Goal: Task Accomplishment & Management: Use online tool/utility

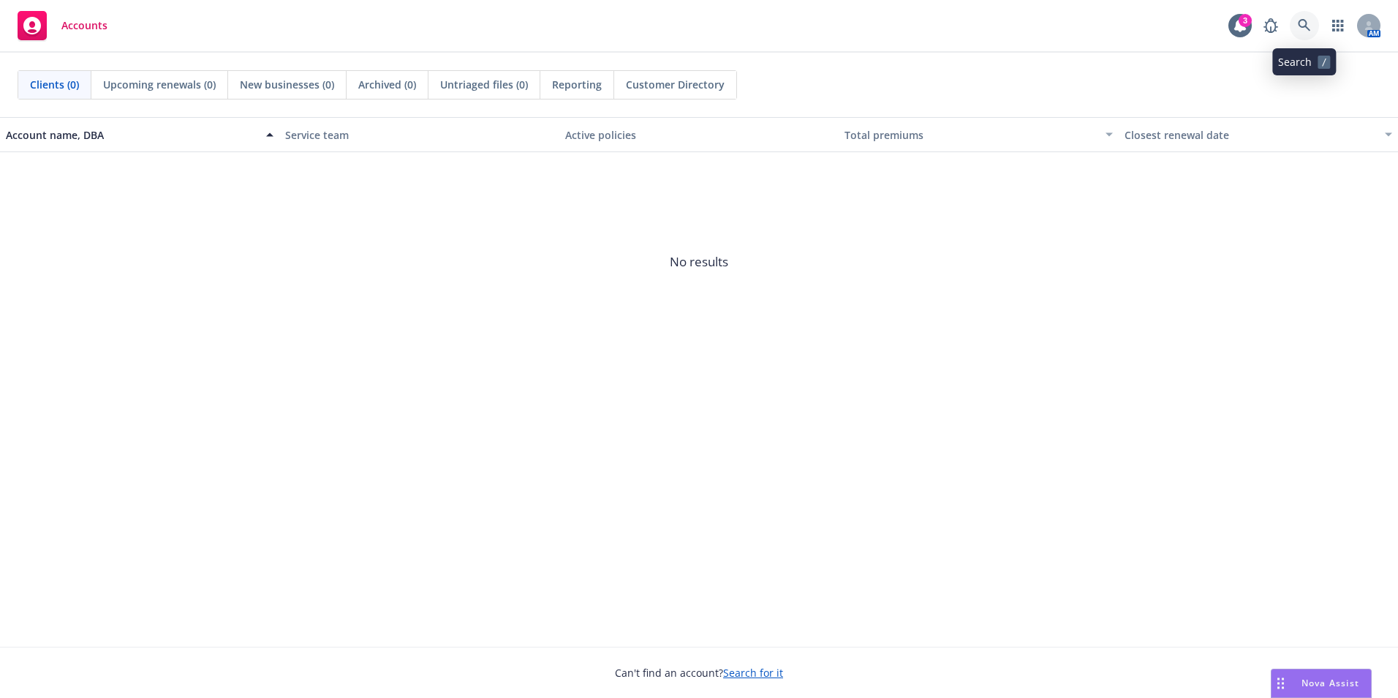
click at [1300, 23] on icon at bounding box center [1304, 25] width 12 height 12
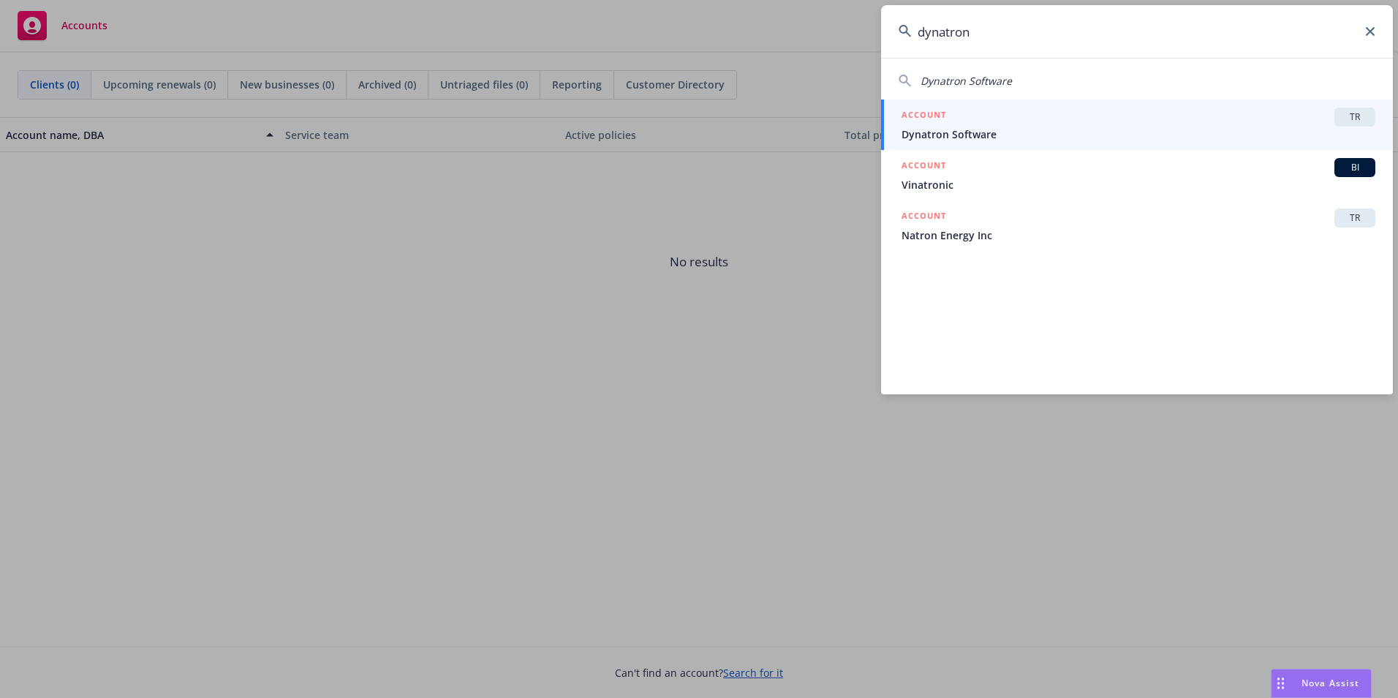
type input "dynatron"
click at [1096, 123] on div "ACCOUNT TR" at bounding box center [1139, 117] width 474 height 19
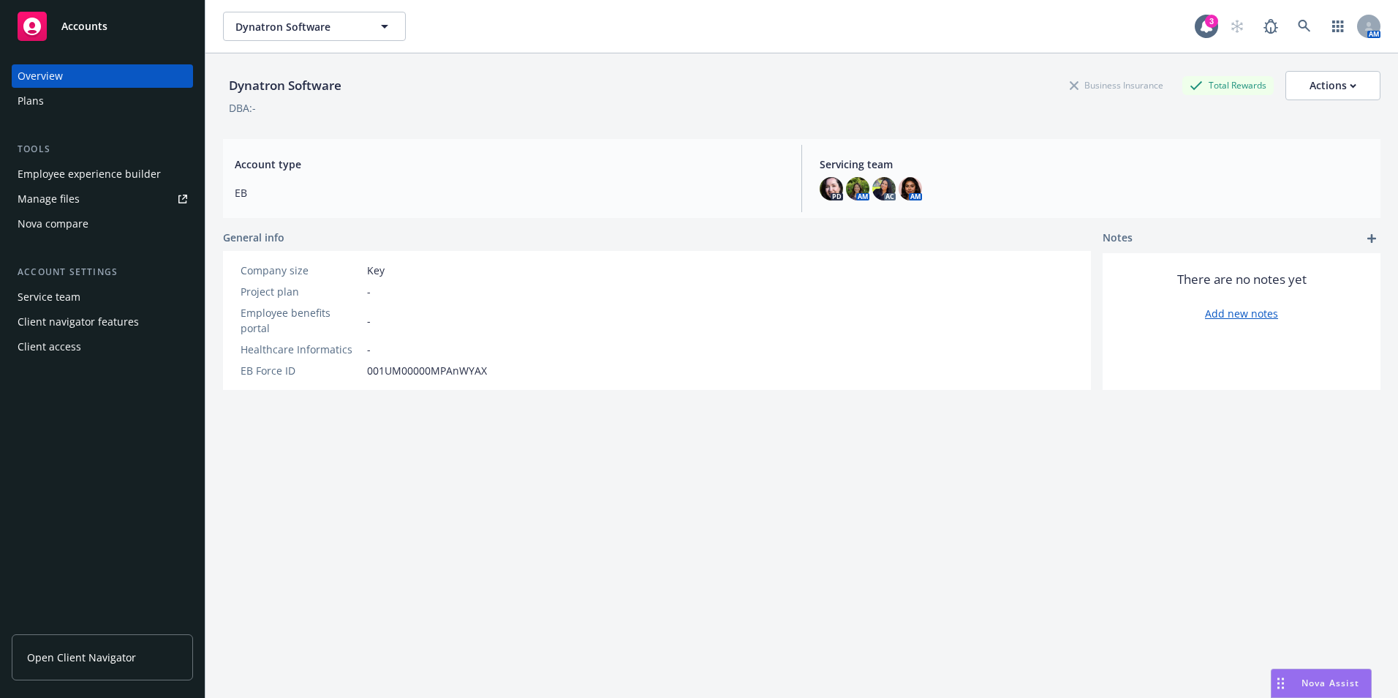
click at [71, 162] on div "Employee experience builder" at bounding box center [89, 173] width 143 height 23
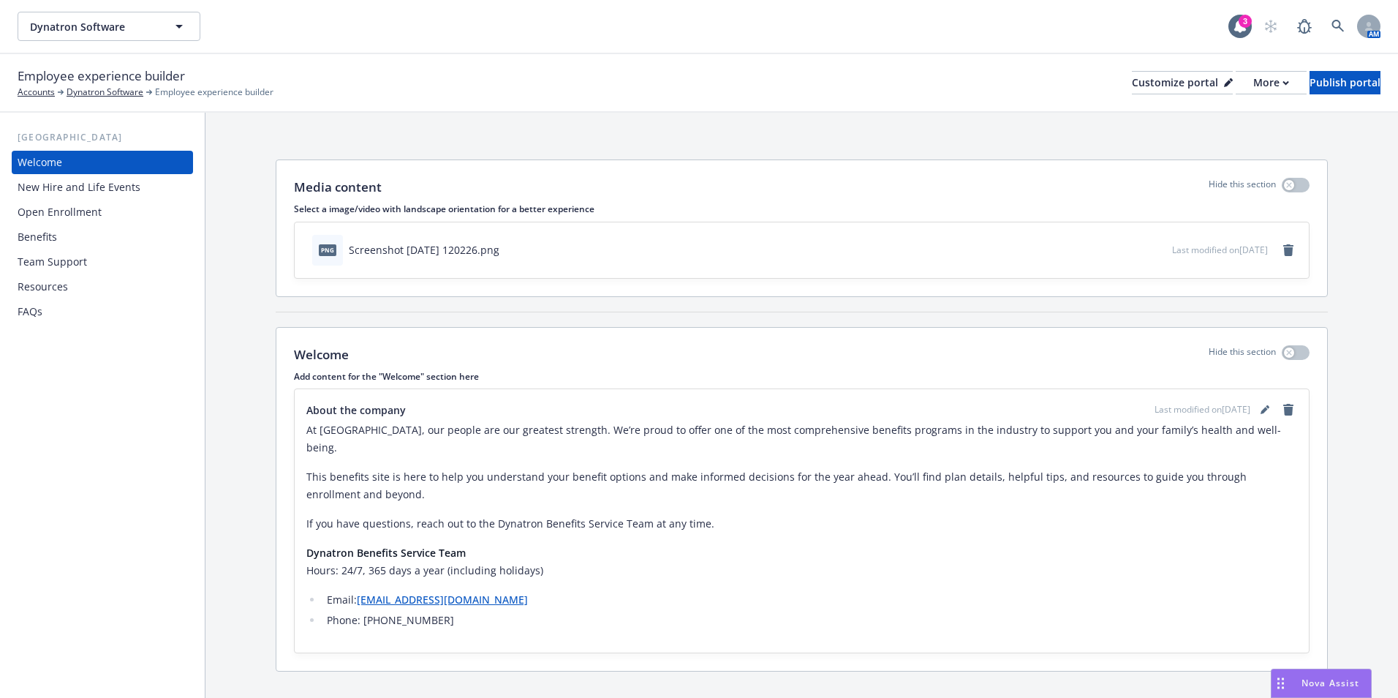
click at [90, 231] on div "Benefits" at bounding box center [103, 236] width 170 height 23
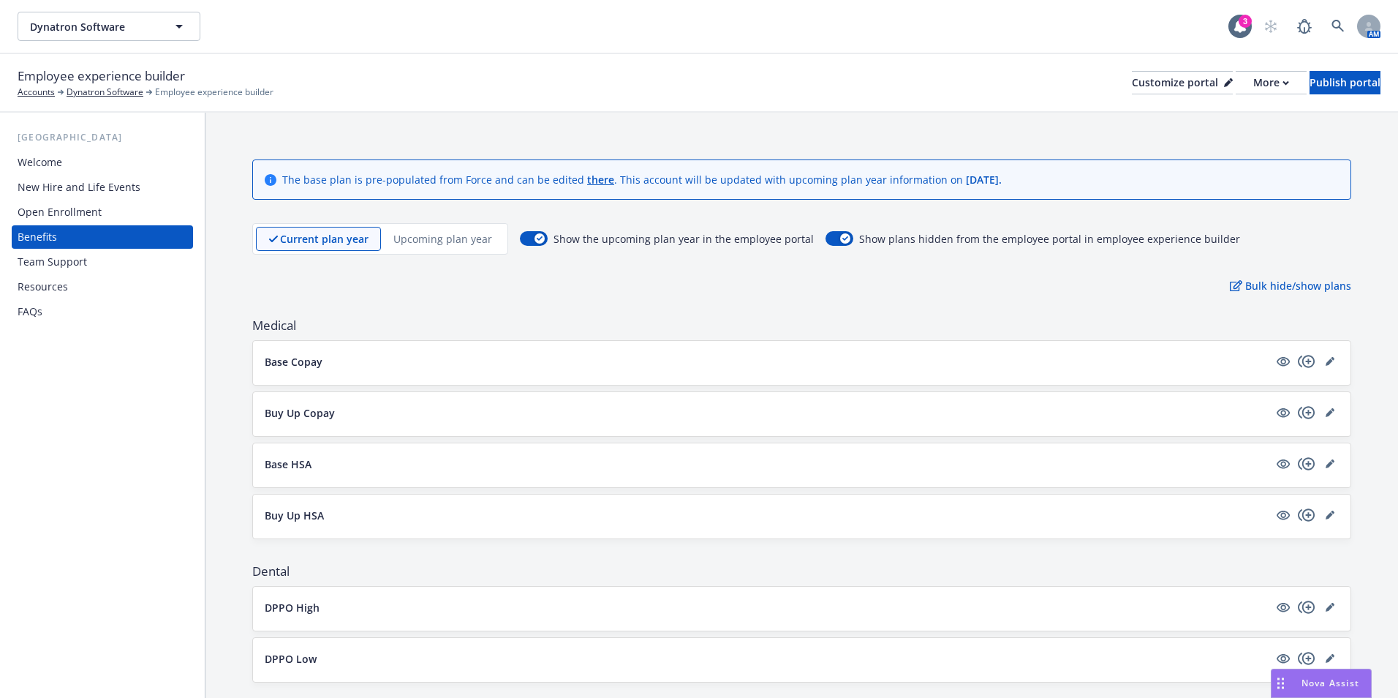
click at [473, 237] on p "Upcoming plan year" at bounding box center [442, 238] width 99 height 15
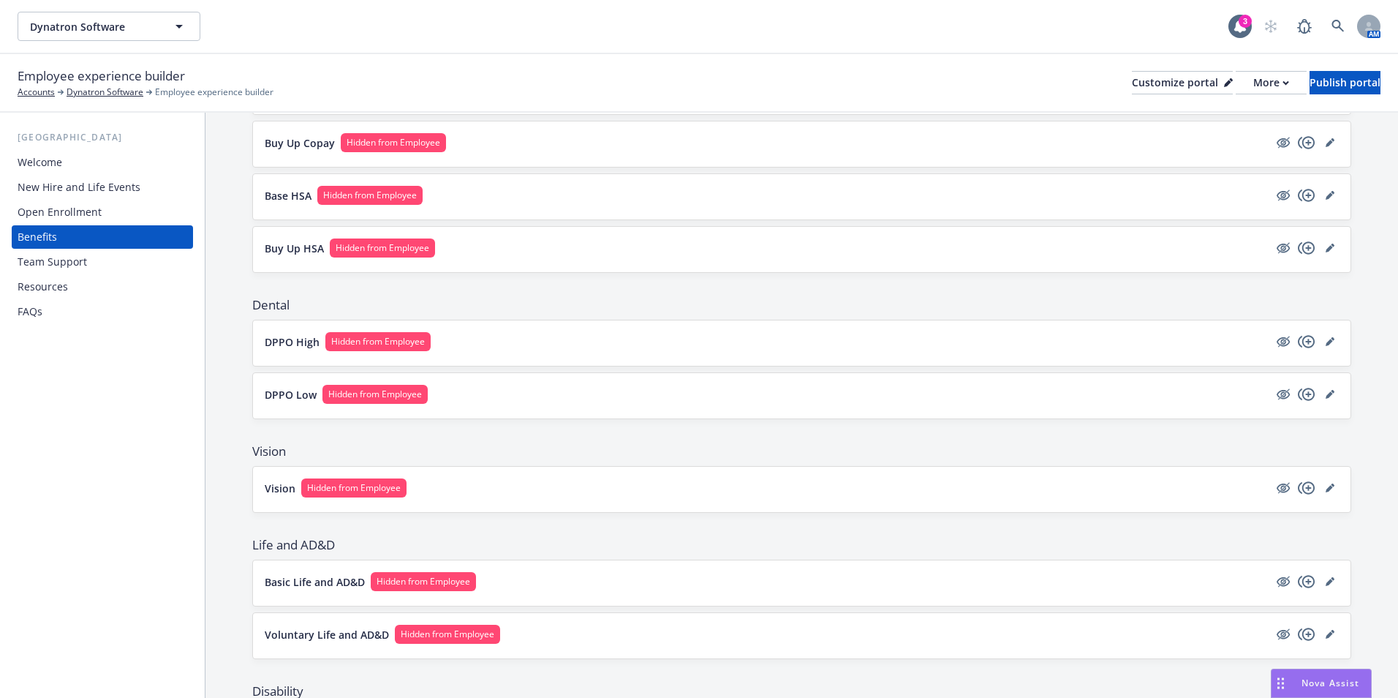
scroll to position [73, 0]
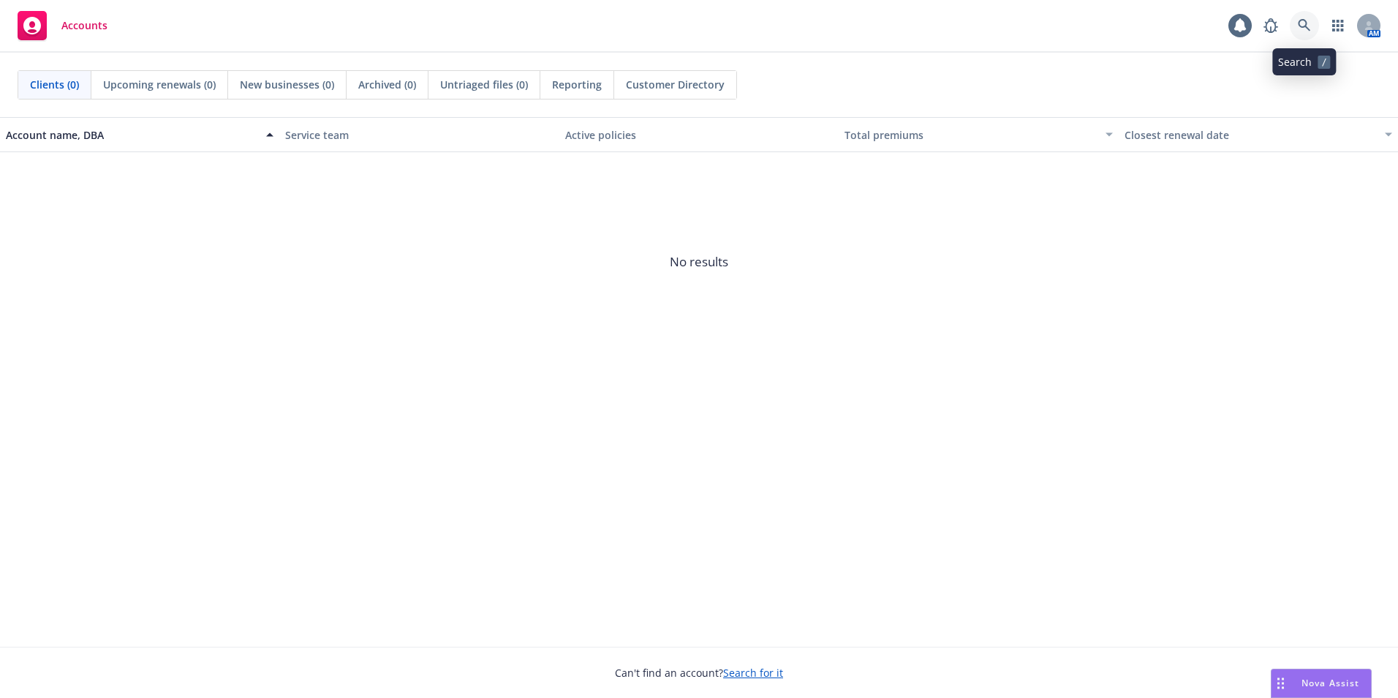
click at [1308, 19] on icon at bounding box center [1304, 25] width 13 height 13
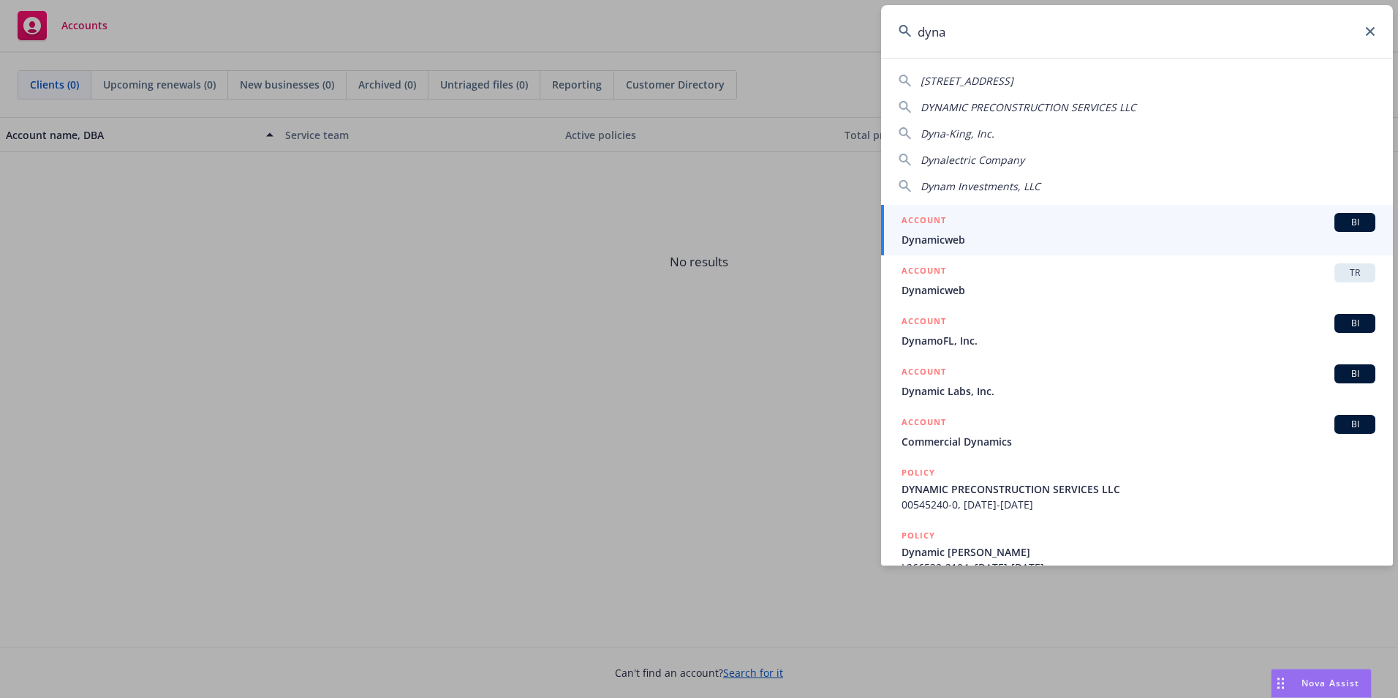
drag, startPoint x: 1009, startPoint y: 31, endPoint x: 889, endPoint y: 39, distance: 120.2
click at [892, 38] on input "dyna" at bounding box center [1137, 31] width 512 height 53
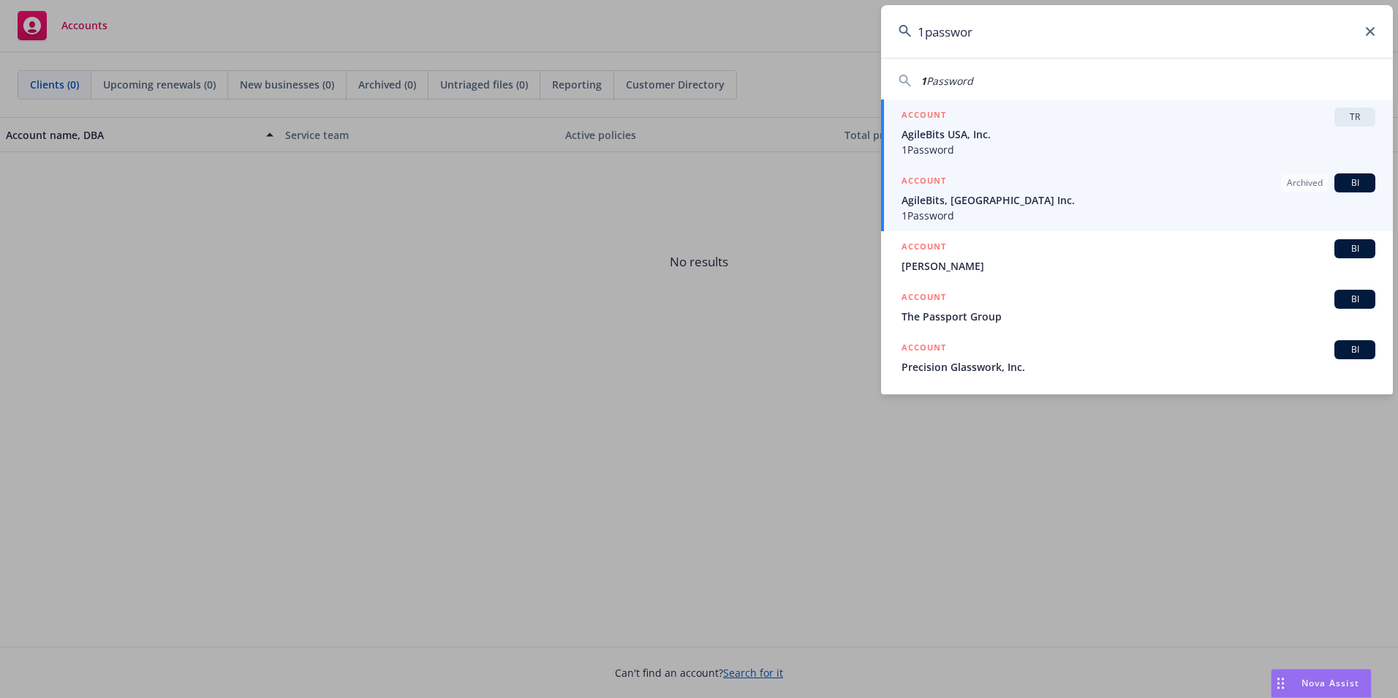
type input "1passwor"
click at [1023, 137] on span "AgileBits USA, Inc." at bounding box center [1139, 134] width 474 height 15
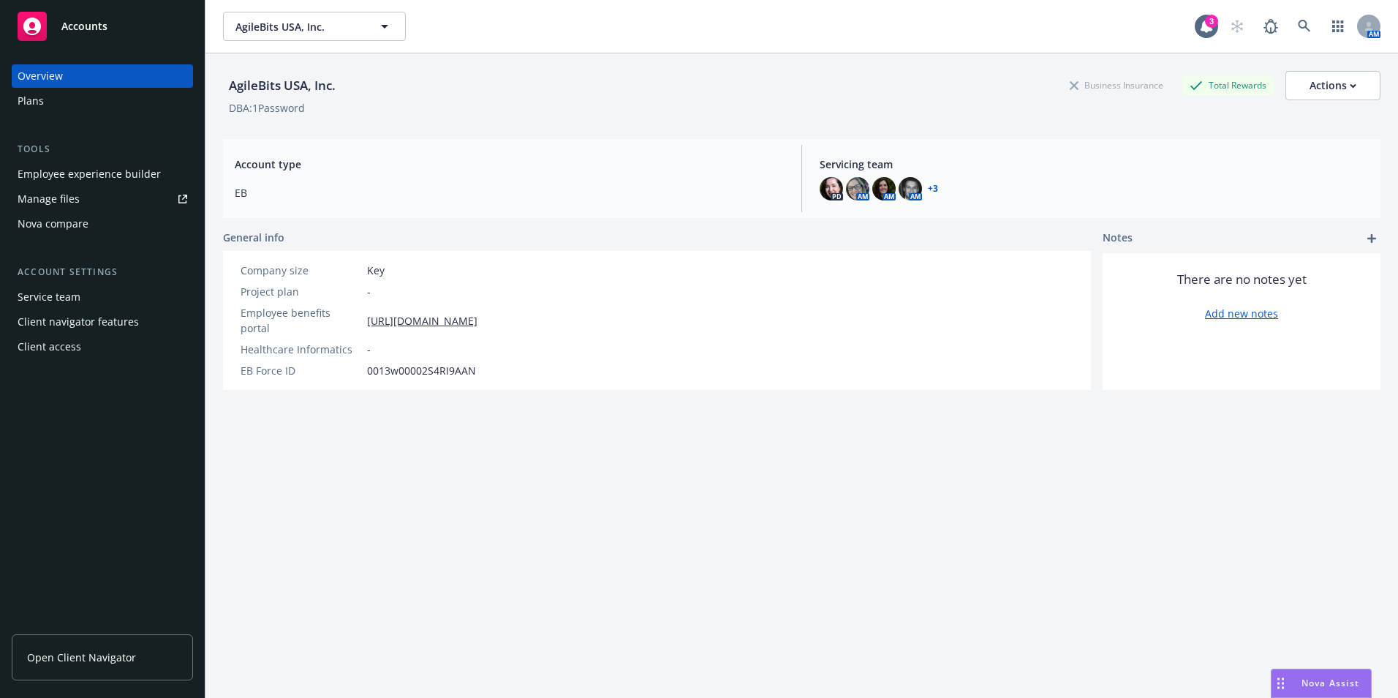
click at [107, 169] on div "Employee experience builder" at bounding box center [89, 173] width 143 height 23
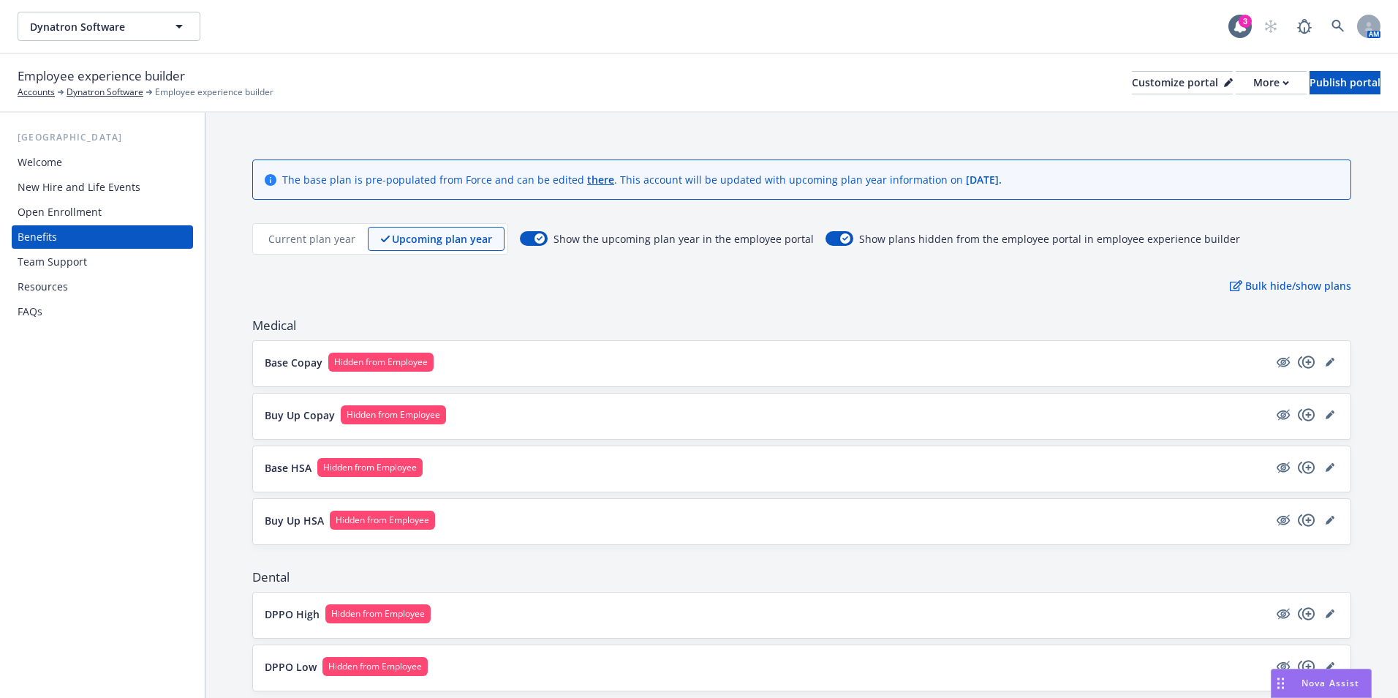
scroll to position [73, 0]
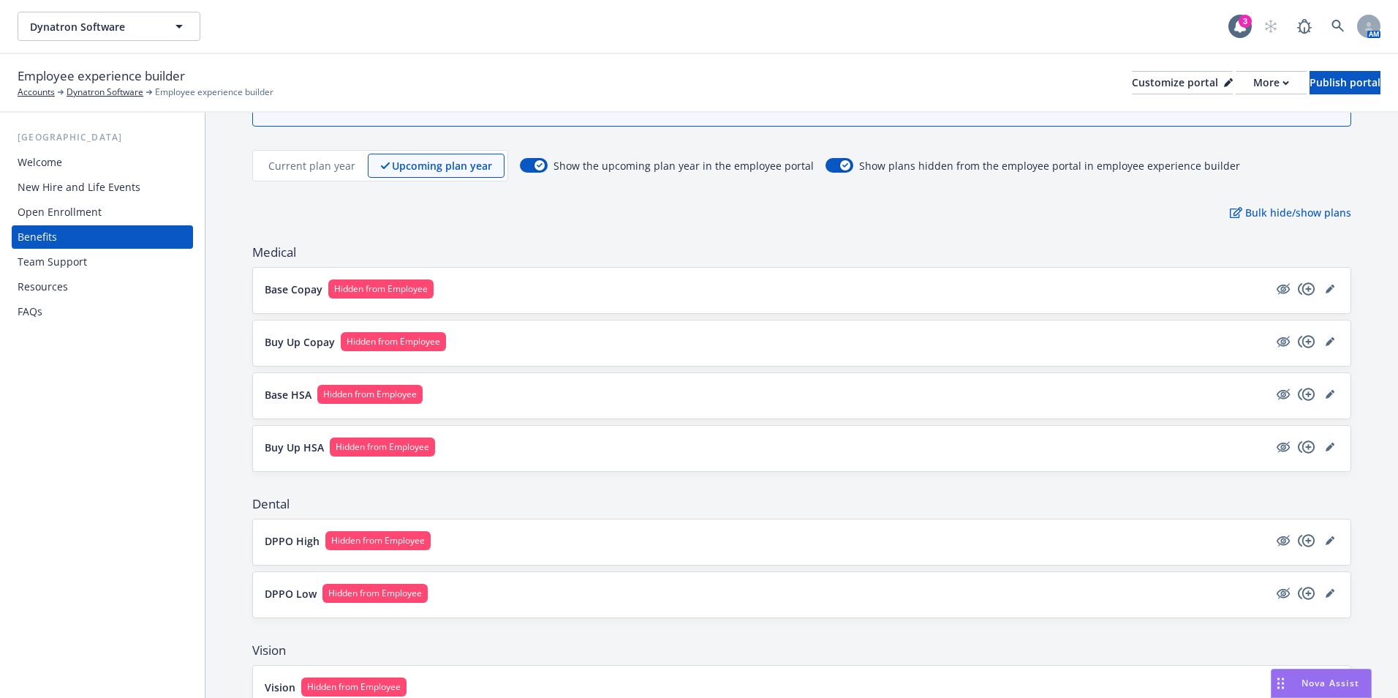
click at [69, 284] on div "Resources" at bounding box center [103, 286] width 170 height 23
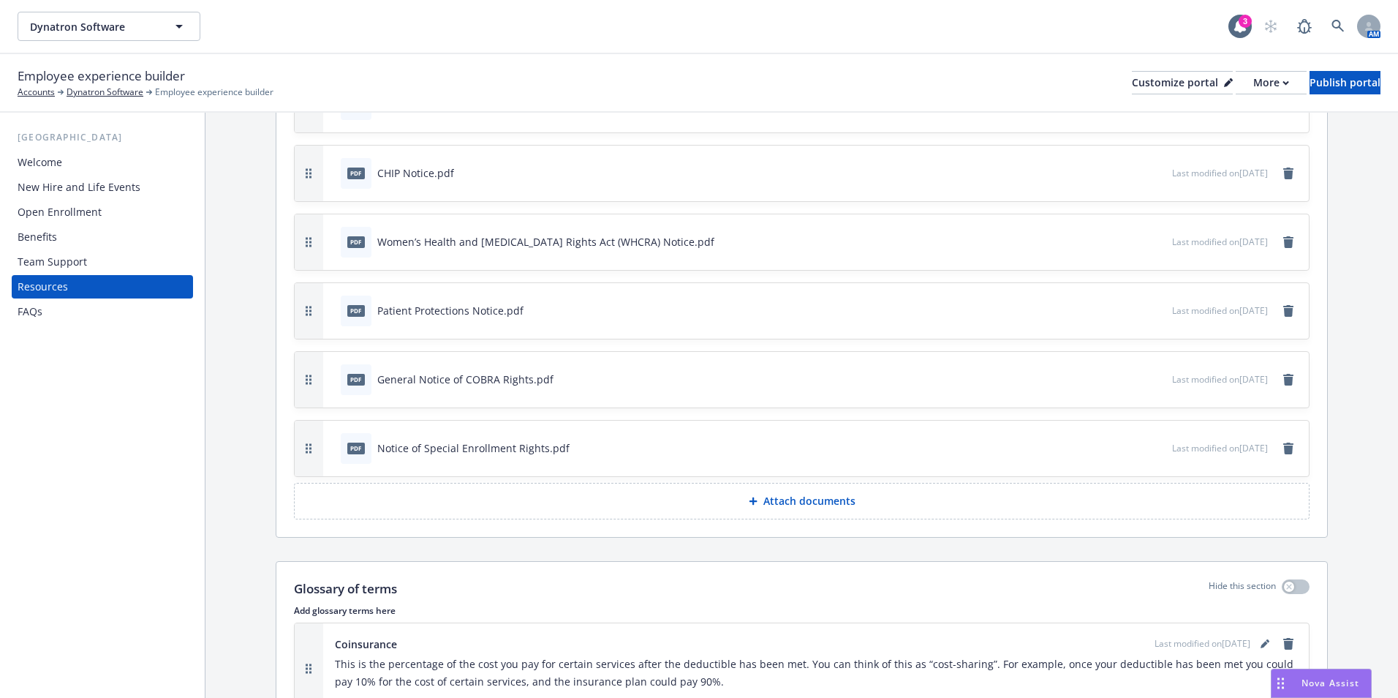
scroll to position [658, 0]
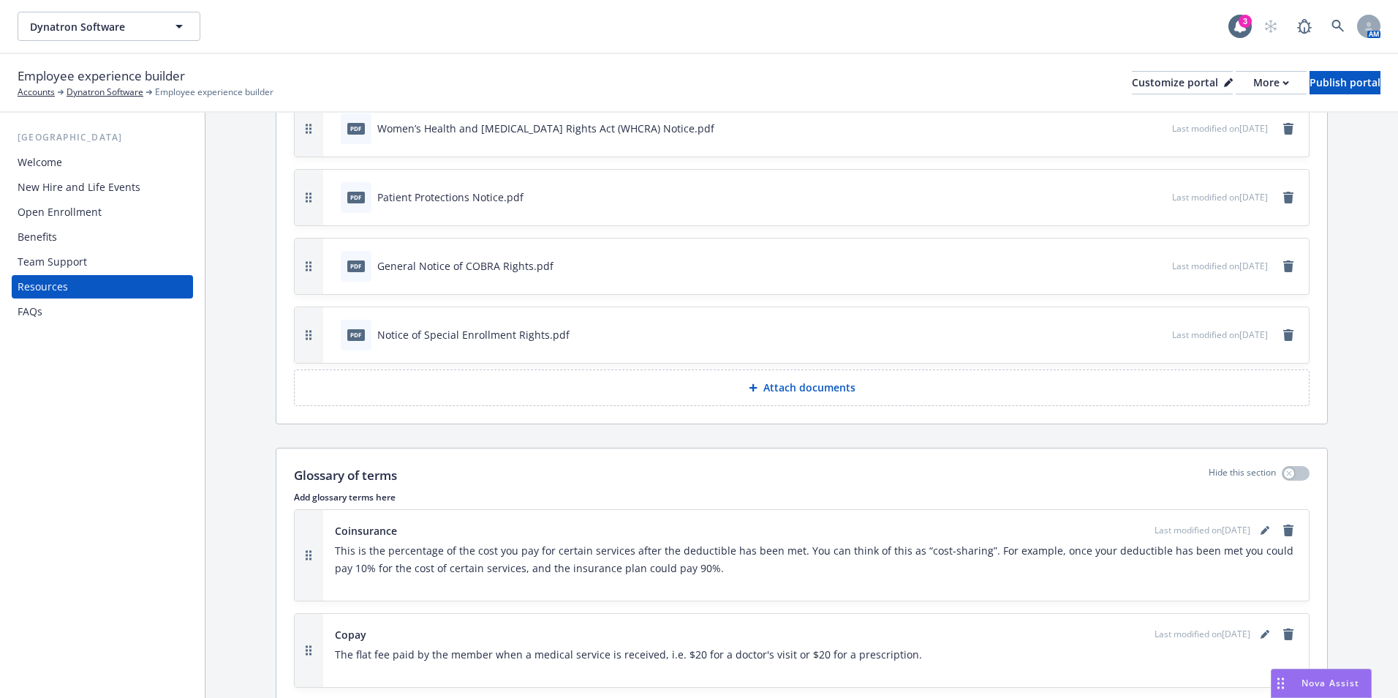
click at [805, 395] on button "Attach documents" at bounding box center [802, 387] width 1016 height 37
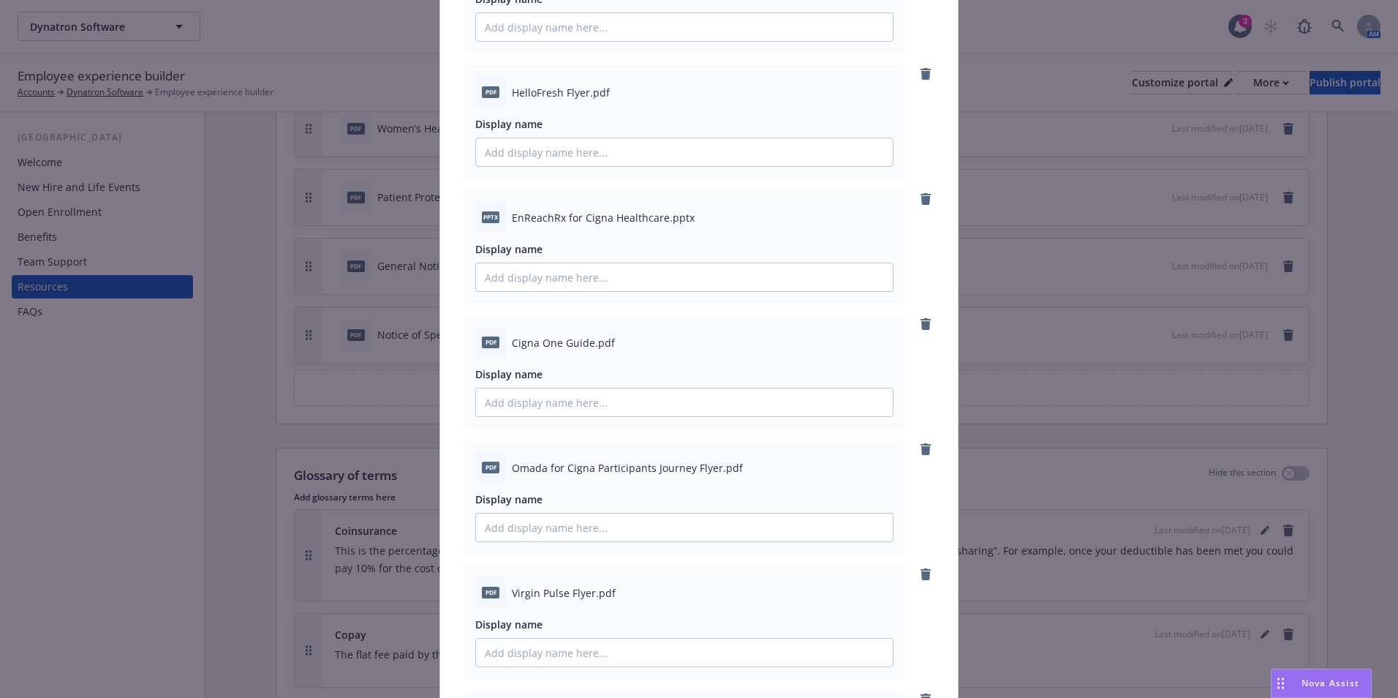
scroll to position [293, 0]
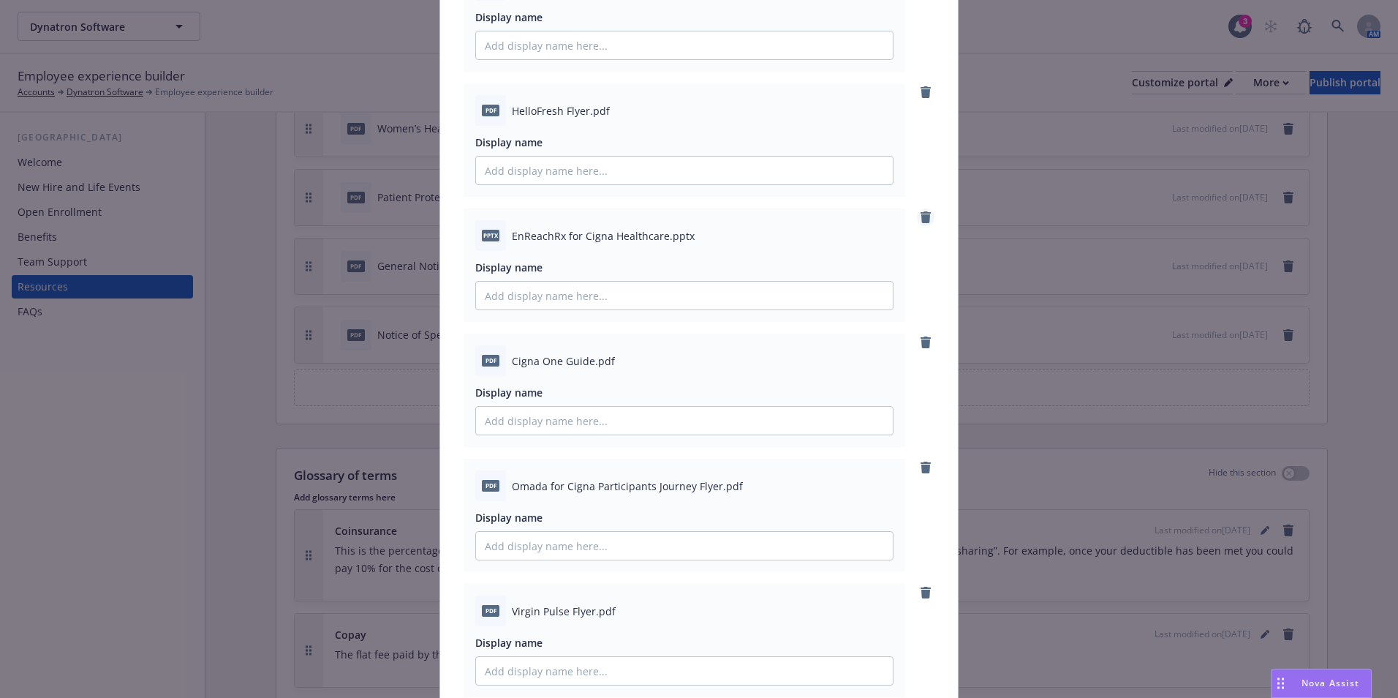
click at [923, 219] on icon "remove" at bounding box center [926, 217] width 10 height 12
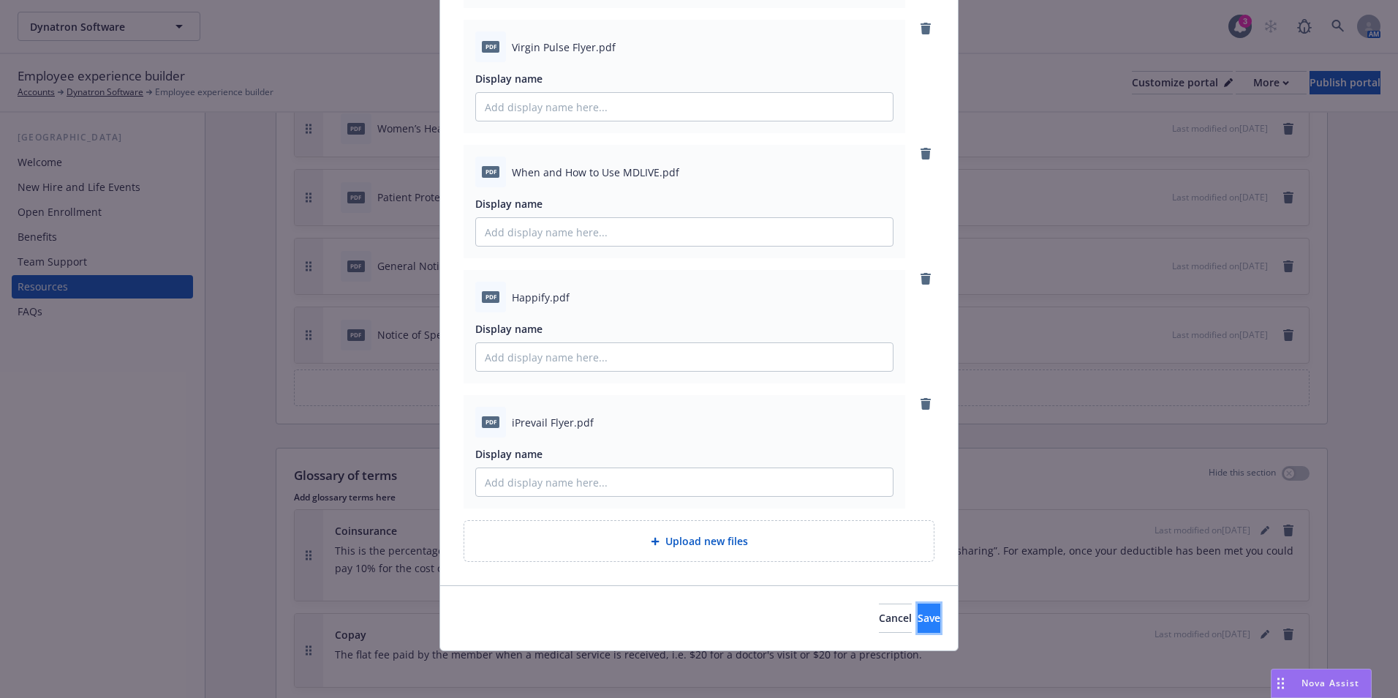
click at [918, 608] on button "Save" at bounding box center [929, 617] width 23 height 29
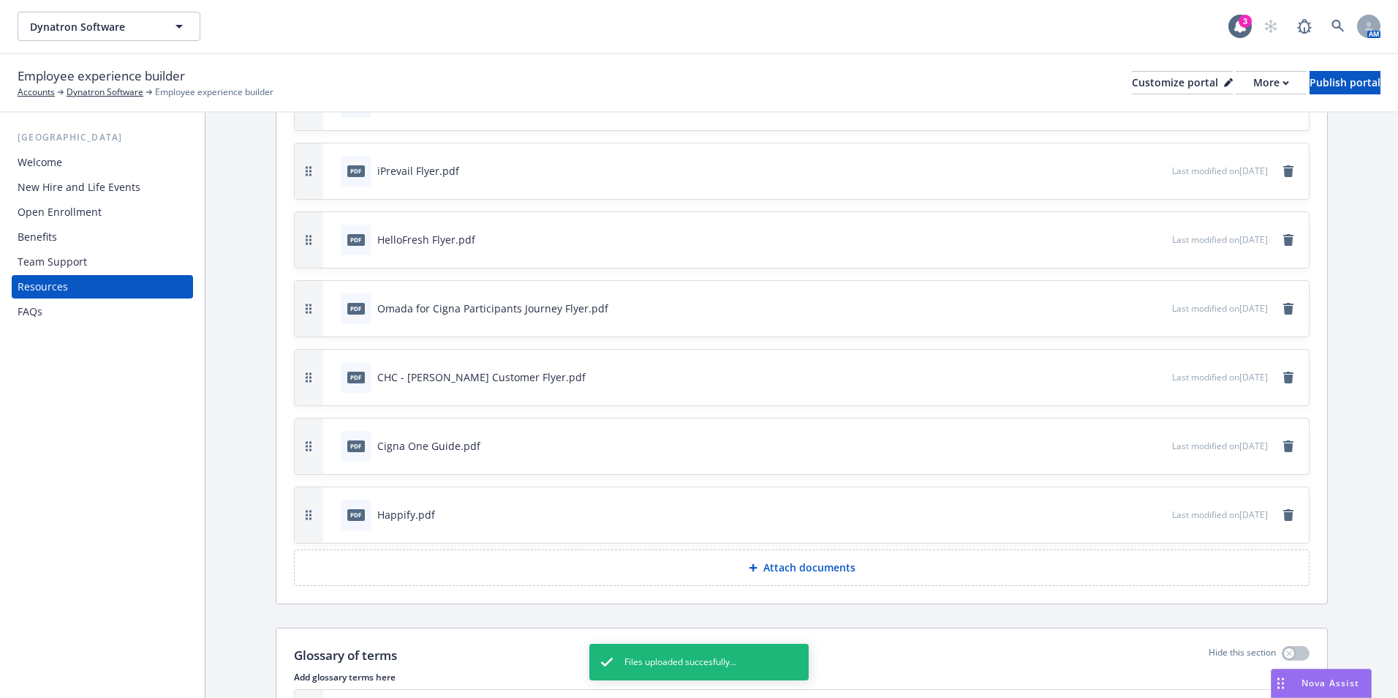
scroll to position [1170, 0]
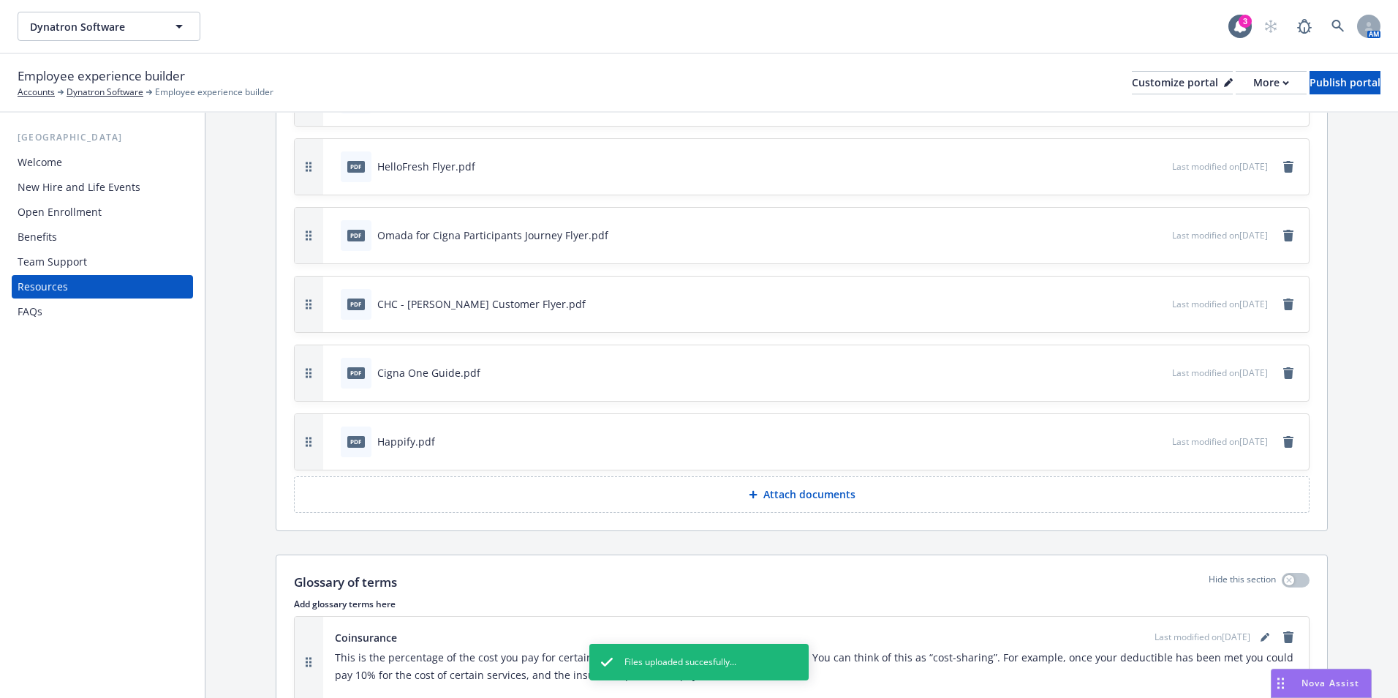
click at [79, 211] on div "Open Enrollment" at bounding box center [60, 211] width 84 height 23
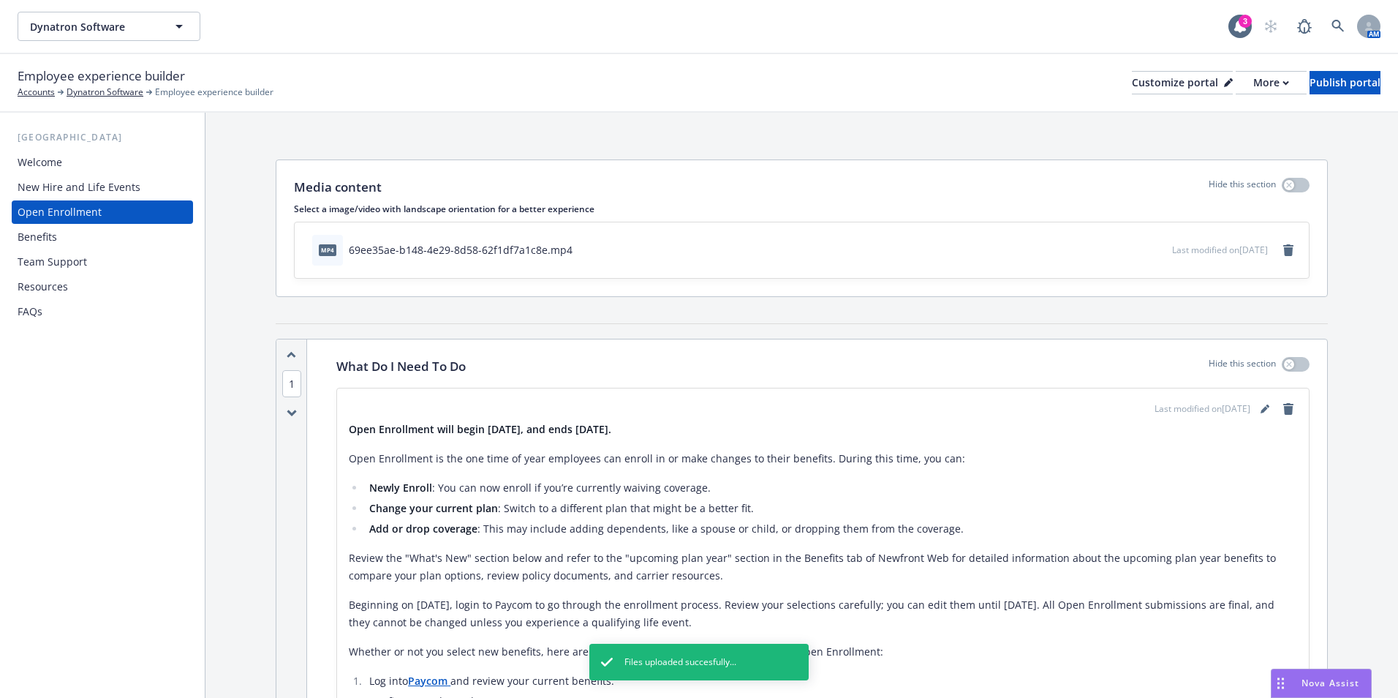
click at [61, 278] on div "Resources" at bounding box center [43, 286] width 50 height 23
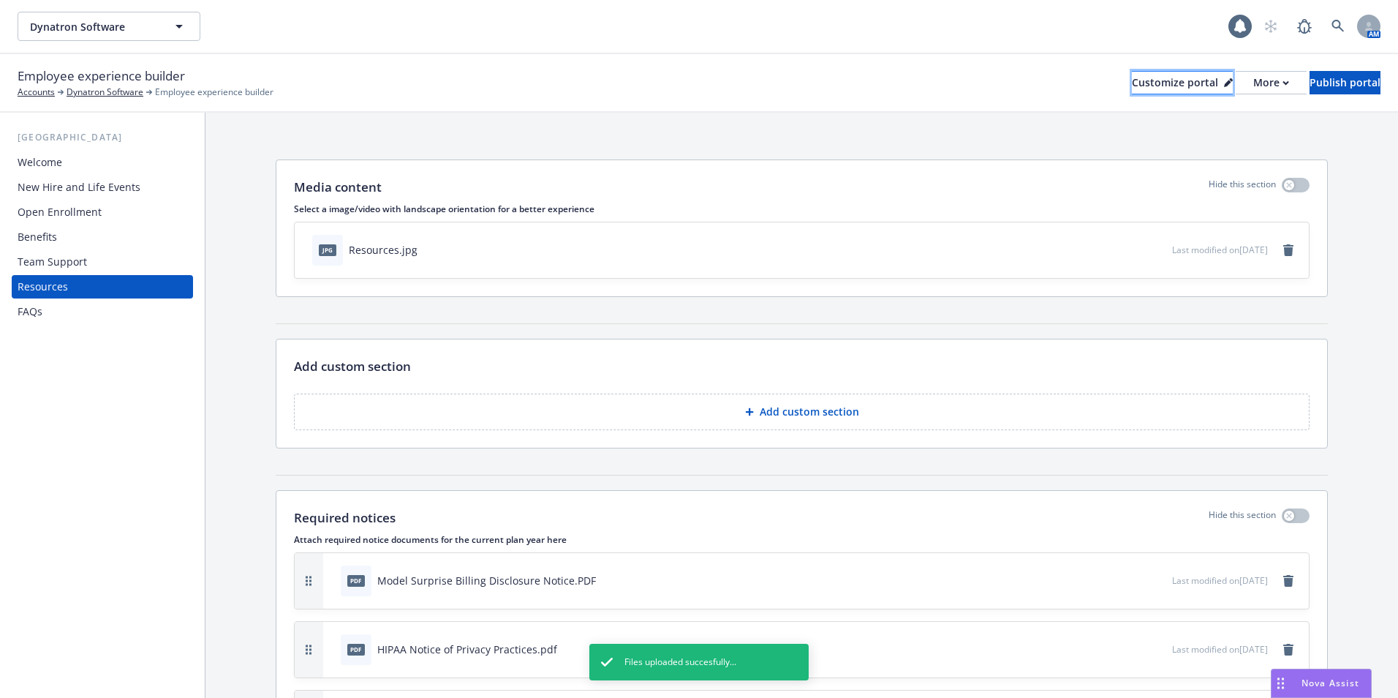
click at [1143, 84] on div "Customize portal" at bounding box center [1182, 83] width 101 height 22
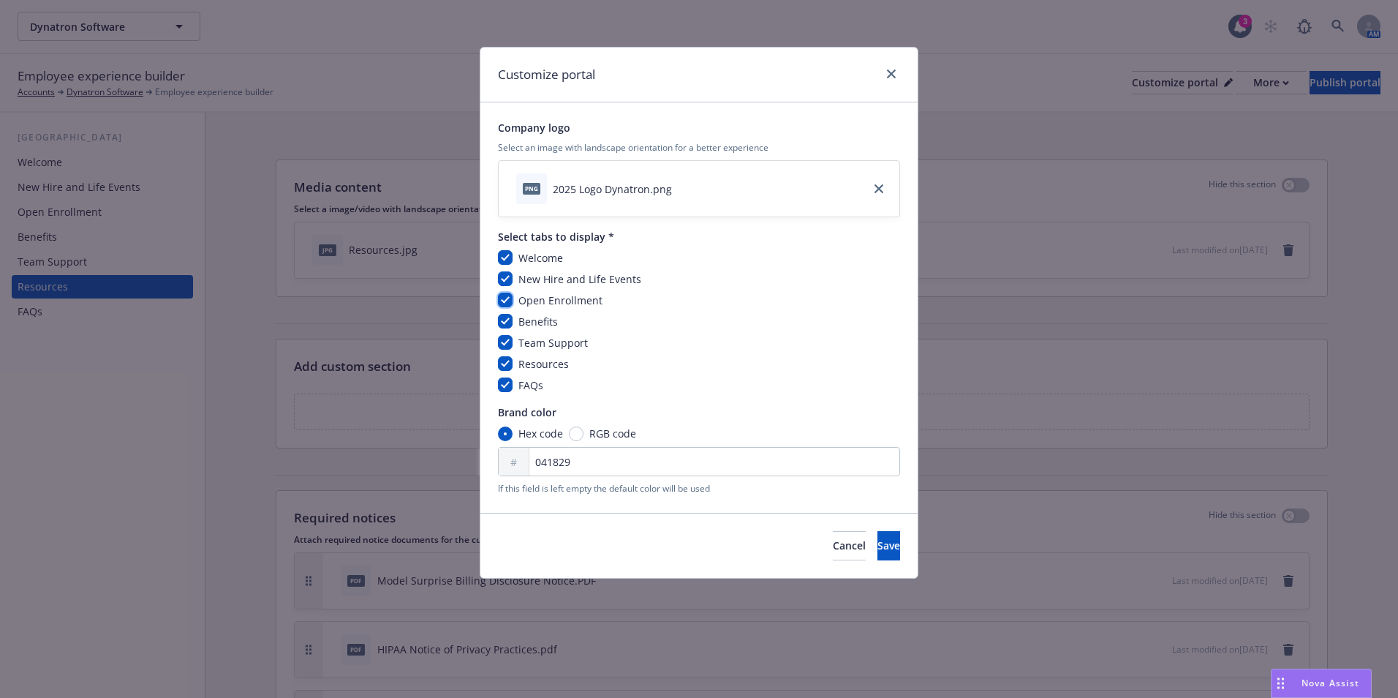
click at [505, 300] on input "checkbox" at bounding box center [505, 300] width 15 height 15
checkbox input "false"
click at [878, 545] on span "Save" at bounding box center [889, 545] width 23 height 14
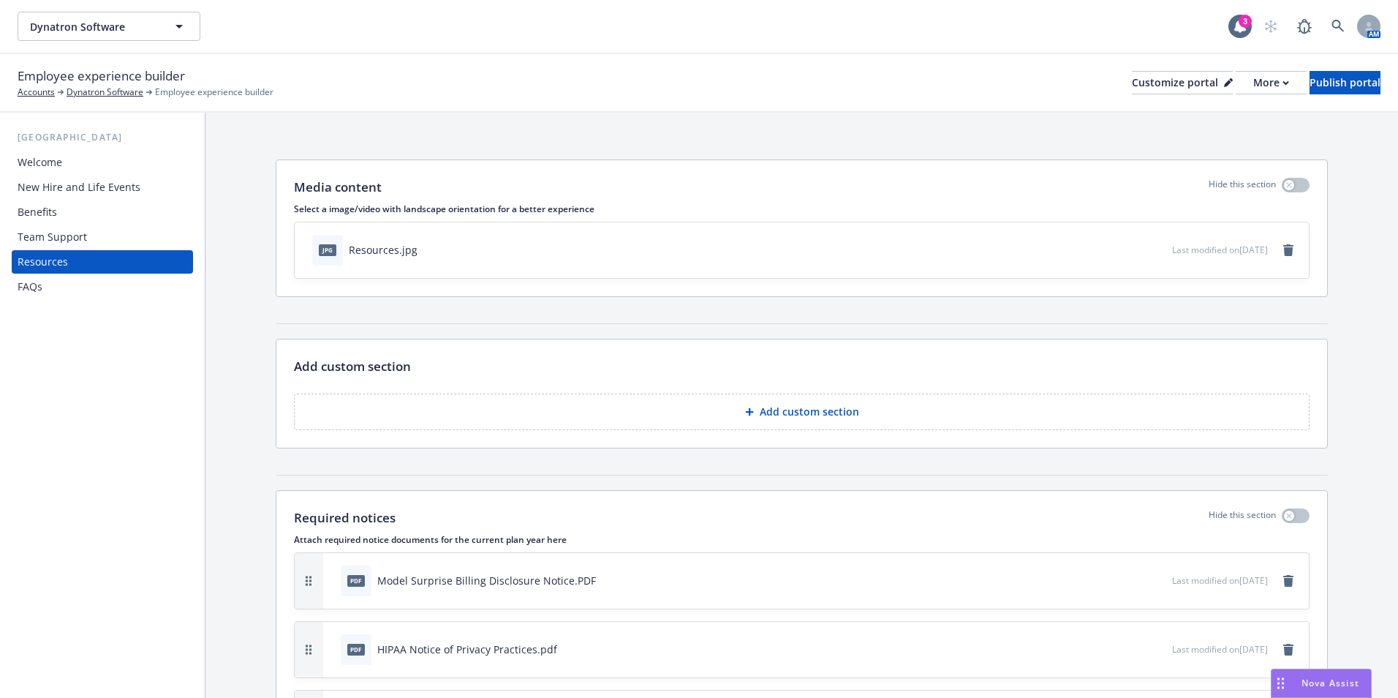
click at [1338, 59] on div "Employee experience builder Accounts Dynatron Software Employee experience buil…" at bounding box center [699, 83] width 1398 height 59
click at [1338, 74] on div "Publish portal" at bounding box center [1345, 83] width 71 height 22
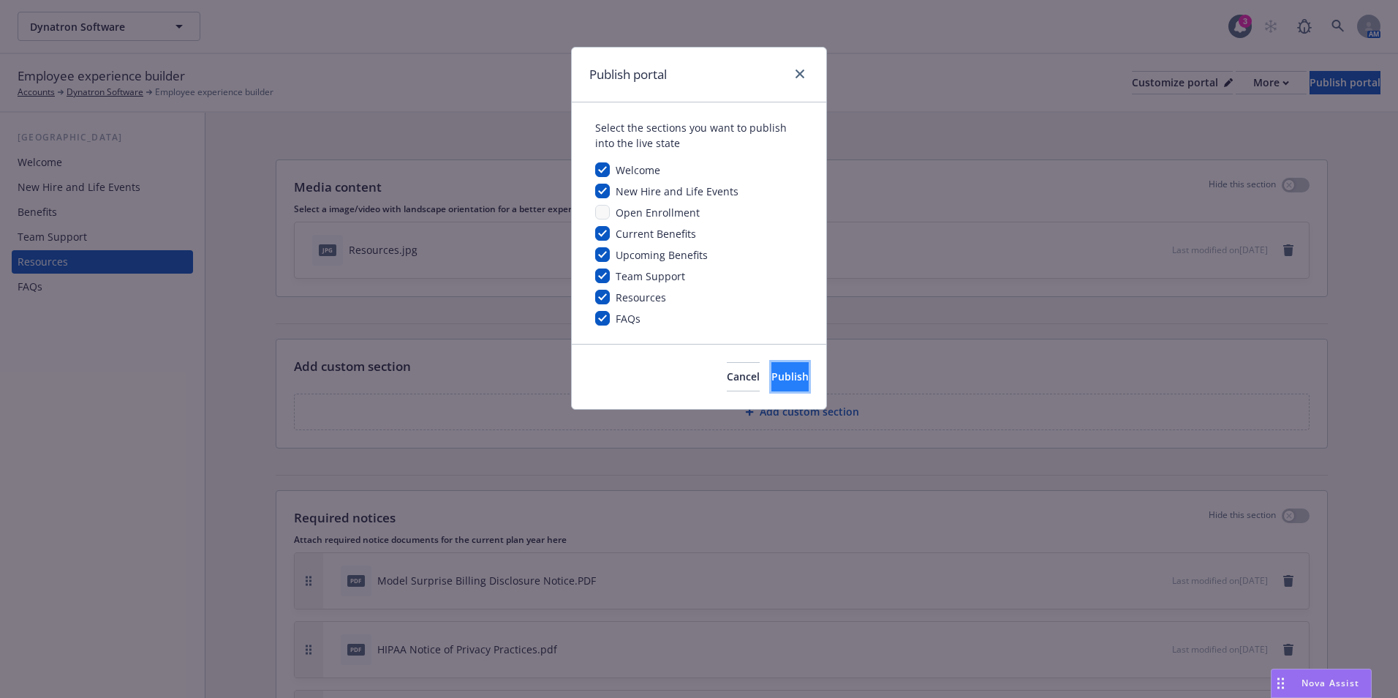
click at [772, 385] on button "Publish" at bounding box center [790, 376] width 37 height 29
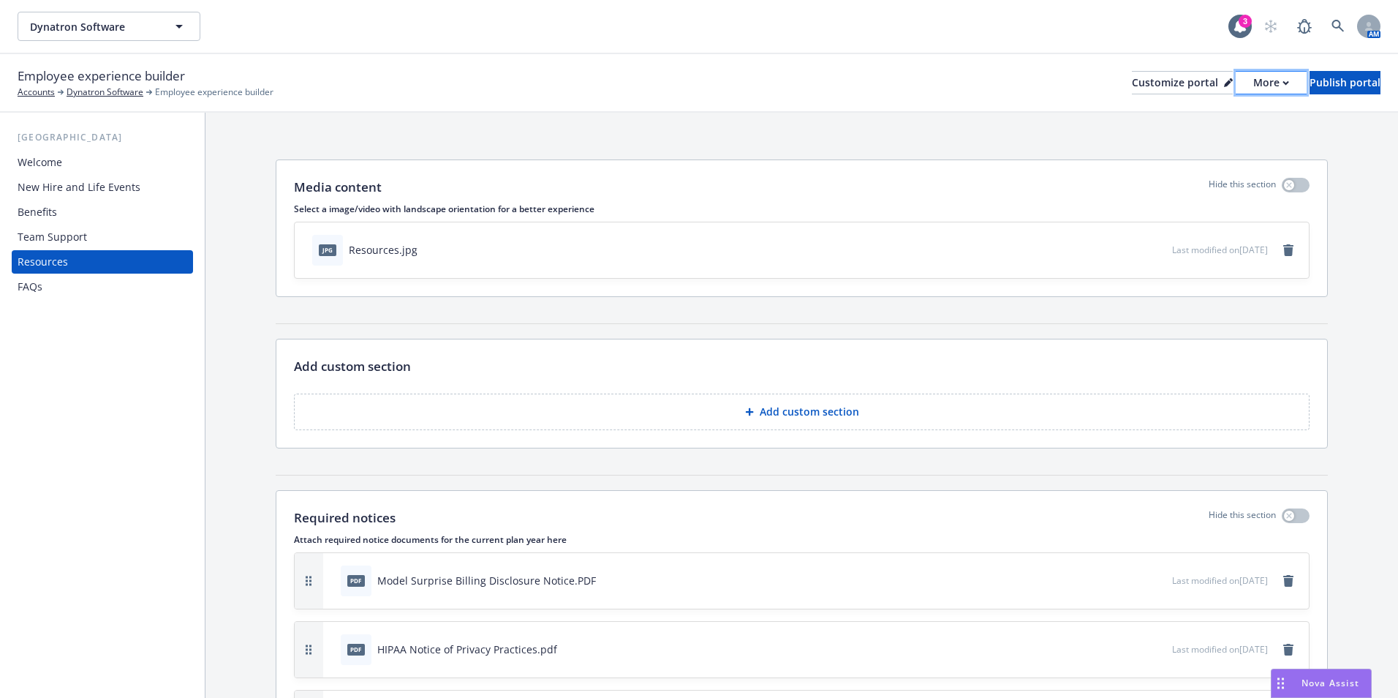
click at [1254, 83] on div "More" at bounding box center [1272, 83] width 36 height 22
click at [1212, 148] on link "Copy portal link" at bounding box center [1193, 144] width 133 height 29
click at [1254, 86] on div "More" at bounding box center [1272, 83] width 36 height 22
click at [1138, 81] on div "Customize portal" at bounding box center [1182, 83] width 101 height 22
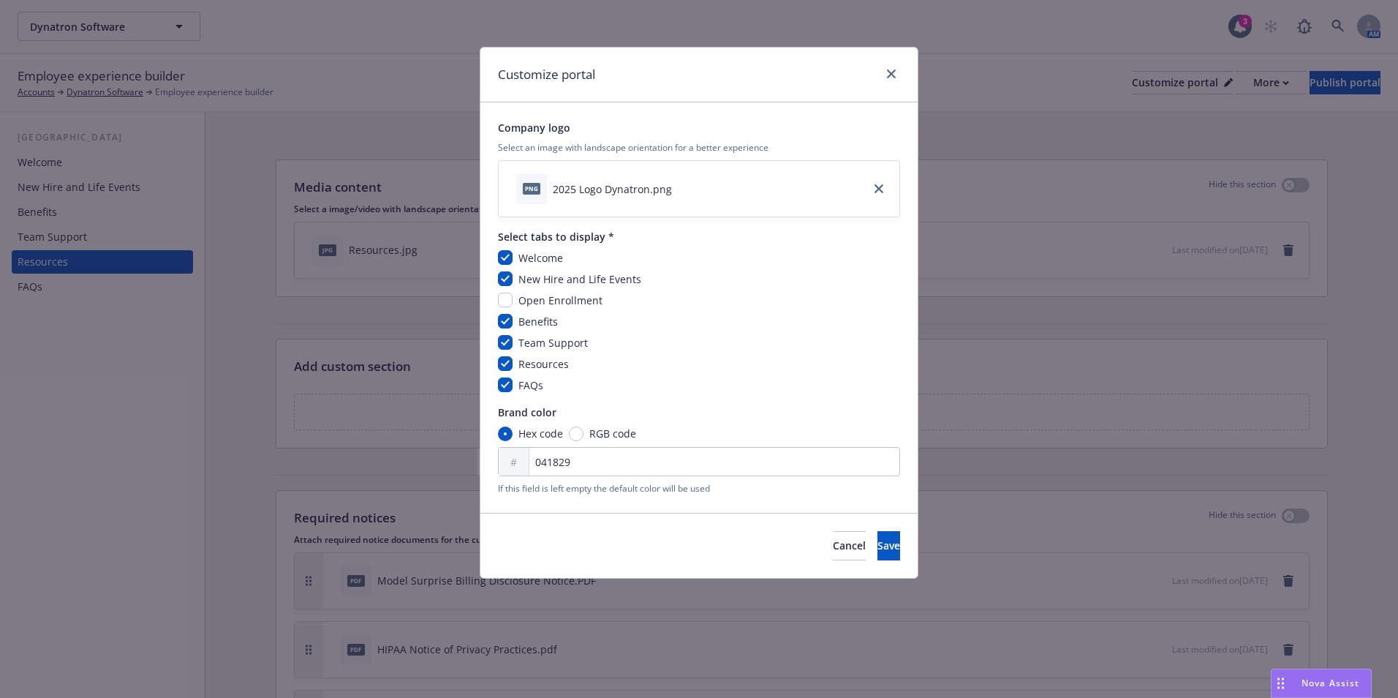
click at [545, 301] on span "Open Enrollment" at bounding box center [561, 300] width 84 height 14
click at [507, 298] on input "checkbox" at bounding box center [505, 300] width 15 height 15
checkbox input "true"
click at [878, 534] on button "Save" at bounding box center [889, 545] width 23 height 29
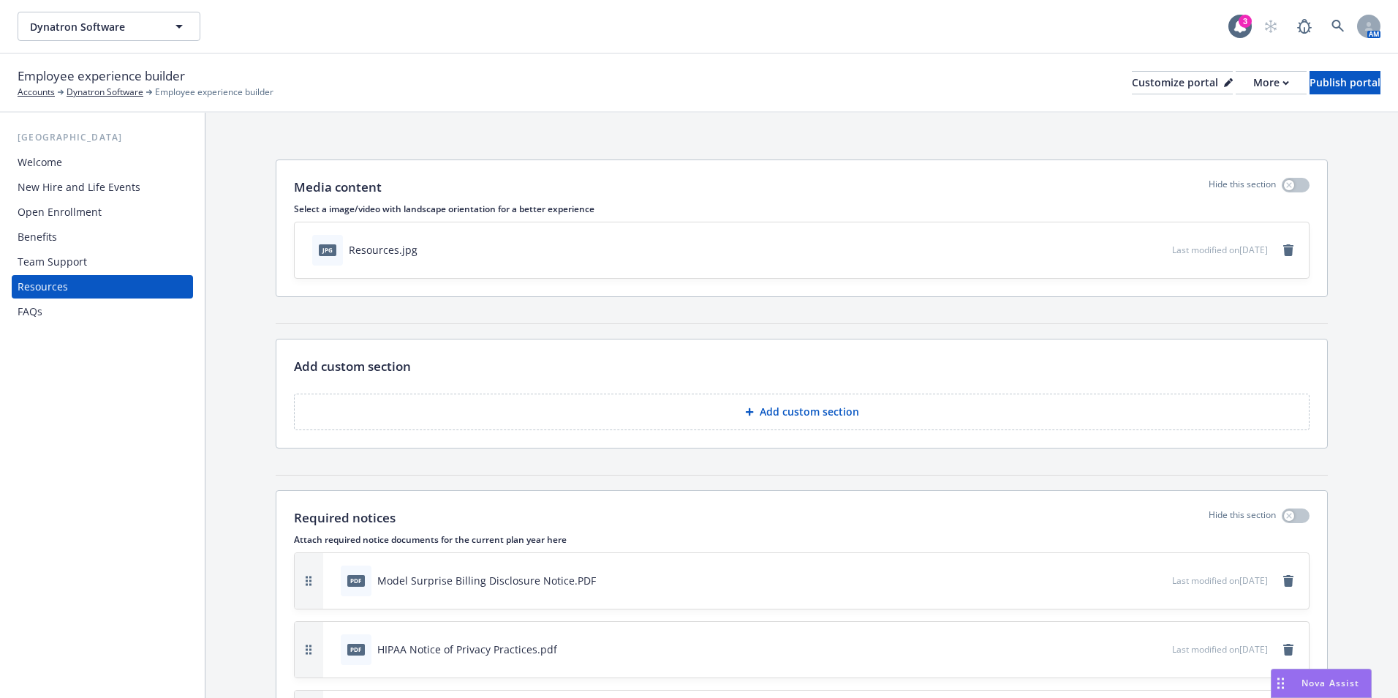
click at [76, 204] on div "Open Enrollment" at bounding box center [60, 211] width 84 height 23
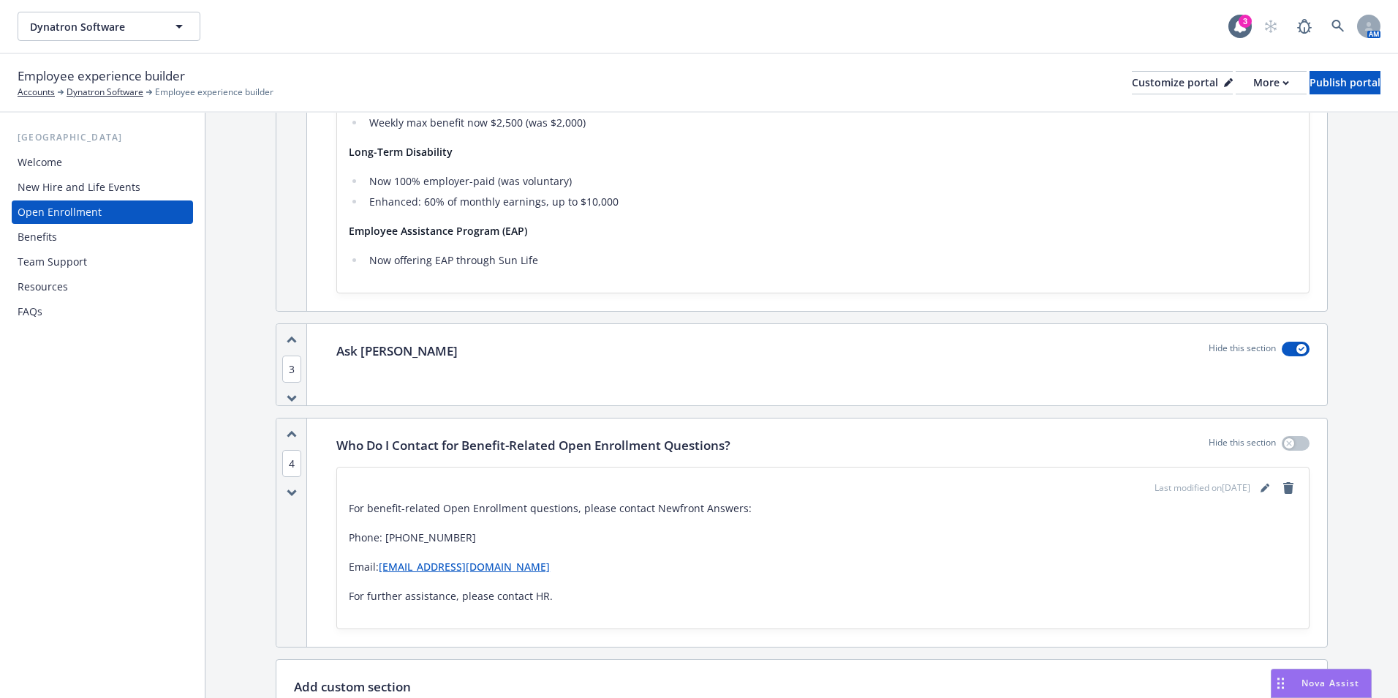
scroll to position [1243, 0]
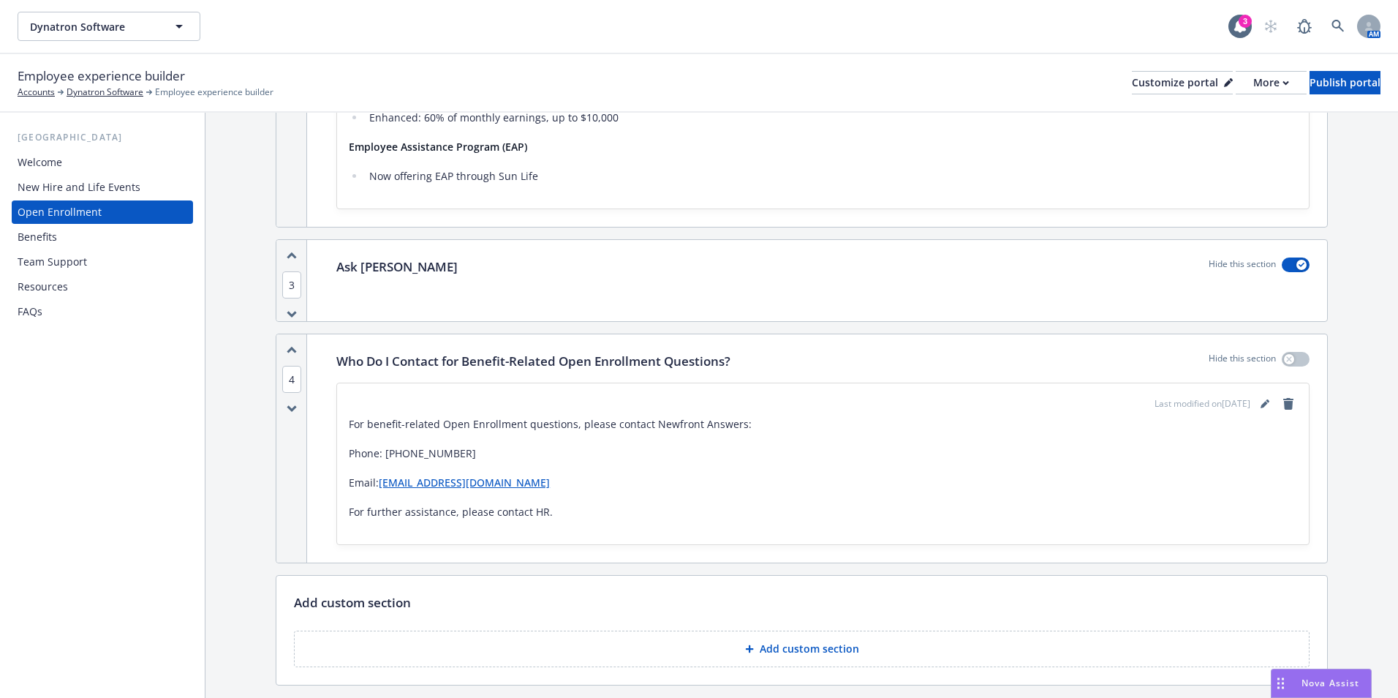
click at [815, 650] on p "Add custom section" at bounding box center [809, 648] width 99 height 15
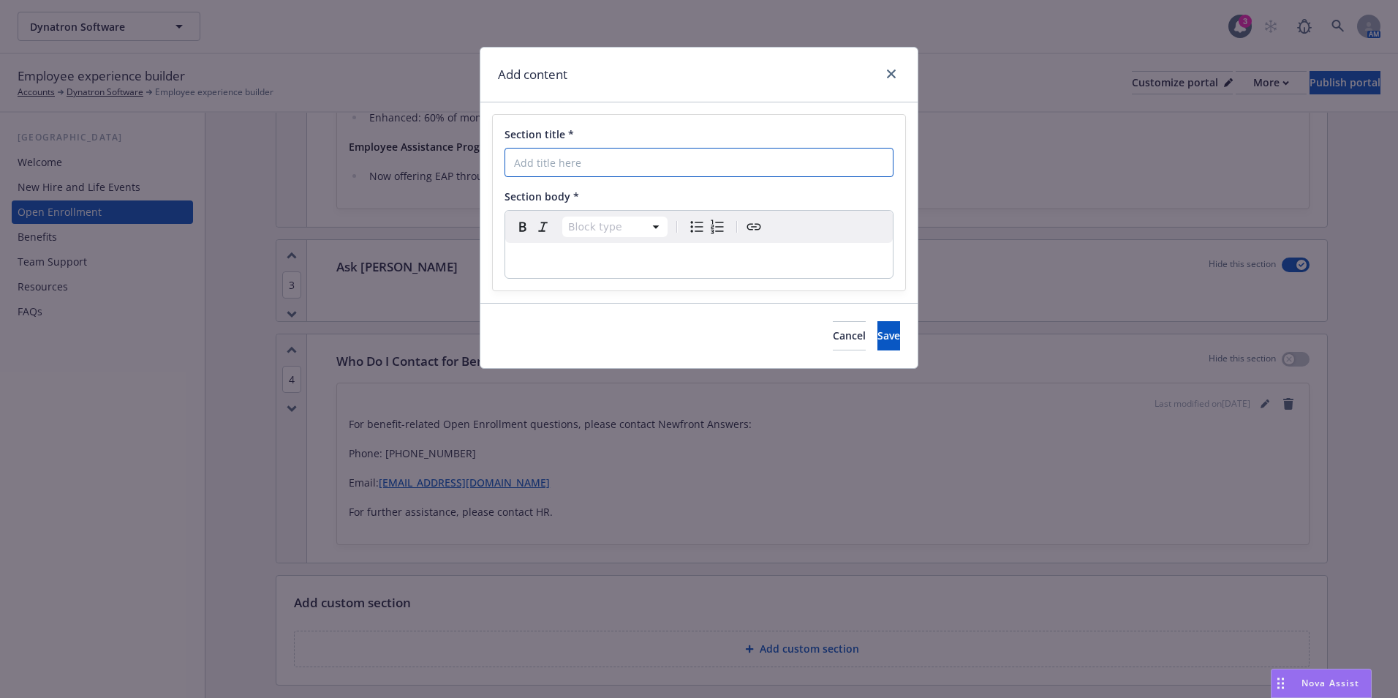
click at [642, 163] on input "Section title *" at bounding box center [699, 162] width 389 height 29
type input "2025-2026 Carrier Flyers"
select select "paragraph"
click at [581, 250] on div "editable markdown" at bounding box center [699, 260] width 388 height 35
click at [519, 222] on icon "button" at bounding box center [523, 227] width 18 height 18
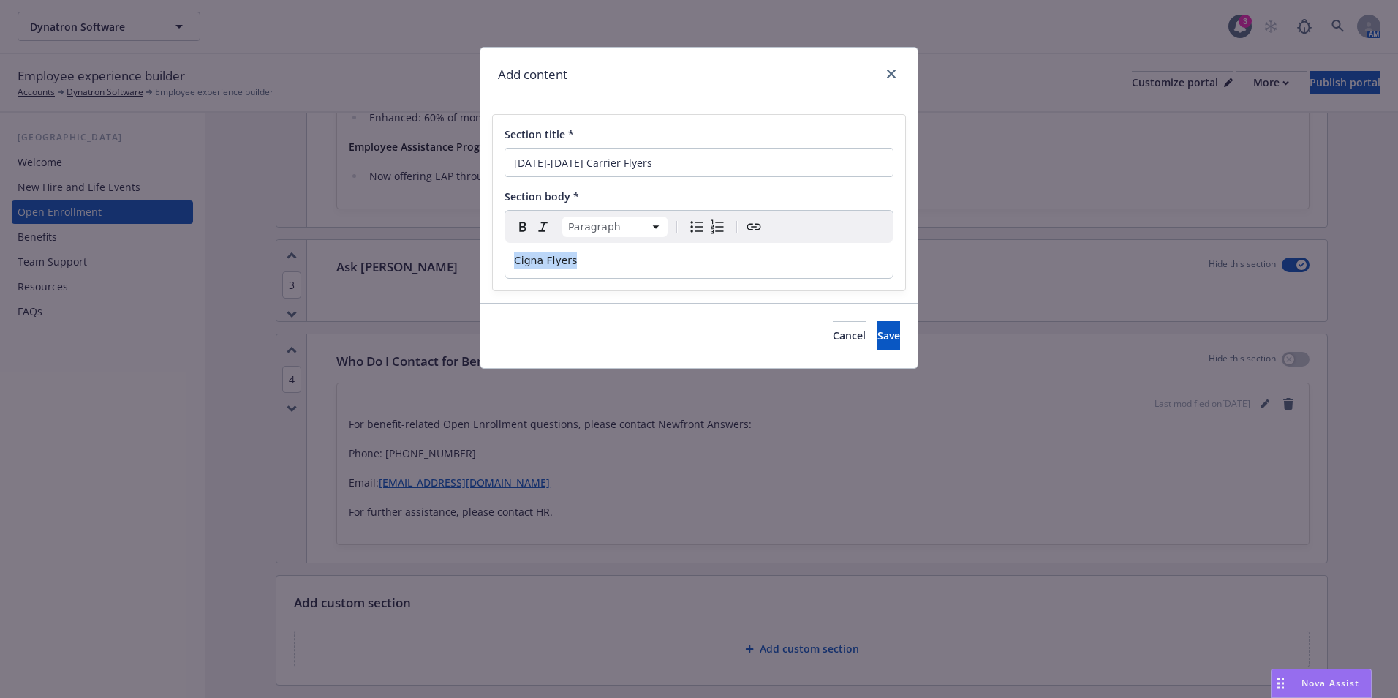
drag, startPoint x: 565, startPoint y: 263, endPoint x: 496, endPoint y: 263, distance: 69.5
click at [496, 263] on div "Section title * 2025-2026 Carrier Flyers Section body * Paragraph Paragraph Hea…" at bounding box center [699, 203] width 412 height 176
click at [519, 230] on icon "button" at bounding box center [523, 227] width 18 height 18
click at [614, 266] on p "Cigna Flyers" at bounding box center [699, 261] width 370 height 18
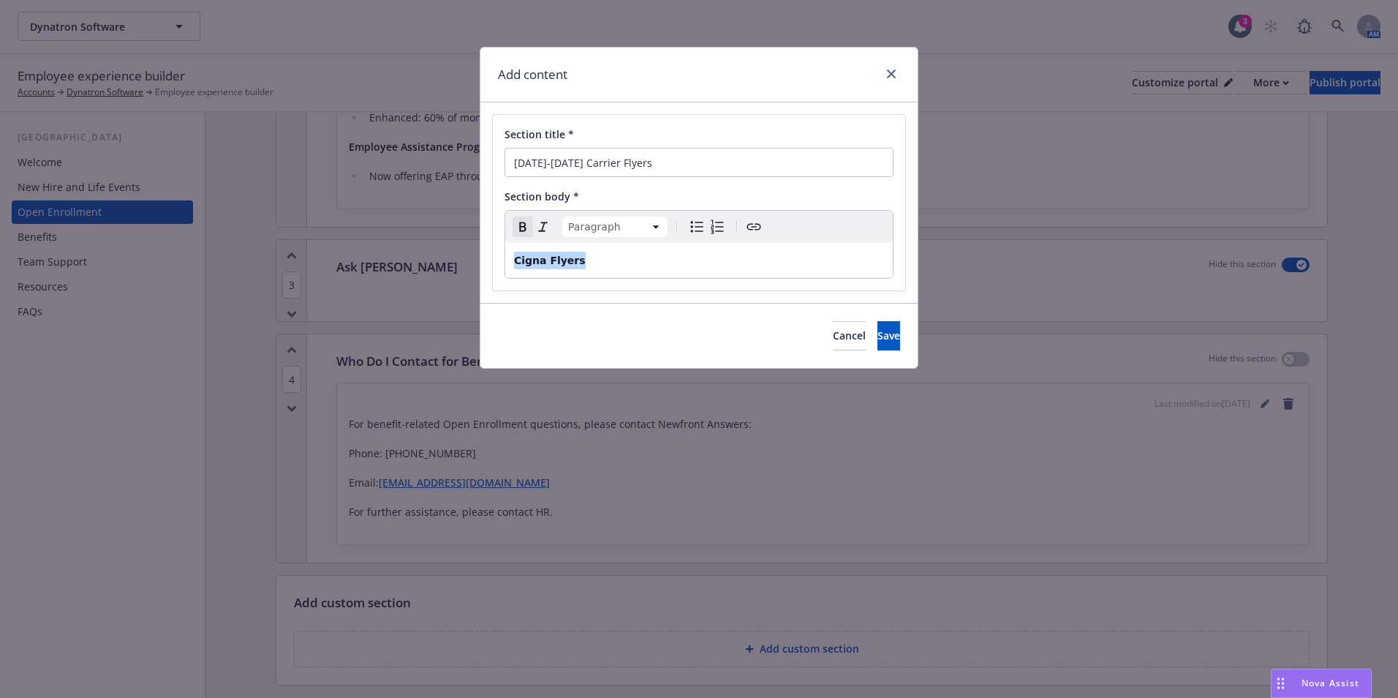
click at [611, 264] on p "Cigna Flyers" at bounding box center [699, 261] width 370 height 18
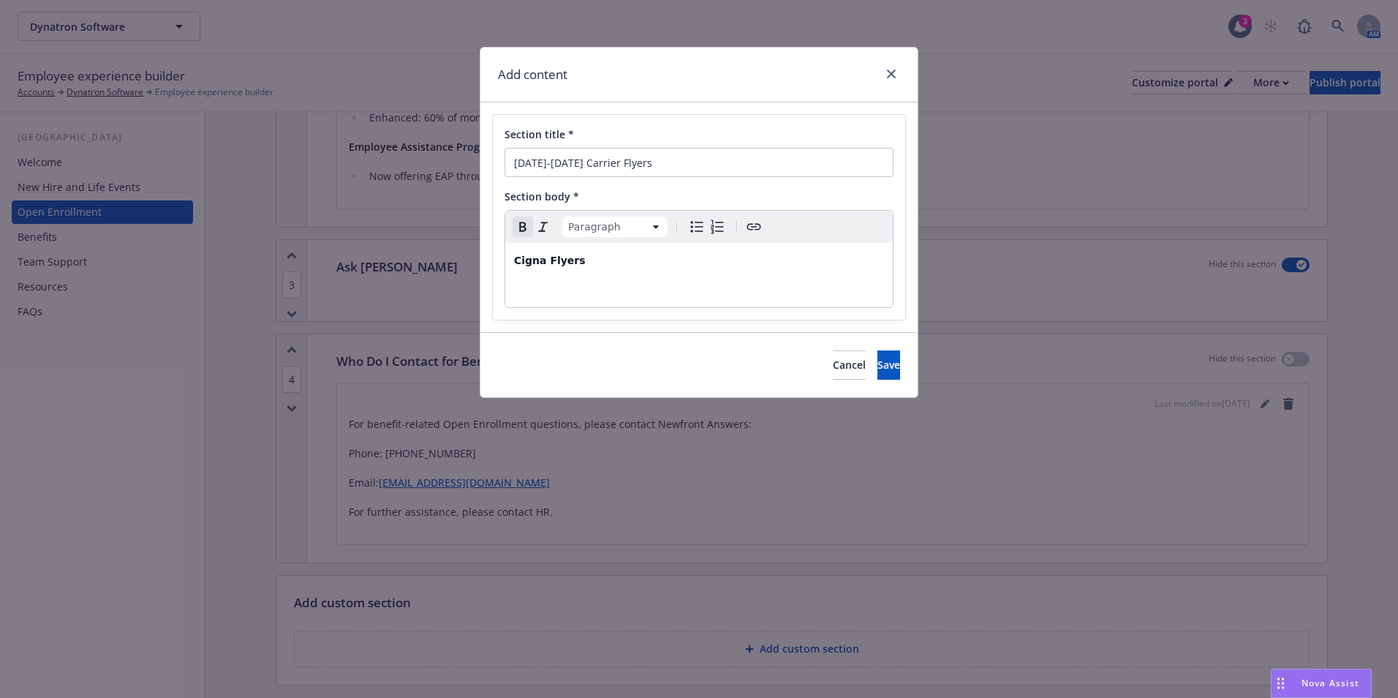
click at [584, 285] on p "editable markdown" at bounding box center [699, 290] width 370 height 18
click at [516, 219] on icon "button" at bounding box center [523, 227] width 18 height 18
drag, startPoint x: 572, startPoint y: 290, endPoint x: 529, endPoint y: 290, distance: 43.1
click at [529, 290] on p "Behavioral" at bounding box center [699, 290] width 370 height 18
drag, startPoint x: 592, startPoint y: 331, endPoint x: 593, endPoint y: 296, distance: 35.1
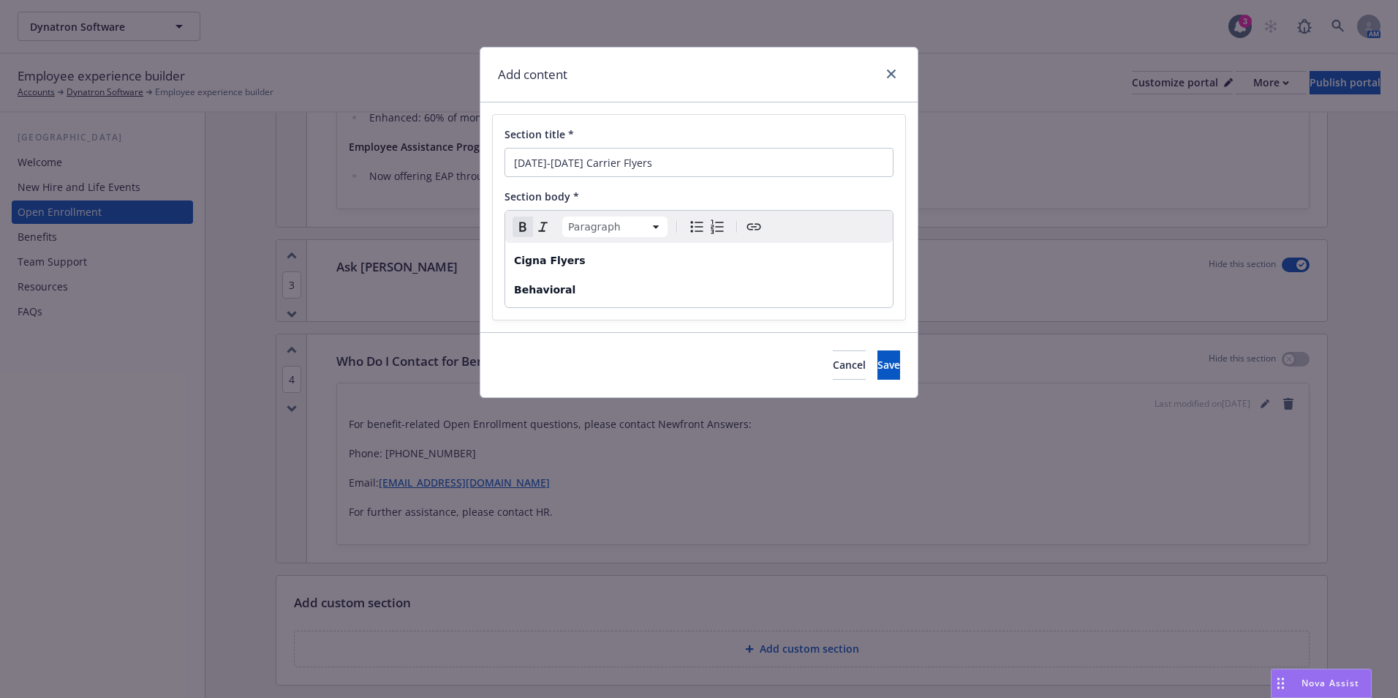
click at [592, 323] on div "Section title * 2025-2026 Carrier Flyers Section body * Paragraph Paragraph Hea…" at bounding box center [698, 217] width 437 height 230
click at [593, 295] on p "Behavioral" at bounding box center [699, 290] width 370 height 18
drag, startPoint x: 576, startPoint y: 290, endPoint x: 508, endPoint y: 279, distance: 68.3
click at [510, 293] on div "Cigna Flyers Behavioral" at bounding box center [699, 275] width 388 height 64
click at [522, 231] on icon "button" at bounding box center [523, 227] width 18 height 18
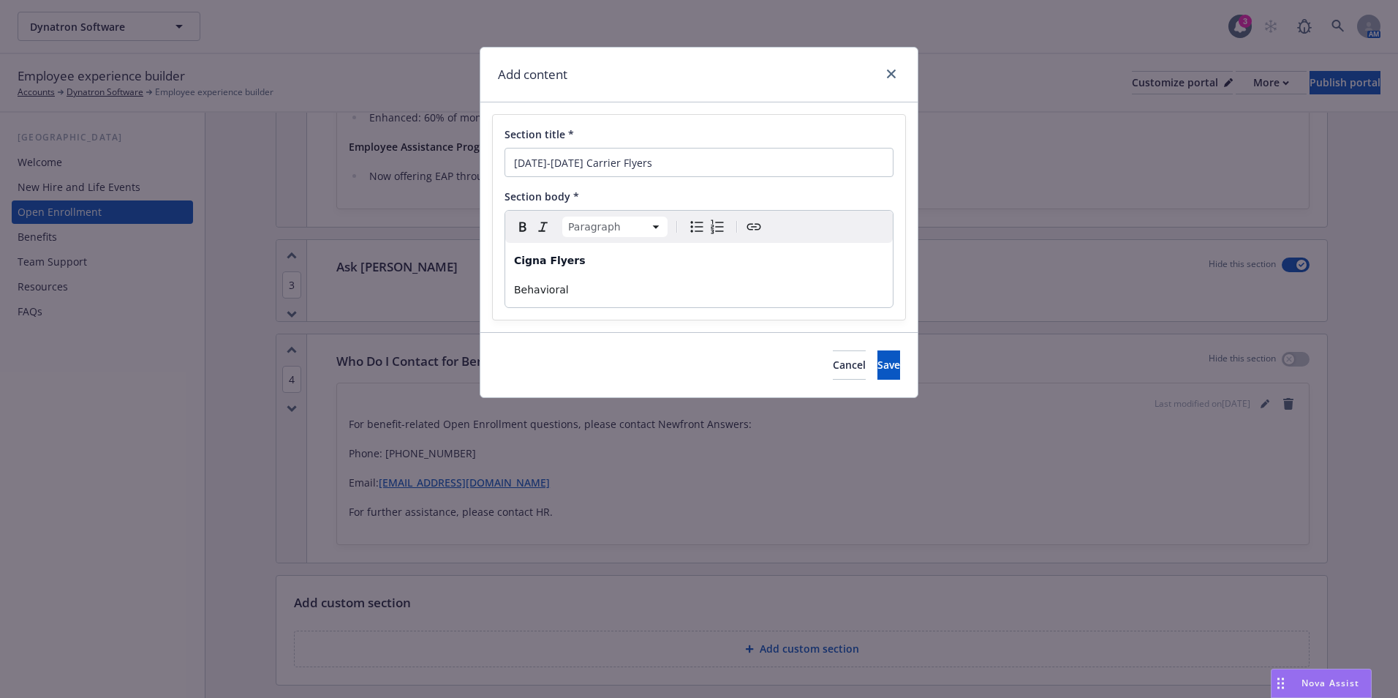
click at [578, 279] on div "Cigna Flyers Behavioral" at bounding box center [699, 275] width 388 height 64
drag, startPoint x: 728, startPoint y: 293, endPoint x: 487, endPoint y: 294, distance: 241.3
click at [487, 294] on div "Section title * 2025-2026 Carrier Flyers Section body * Paragraph Paragraph Hea…" at bounding box center [698, 217] width 437 height 230
click at [755, 224] on icon "Create link" at bounding box center [754, 227] width 18 height 18
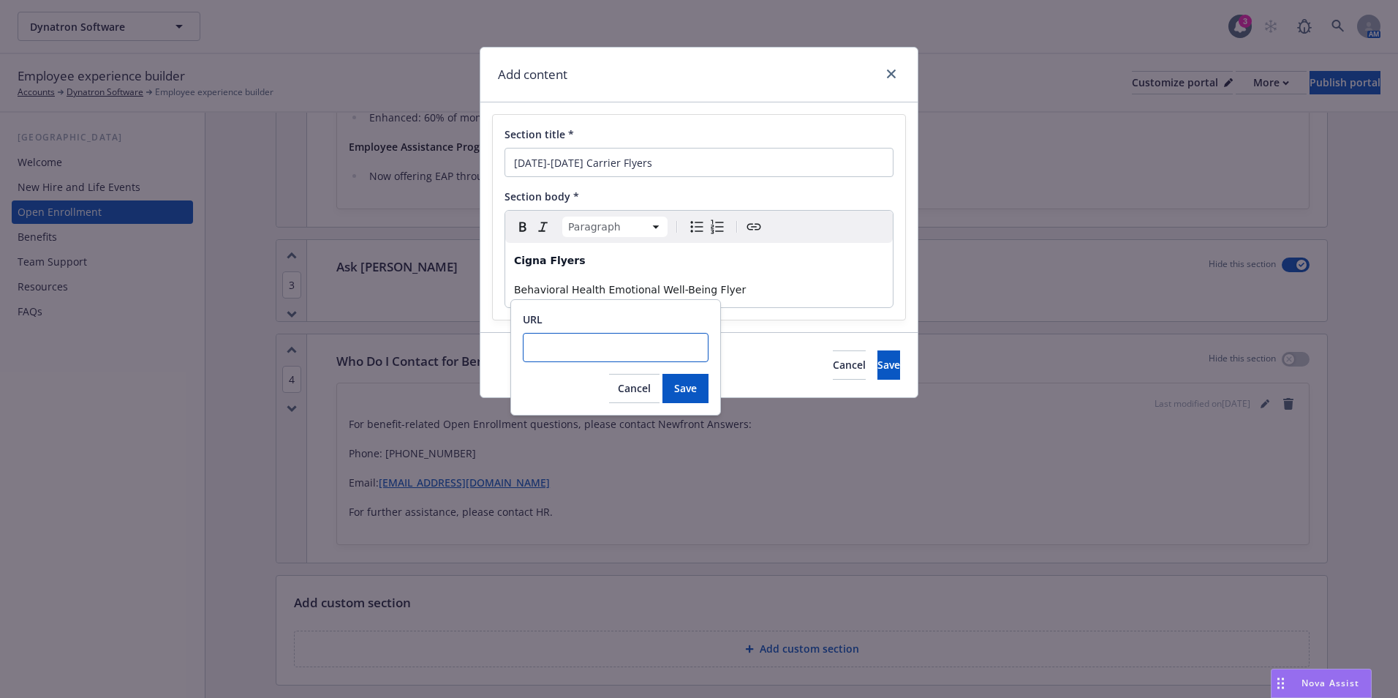
paste input "https://cdn.newfront.com/uploads/files-api/4f43c14e-a2e1-424c-ace0-a427ee9fd677"
type input "https://cdn.newfront.com/uploads/files-api/4f43c14e-a2e1-424c-ace0-a427ee9fd677"
click at [698, 378] on button "Save" at bounding box center [686, 388] width 46 height 29
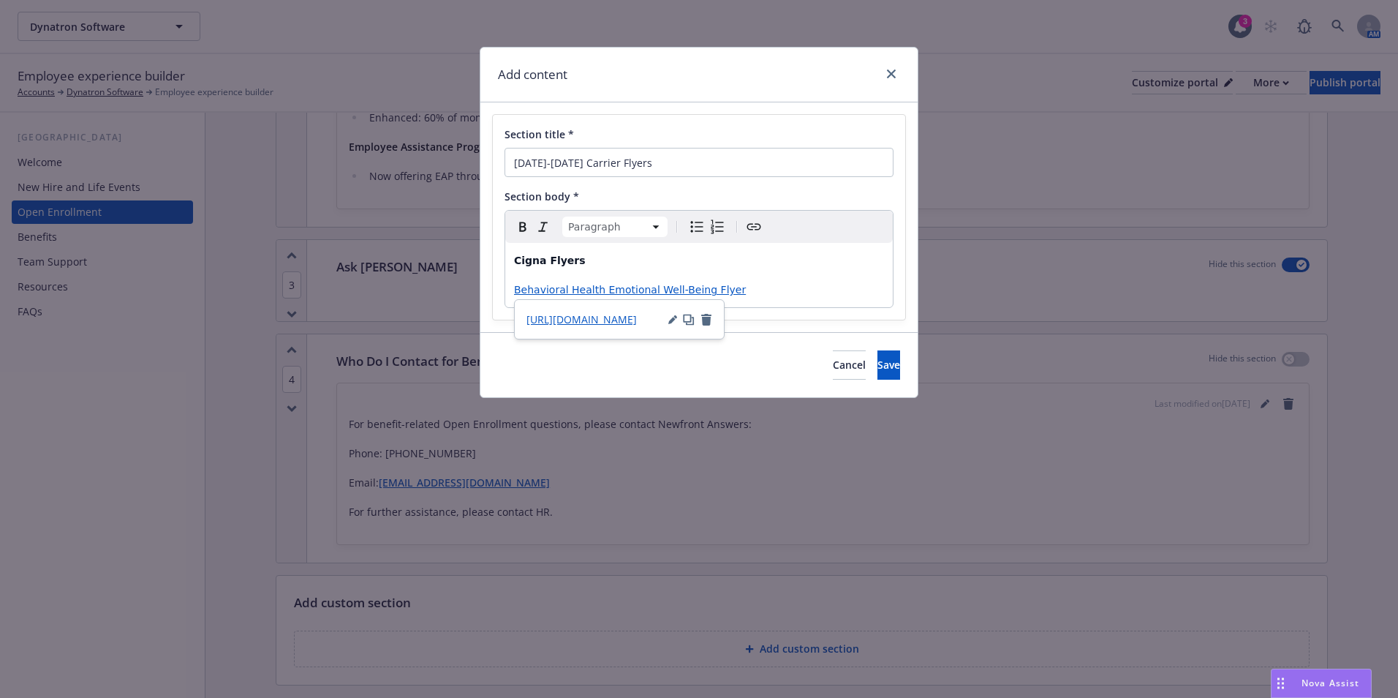
click at [761, 292] on p "Behavioral Health Emotional Well-Being Flyer" at bounding box center [699, 290] width 370 height 18
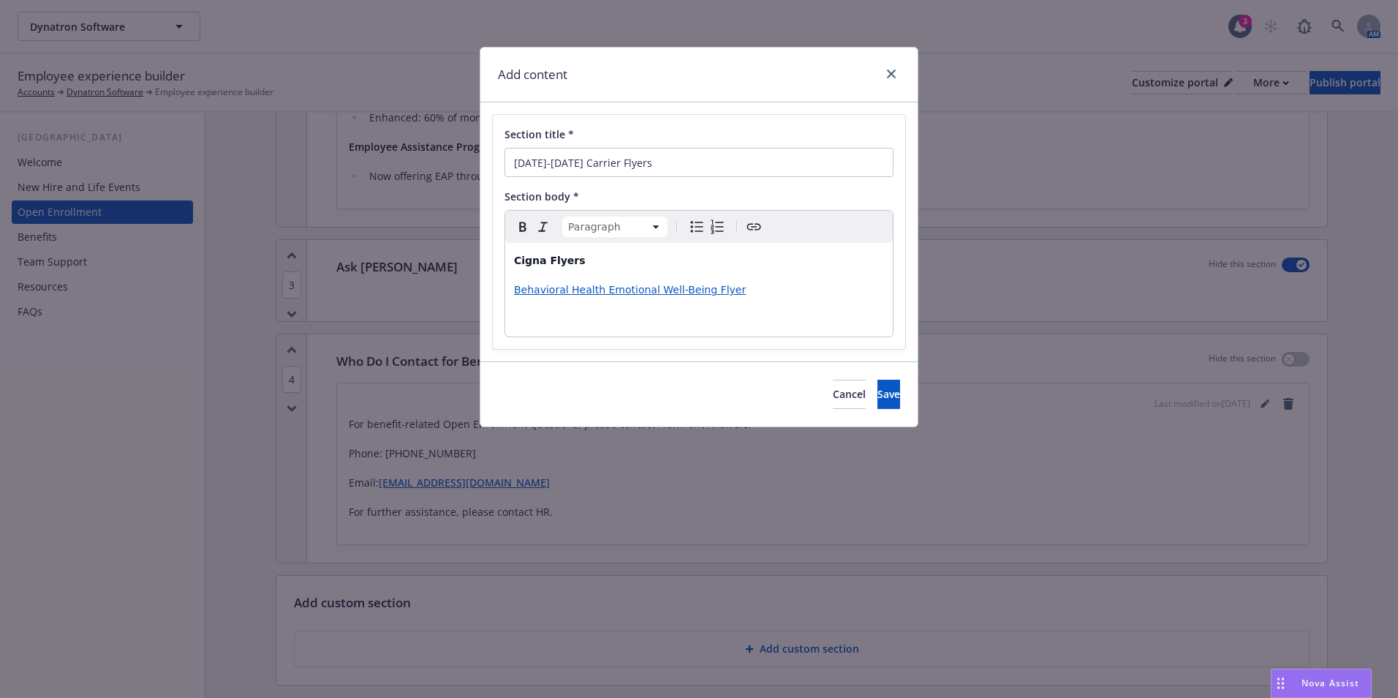
click at [641, 308] on div "Cigna Flyers Behavioral Health Emotional Well-Being Flyer" at bounding box center [699, 290] width 388 height 94
drag, startPoint x: 557, startPoint y: 326, endPoint x: 570, endPoint y: 314, distance: 18.1
drag, startPoint x: 570, startPoint y: 314, endPoint x: 631, endPoint y: 300, distance: 62.3
click at [631, 300] on div "Cigna Flyers Behavioral Health Emotional Well-Being Flyer When & How to use" at bounding box center [699, 290] width 388 height 94
drag, startPoint x: 633, startPoint y: 312, endPoint x: 518, endPoint y: 316, distance: 114.9
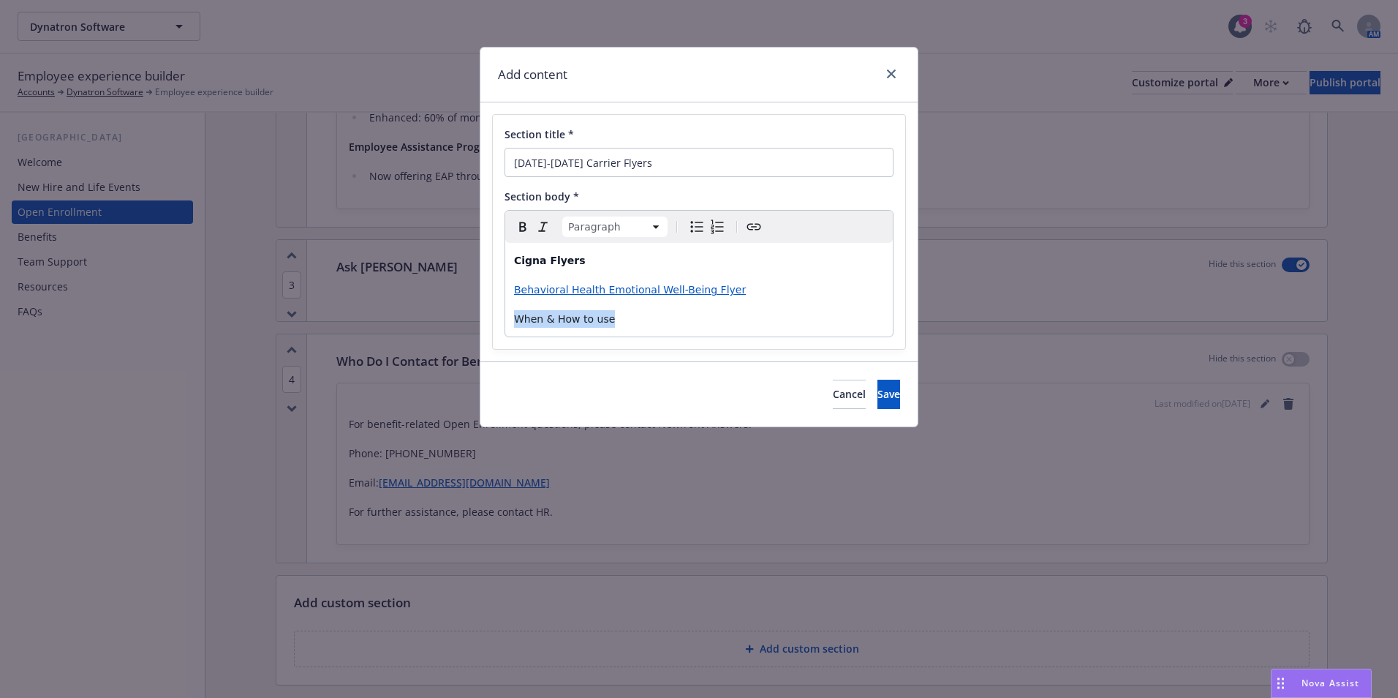
click at [518, 316] on p "When & How to use" at bounding box center [699, 319] width 370 height 18
drag, startPoint x: 584, startPoint y: 321, endPoint x: 502, endPoint y: 323, distance: 81.9
click at [502, 323] on div "Section title * 2025-2026 Carrier Flyers Section body * Paragraph Paragraph Hea…" at bounding box center [699, 232] width 412 height 234
click at [758, 231] on icon "Create link" at bounding box center [754, 227] width 18 height 18
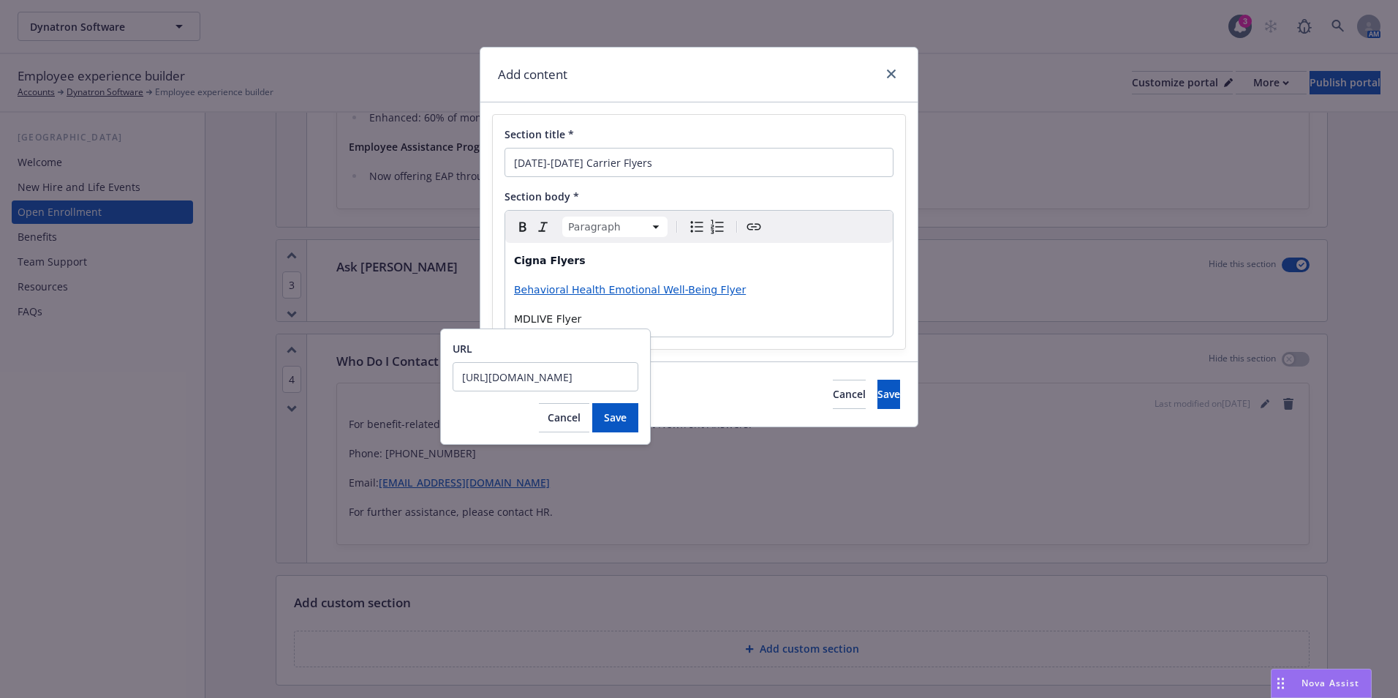
scroll to position [0, 240]
type input "https://cdn.newfront.com/uploads/files-api/0d4b0f9b-48b2-40ce-ae19-28b11bee9a67"
click at [628, 425] on button "Save" at bounding box center [615, 417] width 46 height 29
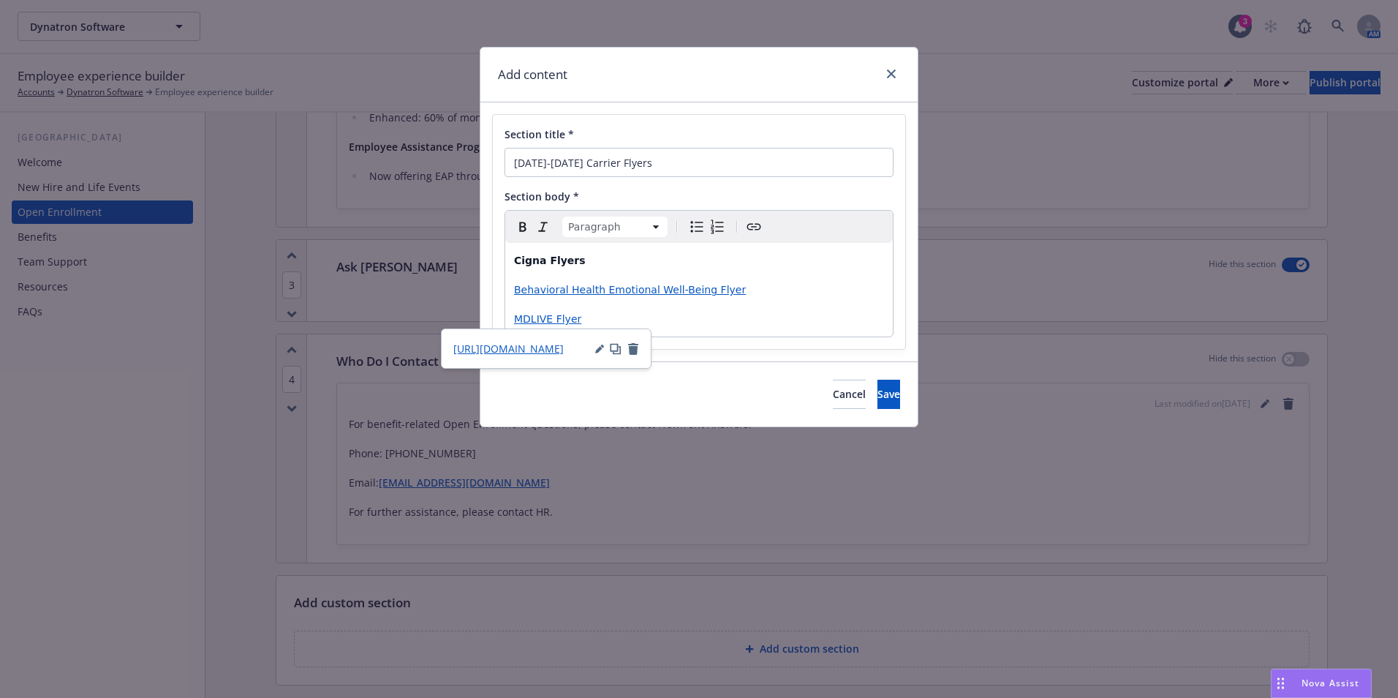
click at [640, 309] on div "Cigna Flyers Behavioral Health Emotional Well-Being Flyer MDLIVE Flyer" at bounding box center [699, 290] width 388 height 94
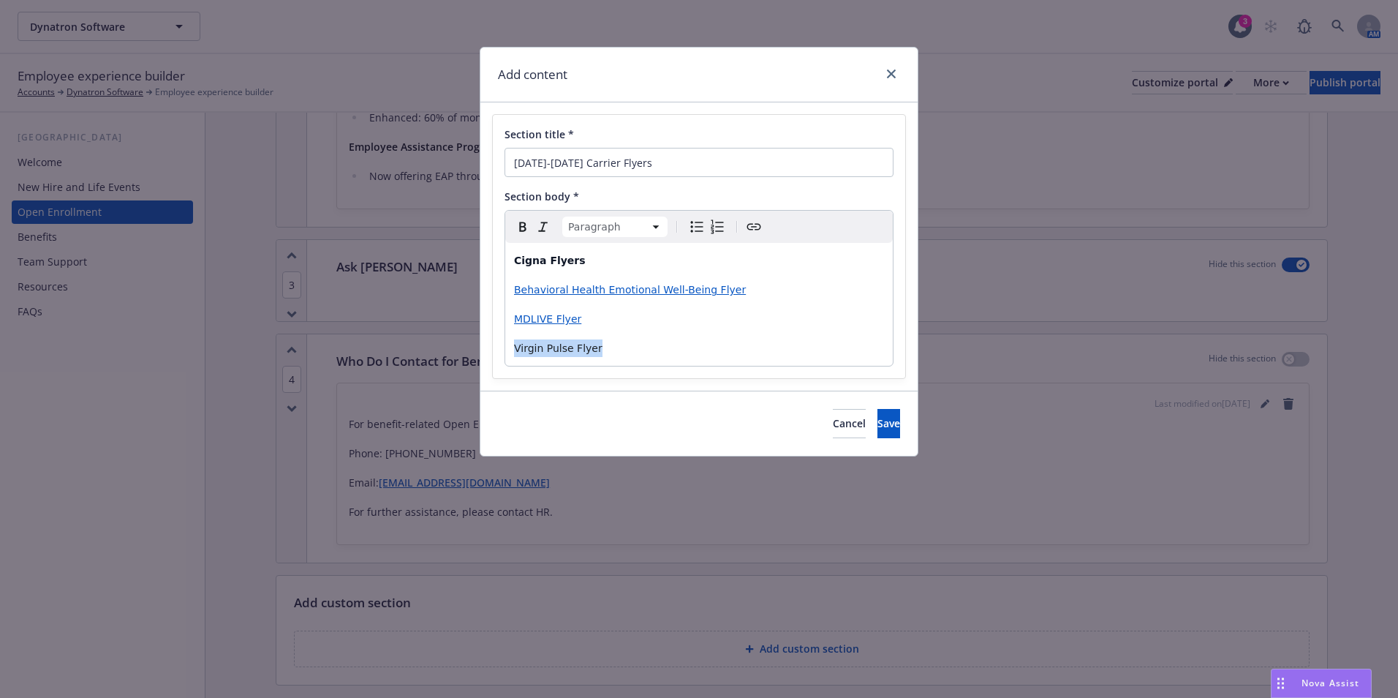
drag, startPoint x: 615, startPoint y: 353, endPoint x: 501, endPoint y: 353, distance: 114.1
click at [501, 353] on div "Section title * 2025-2026 Carrier Flyers Section body * Paragraph Paragraph Hea…" at bounding box center [699, 246] width 412 height 263
click at [747, 228] on icon "Create link" at bounding box center [754, 227] width 18 height 18
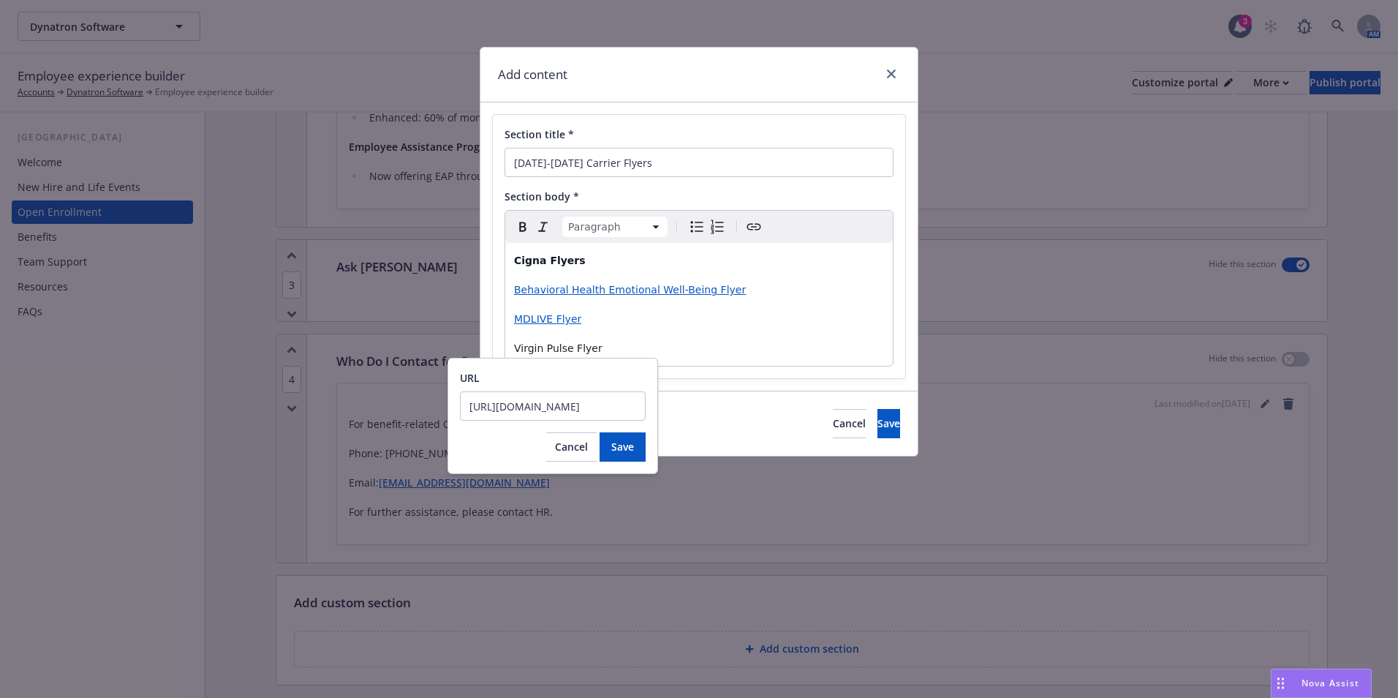
scroll to position [0, 242]
type input "https://cdn.newfront.com/uploads/files-api/802d6b58-be2a-4771-be2f-8bb05d27480e"
click at [626, 446] on span "Save" at bounding box center [622, 447] width 23 height 14
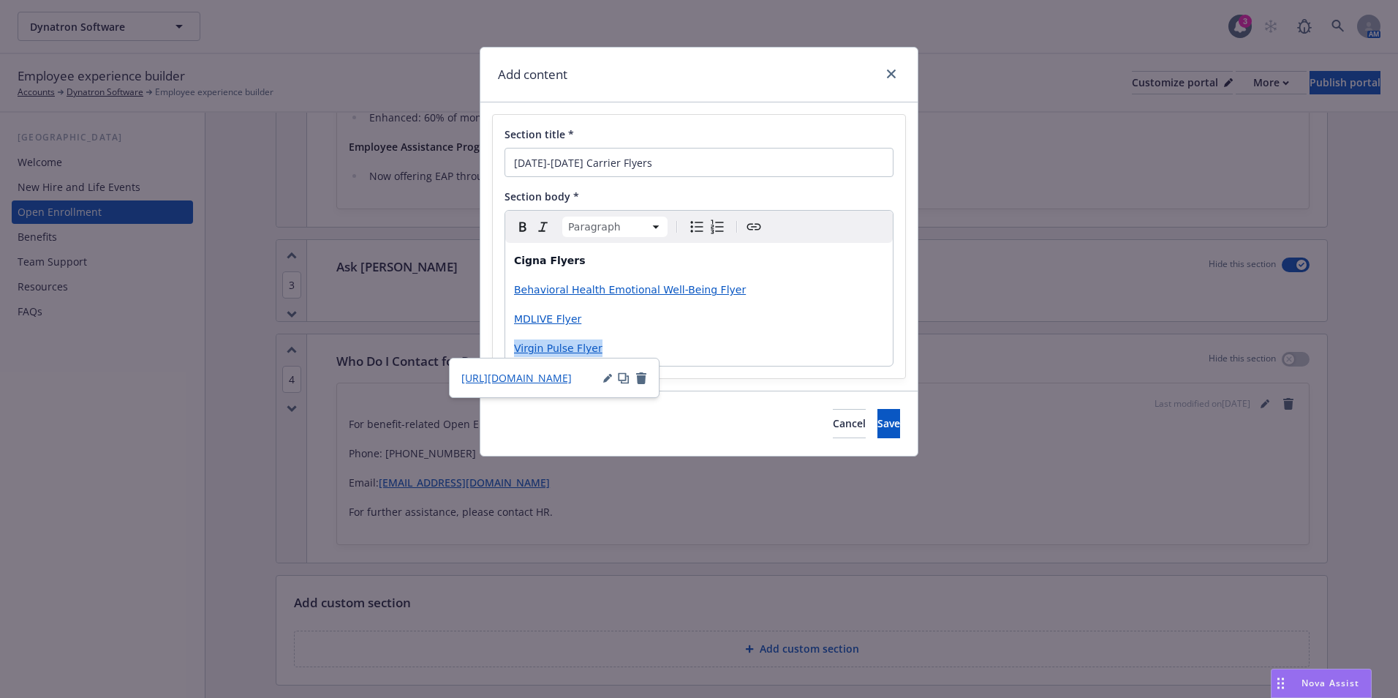
click at [718, 355] on p "Virgin Pulse Flyer" at bounding box center [699, 348] width 370 height 18
click at [652, 338] on div "Cigna Flyers Behavioral Health Emotional Well-Being Flyer MDLIVE Flyer Virgin P…" at bounding box center [699, 304] width 388 height 123
click at [592, 323] on p "MDLIVE Flyer" at bounding box center [699, 319] width 370 height 18
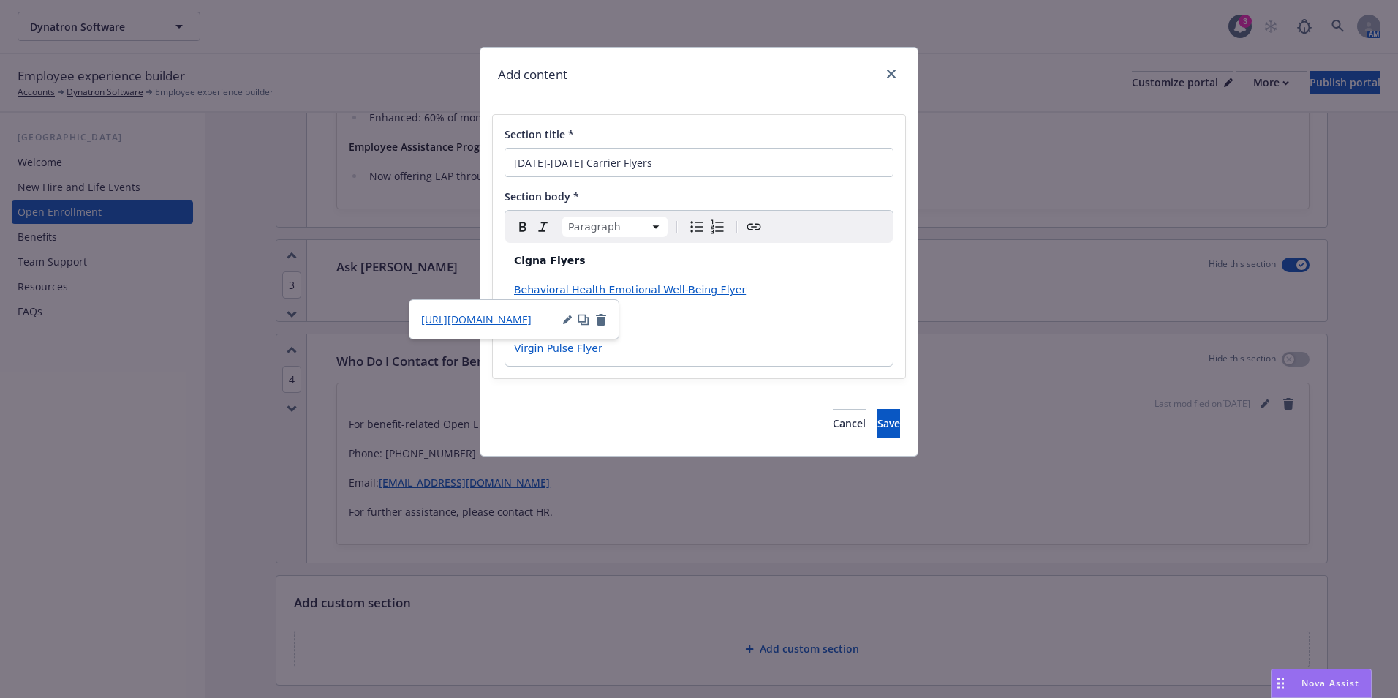
click at [759, 288] on p "Behavioral Health Emotional Well-Being Flyer" at bounding box center [699, 290] width 370 height 18
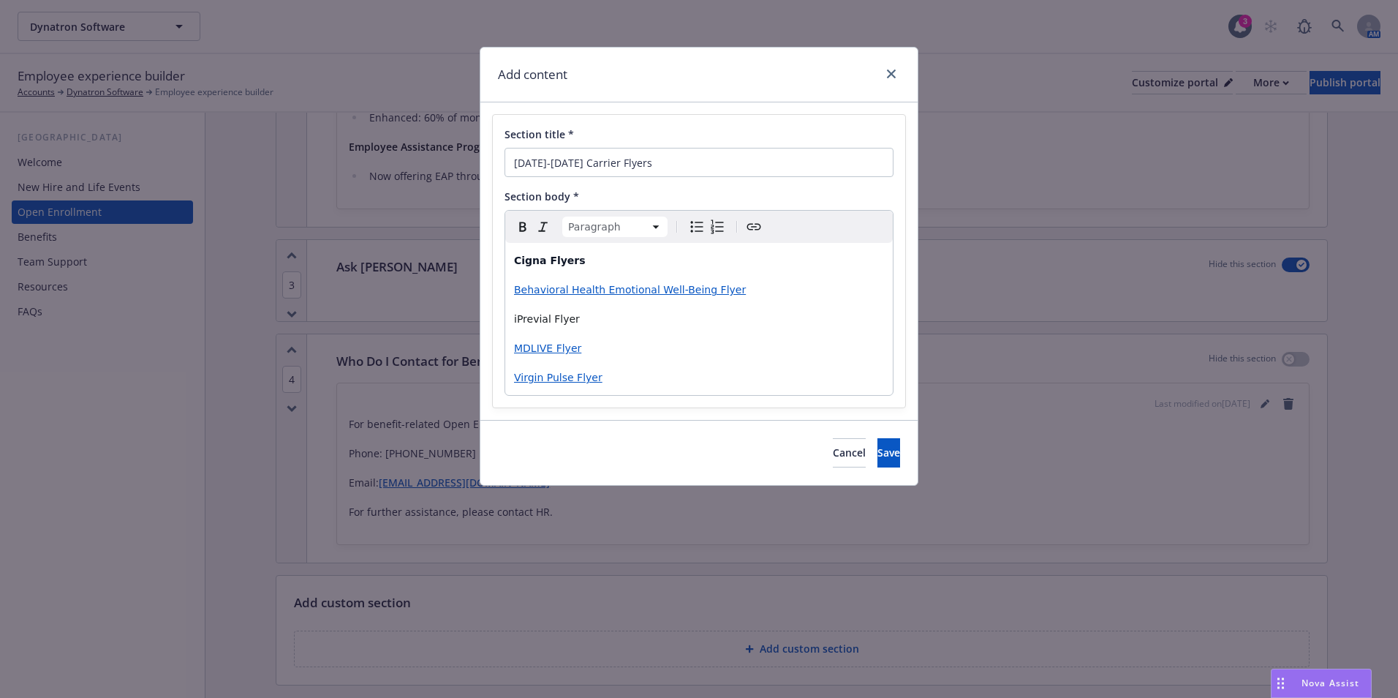
click at [604, 325] on p "iPrevial Flyer" at bounding box center [699, 319] width 370 height 18
click at [517, 314] on span "prevail Flyer" at bounding box center [546, 319] width 64 height 12
drag, startPoint x: 621, startPoint y: 323, endPoint x: 517, endPoint y: 319, distance: 103.9
click at [517, 319] on p "iPrevail Flyer" at bounding box center [699, 319] width 370 height 18
click at [599, 318] on p "iPrevail Flyer" at bounding box center [699, 319] width 370 height 18
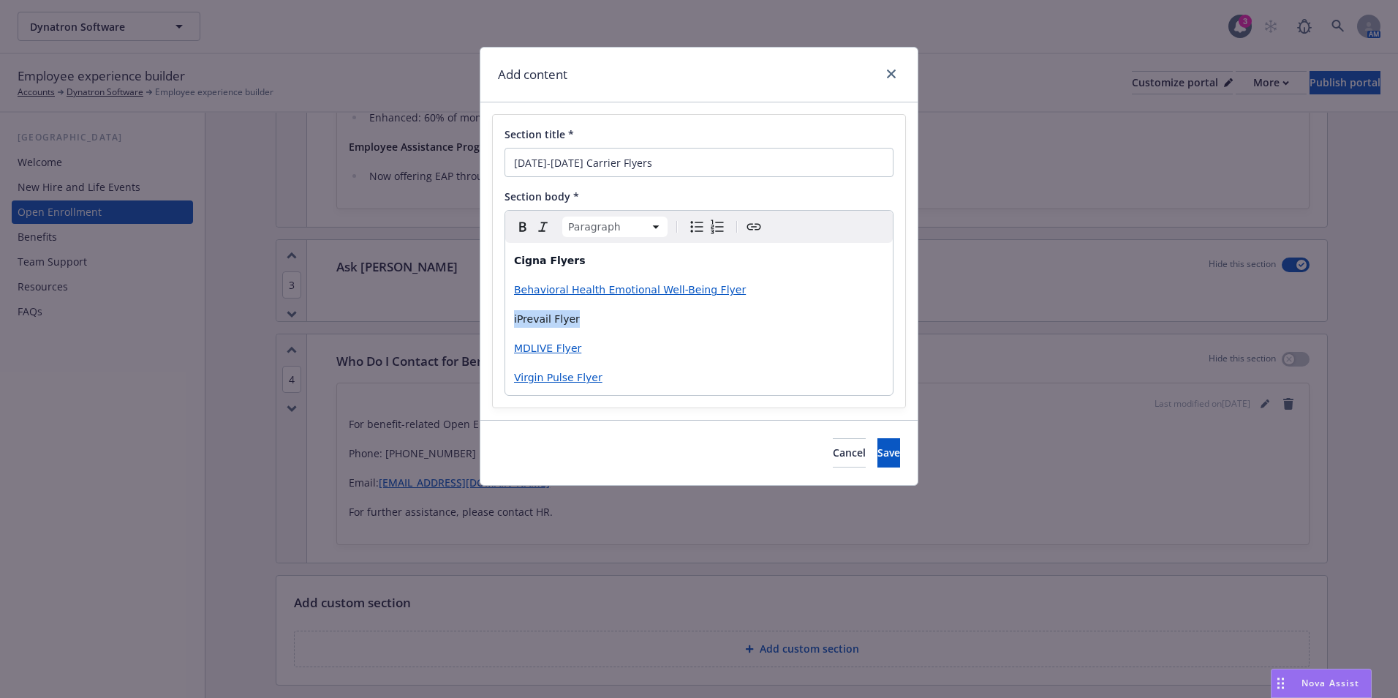
drag, startPoint x: 599, startPoint y: 318, endPoint x: 513, endPoint y: 326, distance: 85.9
click at [513, 326] on div "Cigna Flyers Behavioral Health Emotional Well-Being Flyer iPrevail Flyer MDLIVE…" at bounding box center [699, 319] width 388 height 152
click at [761, 230] on icon "Create link" at bounding box center [754, 227] width 18 height 18
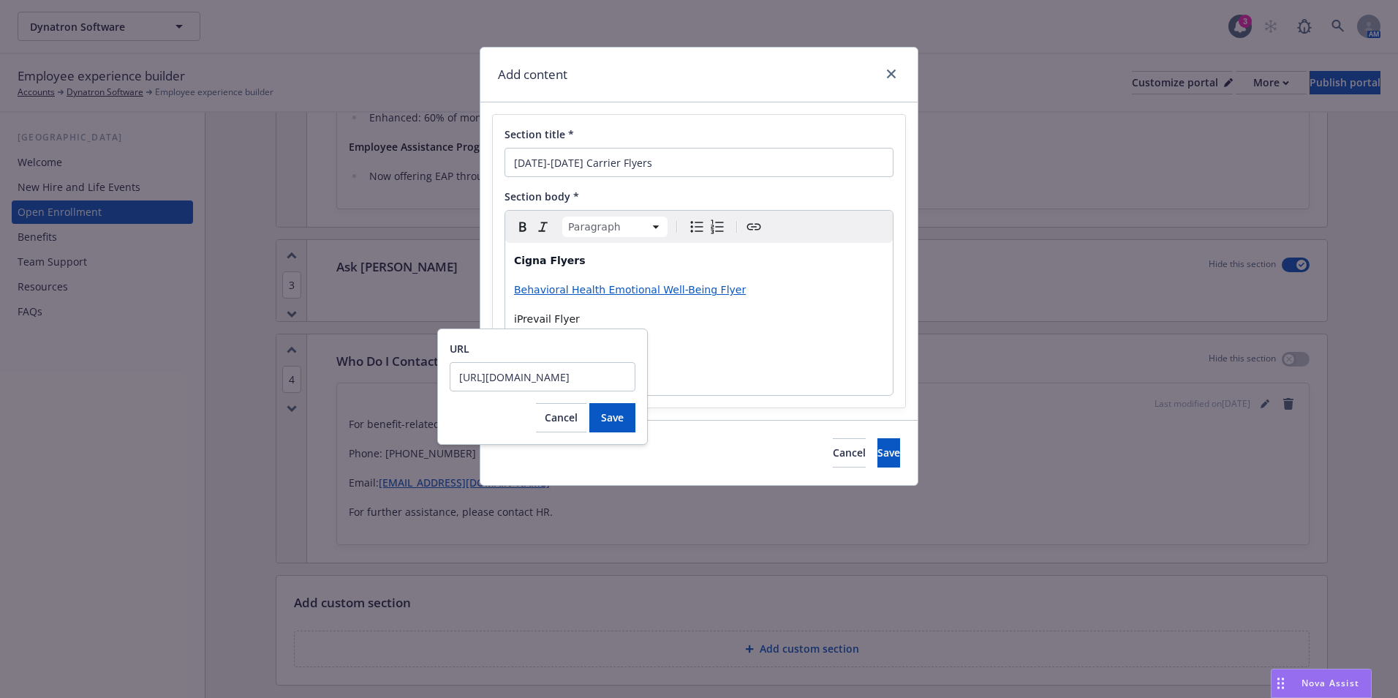
scroll to position [0, 235]
type input "https://cdn.newfront.com/uploads/files-api/56f84b55-1f60-435b-a5e1-98c223828bf3"
click at [614, 418] on span "Save" at bounding box center [612, 417] width 23 height 14
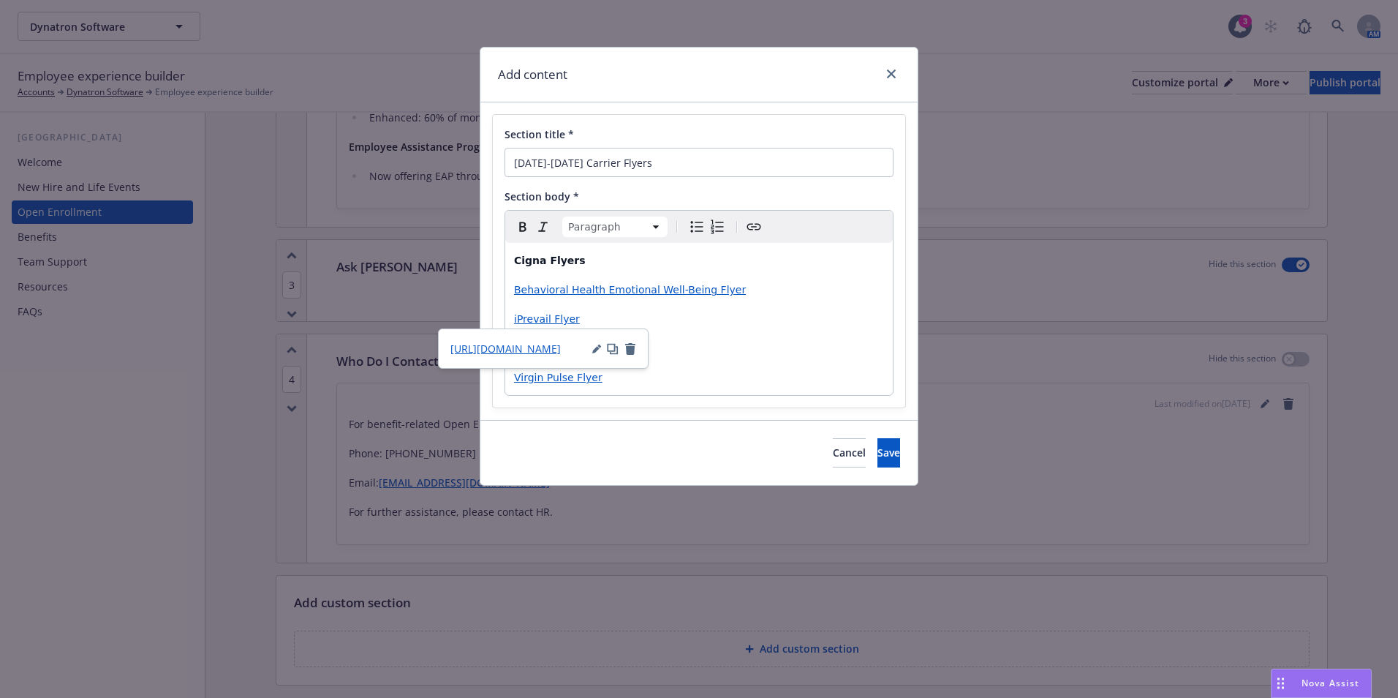
click at [791, 350] on p "MDLIVE Flyer" at bounding box center [699, 348] width 370 height 18
click at [781, 355] on p "MDLIVE Flyer" at bounding box center [699, 348] width 370 height 18
click at [764, 315] on p "iPrevail Flyer" at bounding box center [699, 319] width 370 height 18
click at [742, 293] on p "Behavioral Health Emotional Well-Being Flyer" at bounding box center [699, 290] width 370 height 18
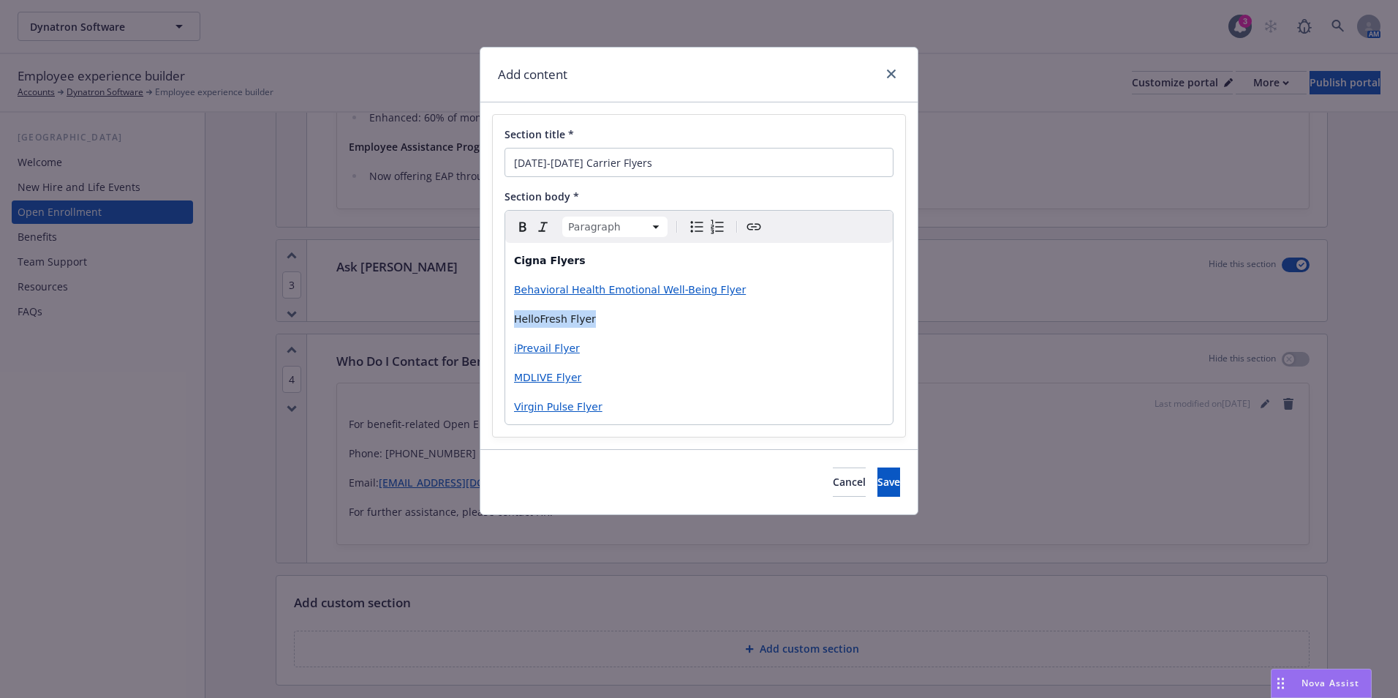
drag, startPoint x: 629, startPoint y: 314, endPoint x: 512, endPoint y: 320, distance: 117.2
click at [512, 320] on div "Cigna Flyers Behavioral Health Emotional Well-Being Flyer HelloFresh Flyer iPre…" at bounding box center [699, 333] width 388 height 181
click at [754, 229] on icon "Create link" at bounding box center [754, 227] width 18 height 18
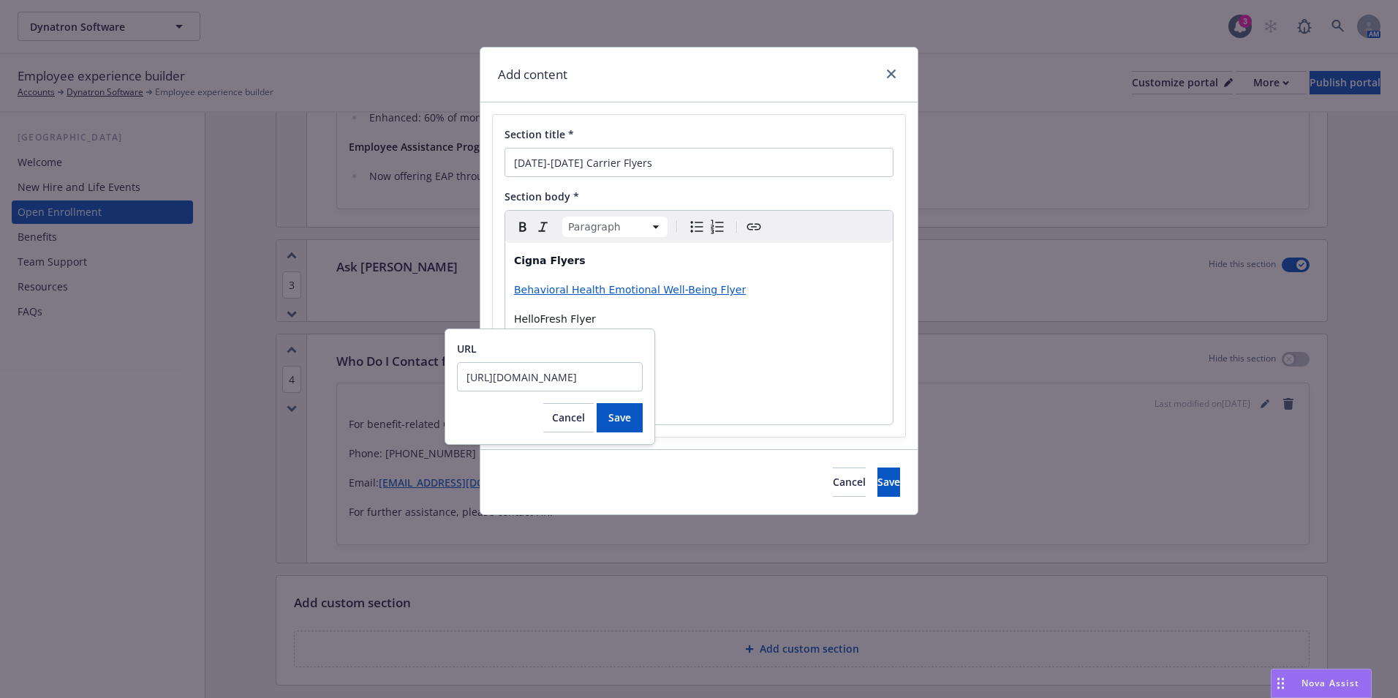
scroll to position [0, 236]
type input "https://cdn.newfront.com/uploads/files-api/31ca9bde-5117-4aa9-8a43-fef3b98c15b2"
click at [618, 430] on button "Save" at bounding box center [620, 417] width 46 height 29
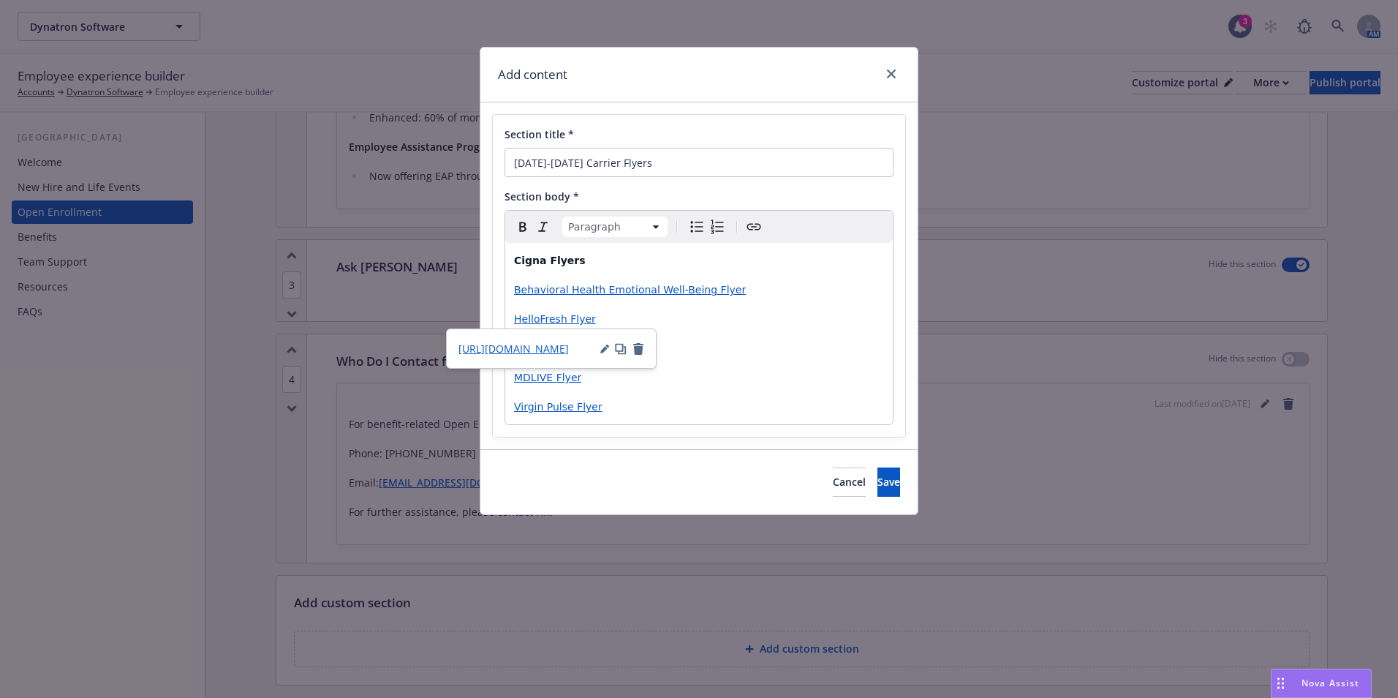
click at [779, 385] on p "MDLIVE Flyer" at bounding box center [699, 378] width 370 height 18
drag, startPoint x: 750, startPoint y: 333, endPoint x: 741, endPoint y: 333, distance: 9.5
click at [750, 333] on div "Cigna Flyers Behavioral Health Emotional Well-Being Flyer HelloFresh Flyer iPre…" at bounding box center [699, 333] width 388 height 181
click at [678, 369] on p "MDLIVE Flyer" at bounding box center [699, 378] width 370 height 18
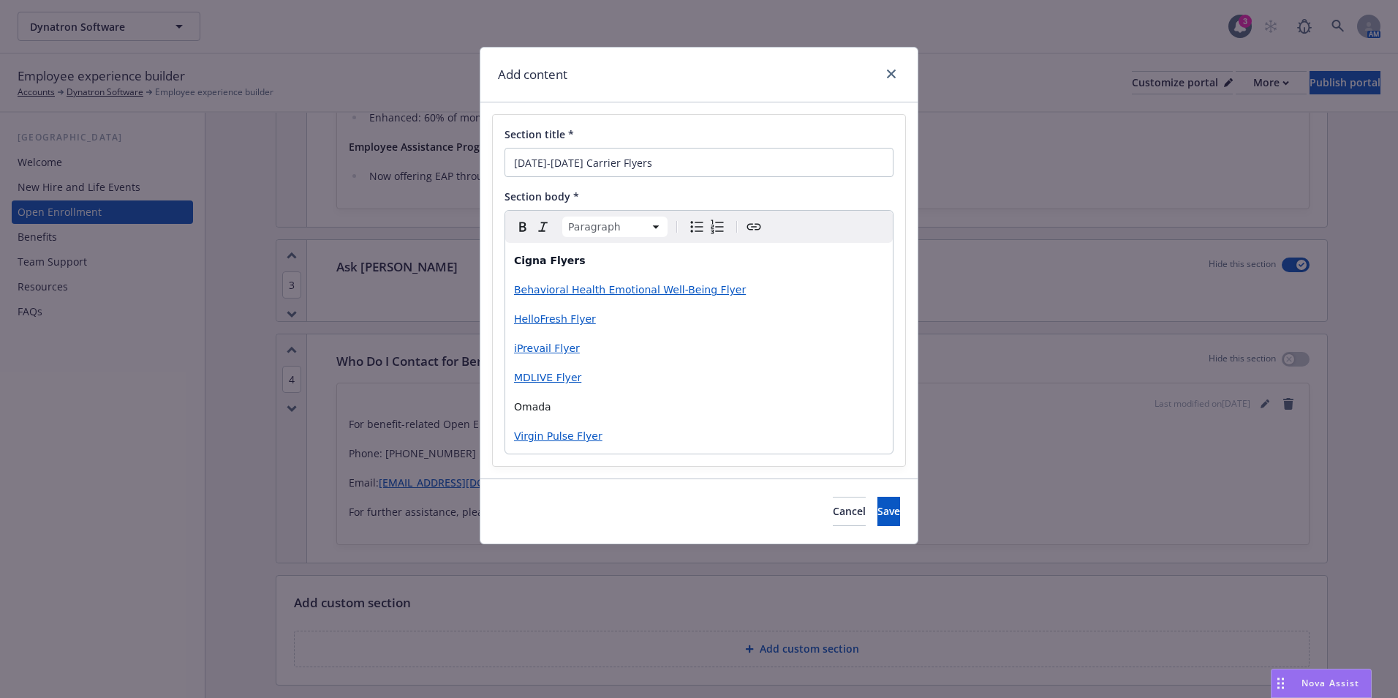
click at [638, 406] on p "Omada" at bounding box center [699, 407] width 370 height 18
drag, startPoint x: 726, startPoint y: 406, endPoint x: 508, endPoint y: 403, distance: 218.7
click at [508, 403] on div "Cigna Flyers Behavioral Health Emotional Well-Being Flyer HelloFresh Flyer iPre…" at bounding box center [699, 348] width 388 height 211
click at [751, 230] on icon "Create link" at bounding box center [754, 227] width 18 height 18
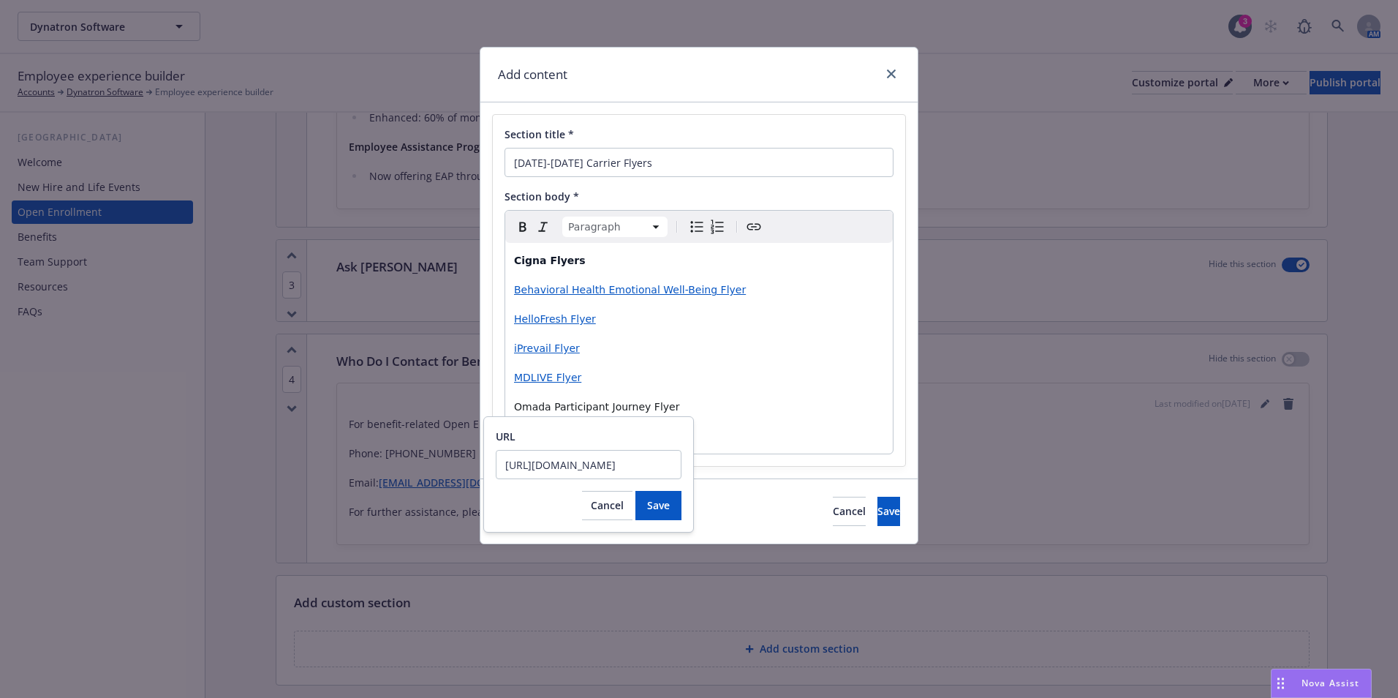
scroll to position [0, 236]
type input "https://cdn.newfront.com/uploads/files-api/462c6a64-ec7f-40b7-85cd-64ce65ad63a3"
click at [659, 517] on button "Save" at bounding box center [659, 505] width 46 height 29
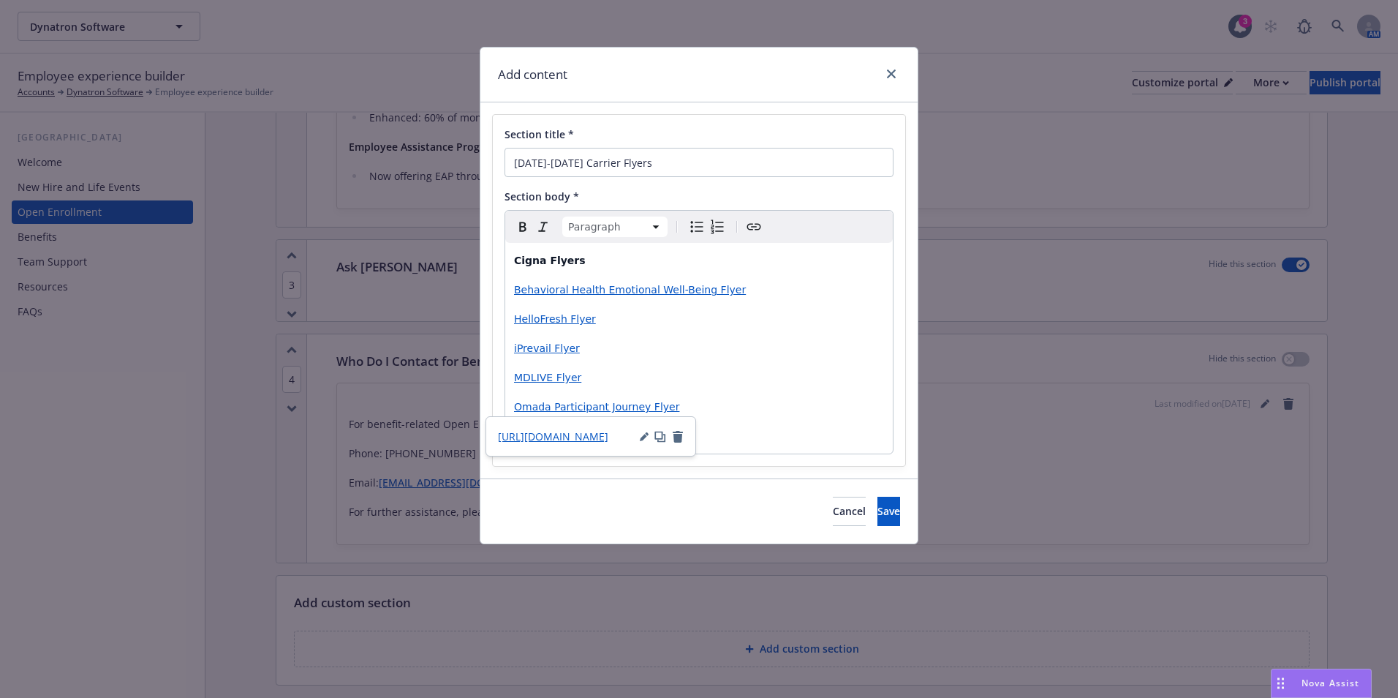
click at [780, 419] on div "Cigna Flyers Behavioral Health Emotional Well-Being Flyer HelloFresh Flyer iPre…" at bounding box center [699, 348] width 388 height 211
click at [685, 416] on div "Cigna Flyers Behavioral Health Emotional Well-Being Flyer HelloFresh Flyer iPre…" at bounding box center [699, 348] width 388 height 211
click at [597, 351] on p "iPrevail Flyer" at bounding box center [699, 348] width 370 height 18
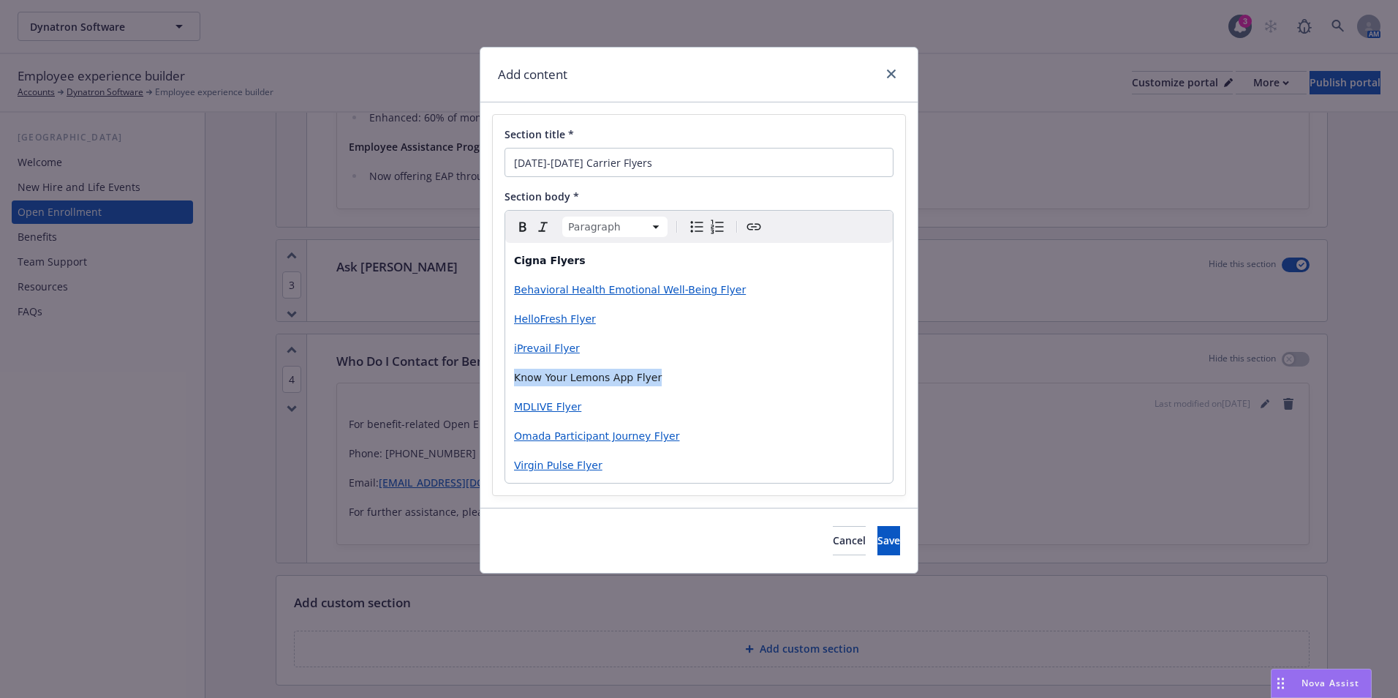
drag, startPoint x: 685, startPoint y: 377, endPoint x: 497, endPoint y: 382, distance: 188.8
click at [497, 382] on div "Section title * 2025-2026 Carrier Flyers Section body * Paragraph Paragraph Hea…" at bounding box center [699, 305] width 412 height 380
click at [754, 230] on icon "Create link" at bounding box center [754, 227] width 18 height 18
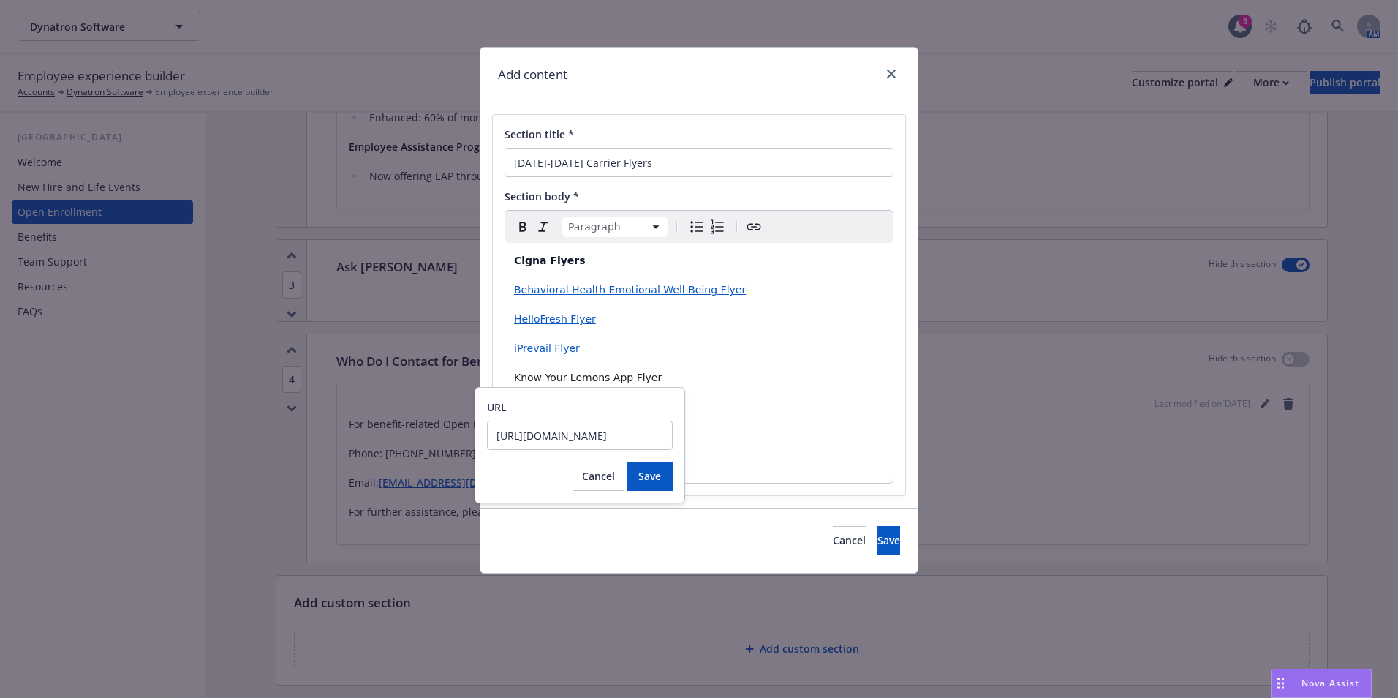
scroll to position [0, 231]
type input "https://cdn.newfront.com/uploads/files-api/710e1a23-7fcc-41f2-9c4e-2e167ed1aef7"
click at [653, 467] on button "Save" at bounding box center [650, 475] width 46 height 29
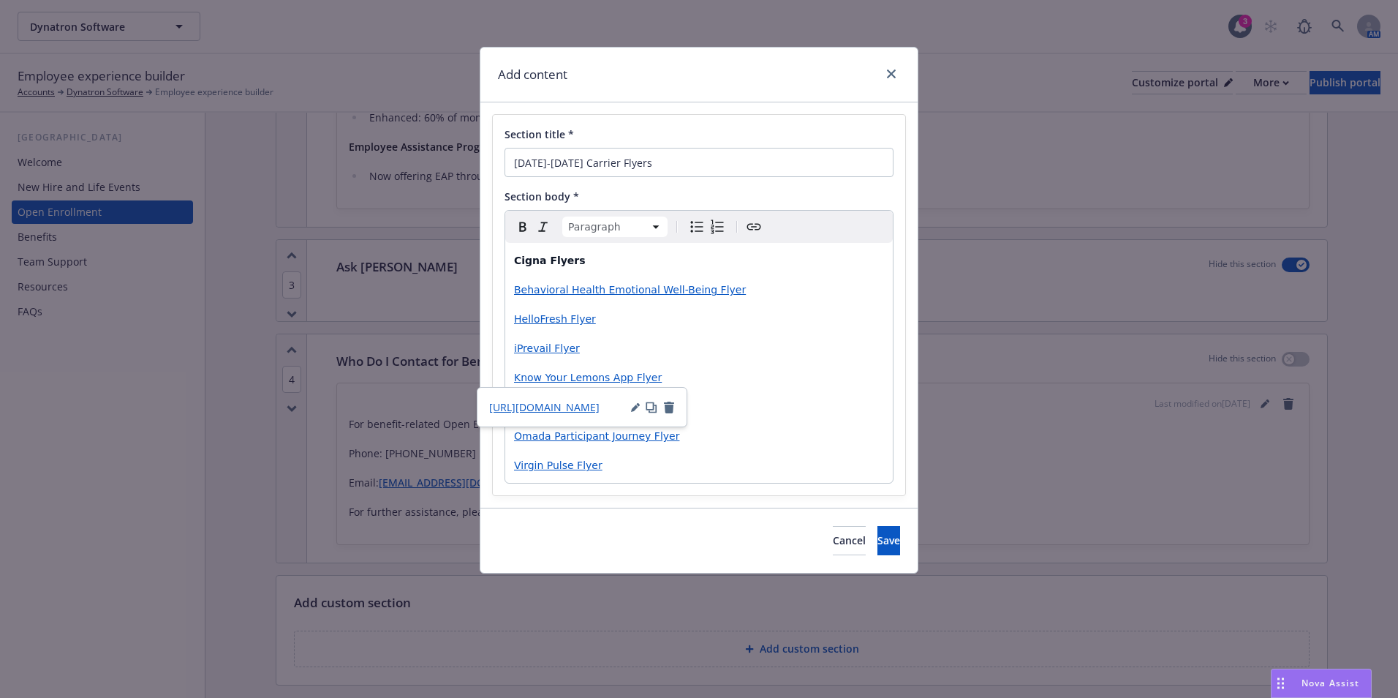
click at [766, 409] on p "MDLIVE Flyer" at bounding box center [699, 407] width 370 height 18
click at [739, 347] on p "iPrevail Flyer" at bounding box center [699, 348] width 370 height 18
click at [760, 284] on p "Behavioral Health Emotional Well-Being Flyer" at bounding box center [699, 290] width 370 height 18
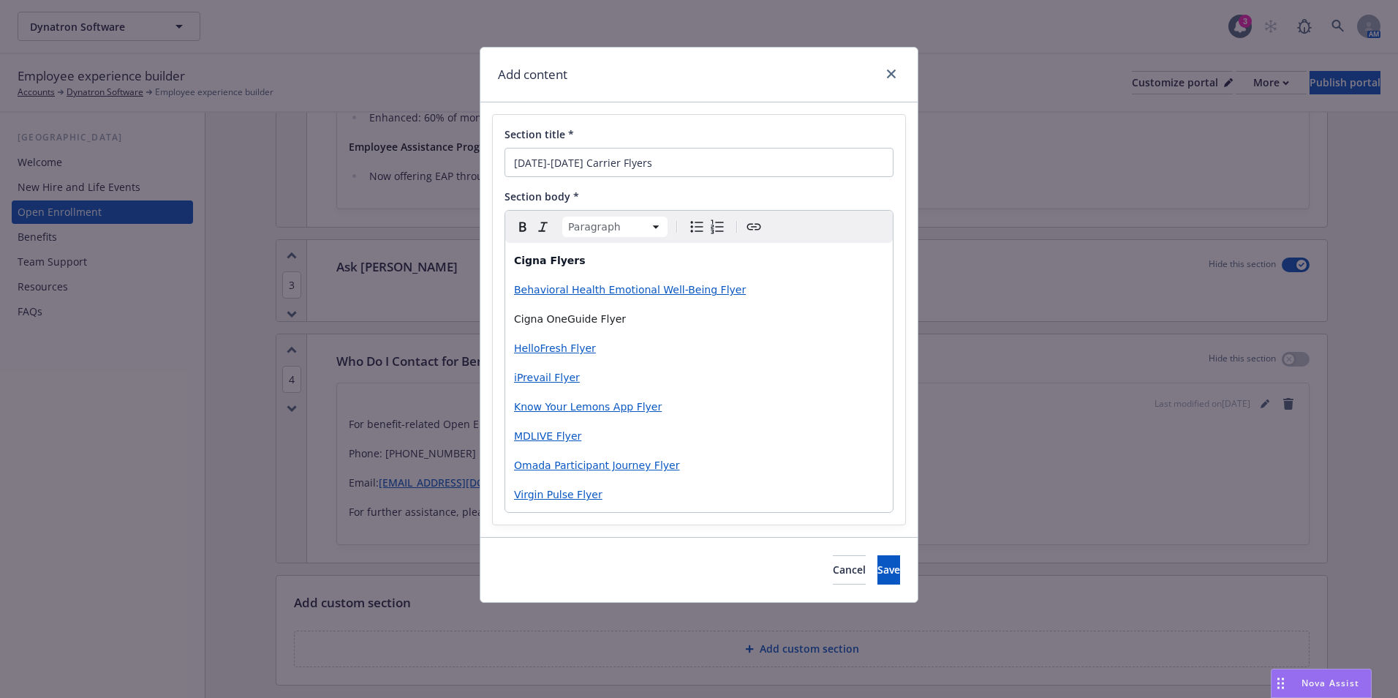
click at [562, 323] on span "Cigna OneGuide Flyer" at bounding box center [570, 319] width 112 height 12
drag, startPoint x: 632, startPoint y: 322, endPoint x: 494, endPoint y: 317, distance: 138.3
click at [494, 317] on div "Section title * 2025-2026 Carrier Flyers Section body * Paragraph Paragraph Hea…" at bounding box center [699, 320] width 412 height 410
click at [758, 236] on button "Create link" at bounding box center [754, 226] width 20 height 20
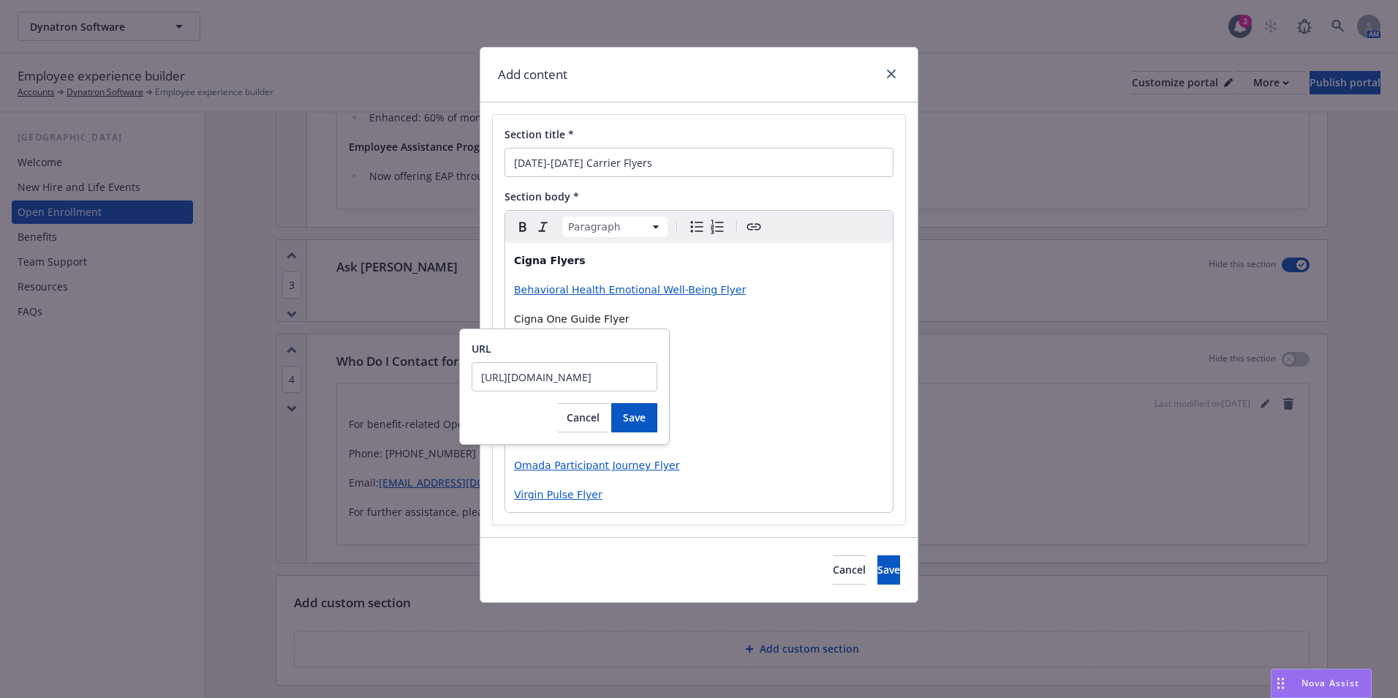
scroll to position [0, 233]
type input "https://cdn.newfront.com/uploads/files-api/df60fbba-f9cd-4b47-8adb-44f8d2ca841b"
click at [638, 419] on span "Save" at bounding box center [634, 417] width 23 height 14
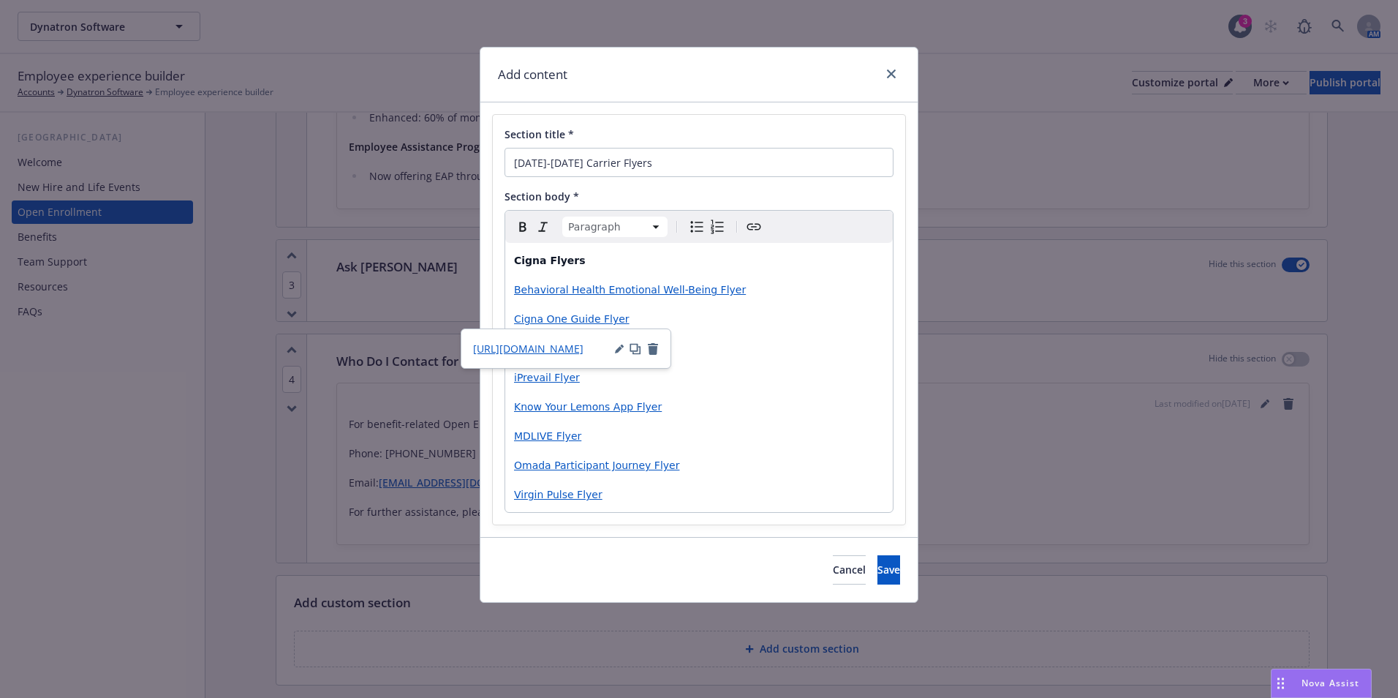
click at [883, 363] on div "Cigna Flyers Behavioral Health Emotional Well-Being Flyer Cigna One Guide Flyer…" at bounding box center [699, 377] width 388 height 269
click at [647, 320] on p "Cigna One Guide Flyer" at bounding box center [699, 319] width 370 height 18
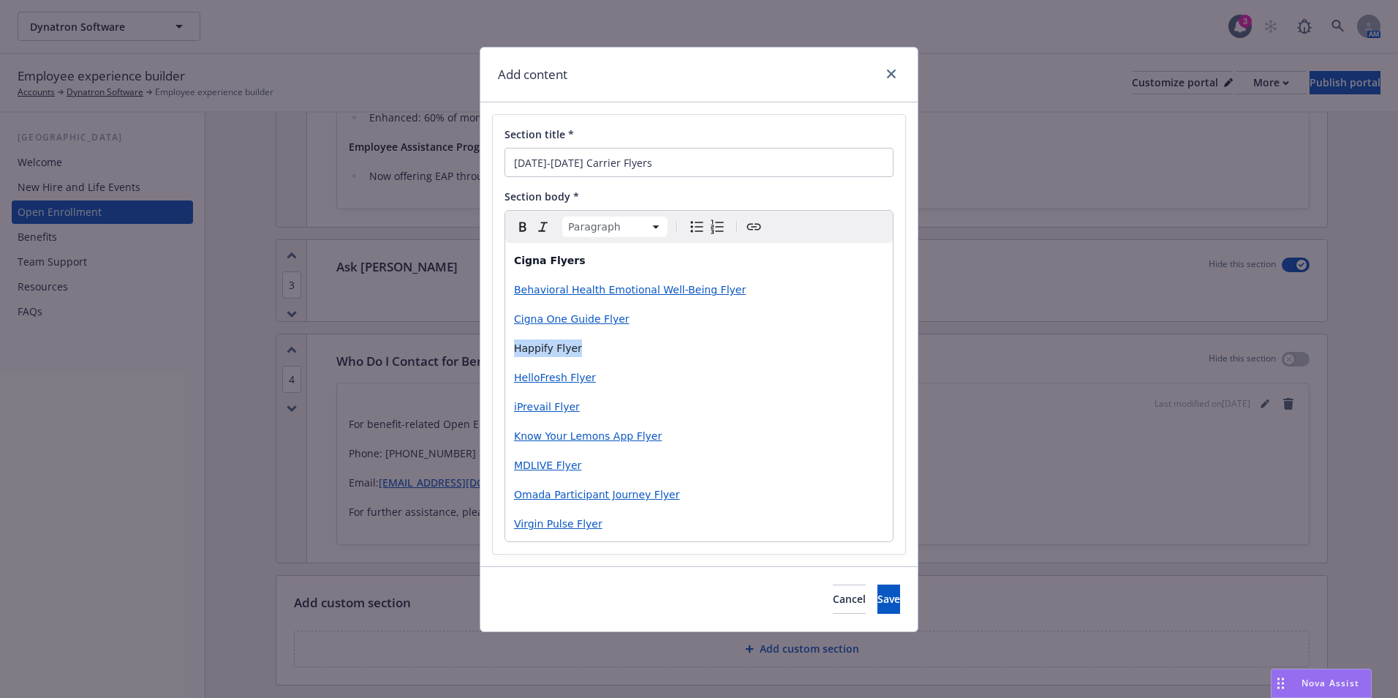
drag, startPoint x: 606, startPoint y: 349, endPoint x: 513, endPoint y: 338, distance: 94.3
click at [513, 338] on div "Cigna Flyers Behavioral Health Emotional Well-Being Flyer Cigna One Guide Flyer…" at bounding box center [699, 392] width 388 height 298
click at [761, 231] on icon "Create link" at bounding box center [754, 227] width 18 height 18
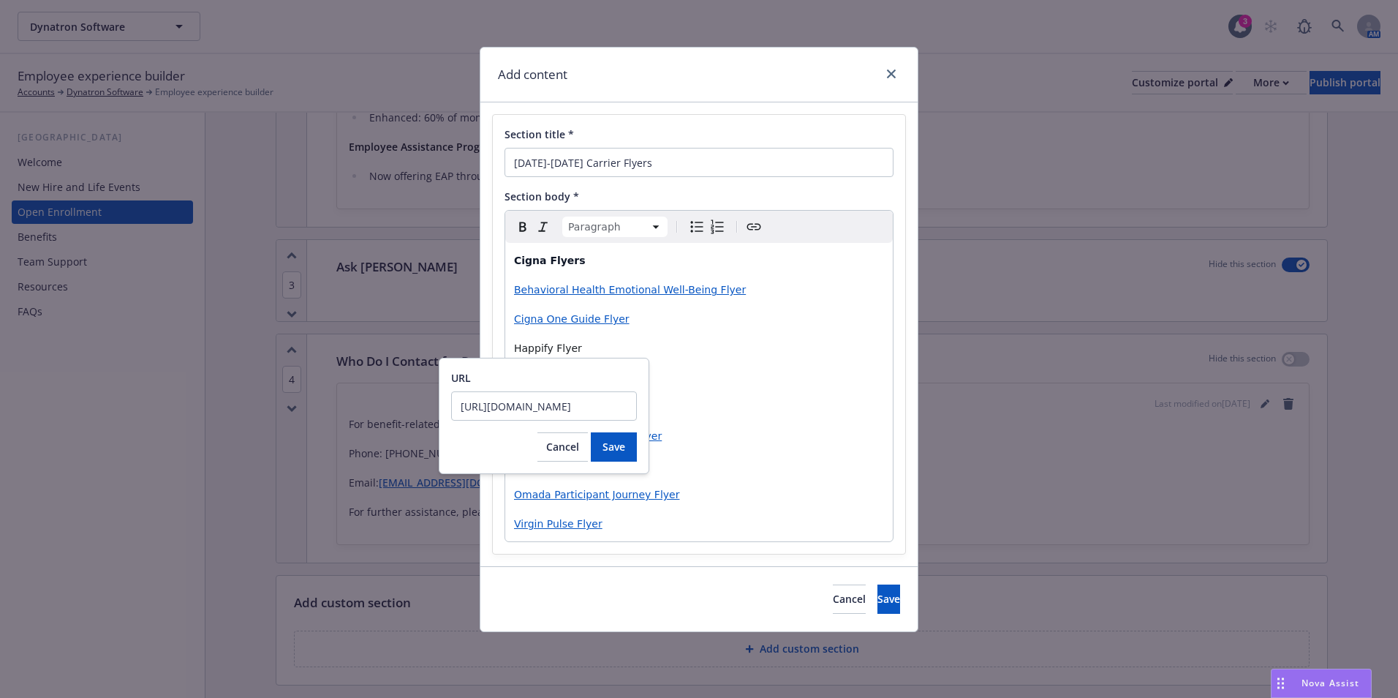
scroll to position [0, 236]
type input "https://cdn.newfront.com/uploads/files-api/ff844648-3c06-4838-aeed-60e547ee6b06"
click at [627, 454] on button "Save" at bounding box center [614, 446] width 46 height 29
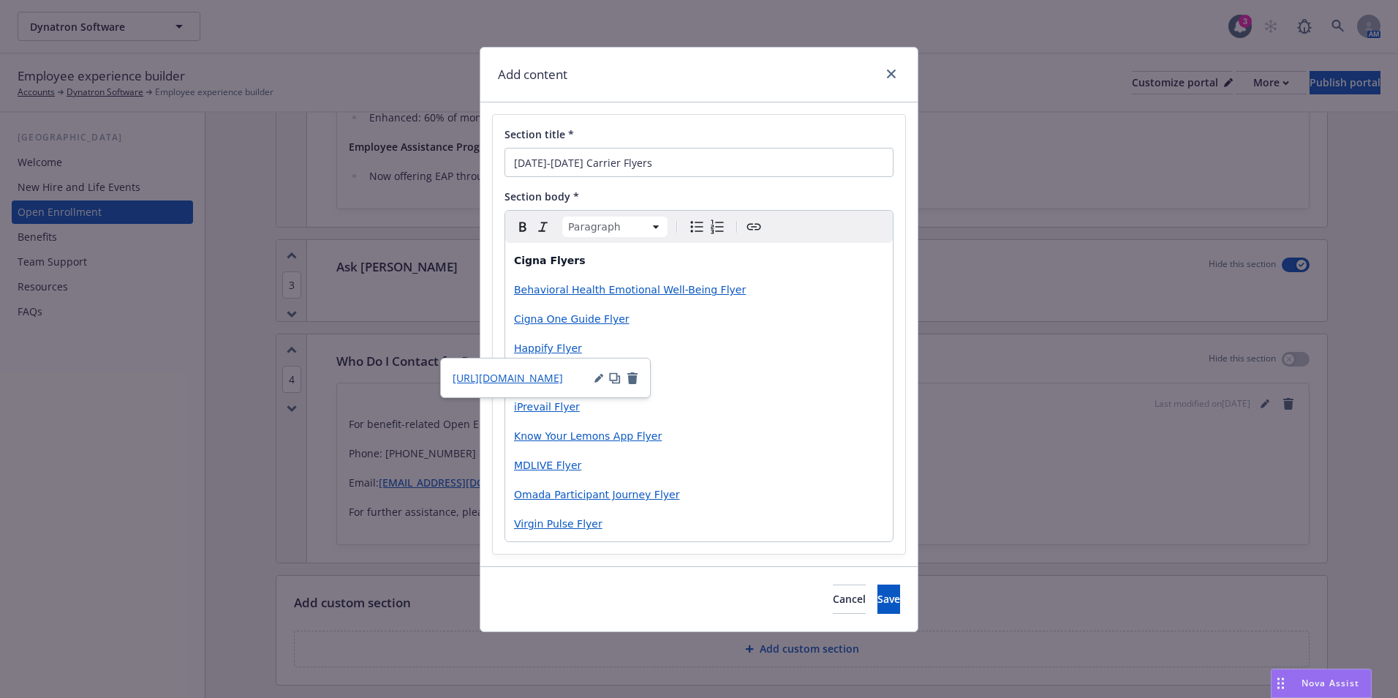
click at [780, 469] on p "MDLIVE Flyer" at bounding box center [699, 465] width 370 height 18
click at [784, 551] on div "Section title * 2025-2026 Carrier Flyers Section body * Paragraph Paragraph Hea…" at bounding box center [699, 334] width 412 height 439
click at [731, 530] on p "Virgin Pulse Flyer" at bounding box center [699, 524] width 370 height 18
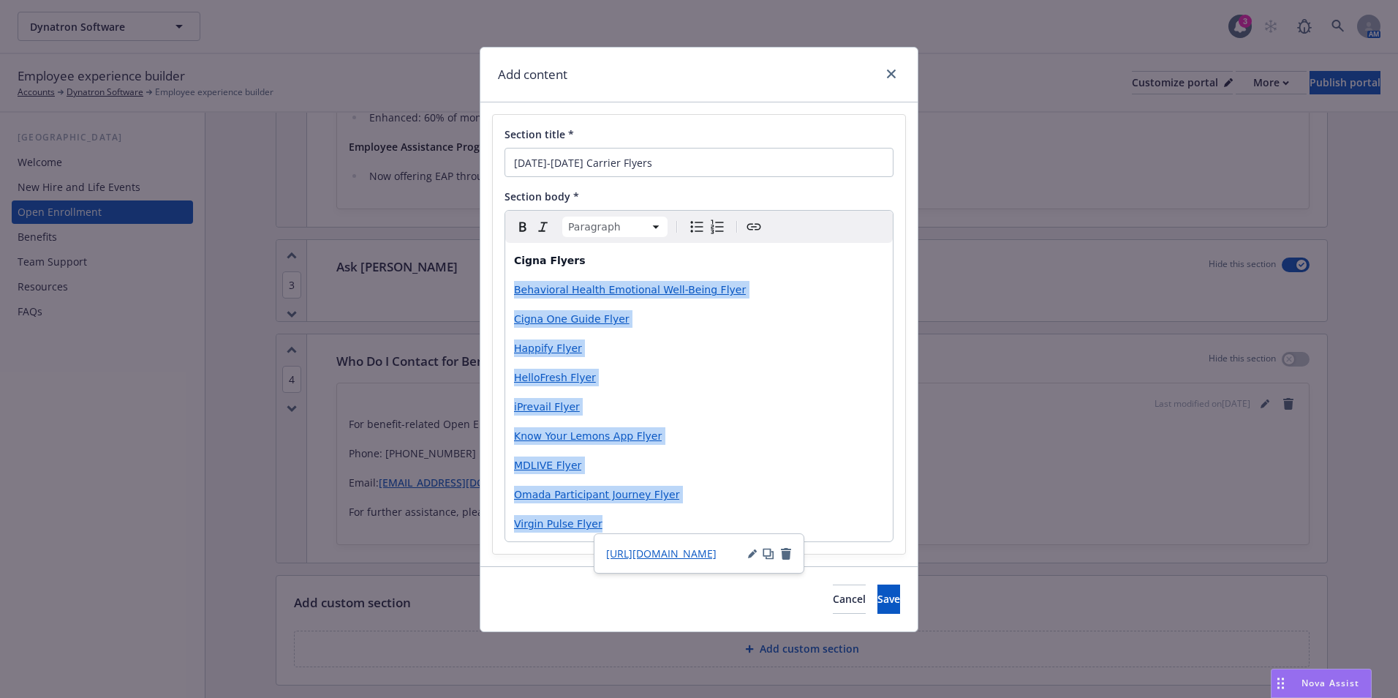
drag, startPoint x: 730, startPoint y: 530, endPoint x: 513, endPoint y: 289, distance: 324.7
click at [511, 289] on div "Cigna Flyers Behavioral Health Emotional Well-Being Flyer Cigna One Guide Flyer…" at bounding box center [699, 392] width 388 height 298
click at [697, 222] on icon "Bulleted list" at bounding box center [697, 227] width 18 height 18
select select
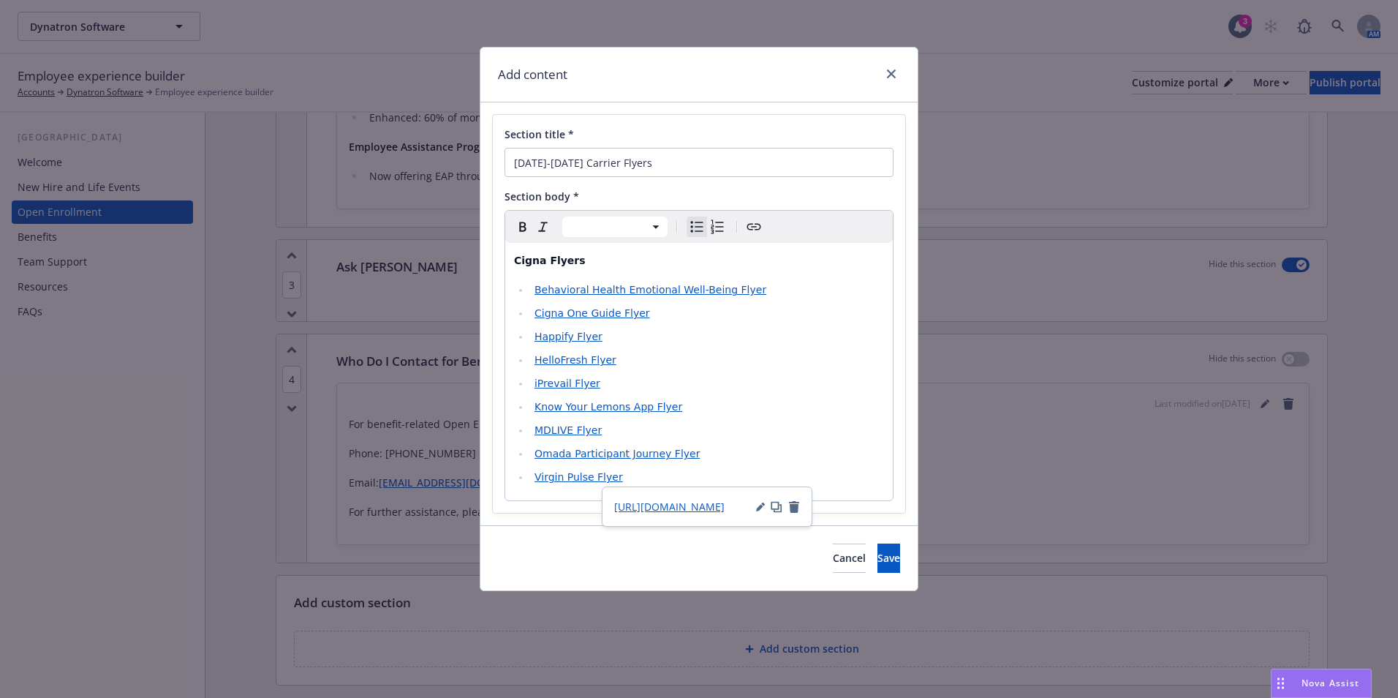
drag, startPoint x: 838, startPoint y: 309, endPoint x: 843, endPoint y: 317, distance: 8.5
click at [839, 310] on li "Cigna One Guide Flyer" at bounding box center [707, 313] width 354 height 18
click at [894, 469] on div "Section title * 2025-2026 Carrier Flyers Section body * Paragraph Heading 1 Hea…" at bounding box center [699, 314] width 412 height 398
click at [889, 549] on button "Save" at bounding box center [889, 557] width 23 height 29
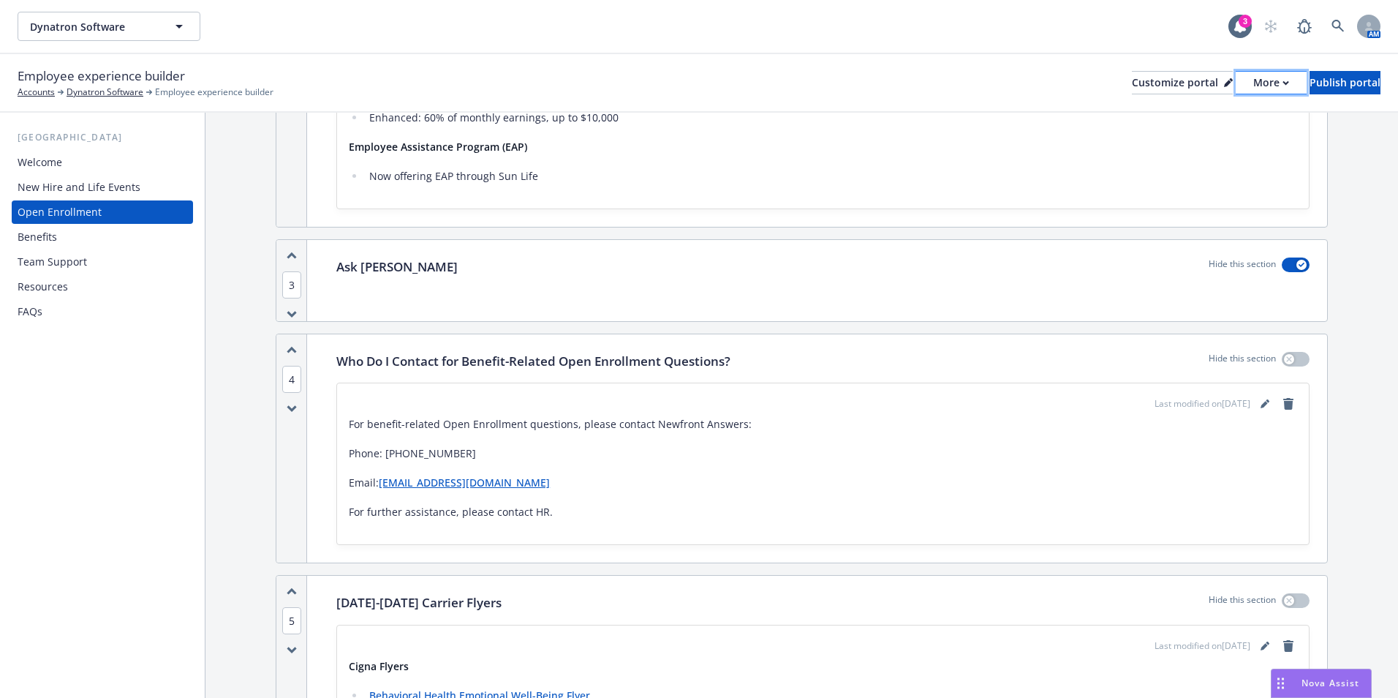
click at [1254, 85] on div "More" at bounding box center [1272, 83] width 36 height 22
click at [1150, 88] on div "Customize portal" at bounding box center [1182, 83] width 101 height 22
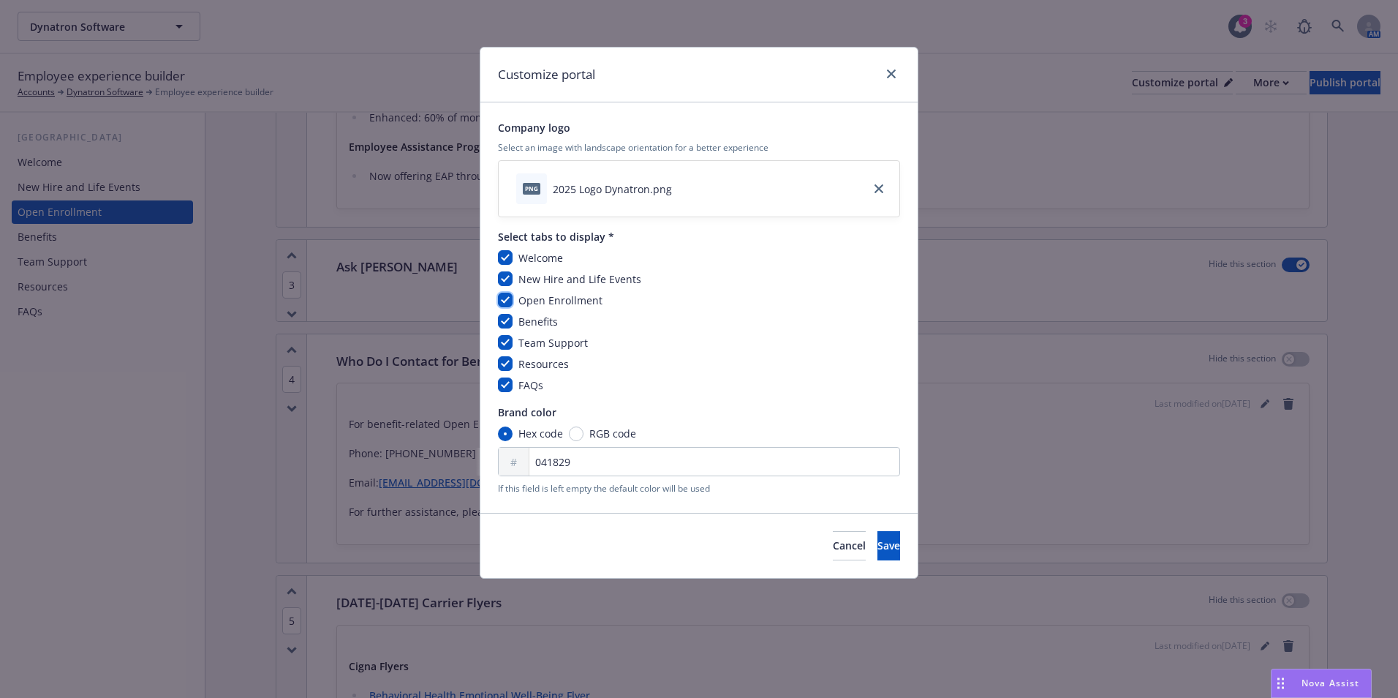
click at [509, 304] on input "checkbox" at bounding box center [505, 300] width 15 height 15
checkbox input "false"
click at [878, 543] on button "Save" at bounding box center [889, 545] width 23 height 29
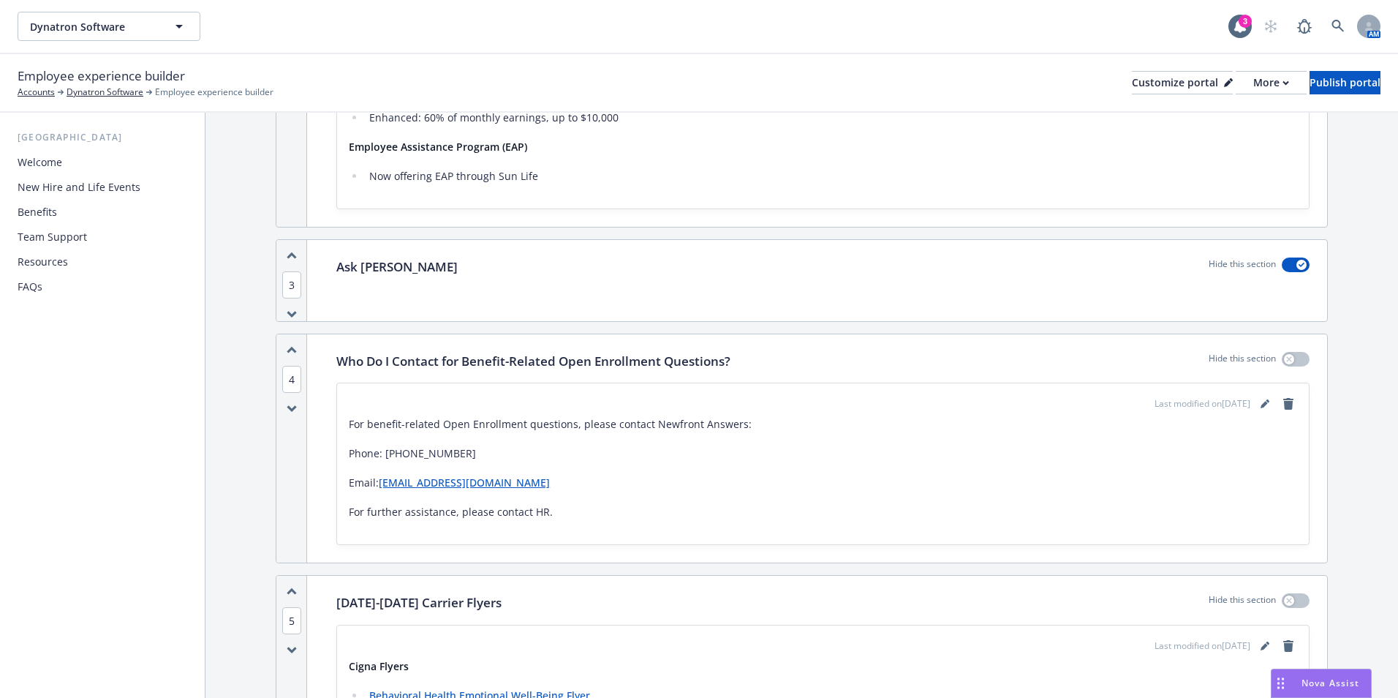
click at [76, 265] on div "Resources" at bounding box center [103, 261] width 170 height 23
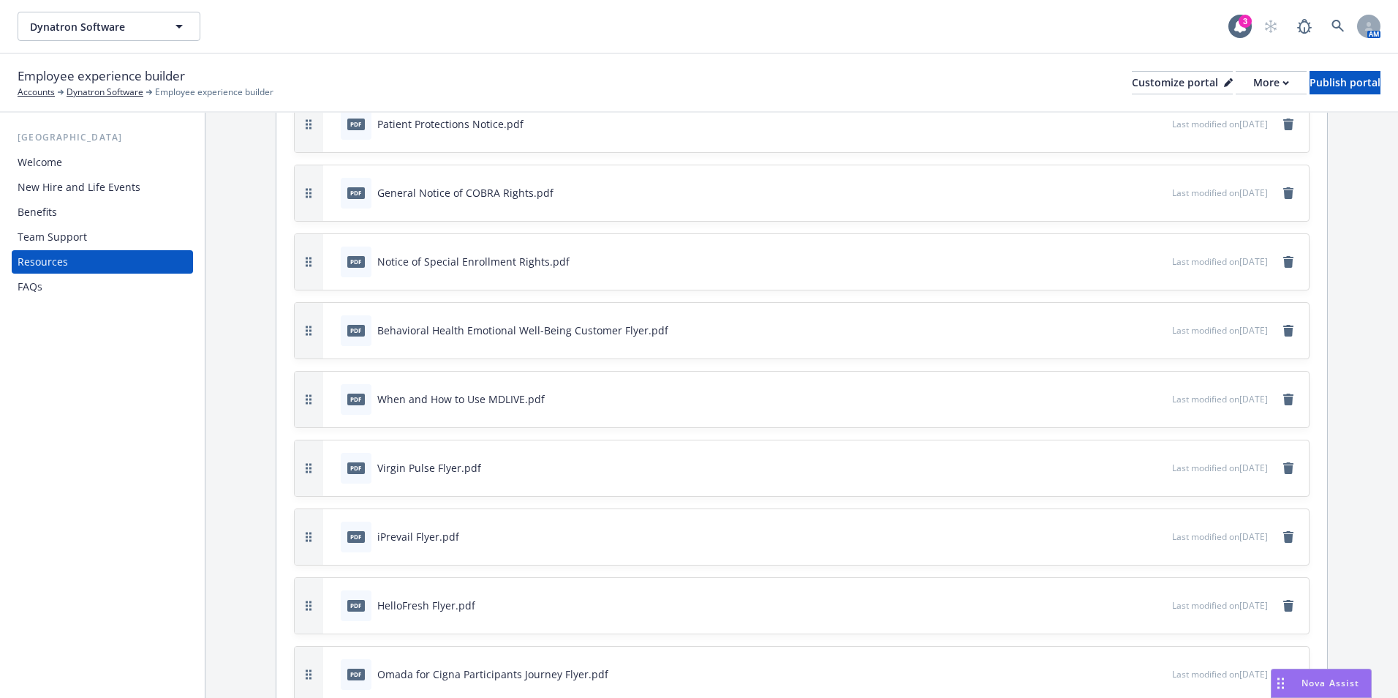
scroll to position [804, 0]
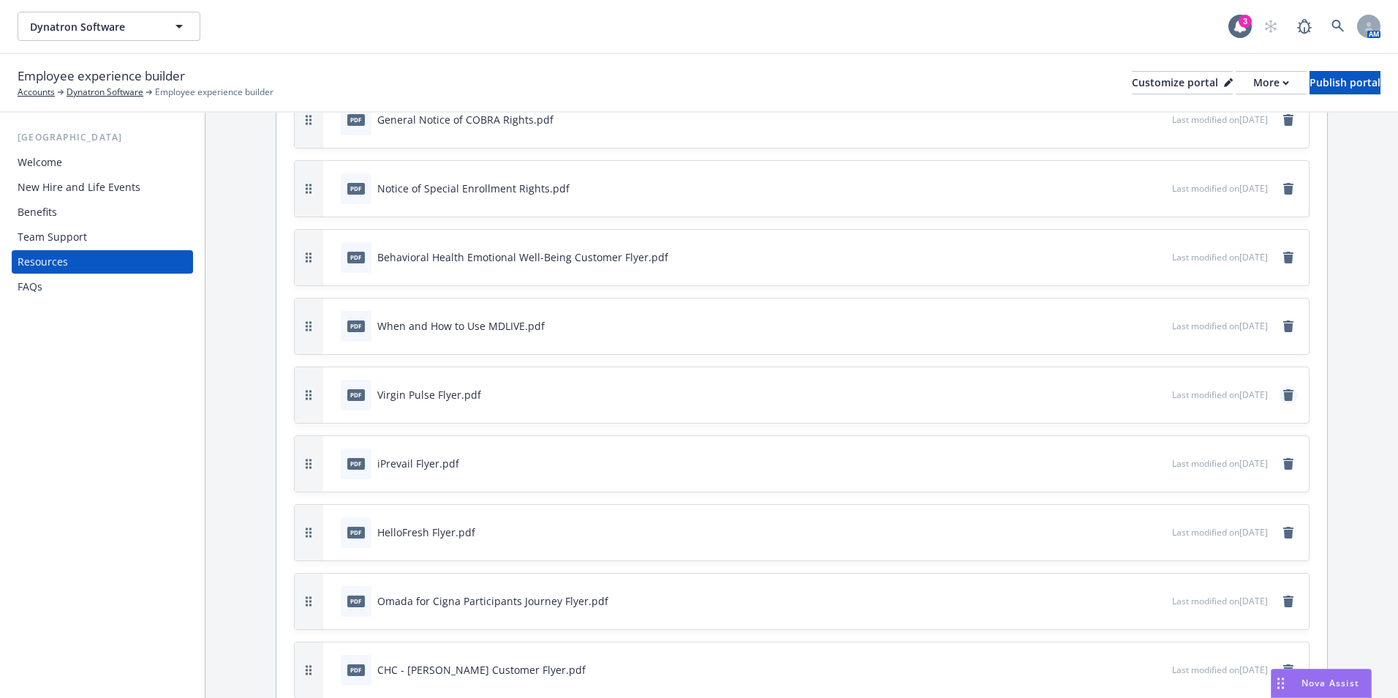
click at [1284, 395] on icon "remove" at bounding box center [1289, 395] width 10 height 12
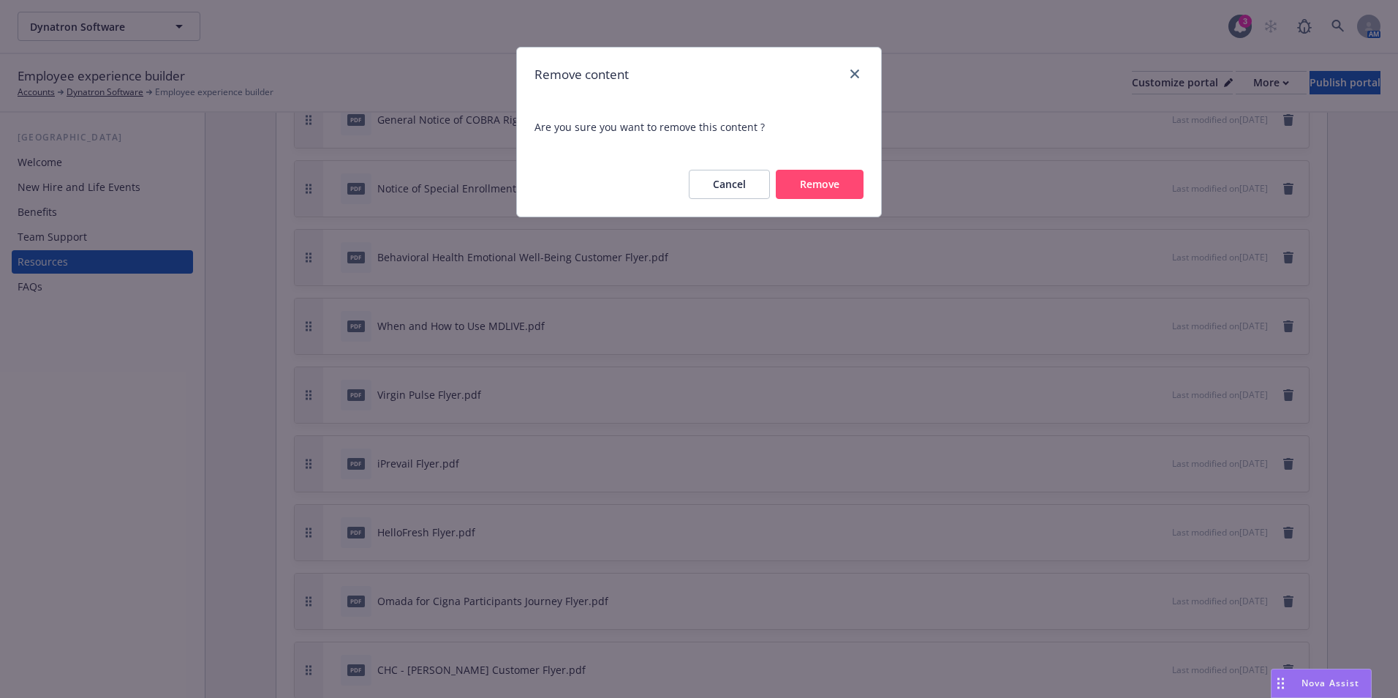
click at [816, 192] on button "Remove" at bounding box center [820, 184] width 88 height 29
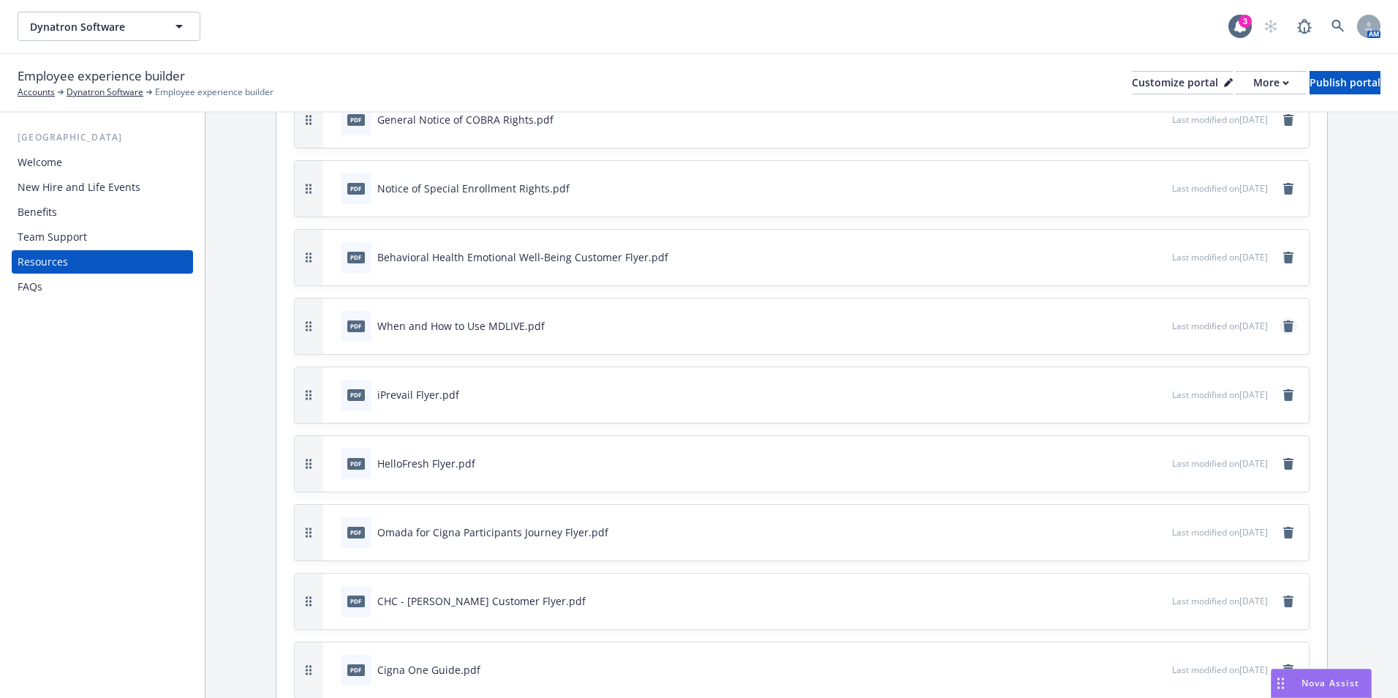
click at [1283, 320] on icon "remove" at bounding box center [1289, 326] width 12 height 12
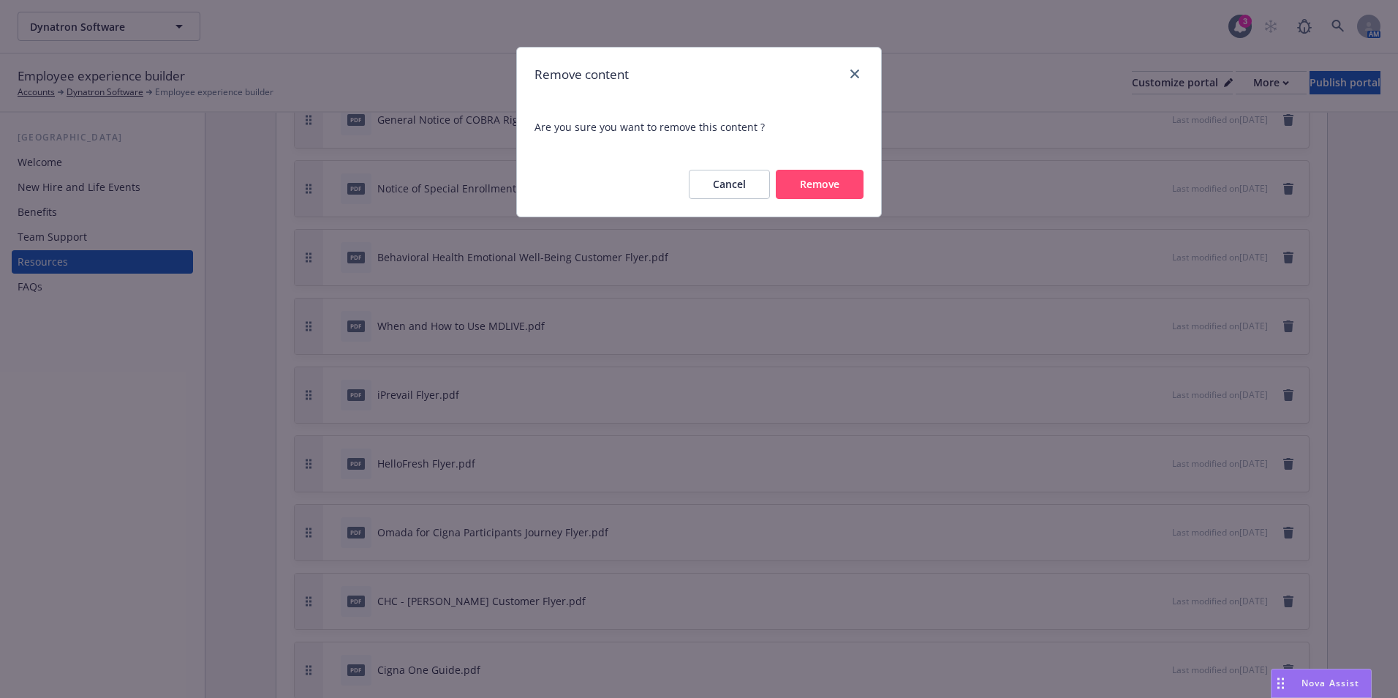
click at [837, 181] on button "Remove" at bounding box center [820, 184] width 88 height 29
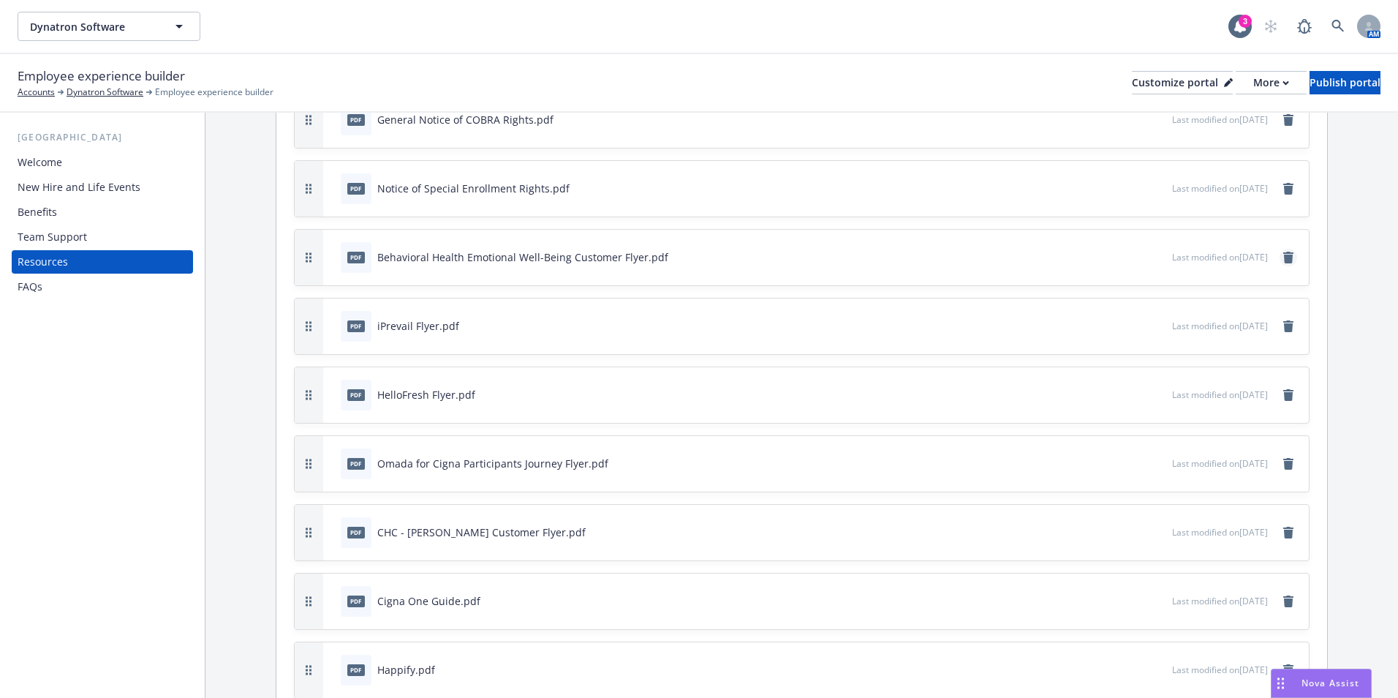
click at [1283, 252] on icon "remove" at bounding box center [1289, 258] width 12 height 12
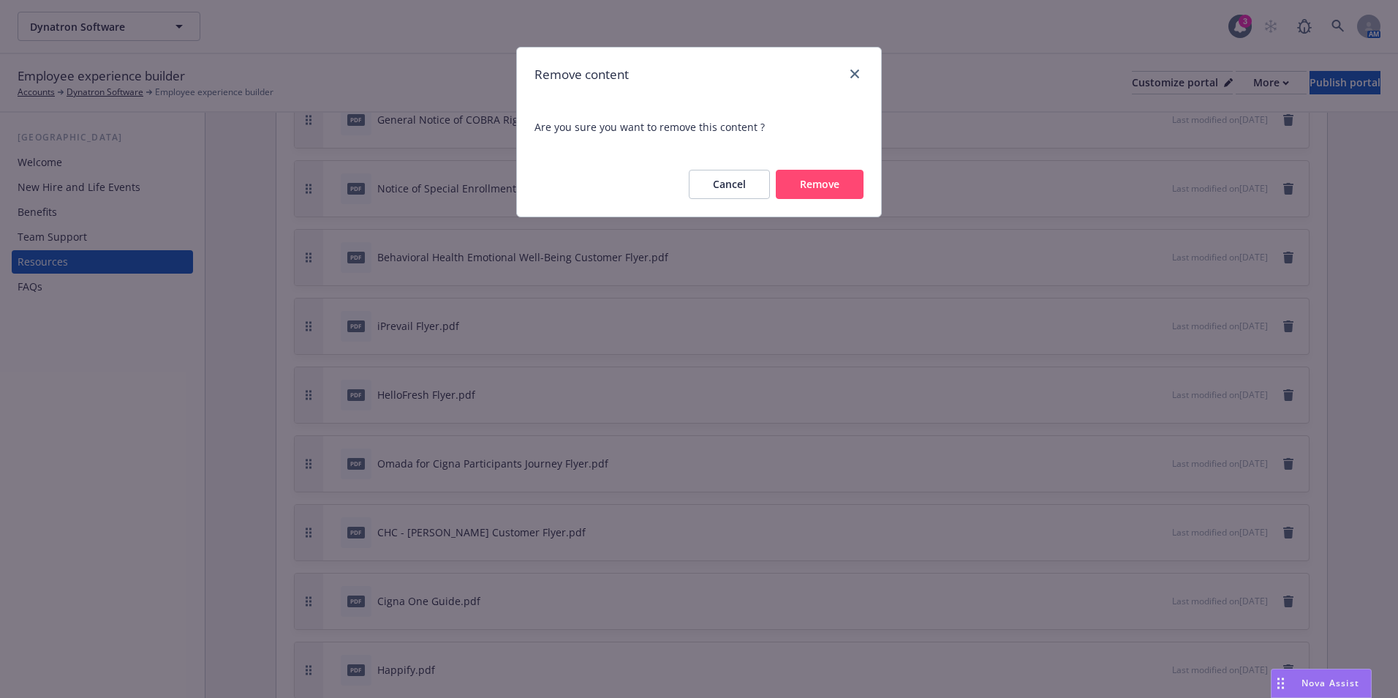
click at [799, 178] on button "Remove" at bounding box center [820, 184] width 88 height 29
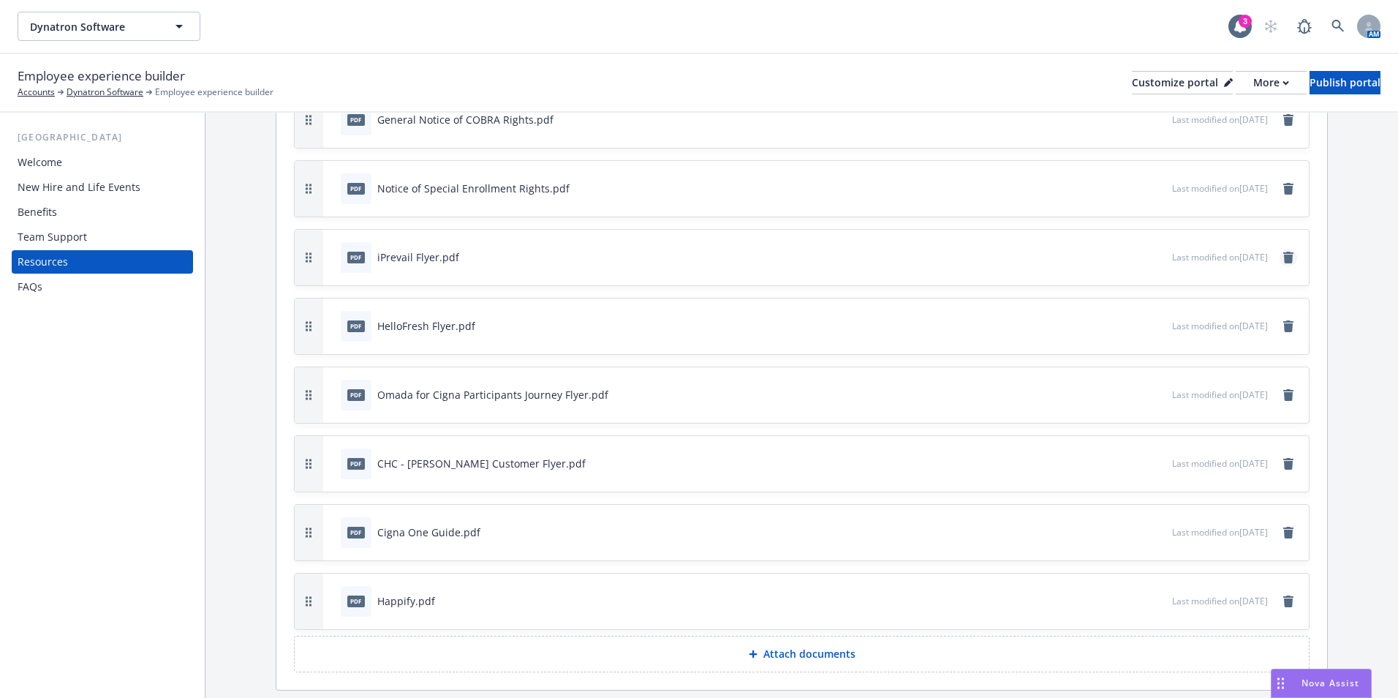
click at [1280, 251] on link "remove" at bounding box center [1289, 258] width 18 height 18
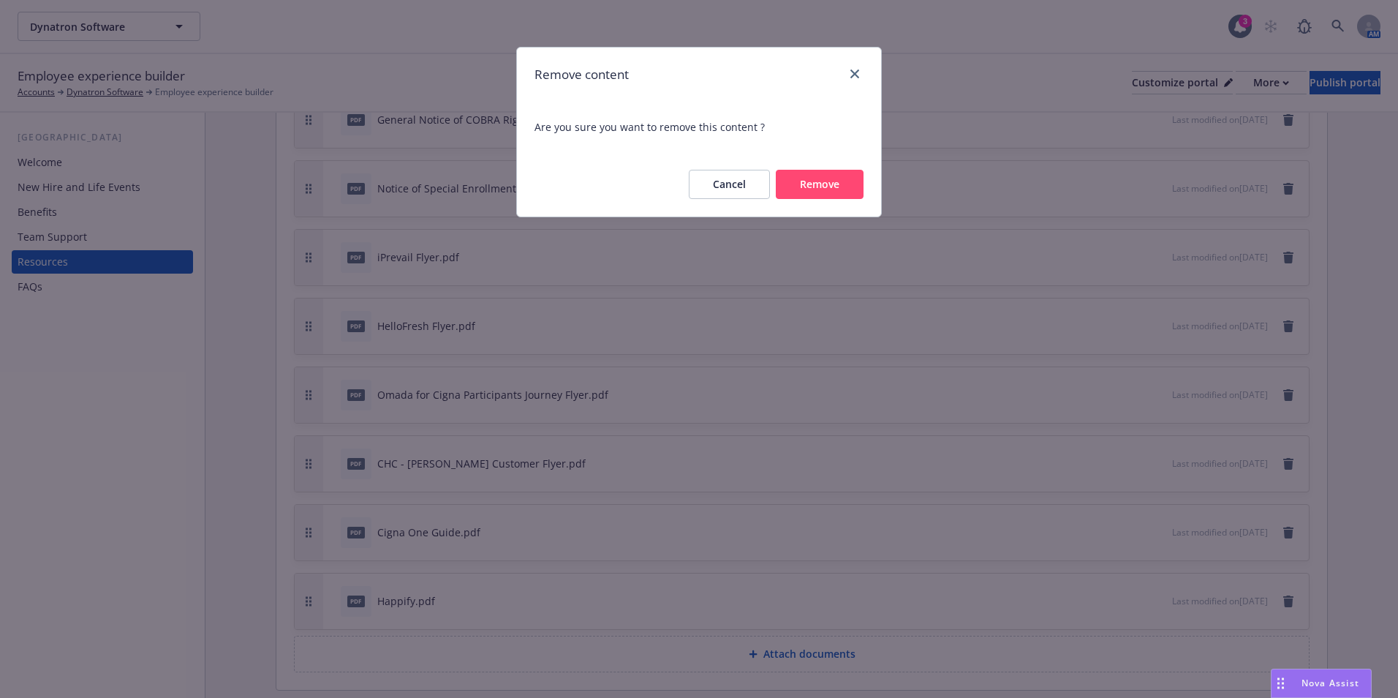
click at [845, 194] on button "Remove" at bounding box center [820, 184] width 88 height 29
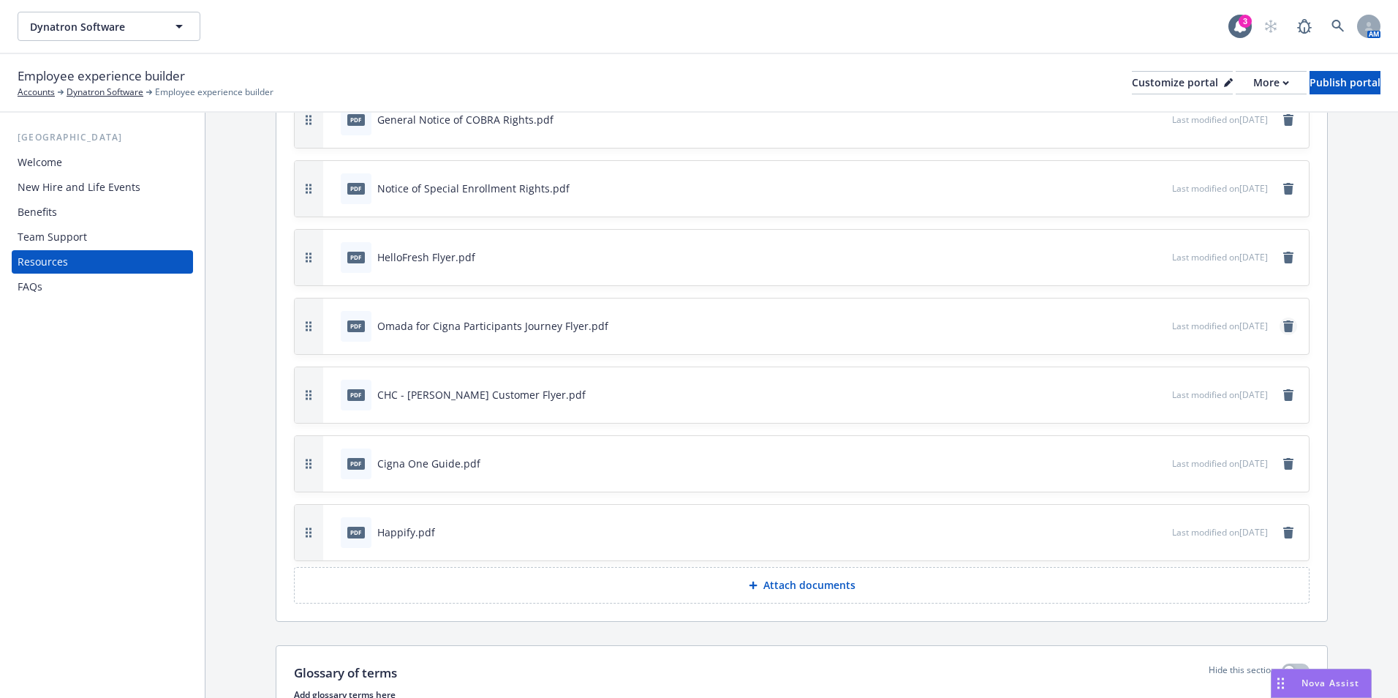
click at [1284, 325] on icon "remove" at bounding box center [1289, 326] width 10 height 12
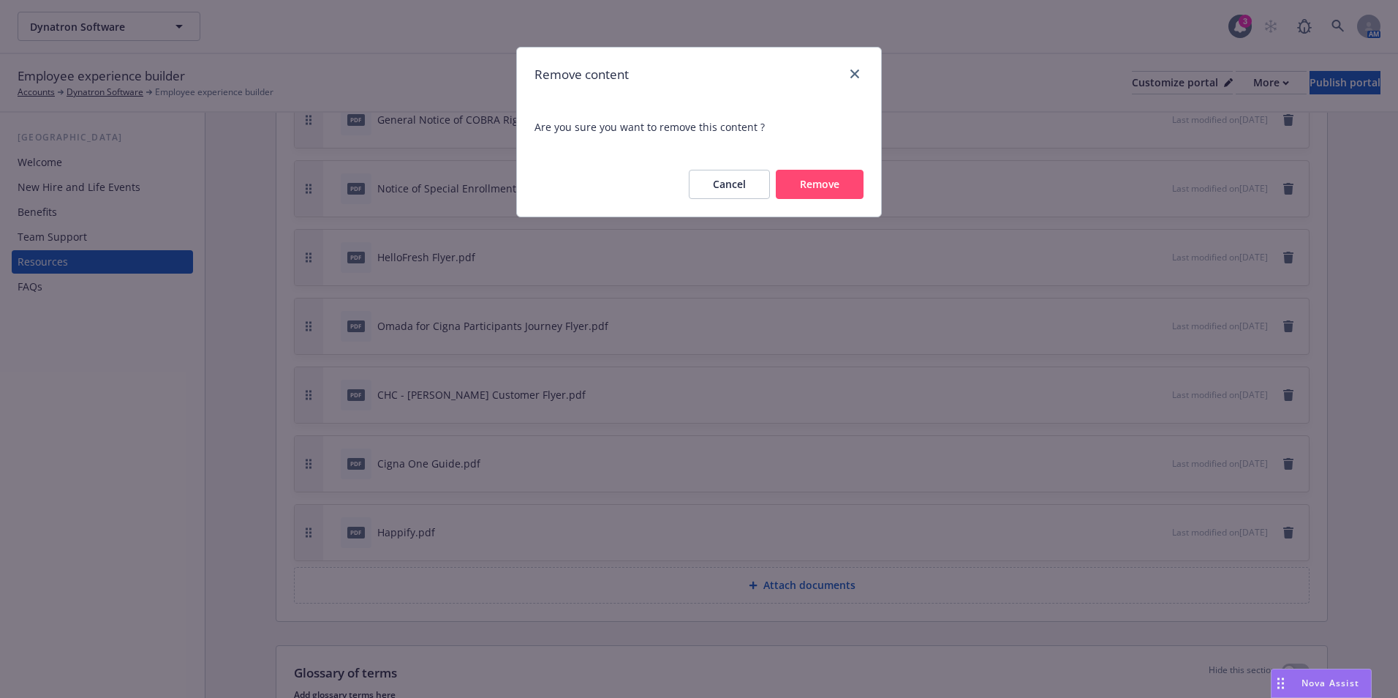
click at [789, 191] on button "Remove" at bounding box center [820, 184] width 88 height 29
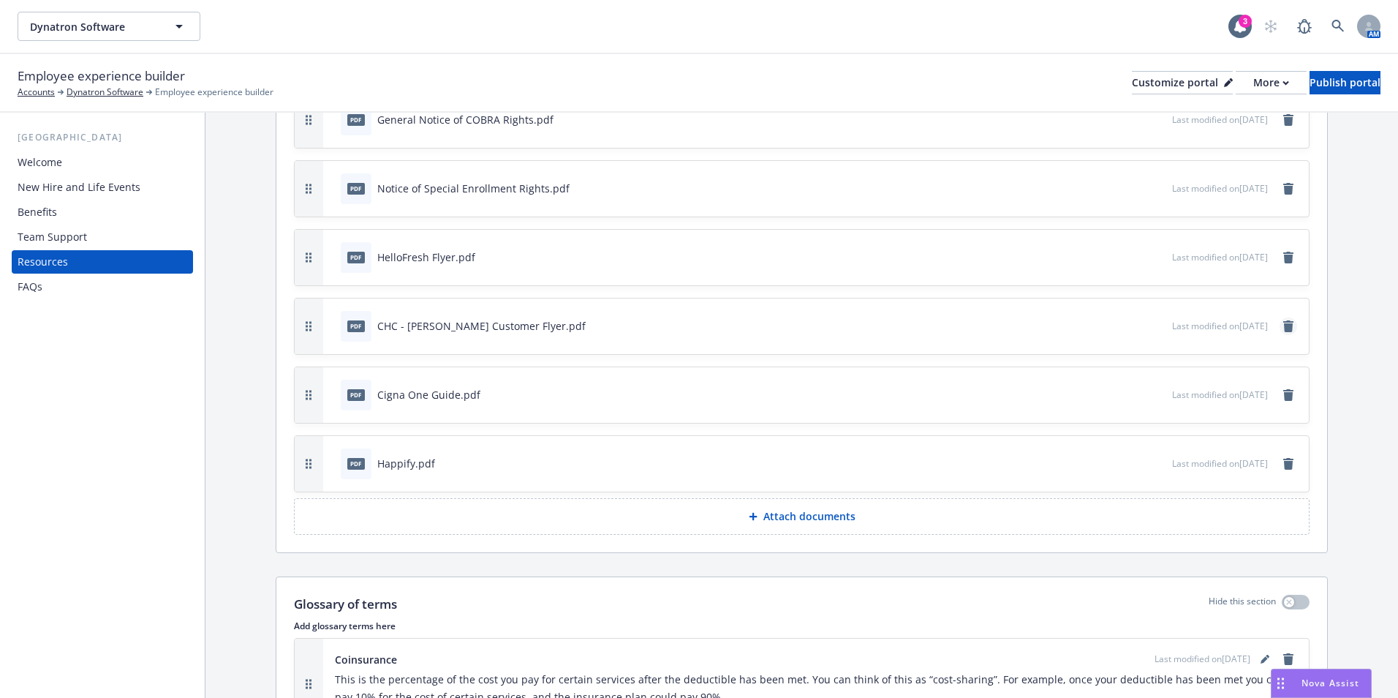
click at [1284, 328] on icon "remove" at bounding box center [1289, 326] width 10 height 12
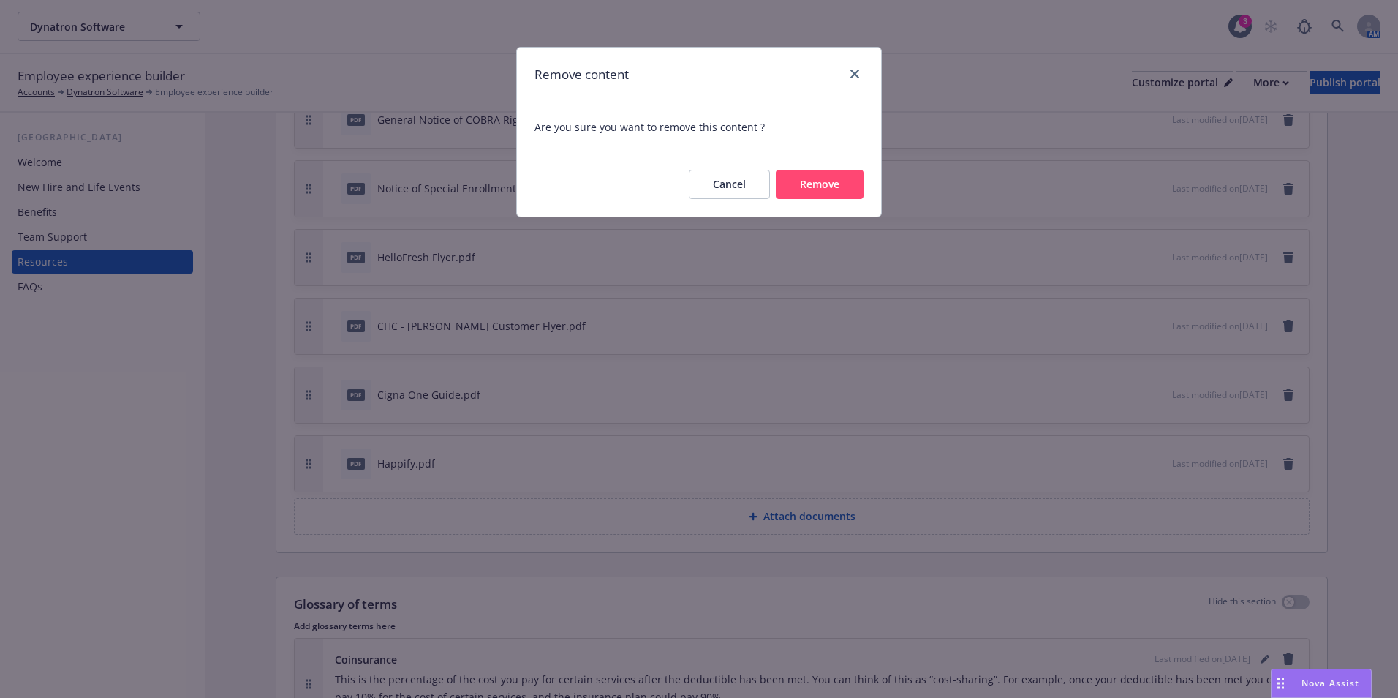
click at [840, 189] on button "Remove" at bounding box center [820, 184] width 88 height 29
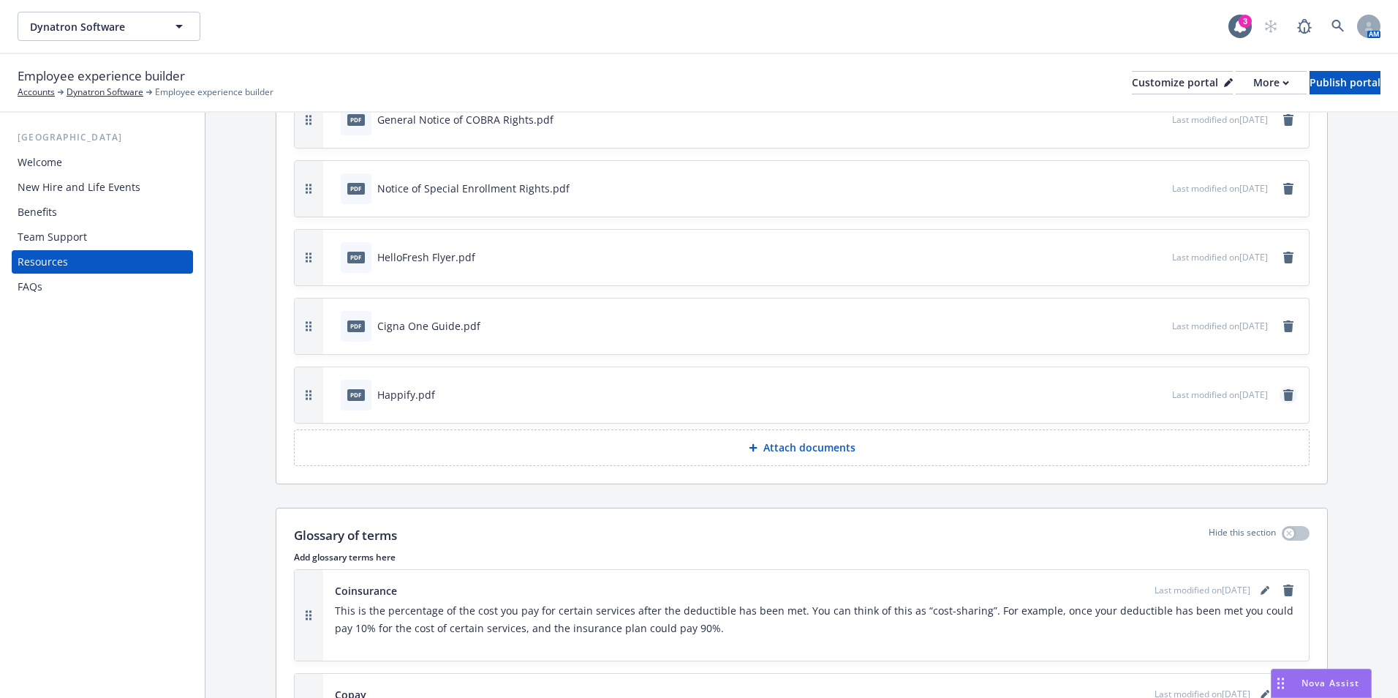
click at [1286, 393] on link "remove" at bounding box center [1289, 395] width 18 height 18
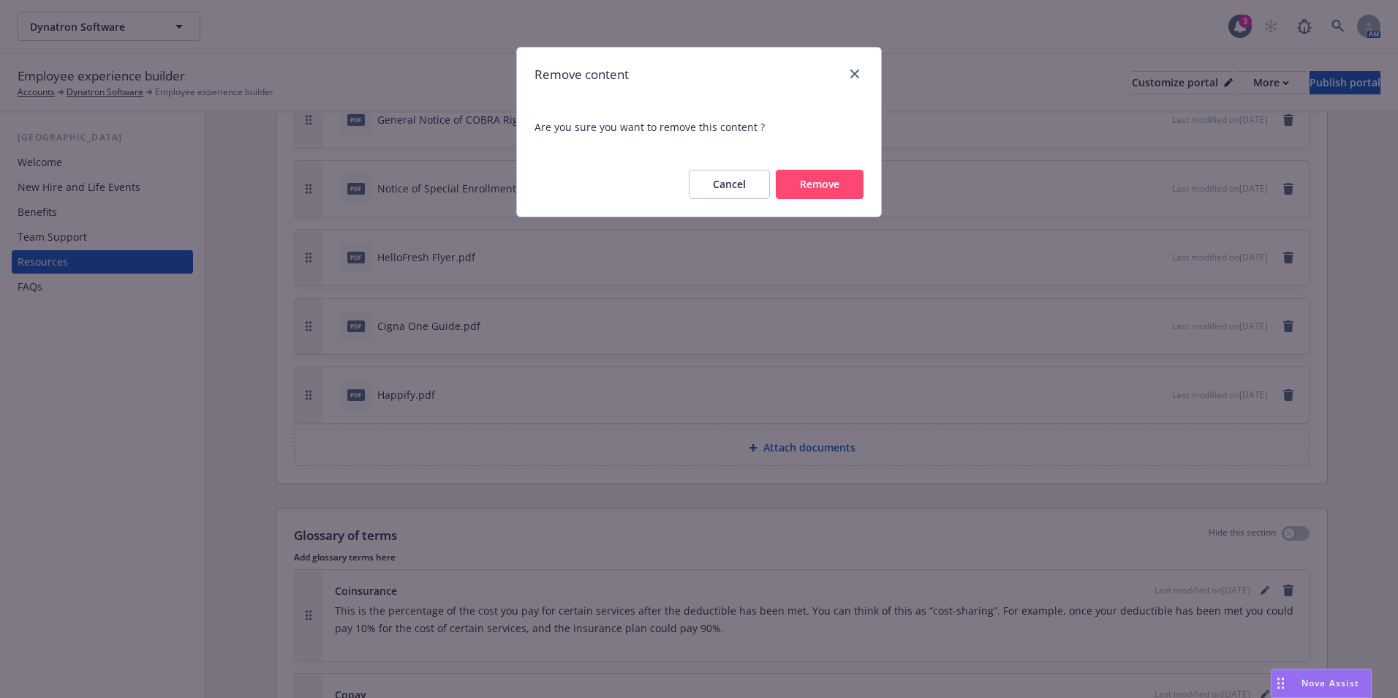
click at [796, 171] on button "Remove" at bounding box center [820, 184] width 88 height 29
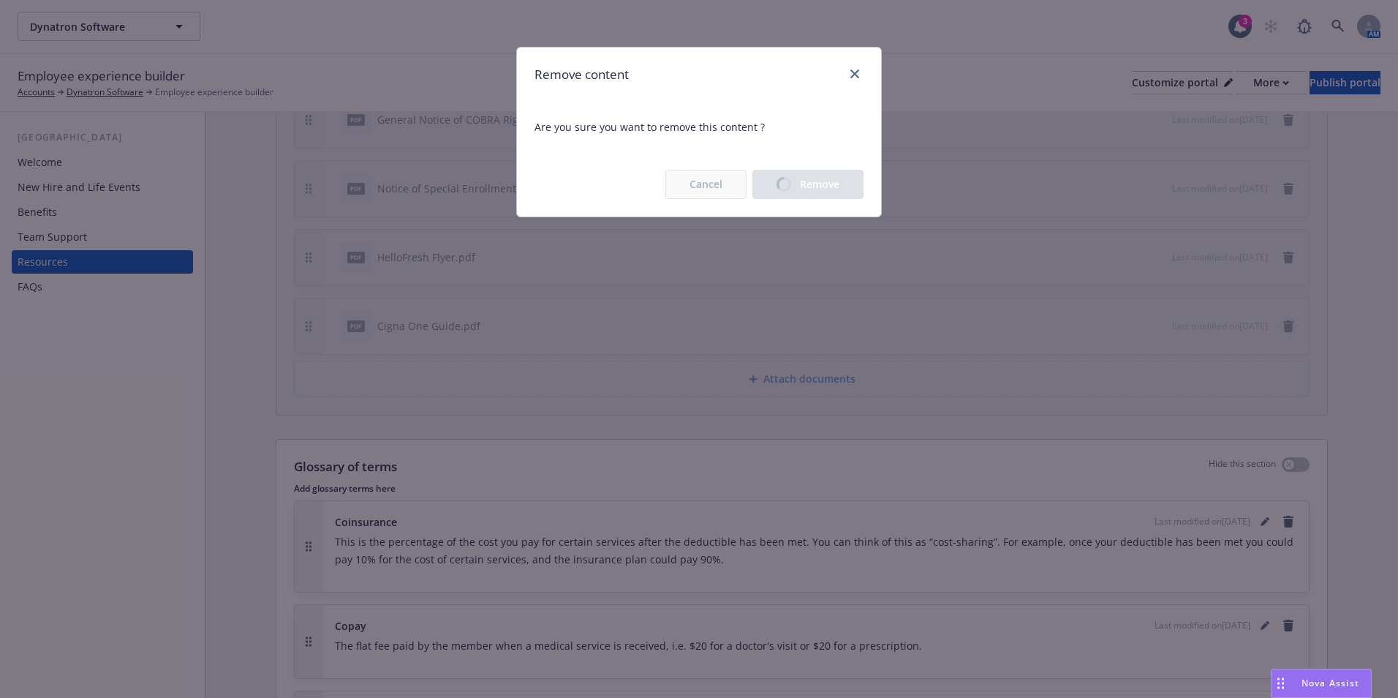
drag, startPoint x: 1277, startPoint y: 339, endPoint x: 1277, endPoint y: 331, distance: 8.0
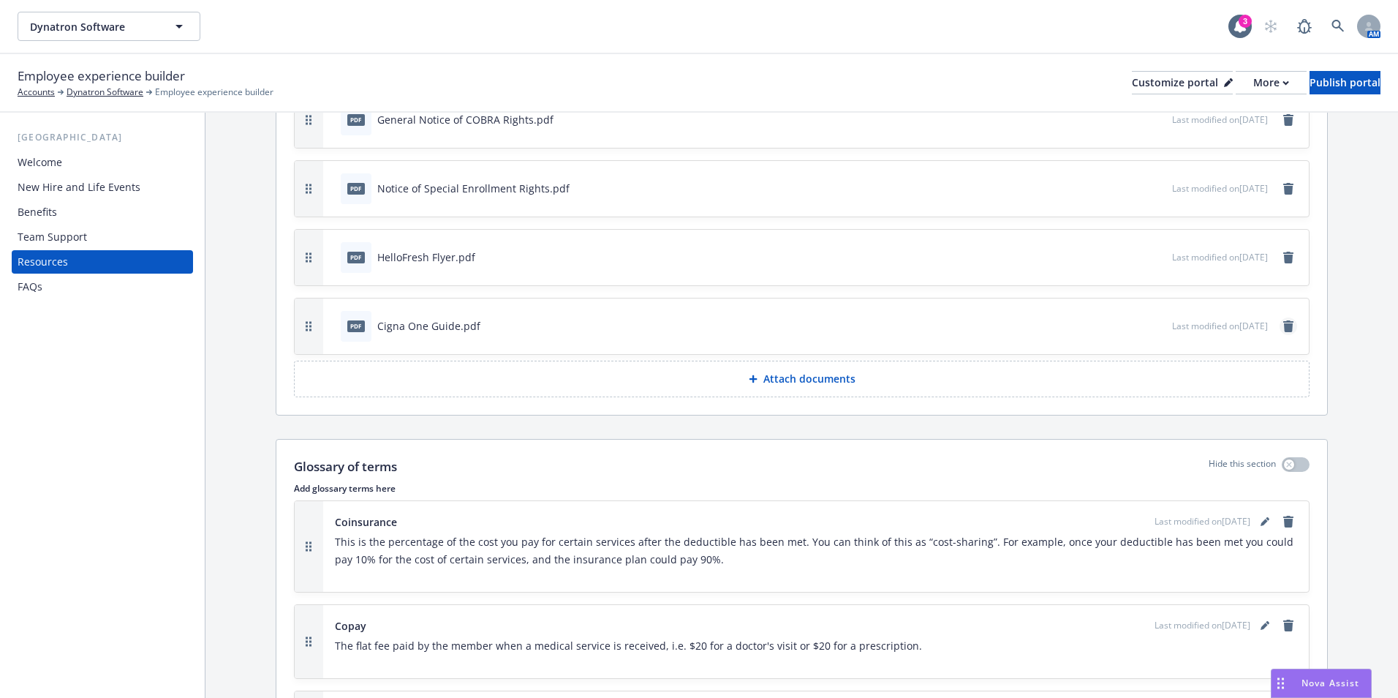
click at [1284, 328] on icon "remove" at bounding box center [1289, 326] width 10 height 12
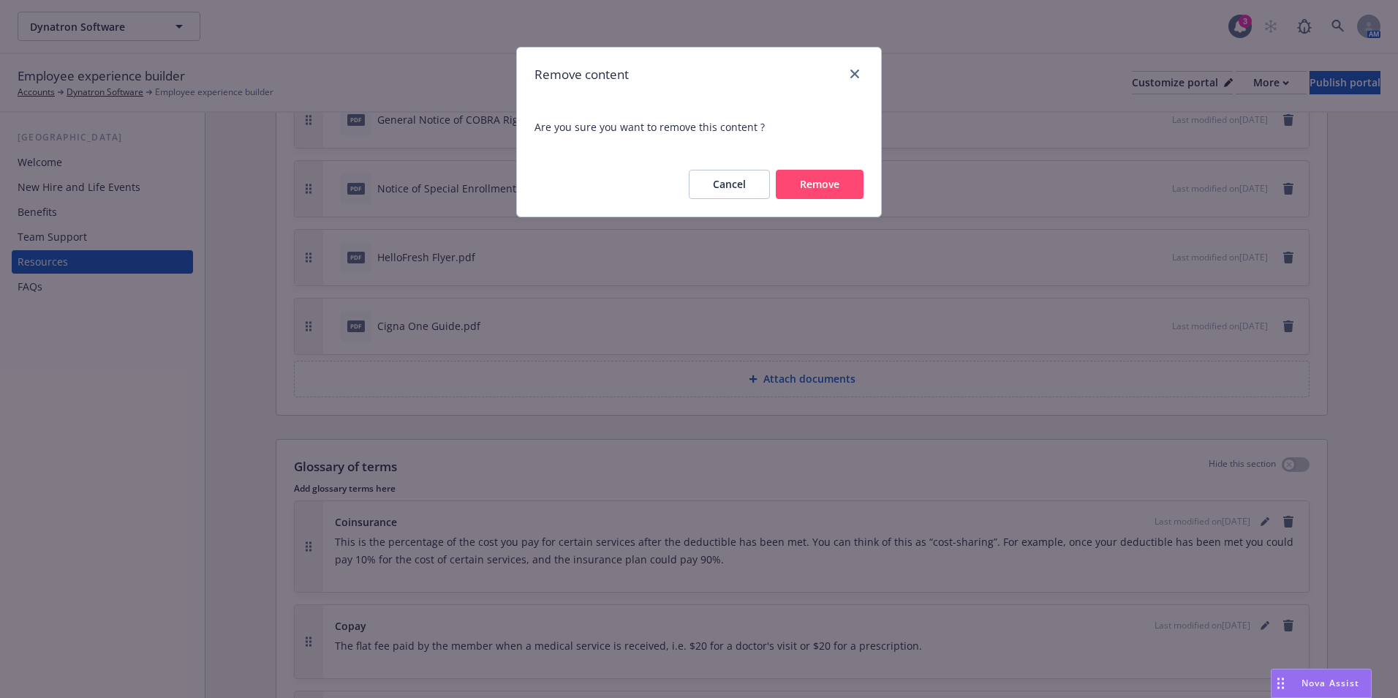
drag, startPoint x: 834, startPoint y: 189, endPoint x: 962, endPoint y: 200, distance: 128.4
click at [836, 189] on button "Remove" at bounding box center [820, 184] width 88 height 29
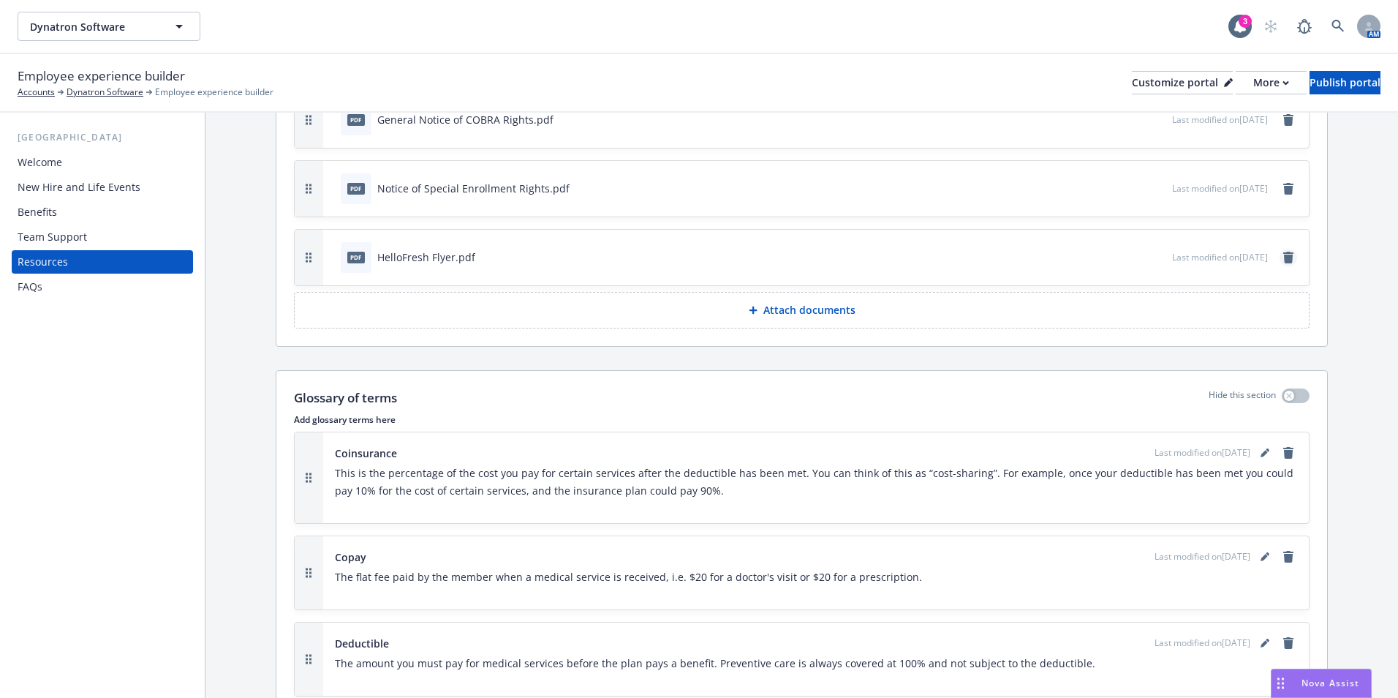
click at [1284, 256] on icon "remove" at bounding box center [1289, 258] width 10 height 12
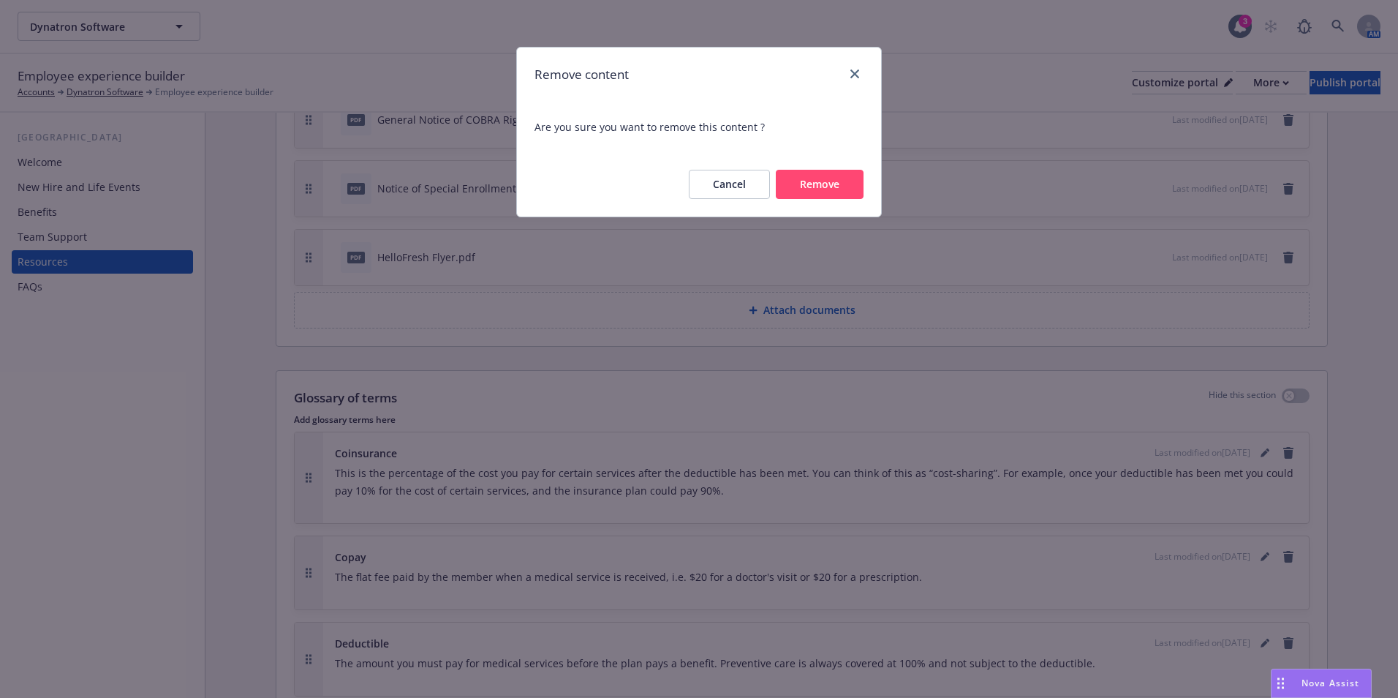
click at [818, 170] on button "Remove" at bounding box center [820, 184] width 88 height 29
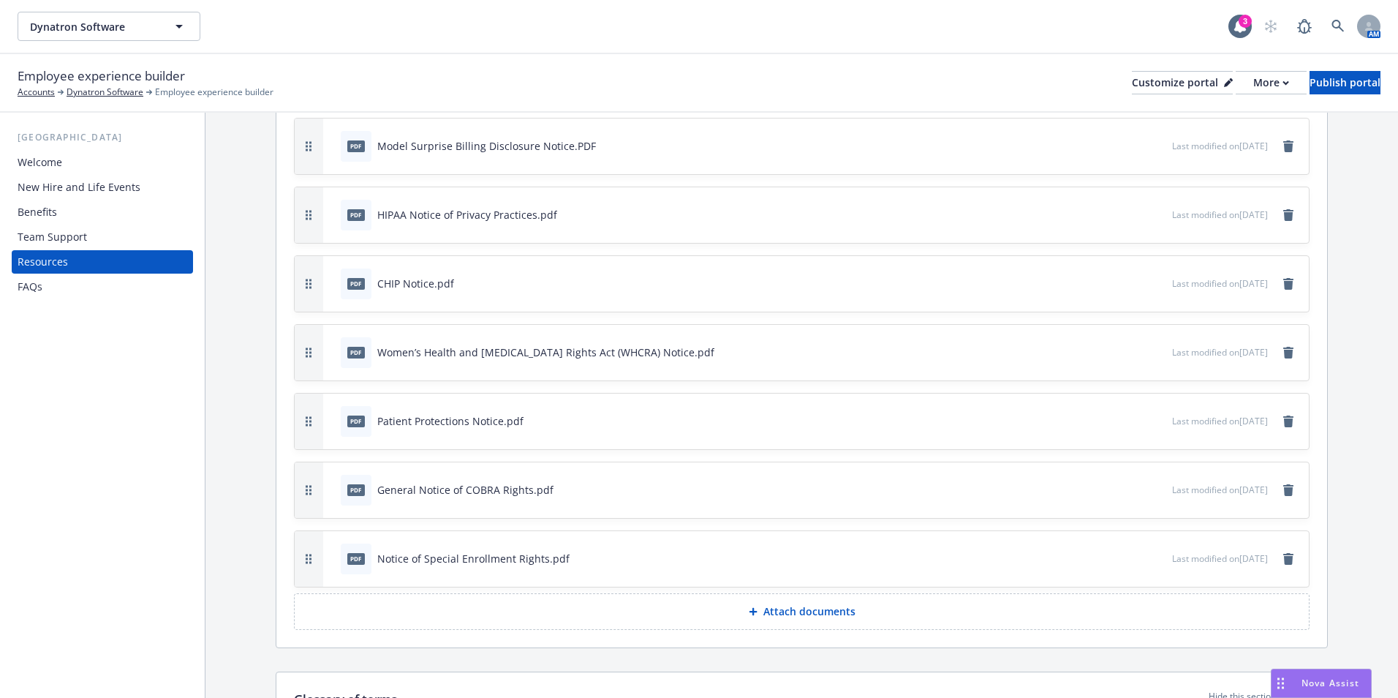
scroll to position [293, 0]
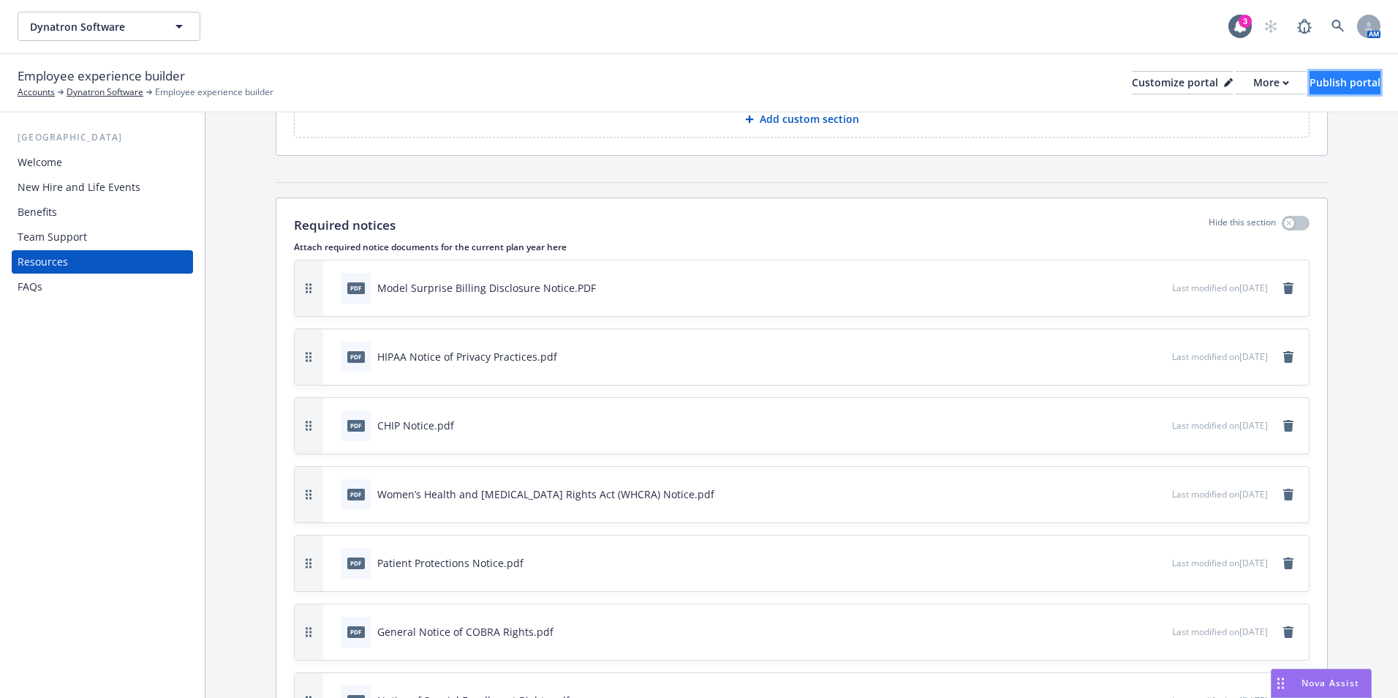
click at [1310, 86] on button "Publish portal" at bounding box center [1345, 82] width 71 height 23
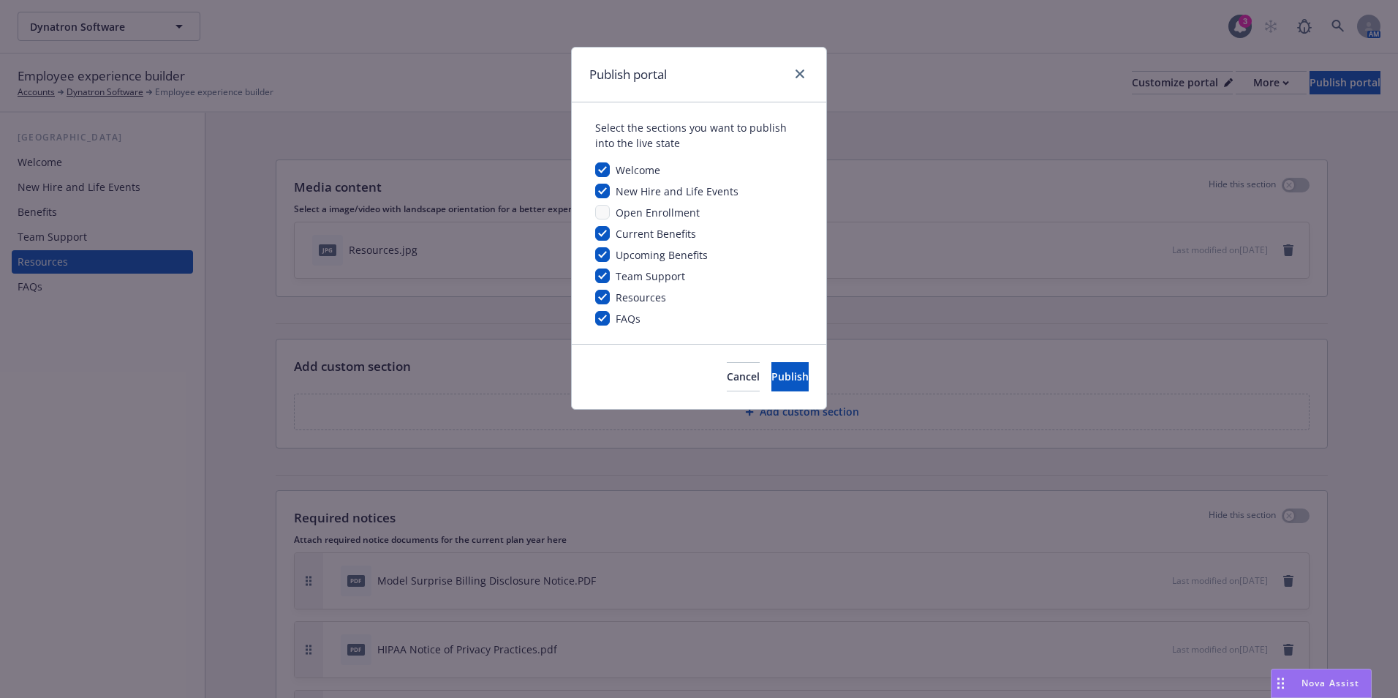
click at [789, 69] on div at bounding box center [796, 74] width 23 height 19
click at [727, 379] on span "Cancel" at bounding box center [743, 376] width 33 height 14
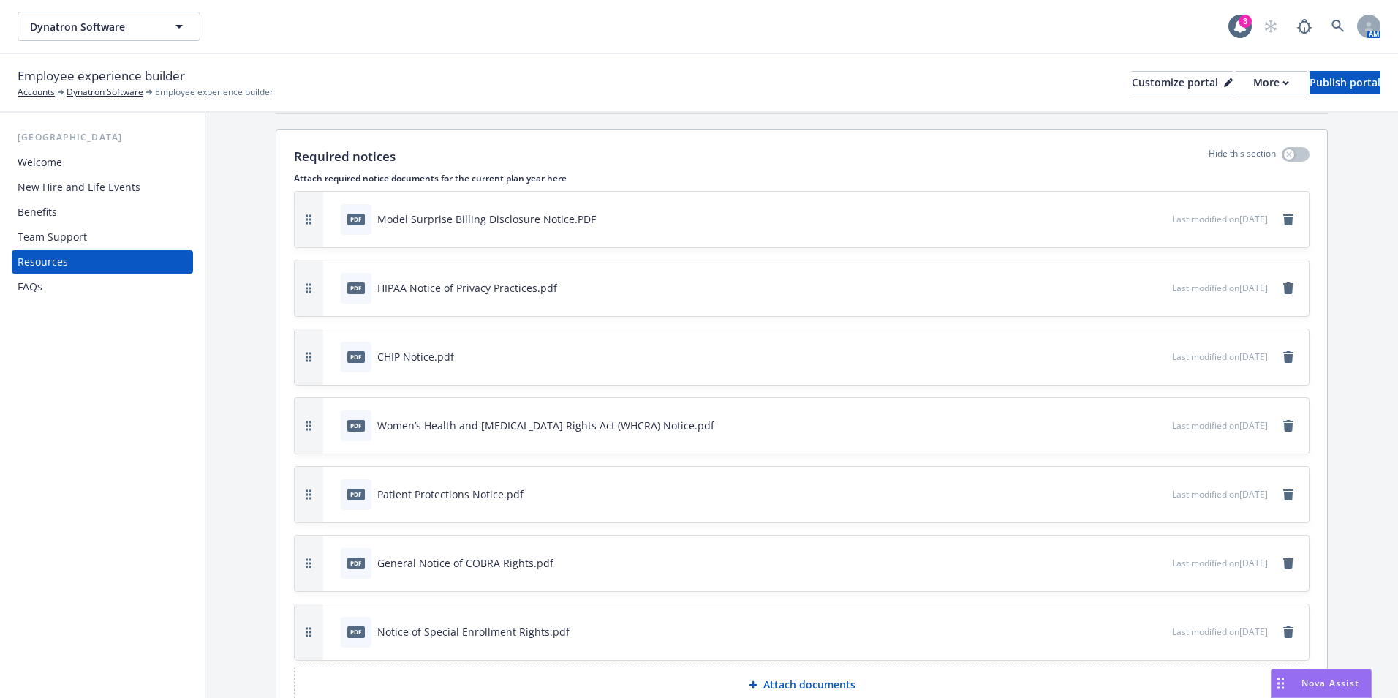
scroll to position [512, 0]
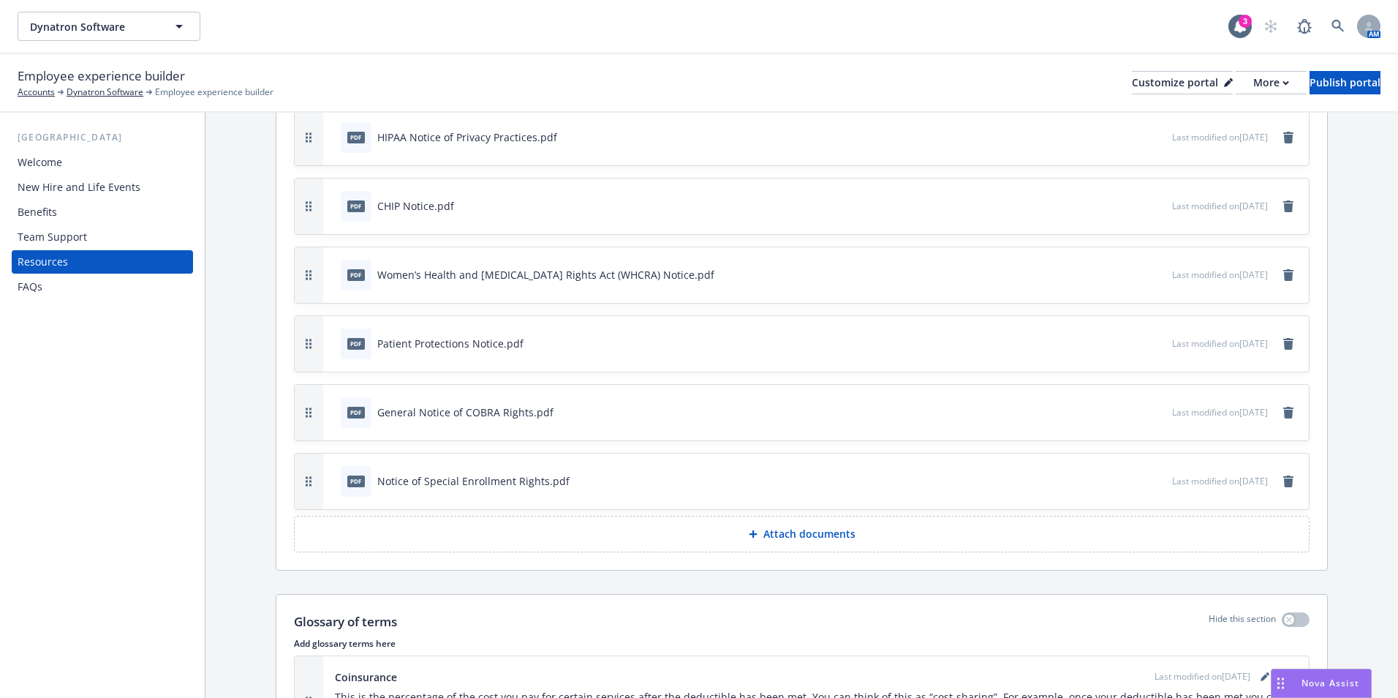
click at [706, 531] on button "Attach documents" at bounding box center [802, 534] width 1016 height 37
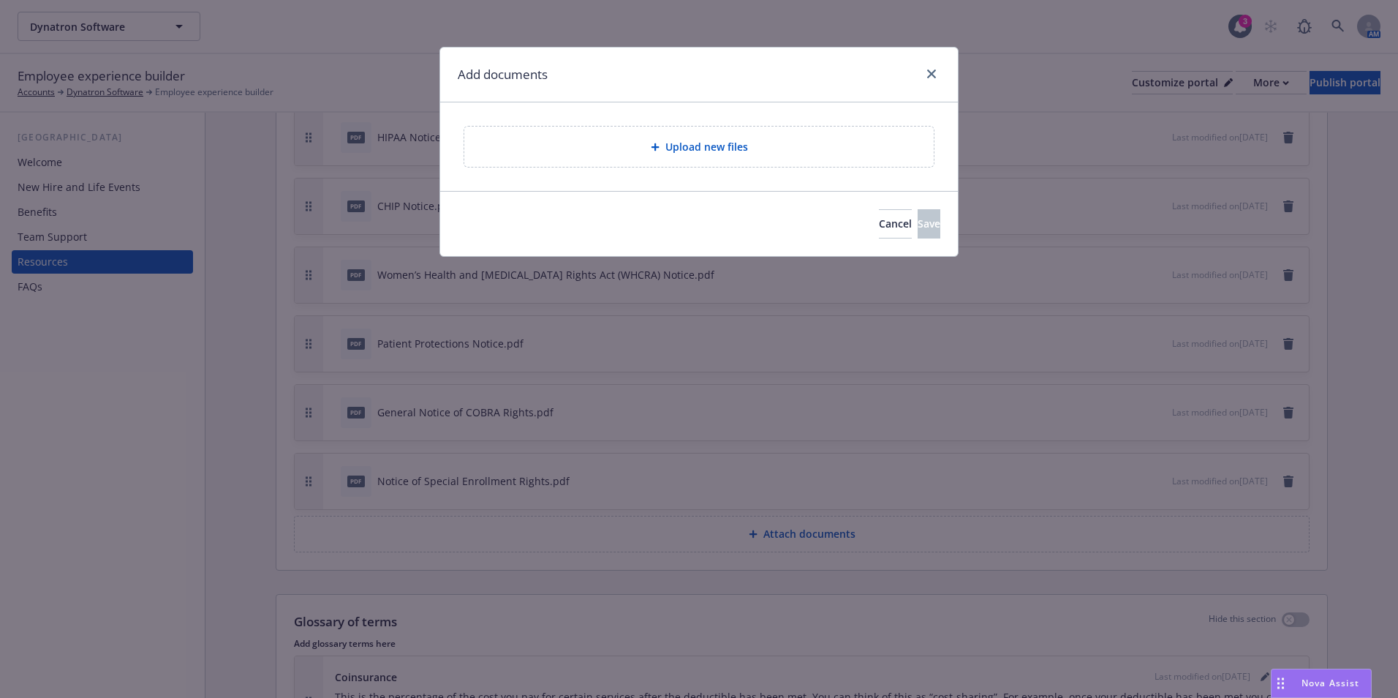
click at [636, 157] on div "Upload new files" at bounding box center [699, 147] width 470 height 40
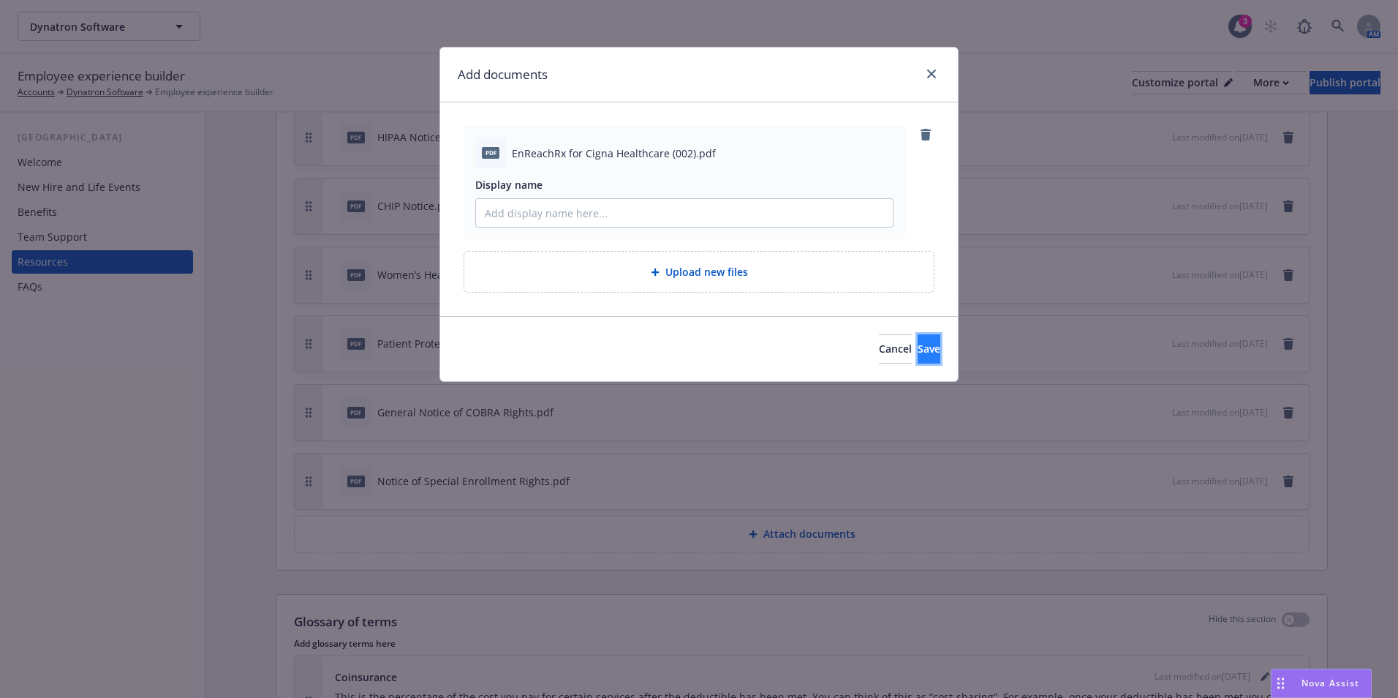
click at [918, 347] on button "Save" at bounding box center [929, 348] width 23 height 29
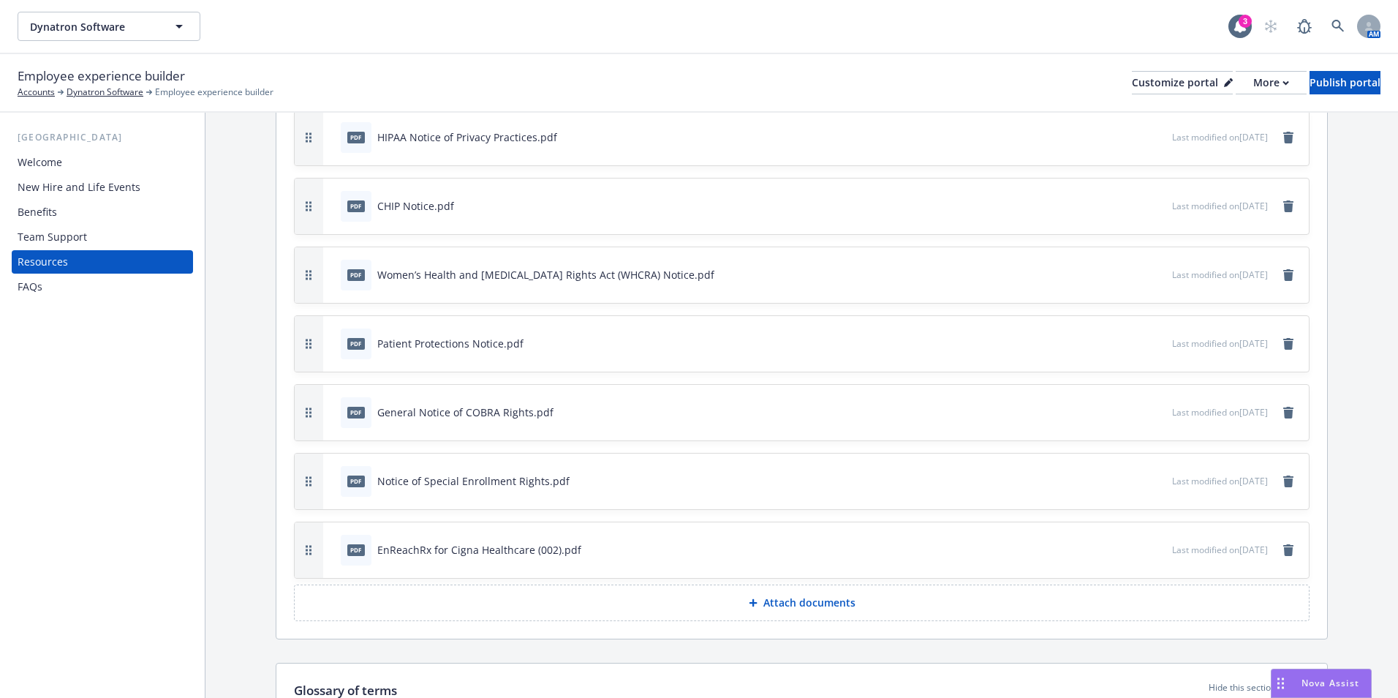
click at [774, 594] on button "Attach documents" at bounding box center [802, 602] width 1016 height 37
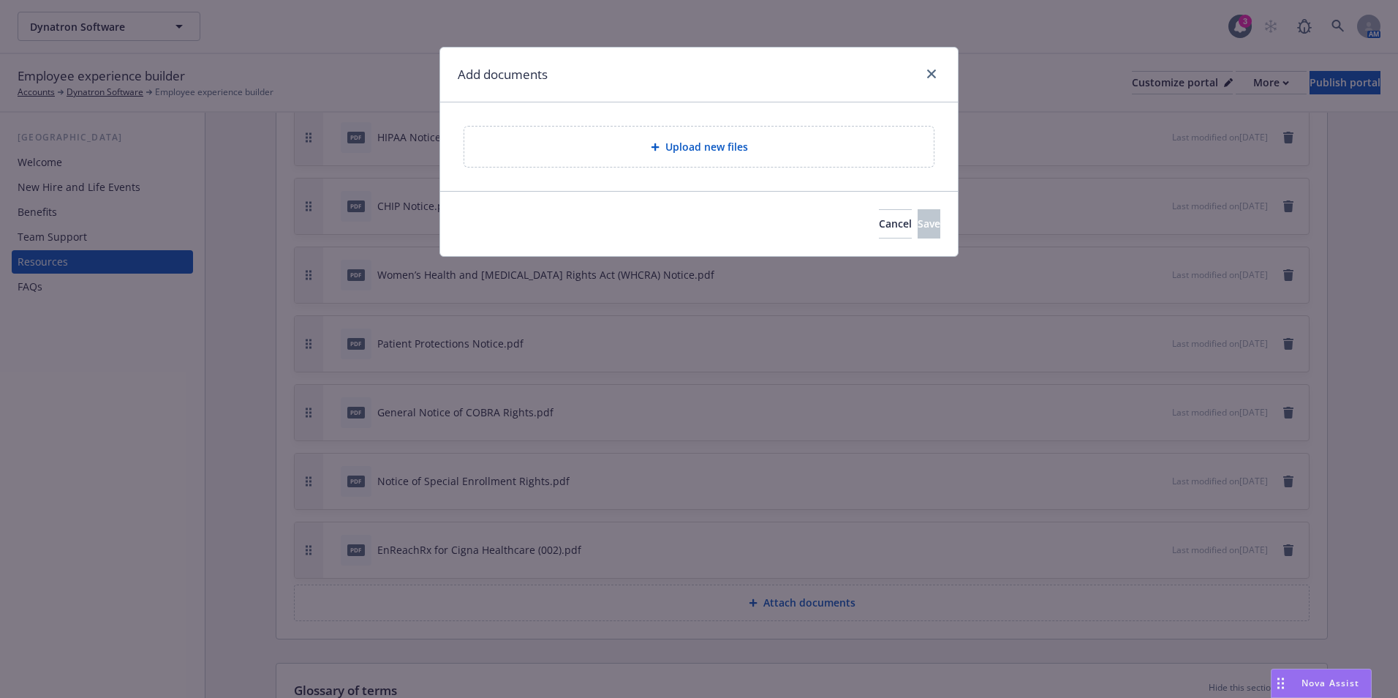
click at [729, 147] on span "Upload new files" at bounding box center [707, 146] width 83 height 15
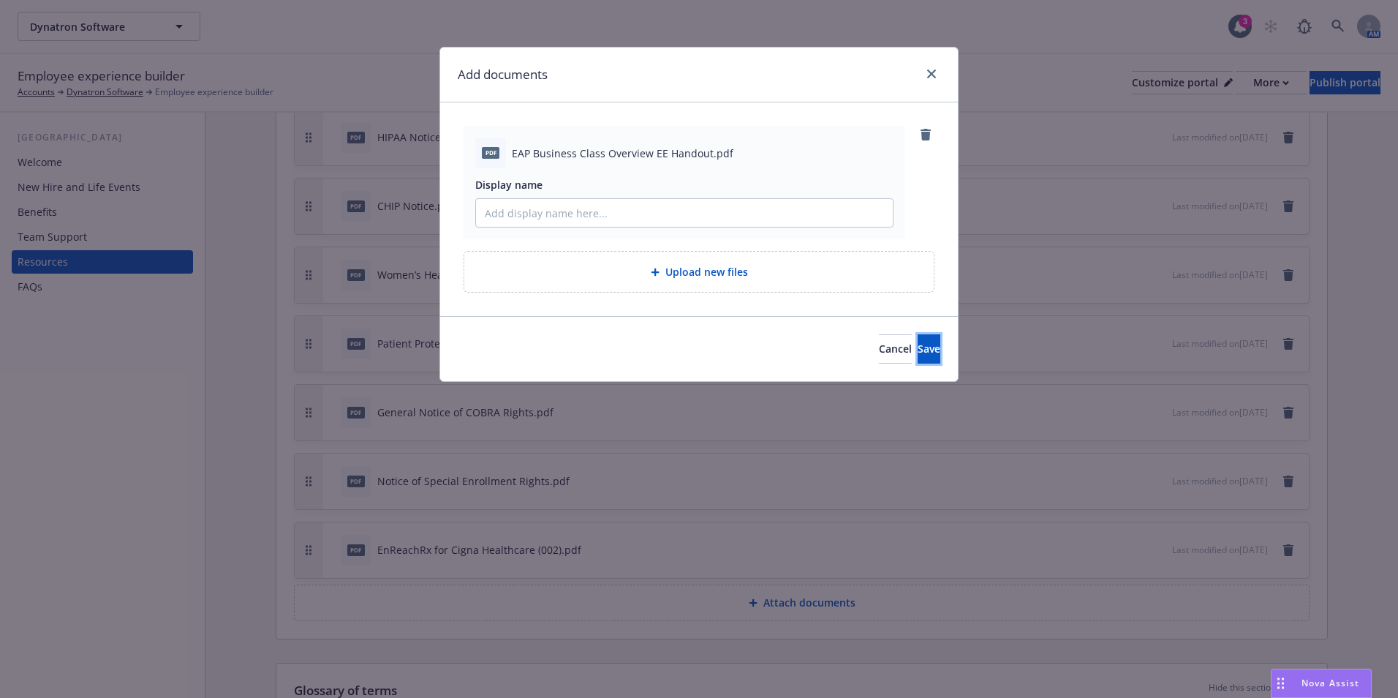
click at [918, 346] on span "Save" at bounding box center [929, 349] width 23 height 14
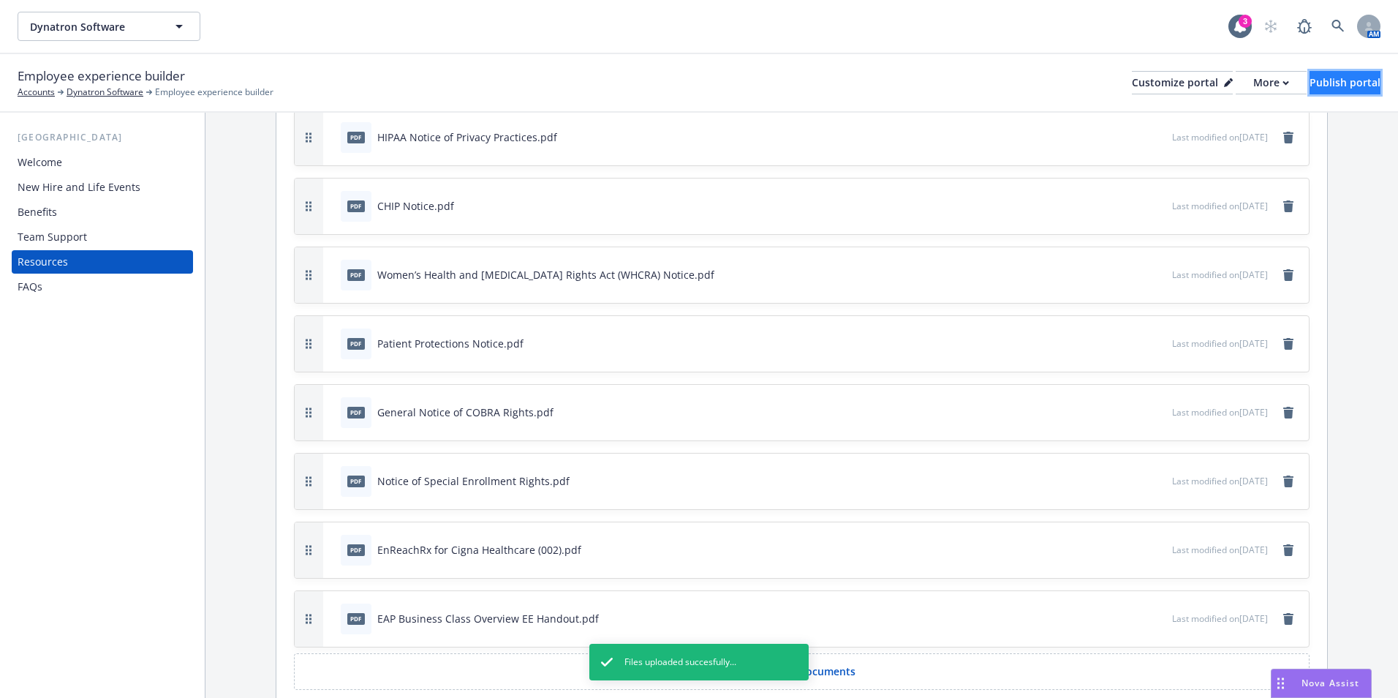
click at [1310, 87] on div "Publish portal" at bounding box center [1345, 83] width 71 height 22
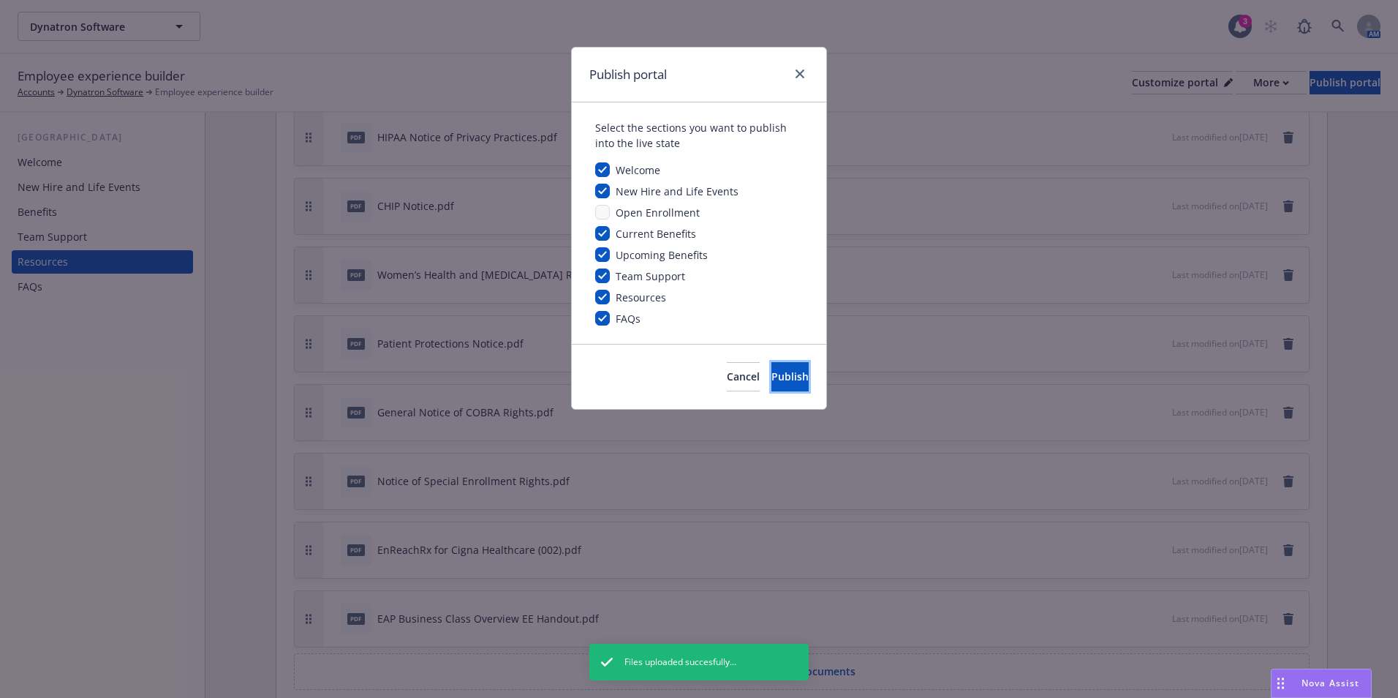
drag, startPoint x: 797, startPoint y: 380, endPoint x: 335, endPoint y: 208, distance: 492.9
click at [796, 379] on button "Publish" at bounding box center [790, 376] width 37 height 29
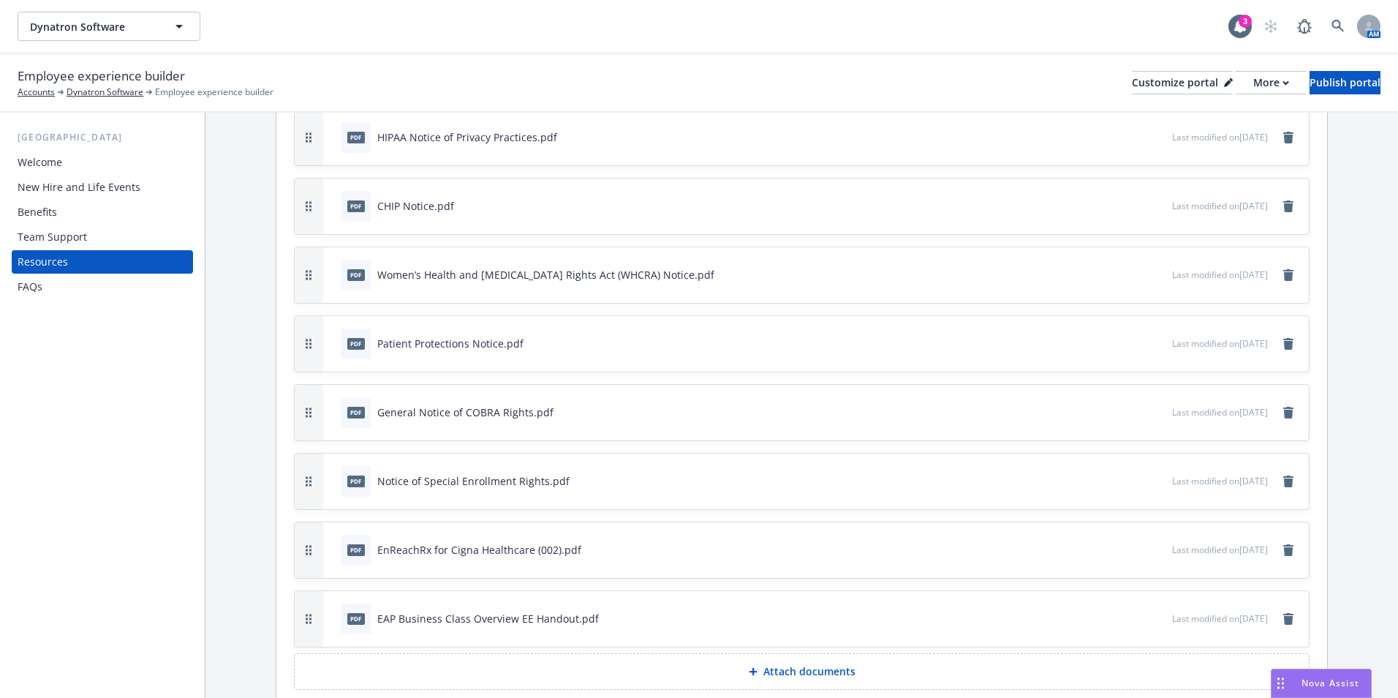
click at [56, 208] on div "Benefits" at bounding box center [37, 211] width 39 height 23
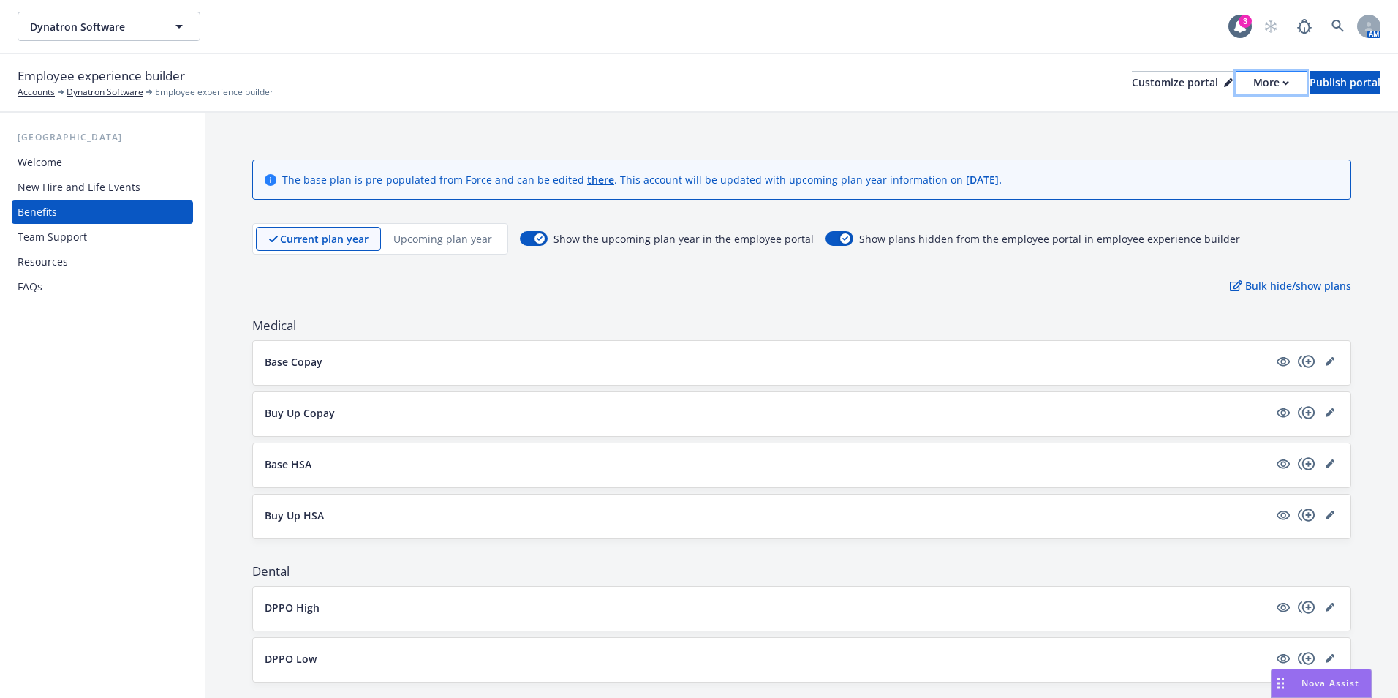
click at [1254, 90] on div "More" at bounding box center [1272, 83] width 36 height 22
click at [1164, 87] on button "Customize portal" at bounding box center [1182, 82] width 101 height 23
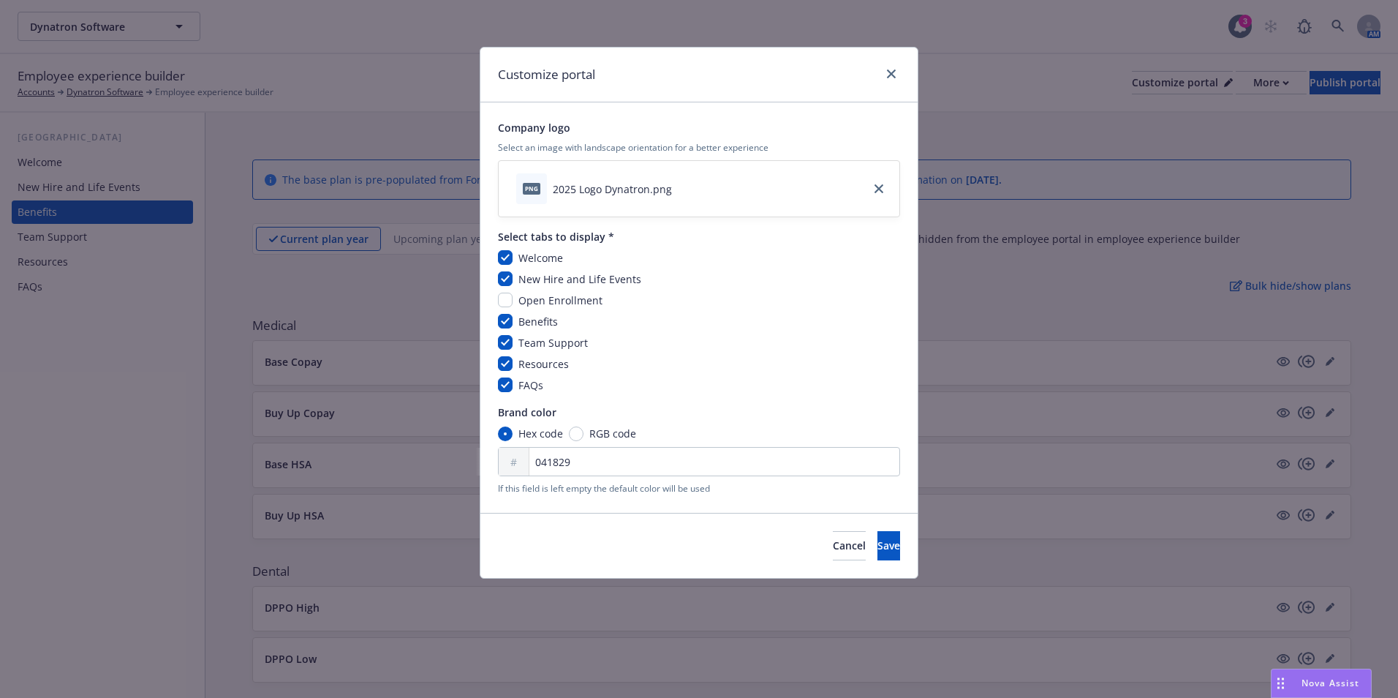
drag, startPoint x: 538, startPoint y: 300, endPoint x: 540, endPoint y: 307, distance: 7.6
click at [538, 301] on span "Open Enrollment" at bounding box center [561, 300] width 84 height 14
click at [508, 300] on input "checkbox" at bounding box center [505, 300] width 15 height 15
checkbox input "true"
click at [864, 527] on div "Cancel Save" at bounding box center [698, 545] width 437 height 65
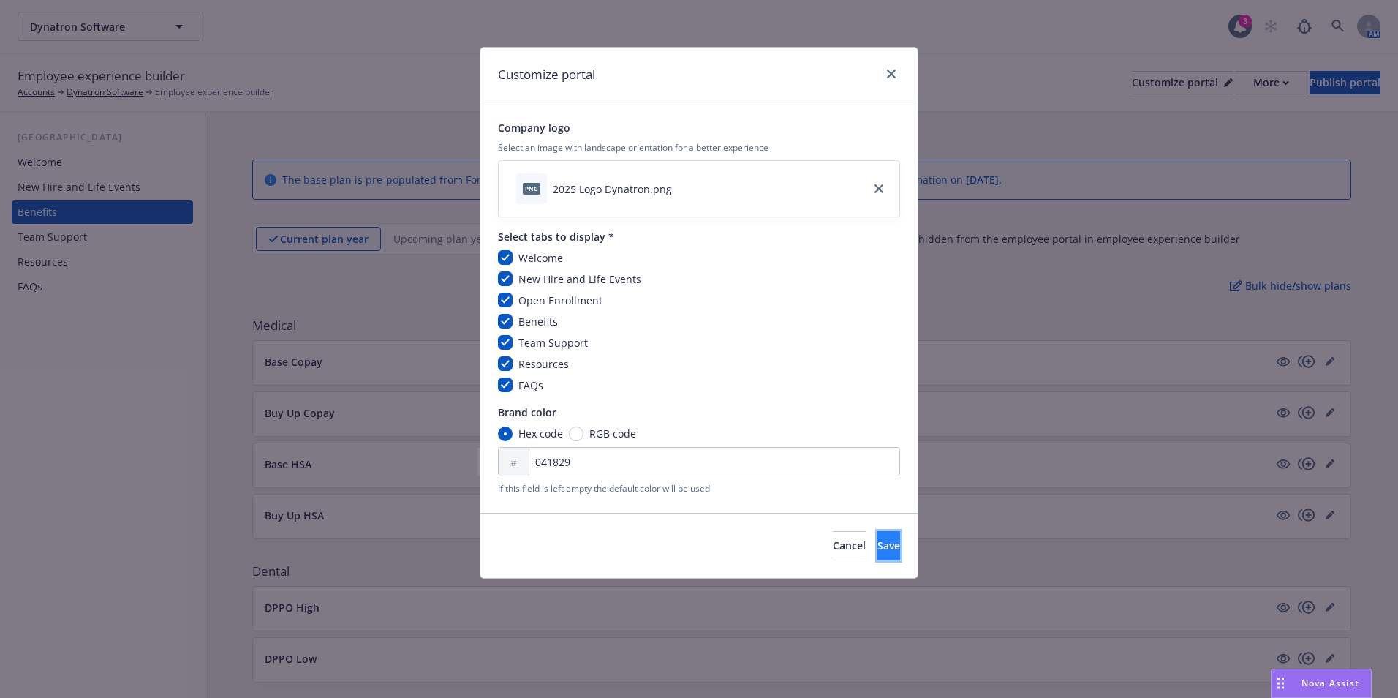
click at [878, 540] on span "Save" at bounding box center [889, 545] width 23 height 14
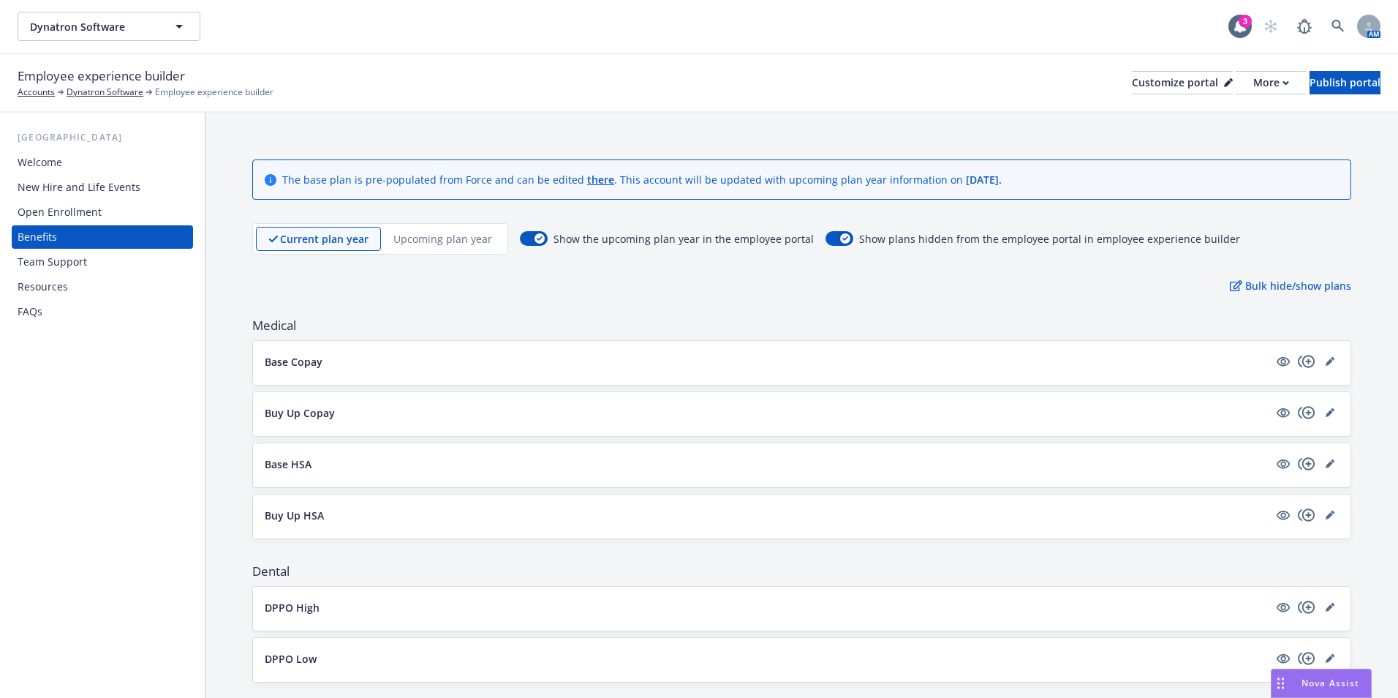
click at [122, 208] on div "Open Enrollment" at bounding box center [103, 211] width 170 height 23
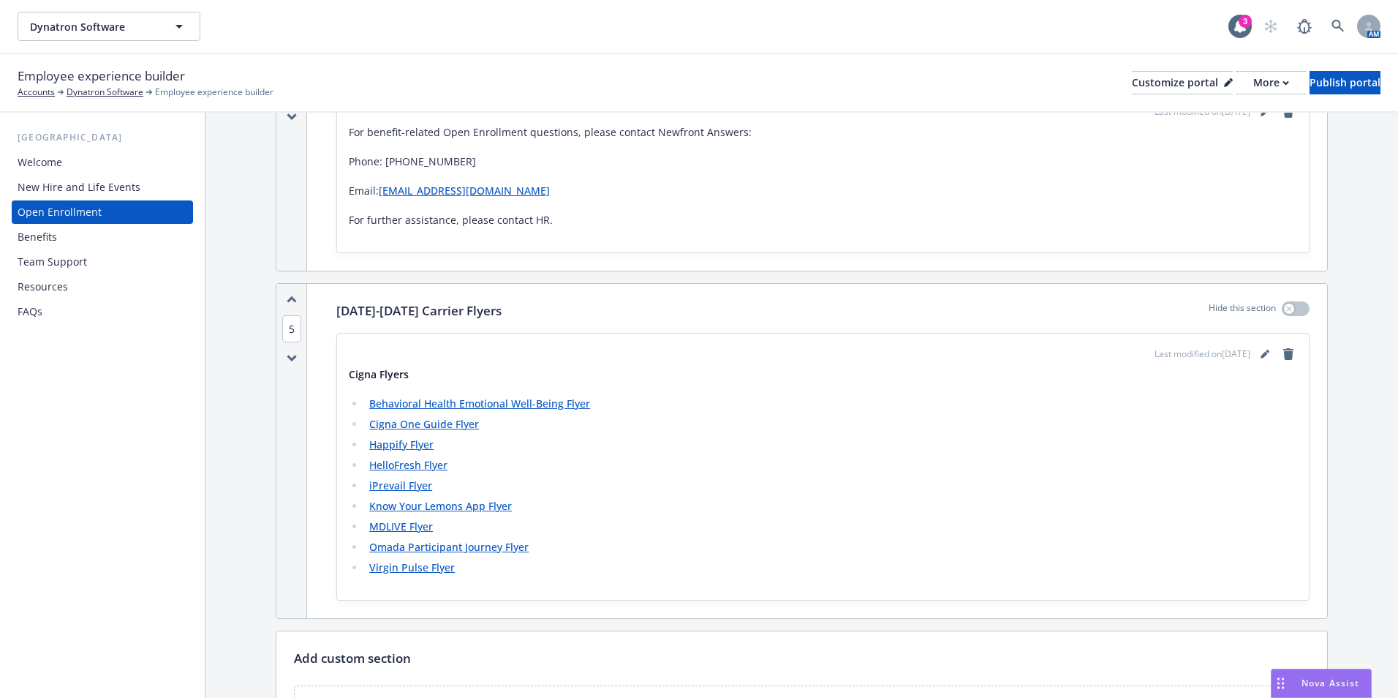
scroll to position [1536, 0]
click at [1261, 352] on icon "editPencil" at bounding box center [1264, 353] width 7 height 7
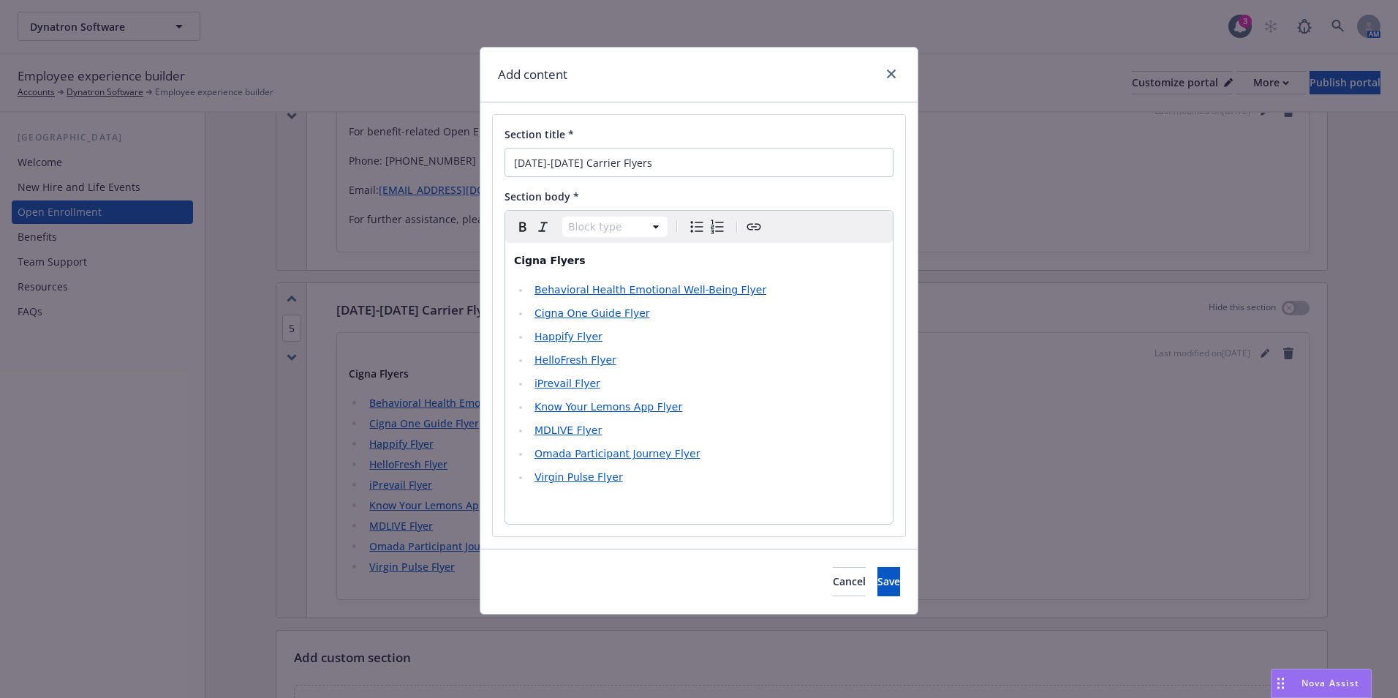
select select
click at [647, 318] on li "Cigna One Guide Flyer" at bounding box center [707, 313] width 354 height 18
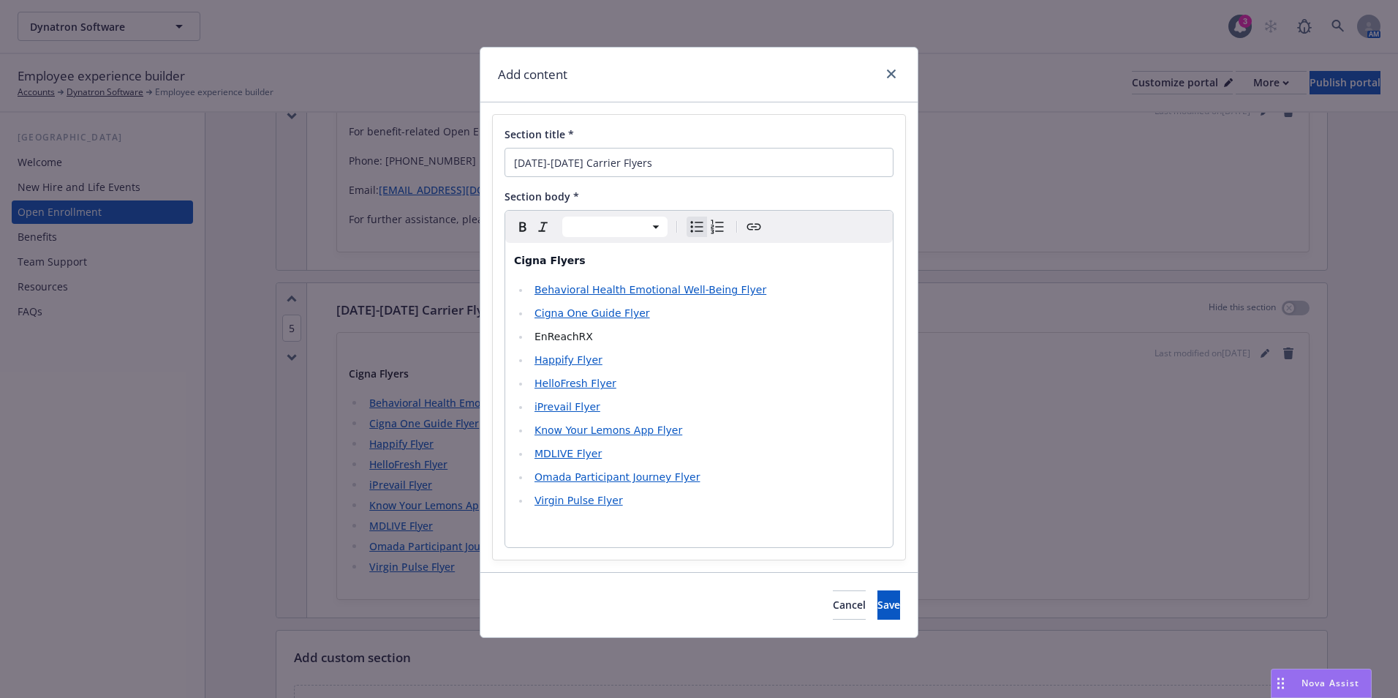
click at [666, 330] on li "EnReachRX" at bounding box center [707, 337] width 354 height 18
click at [603, 333] on span "EnReachRX Cigna Flyer" at bounding box center [594, 337] width 119 height 12
drag, startPoint x: 645, startPoint y: 332, endPoint x: 533, endPoint y: 331, distance: 111.9
click at [533, 331] on li "EnReachRX Flyer" at bounding box center [707, 337] width 354 height 18
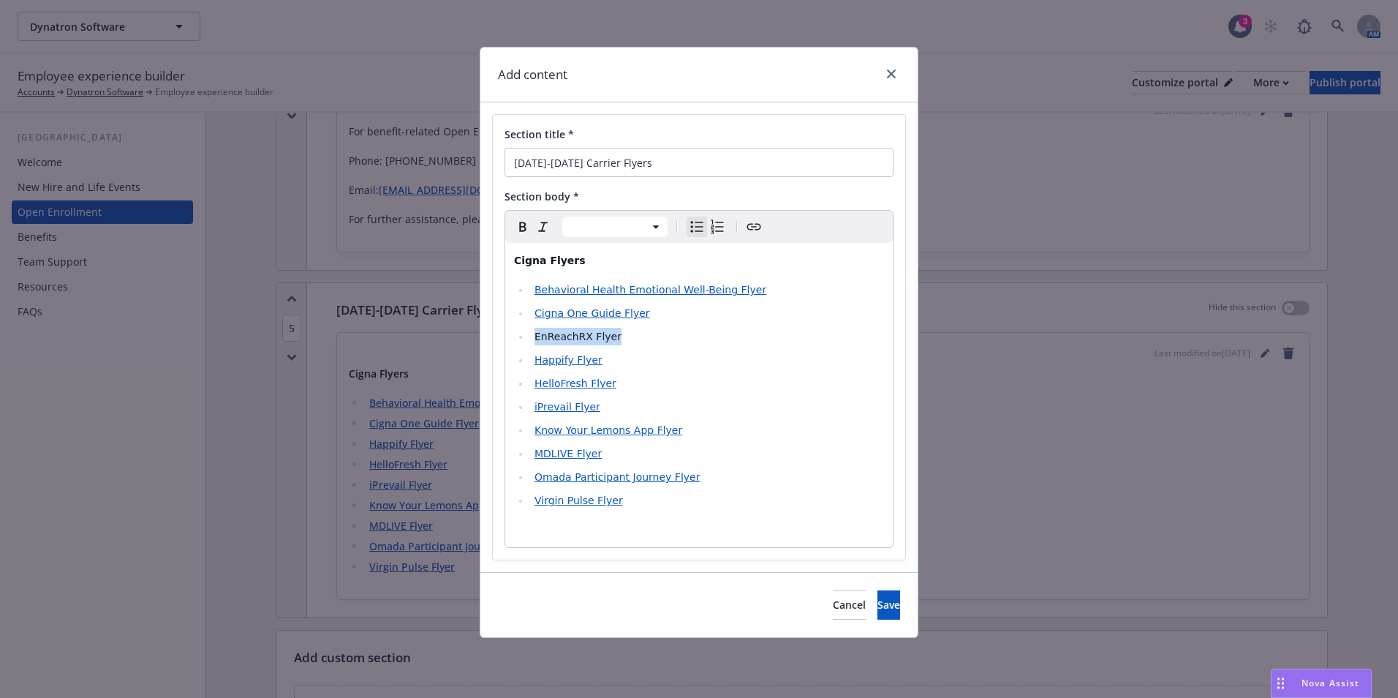
click at [752, 230] on icon "Create link" at bounding box center [754, 227] width 18 height 18
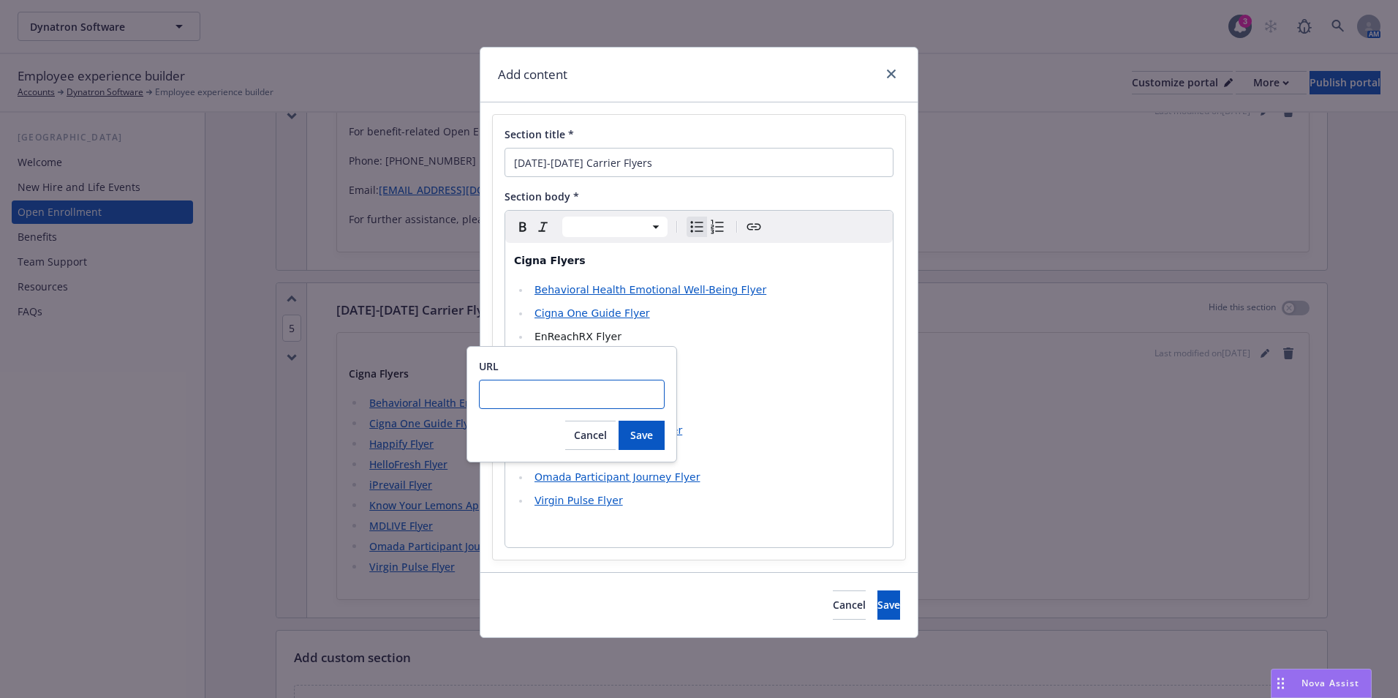
click at [570, 381] on input "URL" at bounding box center [572, 394] width 186 height 29
paste input "https://cdn.newfront.com/uploads/files-api/fc14952c-eb03-4b39-9d04-ebe69fffd154"
type input "https://cdn.newfront.com/uploads/files-api/fc14952c-eb03-4b39-9d04-ebe69fffd154"
click at [655, 443] on button "Save" at bounding box center [642, 435] width 46 height 29
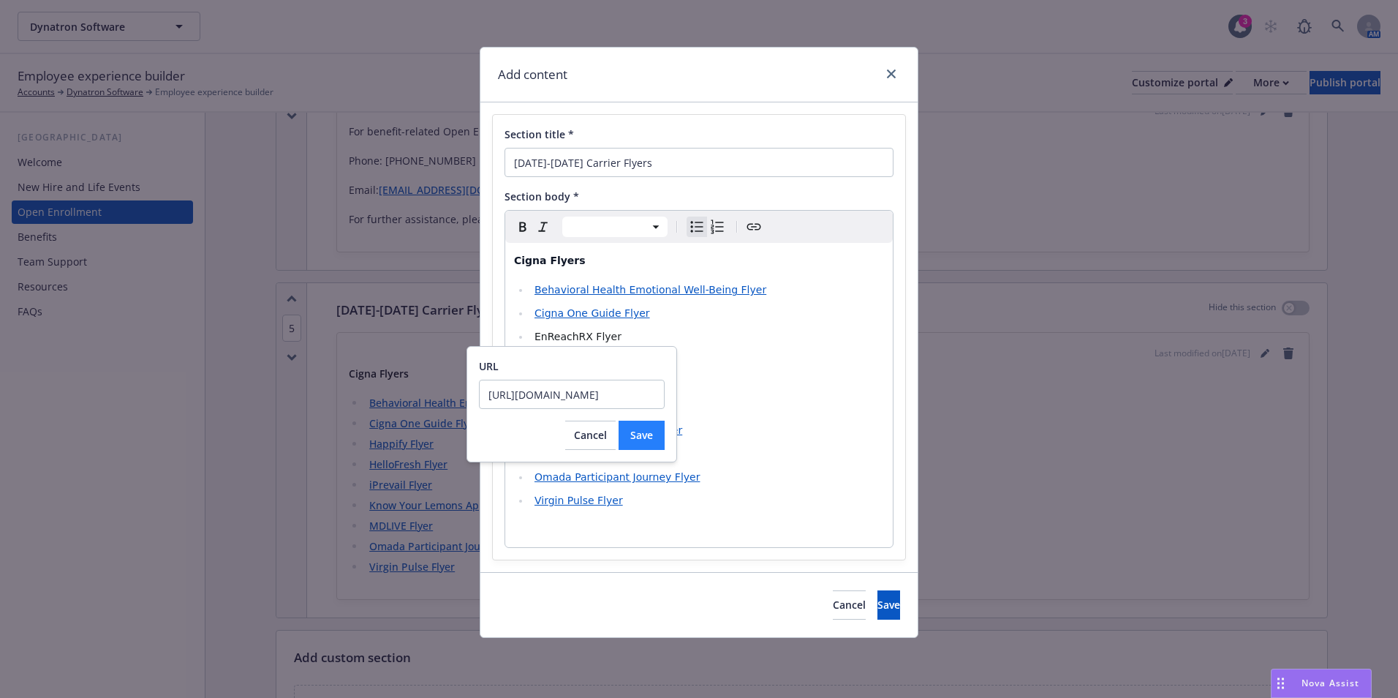
scroll to position [0, 0]
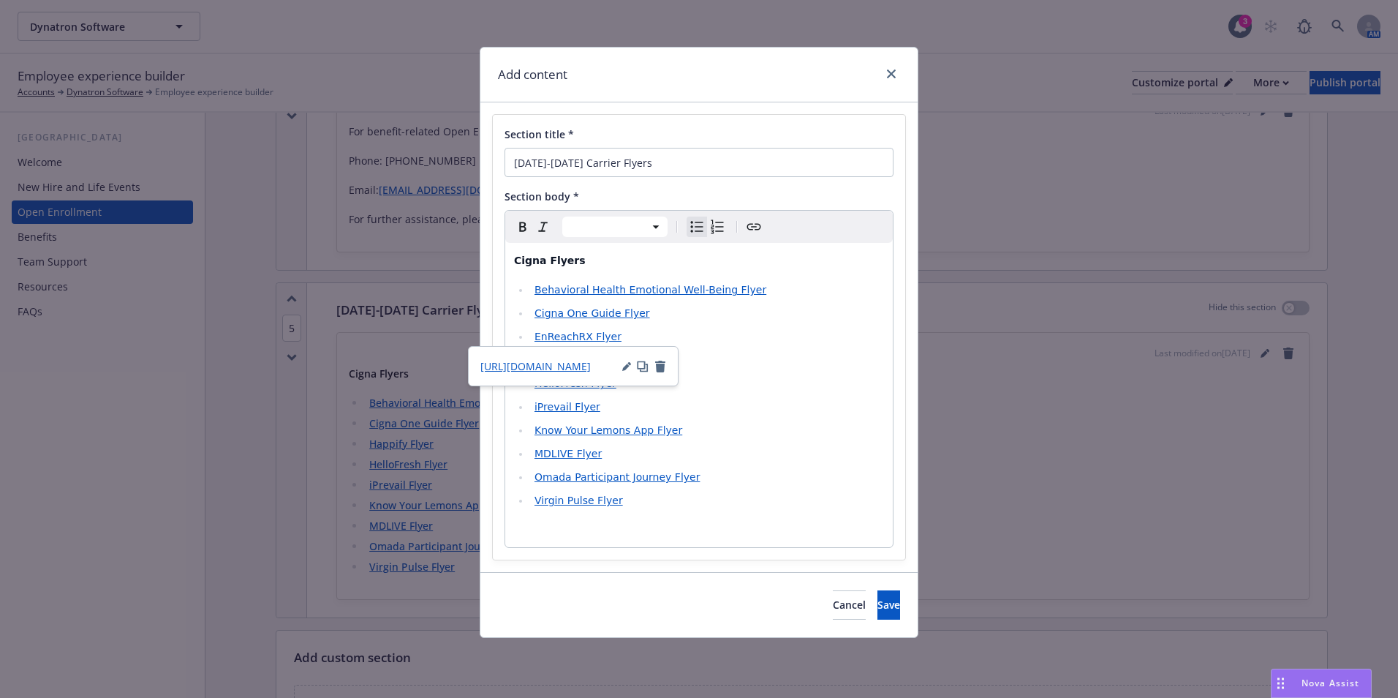
click at [815, 467] on ul "Behavioral Health Emotional Well-Being Flyer Cigna One Guide Flyer EnReachRX Fl…" at bounding box center [699, 395] width 370 height 228
select select "paragraph"
click at [716, 529] on p "editable markdown" at bounding box center [699, 530] width 370 height 18
drag, startPoint x: 627, startPoint y: 527, endPoint x: 494, endPoint y: 532, distance: 133.9
click at [494, 532] on div "Section title * 2025-2026 Carrier Flyers Section body * Paragraph Paragraph Hea…" at bounding box center [699, 337] width 412 height 445
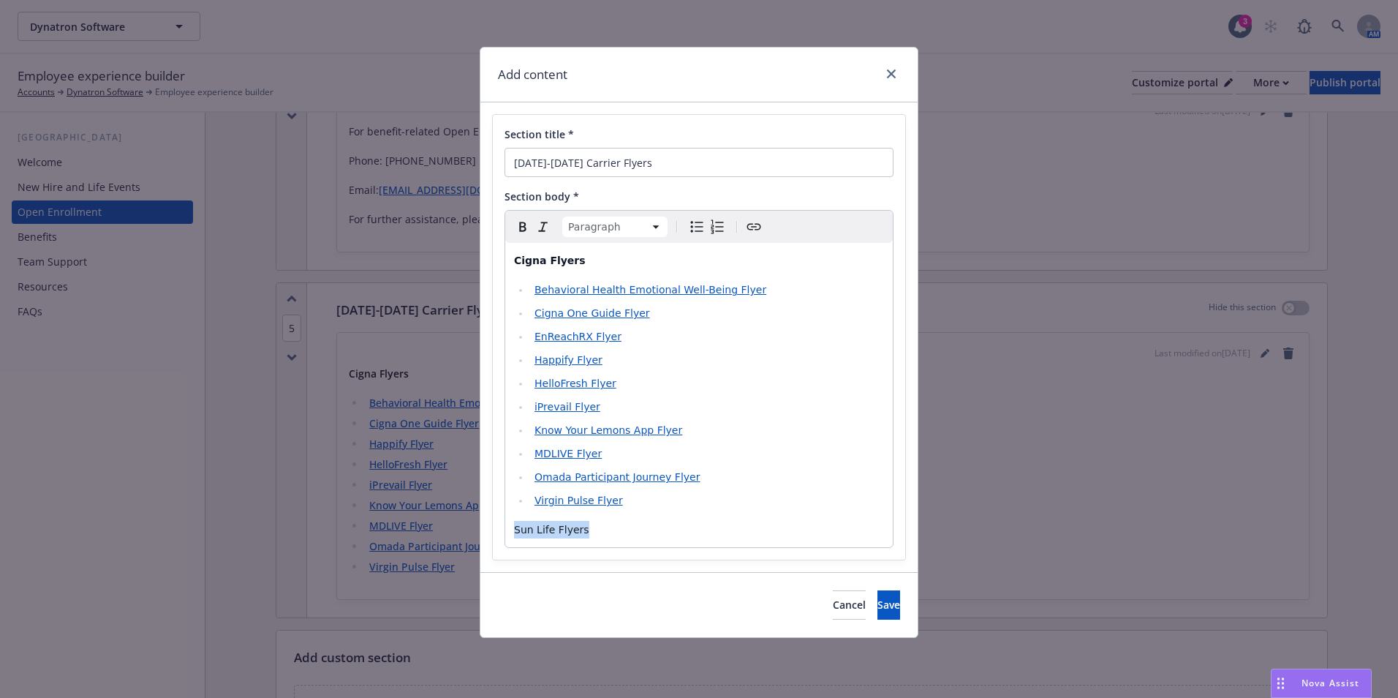
click at [523, 233] on icon "button" at bounding box center [523, 227] width 18 height 18
click at [633, 532] on p "Sun Life Flyers" at bounding box center [699, 530] width 370 height 18
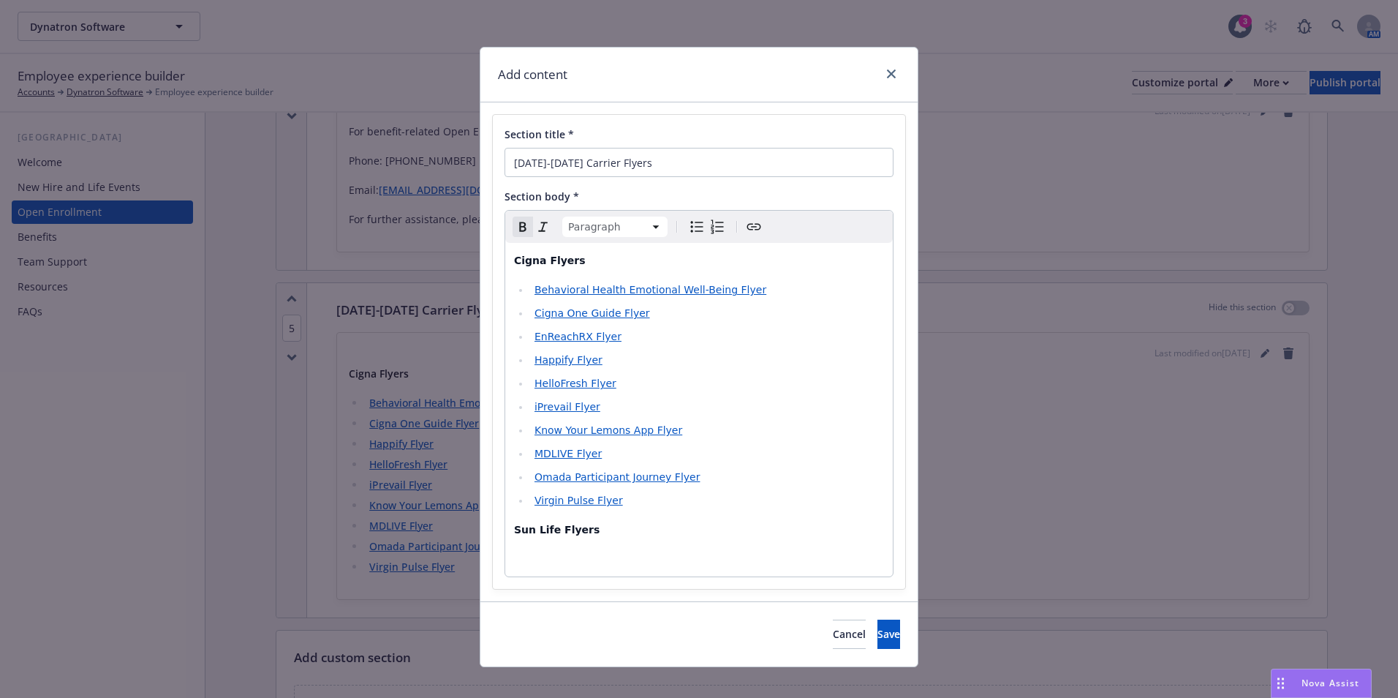
click at [691, 232] on icon "Bulleted list" at bounding box center [697, 227] width 12 height 11
select select
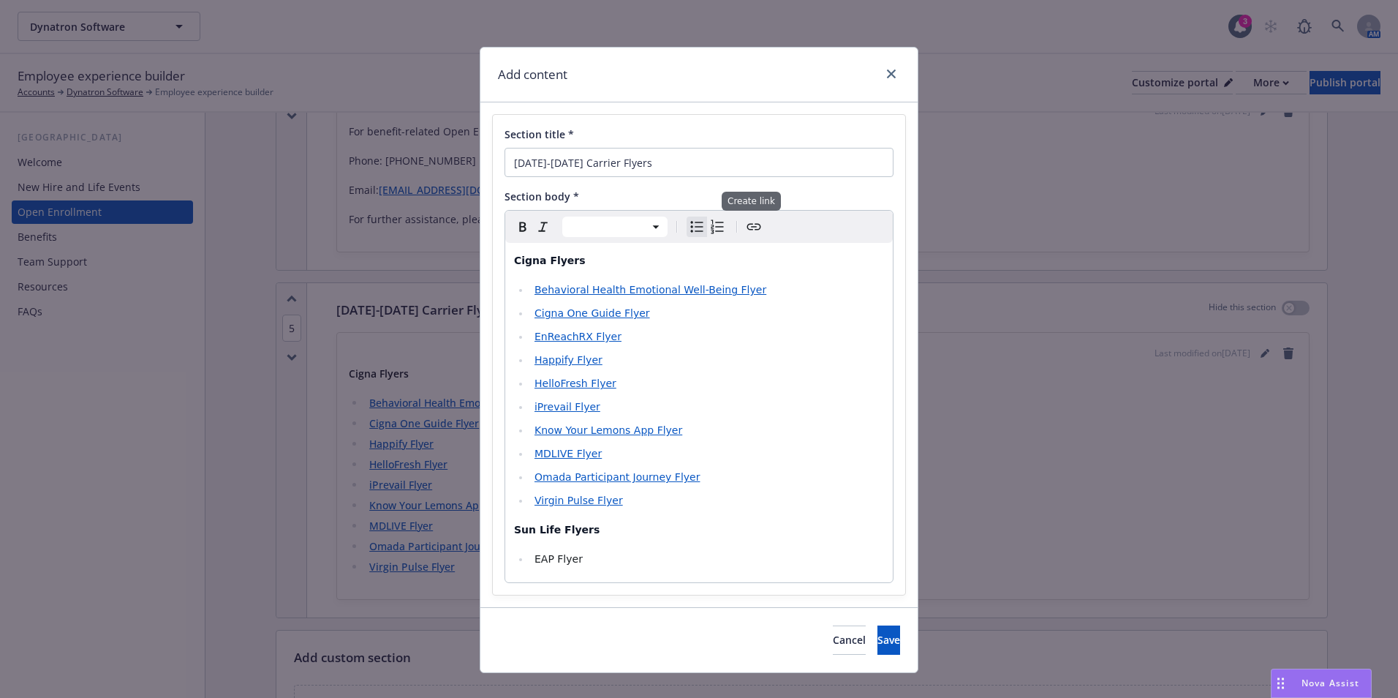
drag, startPoint x: 750, startPoint y: 227, endPoint x: 736, endPoint y: 244, distance: 21.4
click at [750, 227] on icon "Create link" at bounding box center [754, 227] width 14 height 7
click at [587, 554] on li "EAP Flyer" at bounding box center [707, 559] width 354 height 18
drag, startPoint x: 591, startPoint y: 551, endPoint x: 529, endPoint y: 559, distance: 61.9
click at [530, 559] on li "EAP Flyer" at bounding box center [707, 559] width 354 height 18
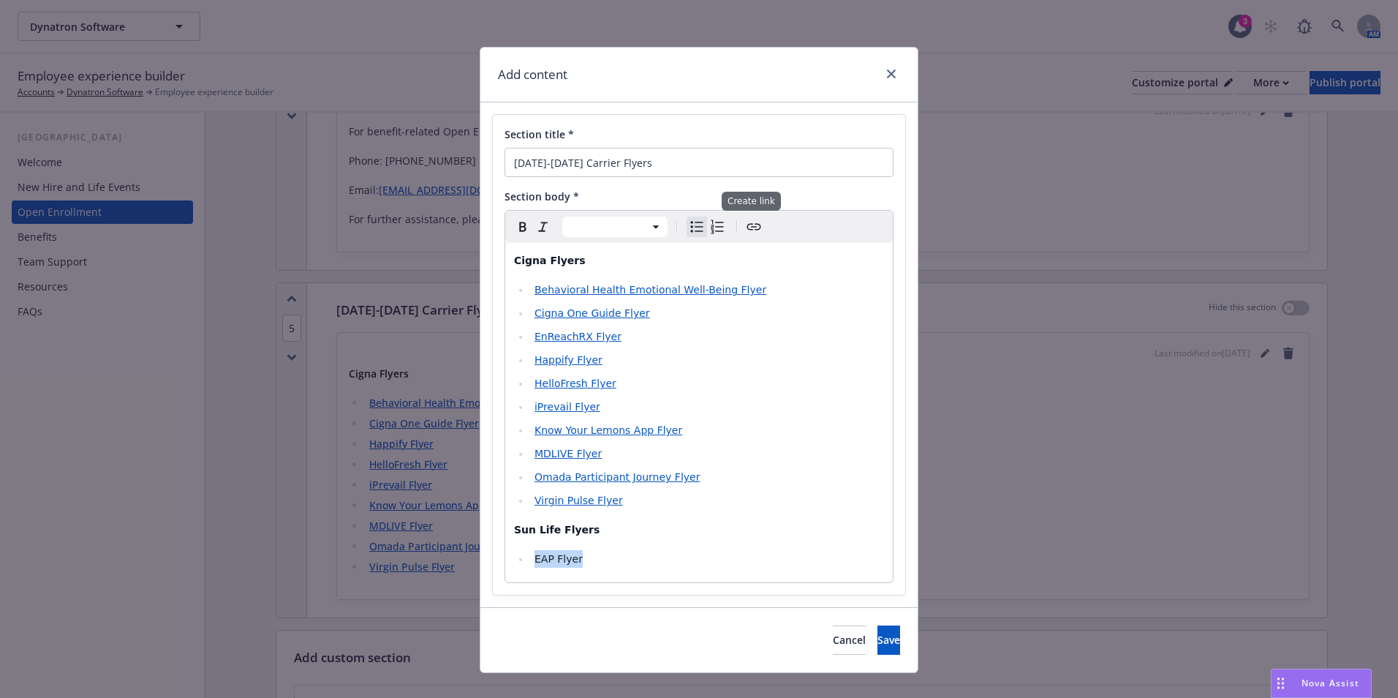
click at [751, 230] on icon "Create link" at bounding box center [754, 227] width 18 height 18
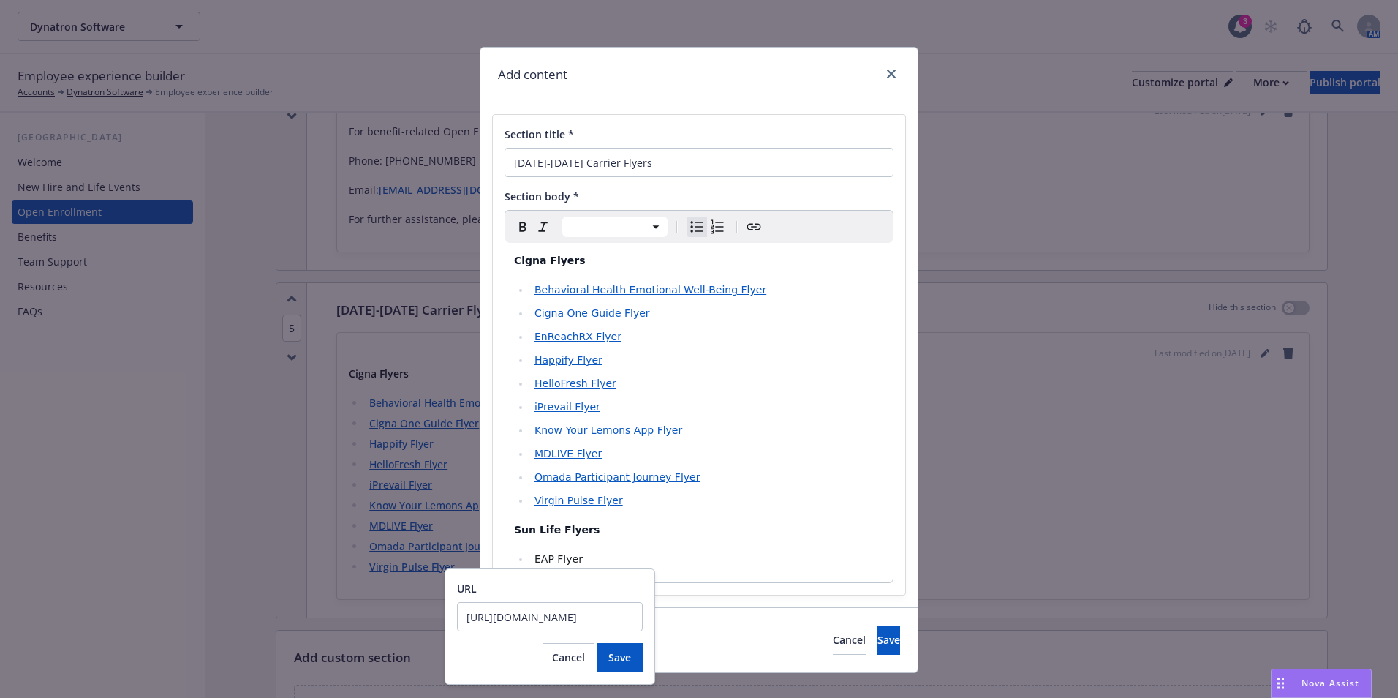
scroll to position [0, 237]
type input "https://cdn.newfront.com/uploads/files-api/3e1dc451-40dc-4b94-807a-fb359d28a6f9"
click at [619, 659] on span "Save" at bounding box center [619, 657] width 23 height 14
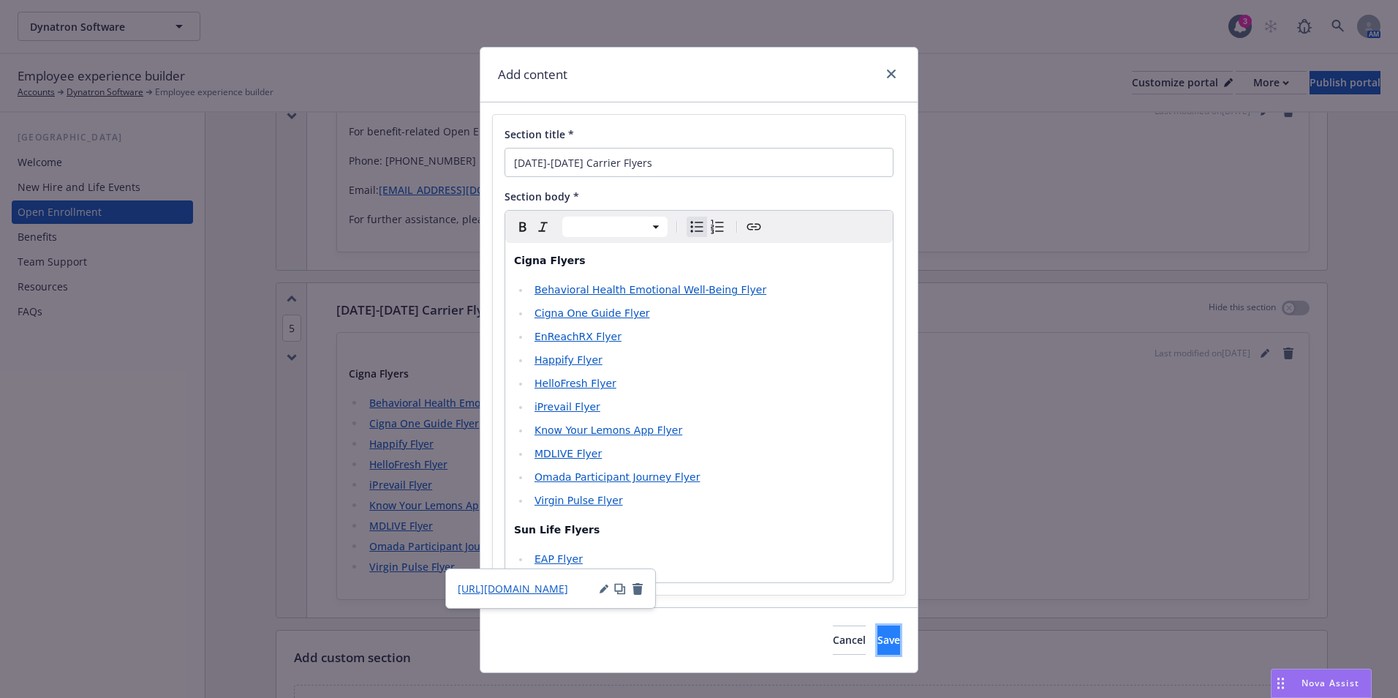
click at [878, 641] on button "Save" at bounding box center [889, 639] width 23 height 29
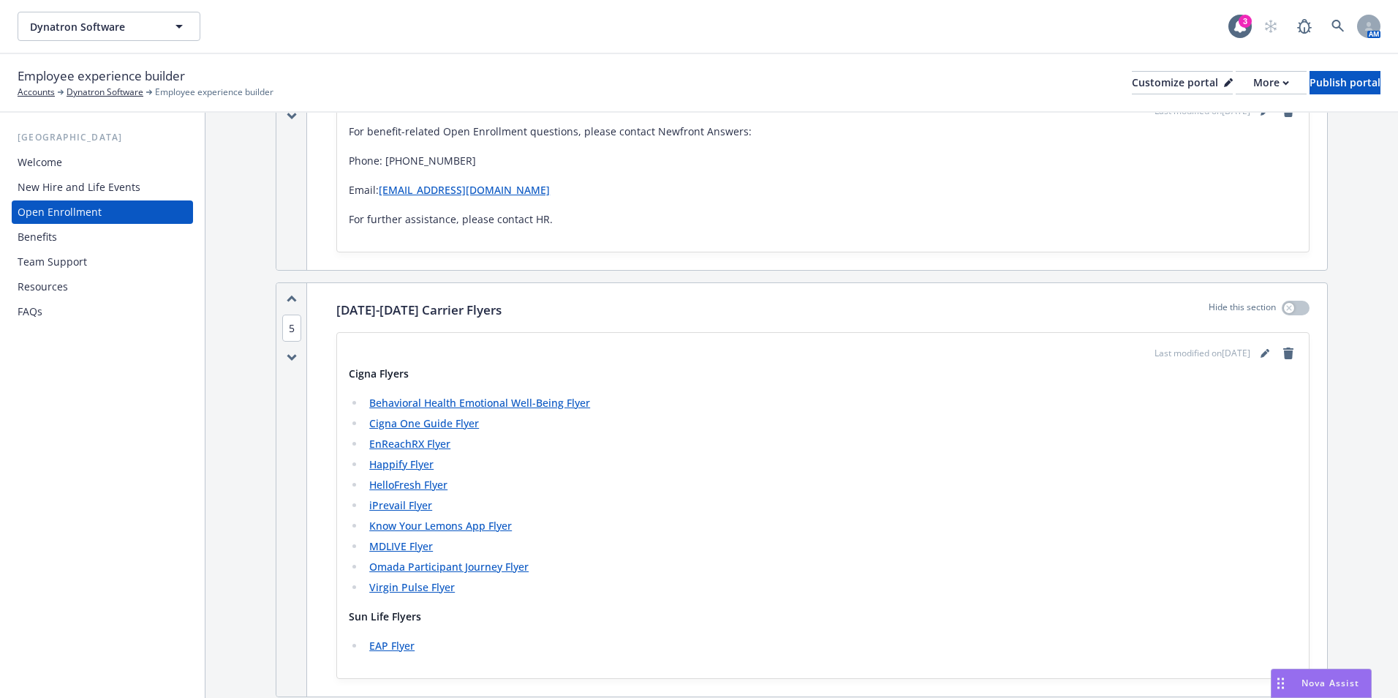
click at [47, 284] on div "Resources" at bounding box center [43, 286] width 50 height 23
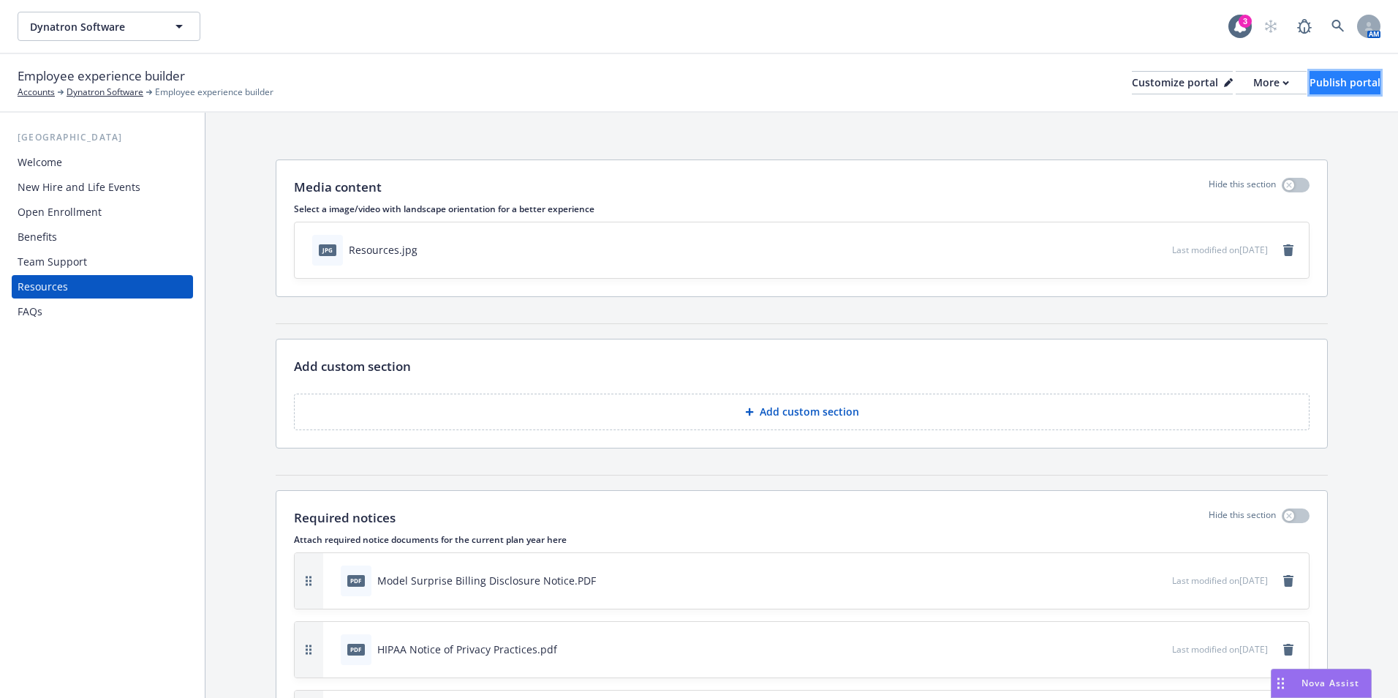
click at [1319, 72] on div "Publish portal" at bounding box center [1345, 83] width 71 height 22
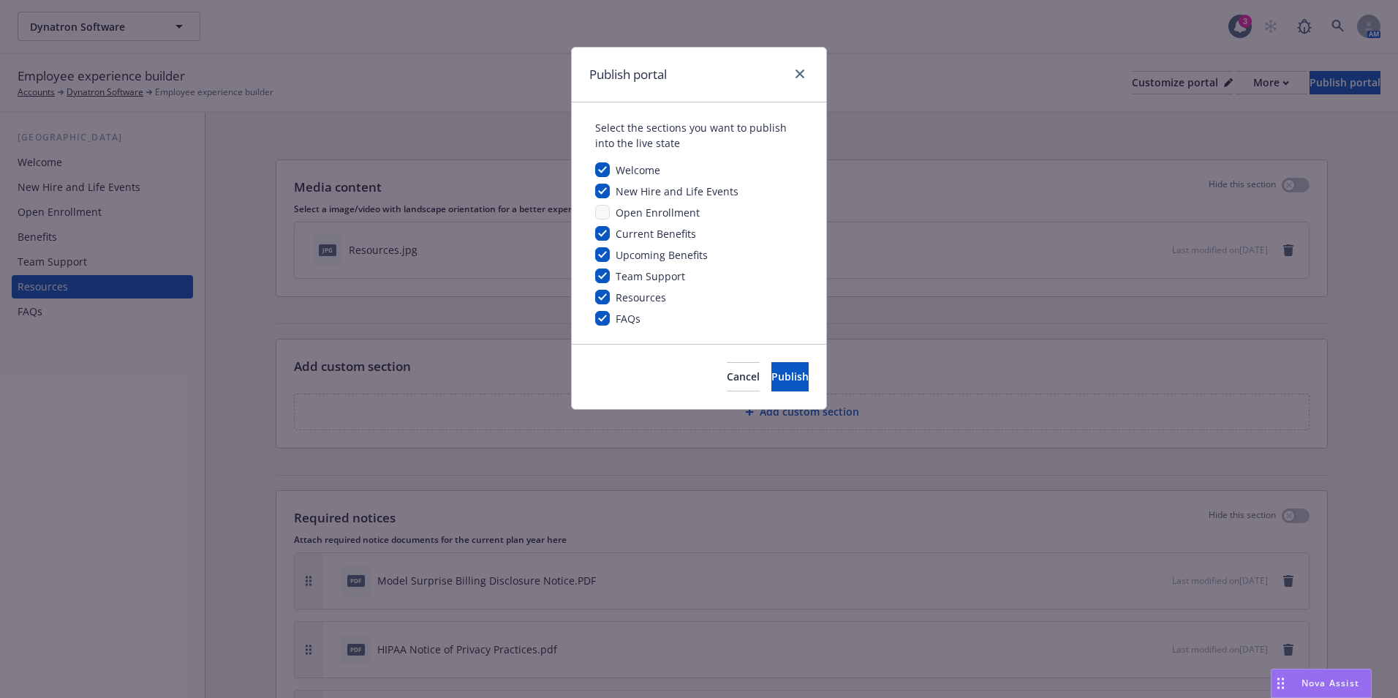
click at [668, 211] on span "Open Enrollment" at bounding box center [658, 213] width 84 height 14
drag, startPoint x: 675, startPoint y: 384, endPoint x: 697, endPoint y: 383, distance: 22.0
click at [727, 385] on button "Cancel" at bounding box center [743, 376] width 33 height 29
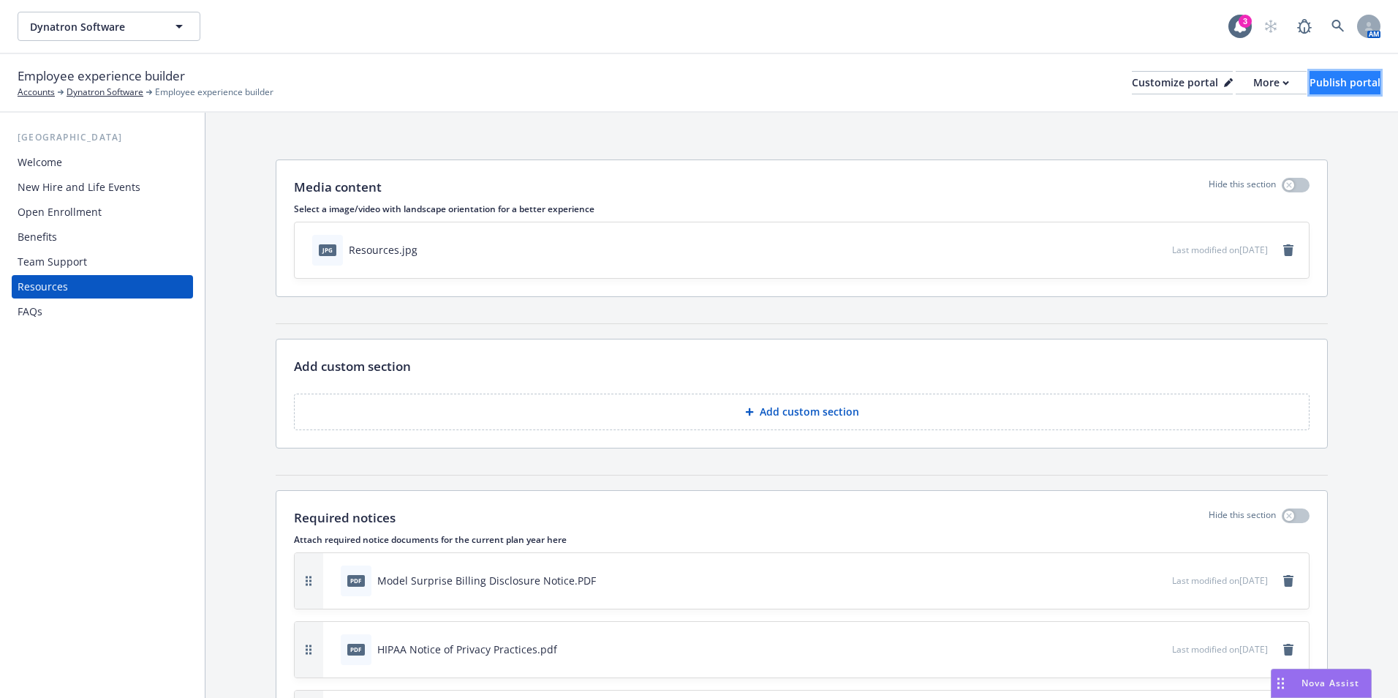
click at [1321, 88] on div "Publish portal" at bounding box center [1345, 83] width 71 height 22
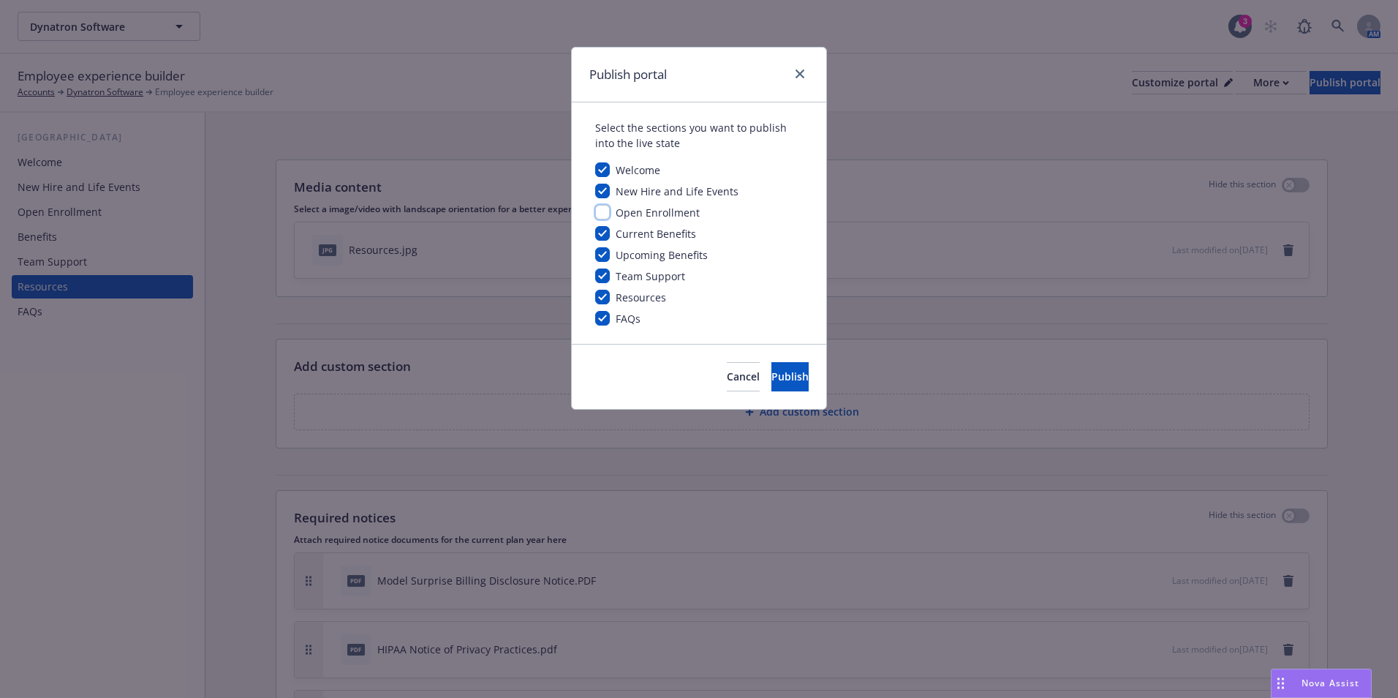
click at [603, 214] on input "checkbox" at bounding box center [602, 212] width 15 height 15
checkbox input "true"
click at [772, 381] on span "Publish" at bounding box center [790, 376] width 37 height 14
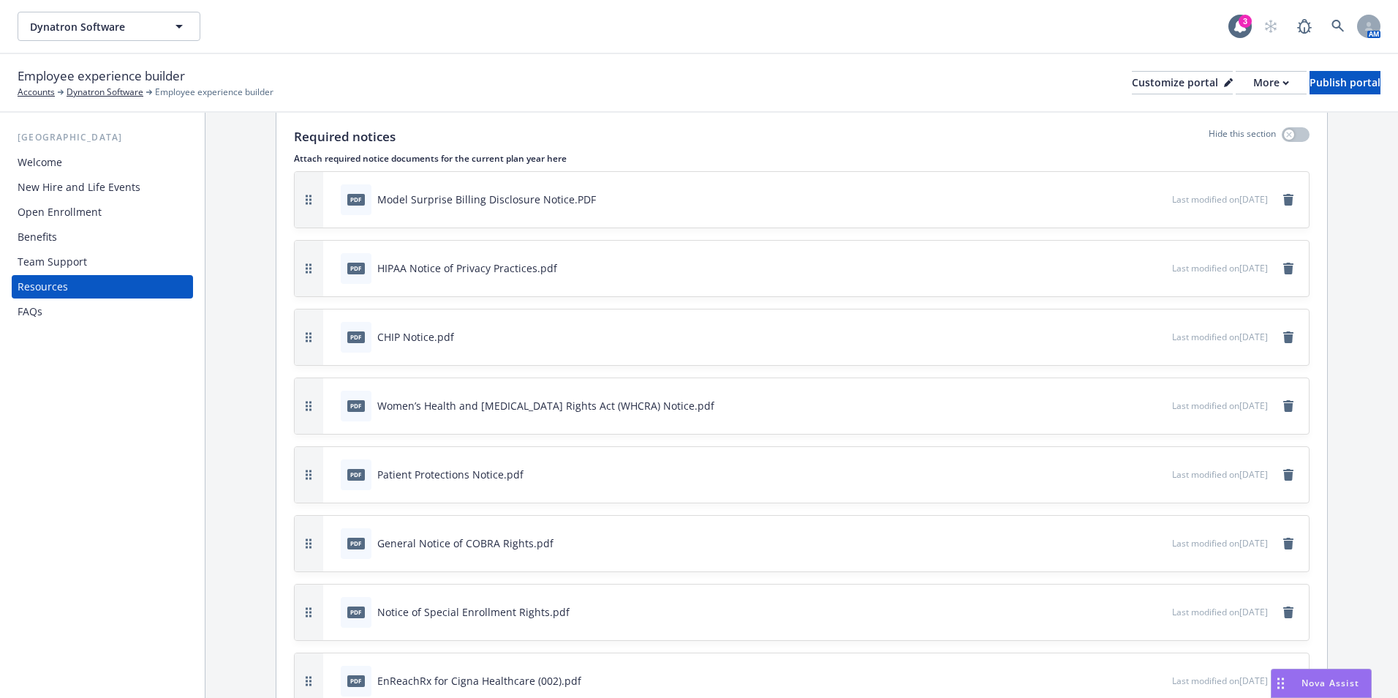
scroll to position [512, 0]
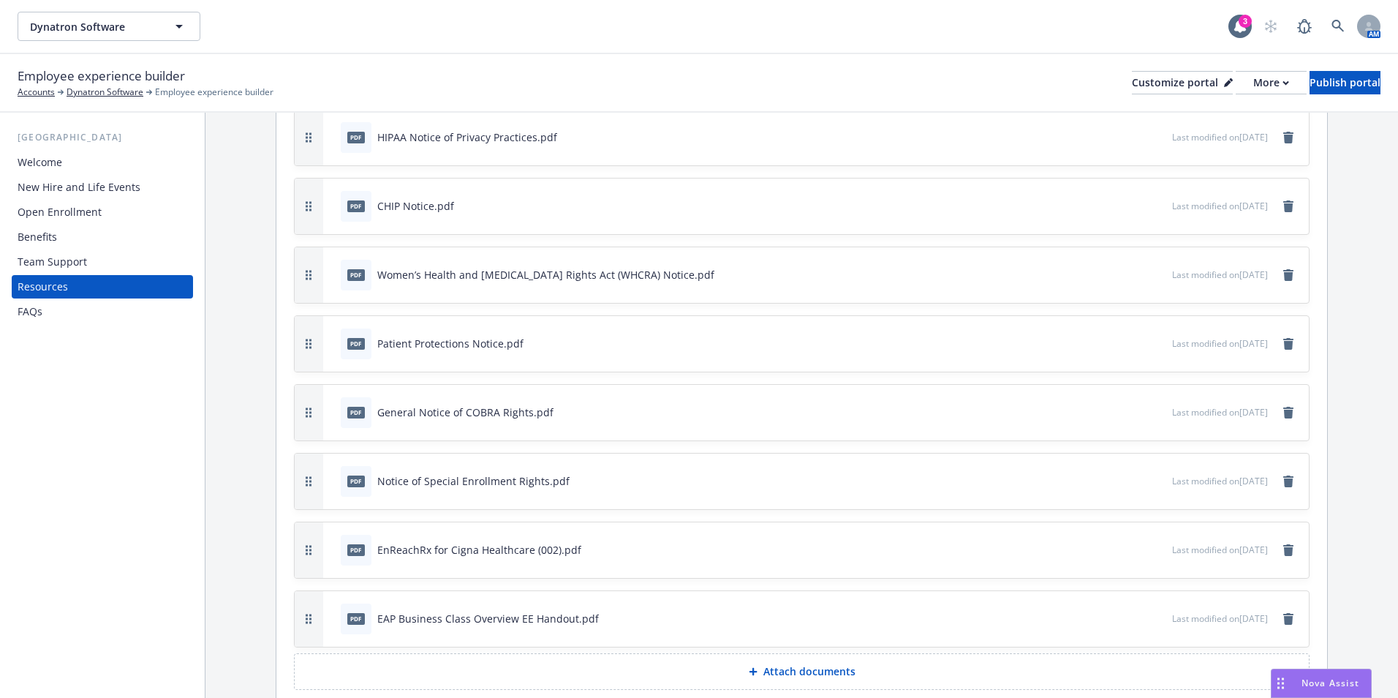
click at [1268, 549] on div "Last modified on 08/29/2025" at bounding box center [1234, 550] width 125 height 18
click at [1280, 557] on link "remove" at bounding box center [1289, 550] width 18 height 18
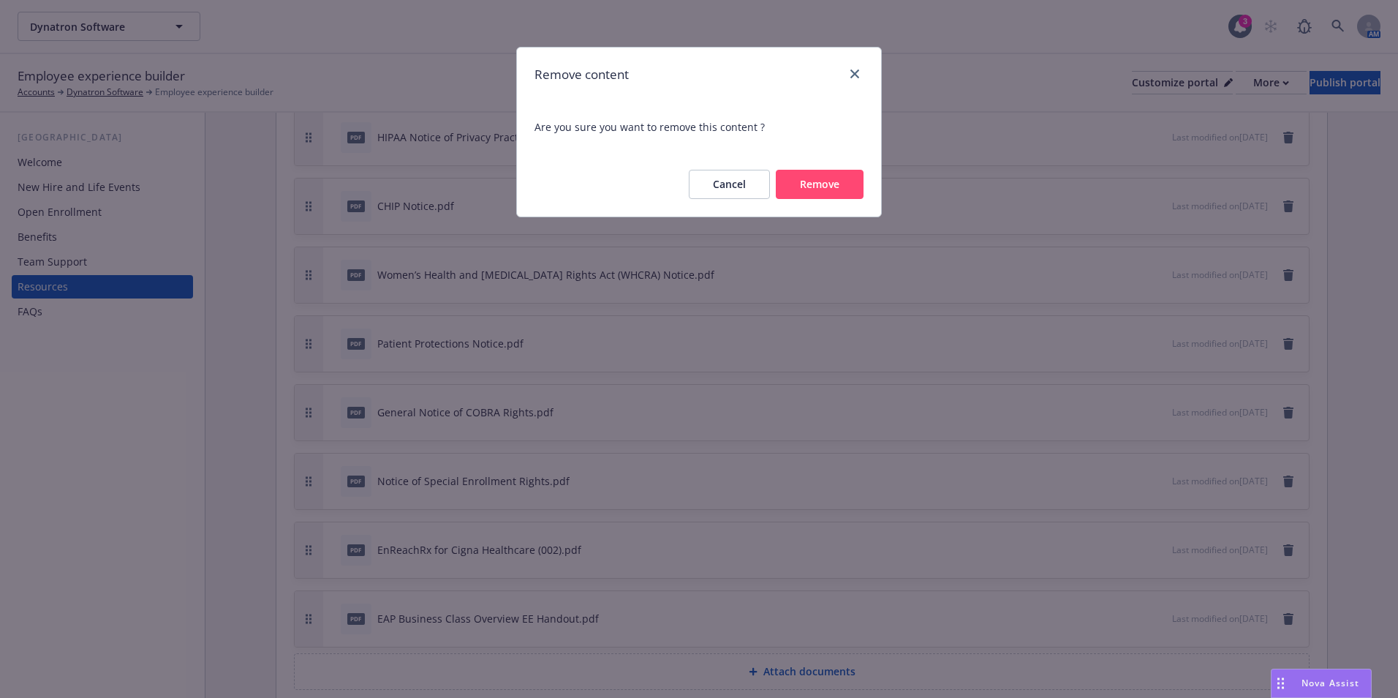
click at [805, 187] on button "Remove" at bounding box center [820, 184] width 88 height 29
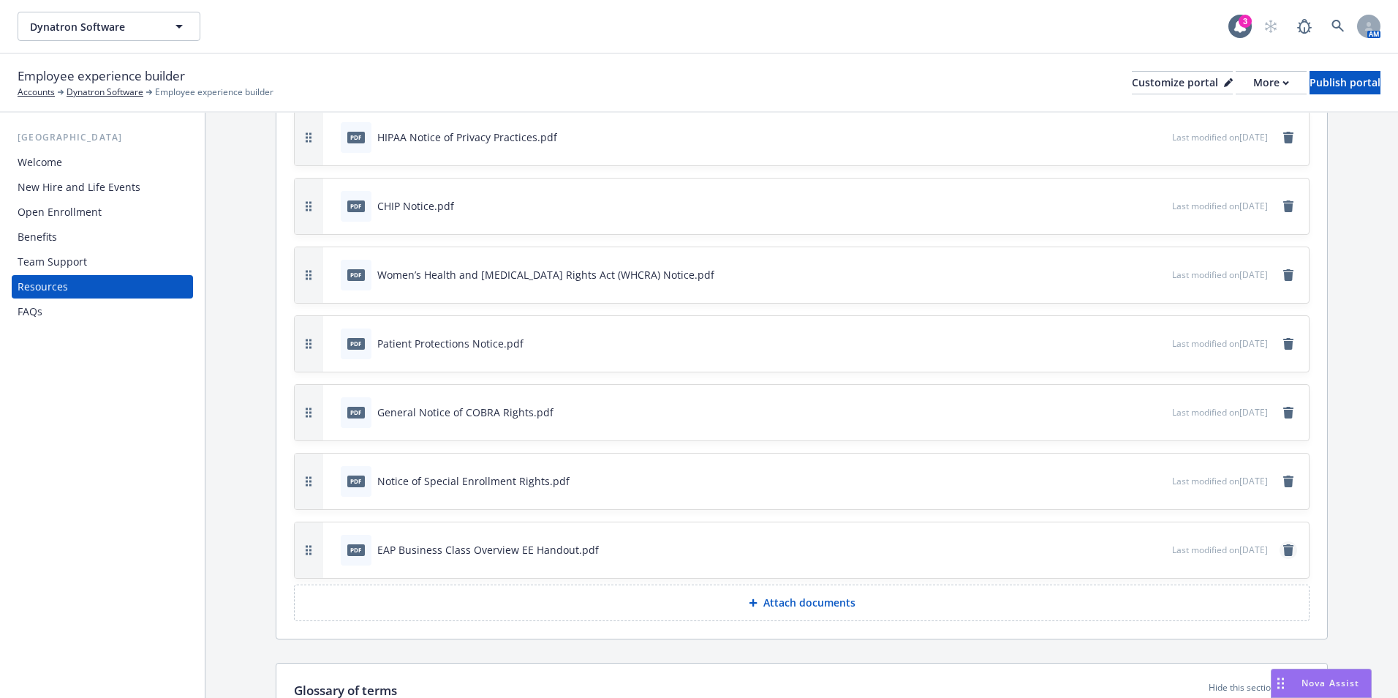
click at [1284, 551] on icon "remove" at bounding box center [1289, 550] width 10 height 12
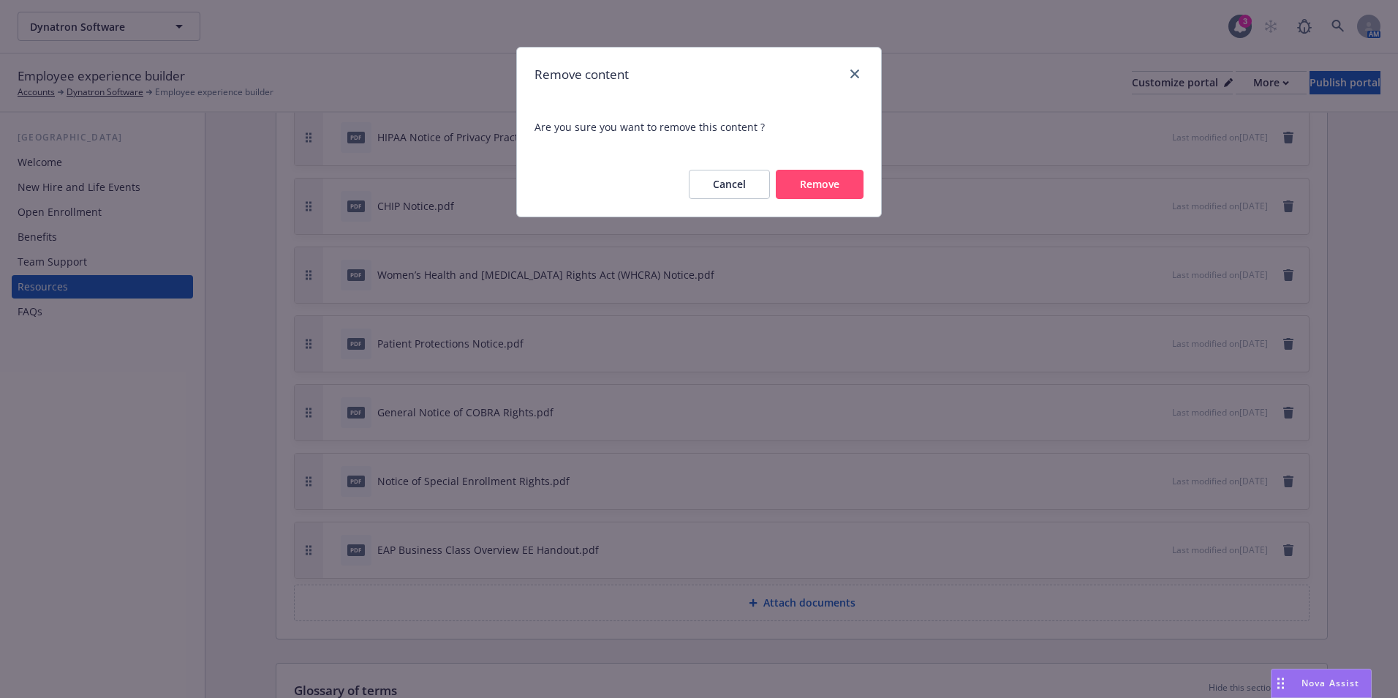
click at [793, 186] on button "Remove" at bounding box center [820, 184] width 88 height 29
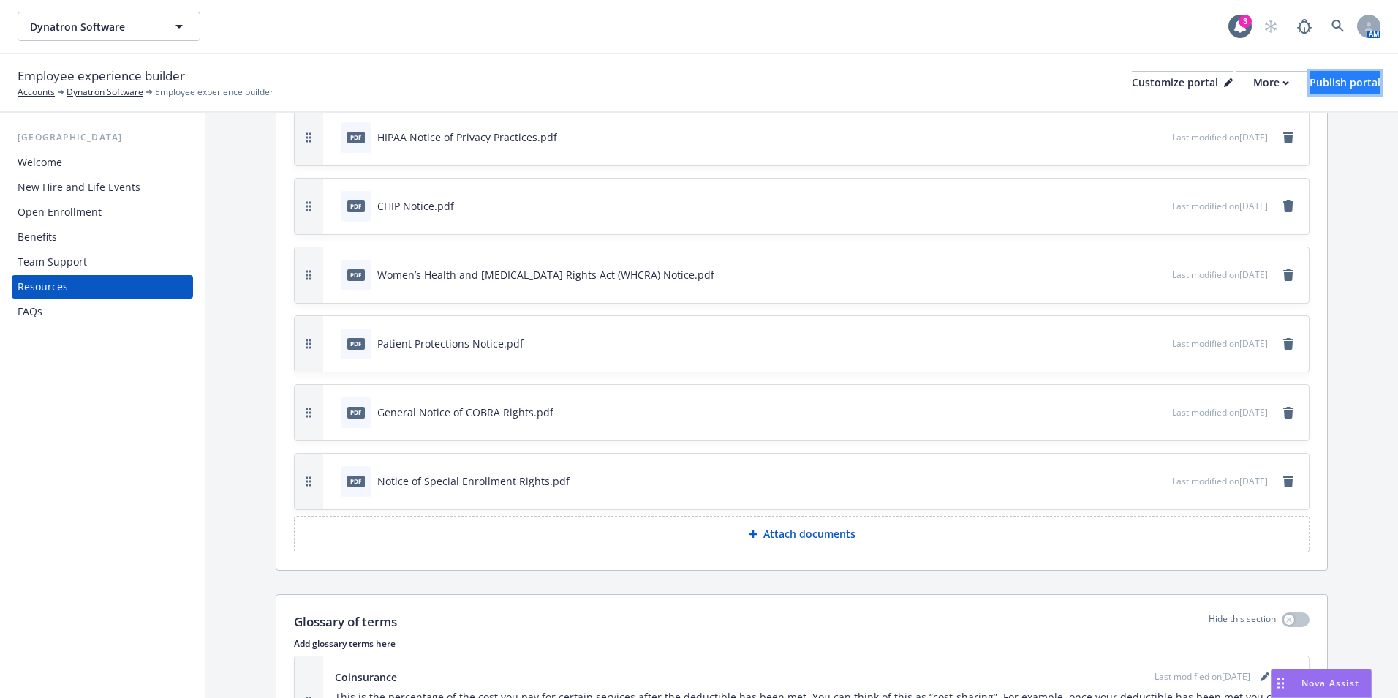
click at [1340, 81] on div "Publish portal" at bounding box center [1345, 83] width 71 height 22
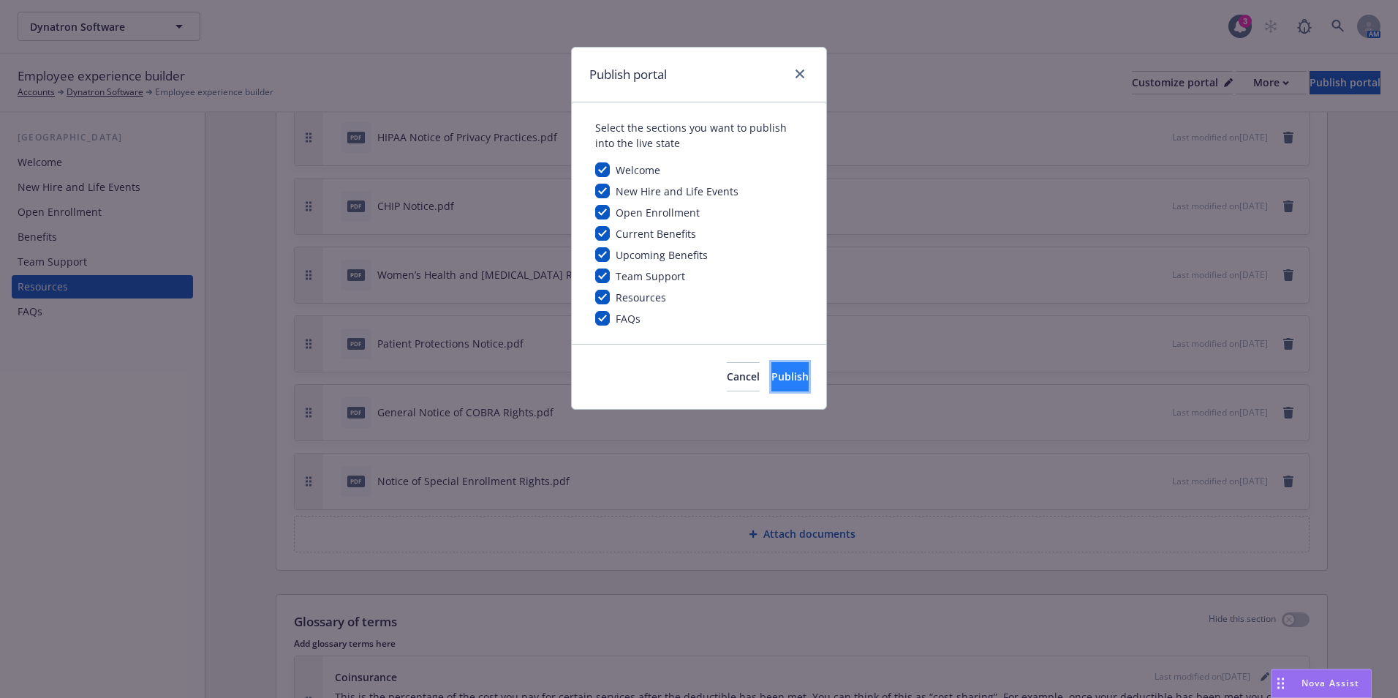
click at [789, 366] on button "Publish" at bounding box center [790, 376] width 37 height 29
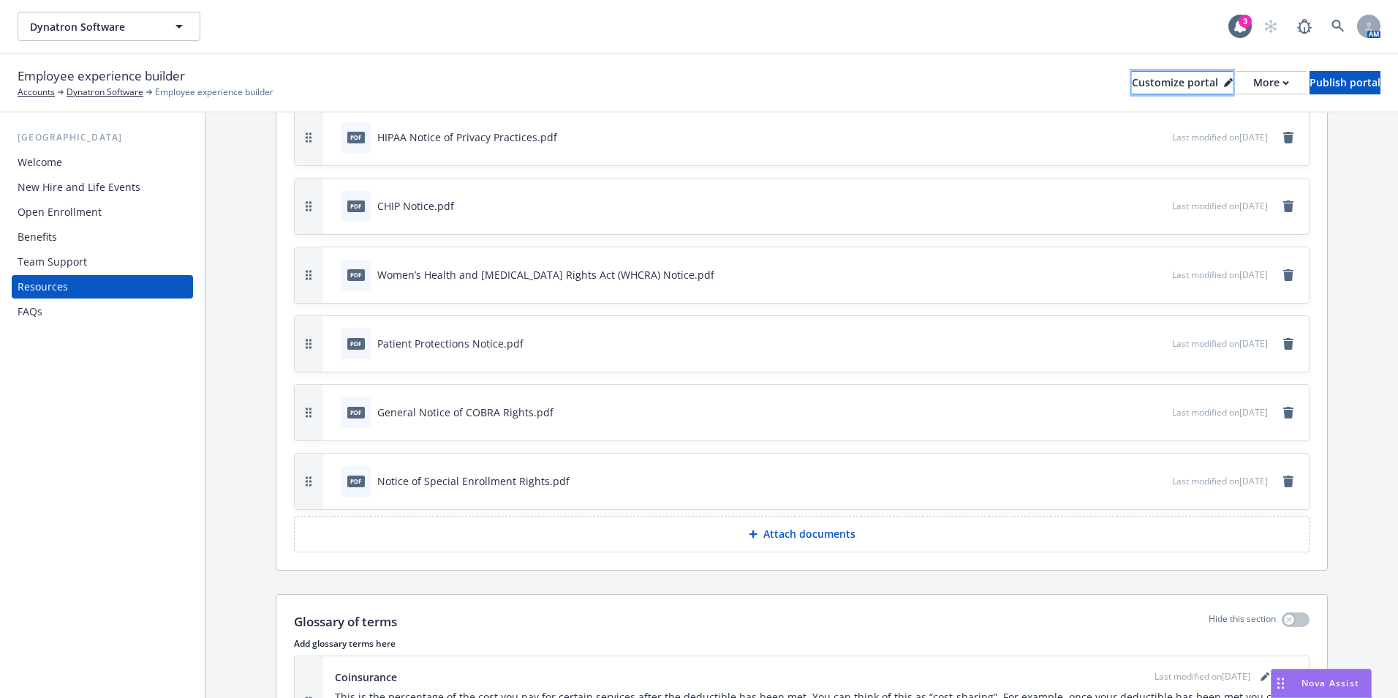
click at [1155, 73] on div "Customize portal" at bounding box center [1182, 83] width 101 height 22
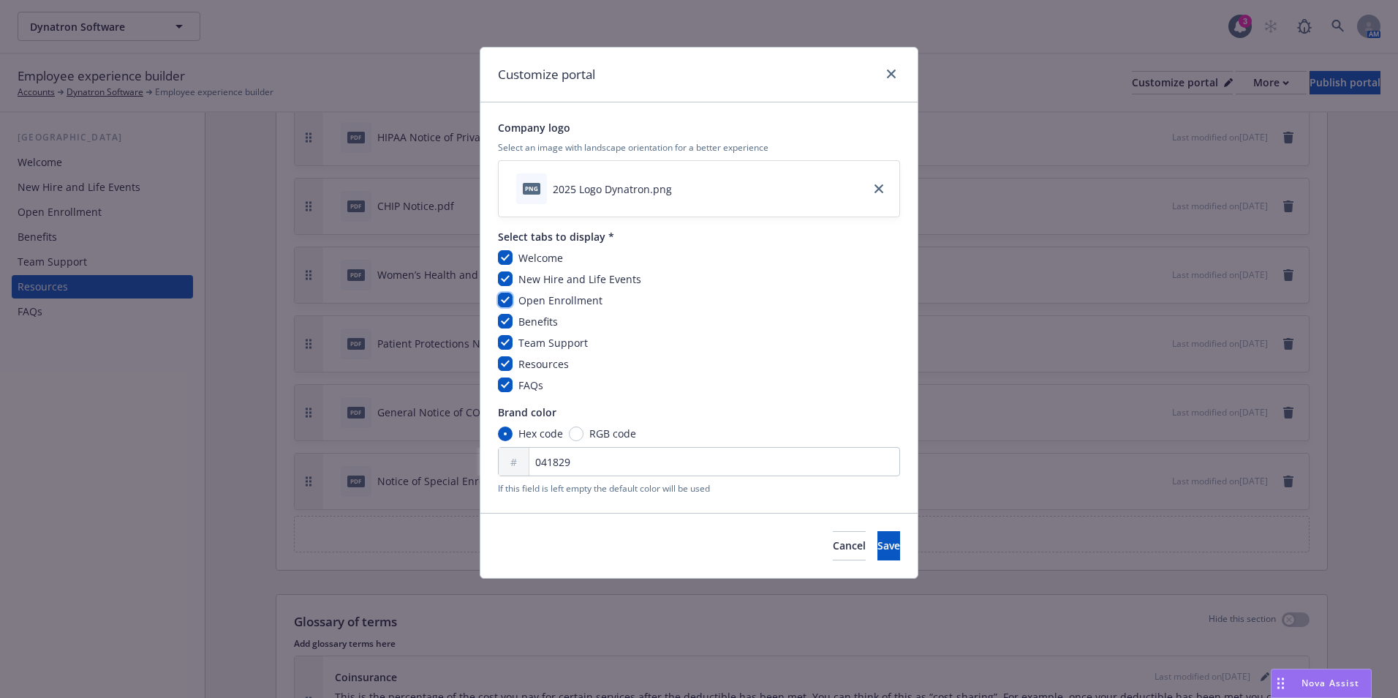
click at [506, 301] on input "checkbox" at bounding box center [505, 300] width 15 height 15
checkbox input "false"
click at [878, 548] on span "Save" at bounding box center [889, 545] width 23 height 14
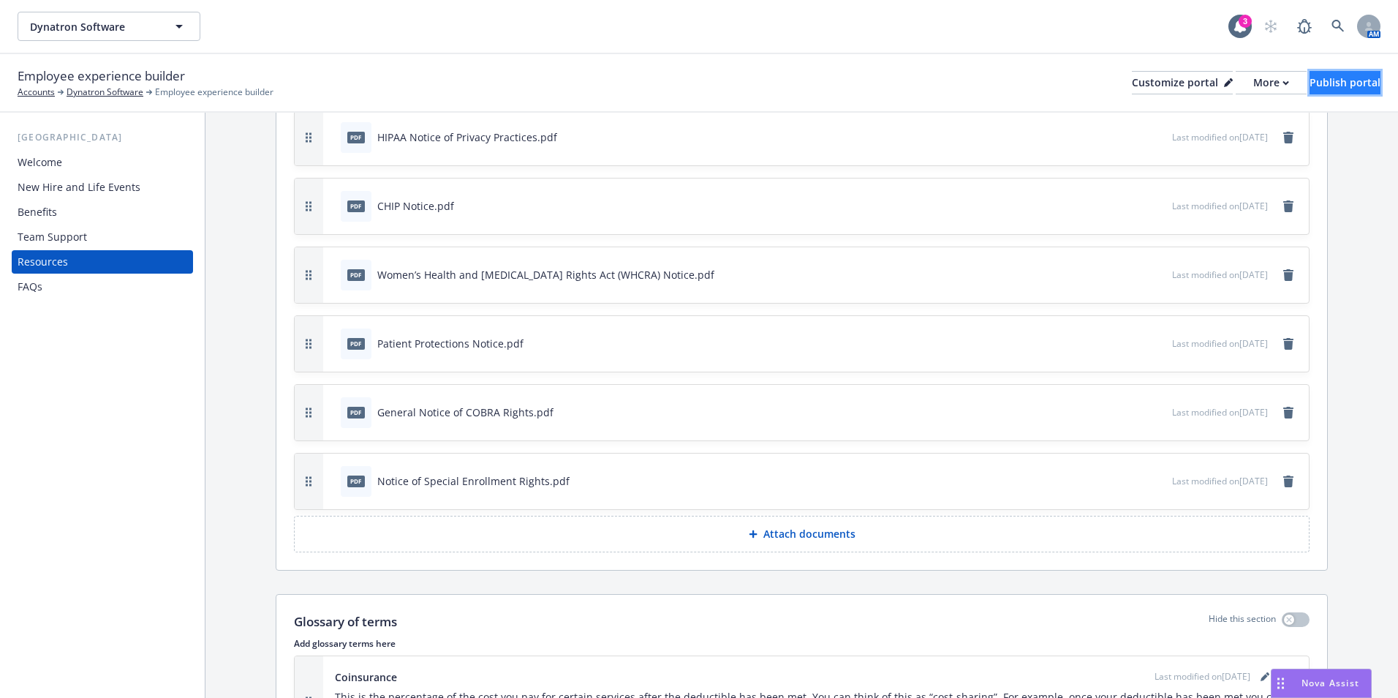
click at [1330, 78] on div "Publish portal" at bounding box center [1345, 83] width 71 height 22
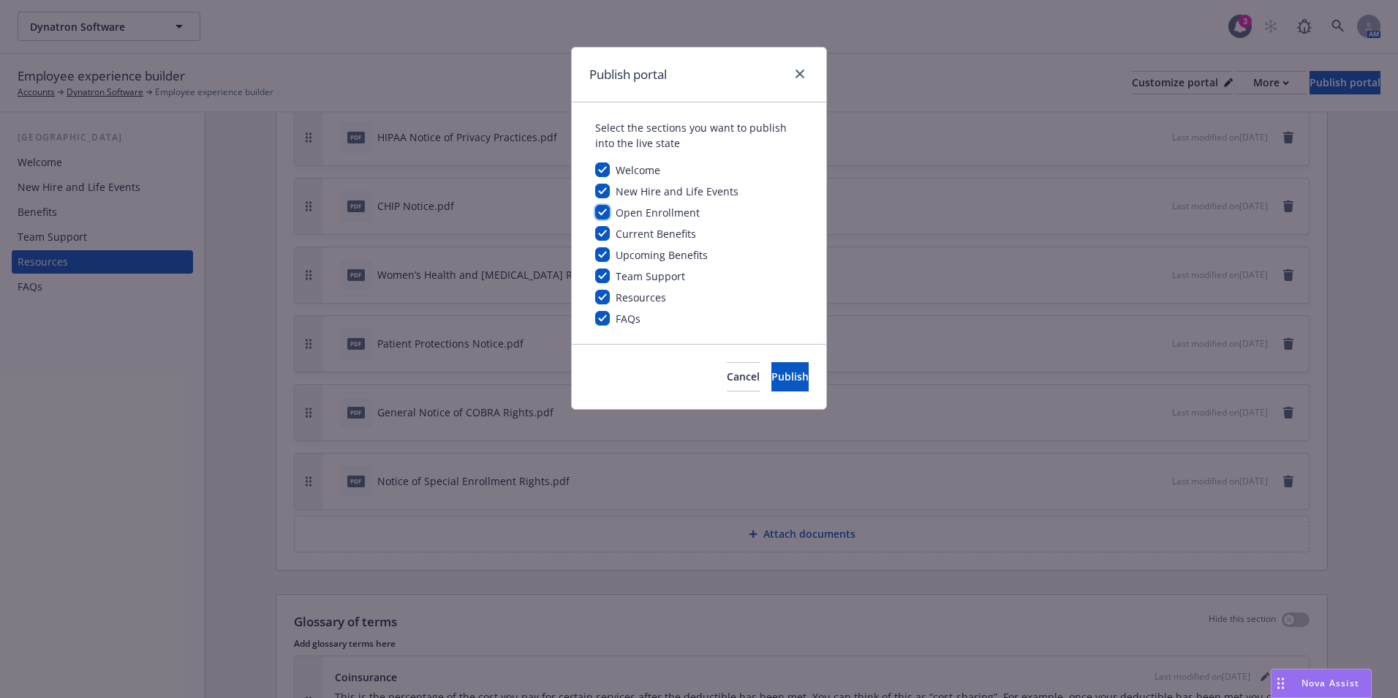
click at [603, 211] on input "checkbox" at bounding box center [602, 212] width 15 height 15
checkbox input "false"
click at [789, 372] on button "Publish" at bounding box center [790, 376] width 37 height 29
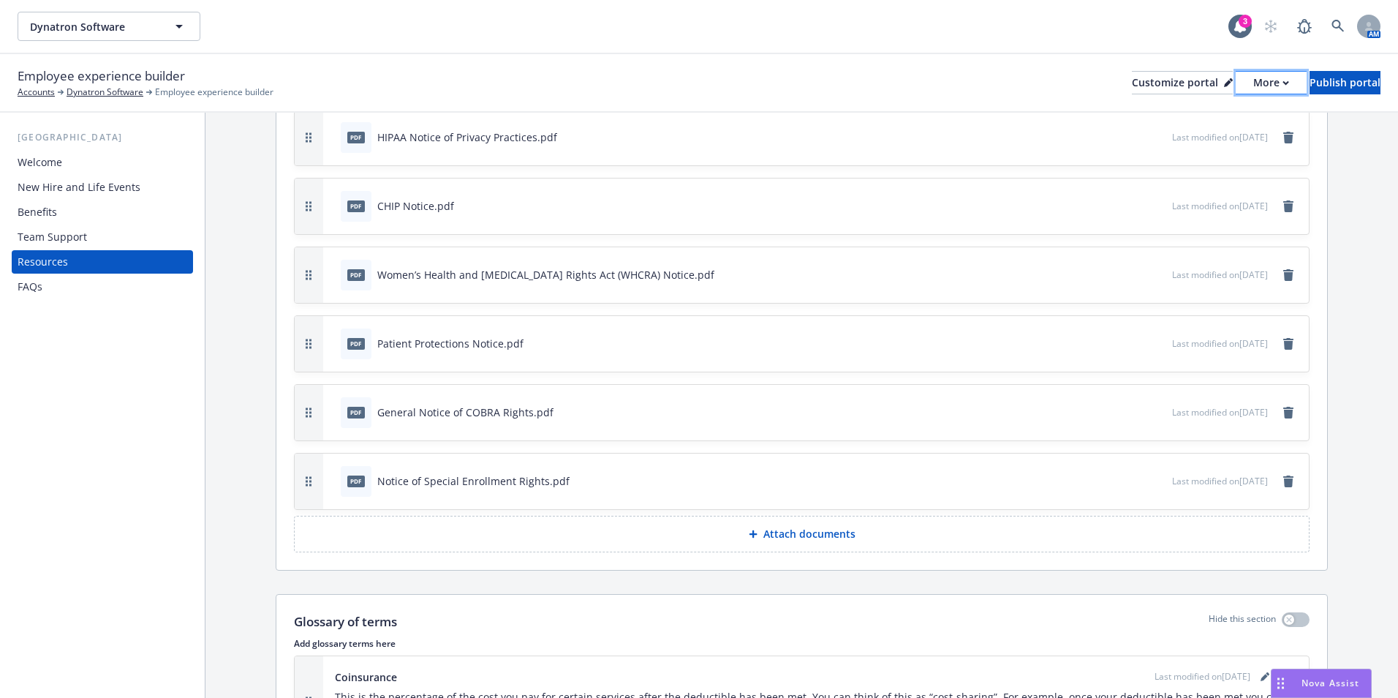
click at [1236, 82] on button "More" at bounding box center [1271, 82] width 71 height 23
click at [1153, 72] on div "Customize portal" at bounding box center [1182, 83] width 101 height 22
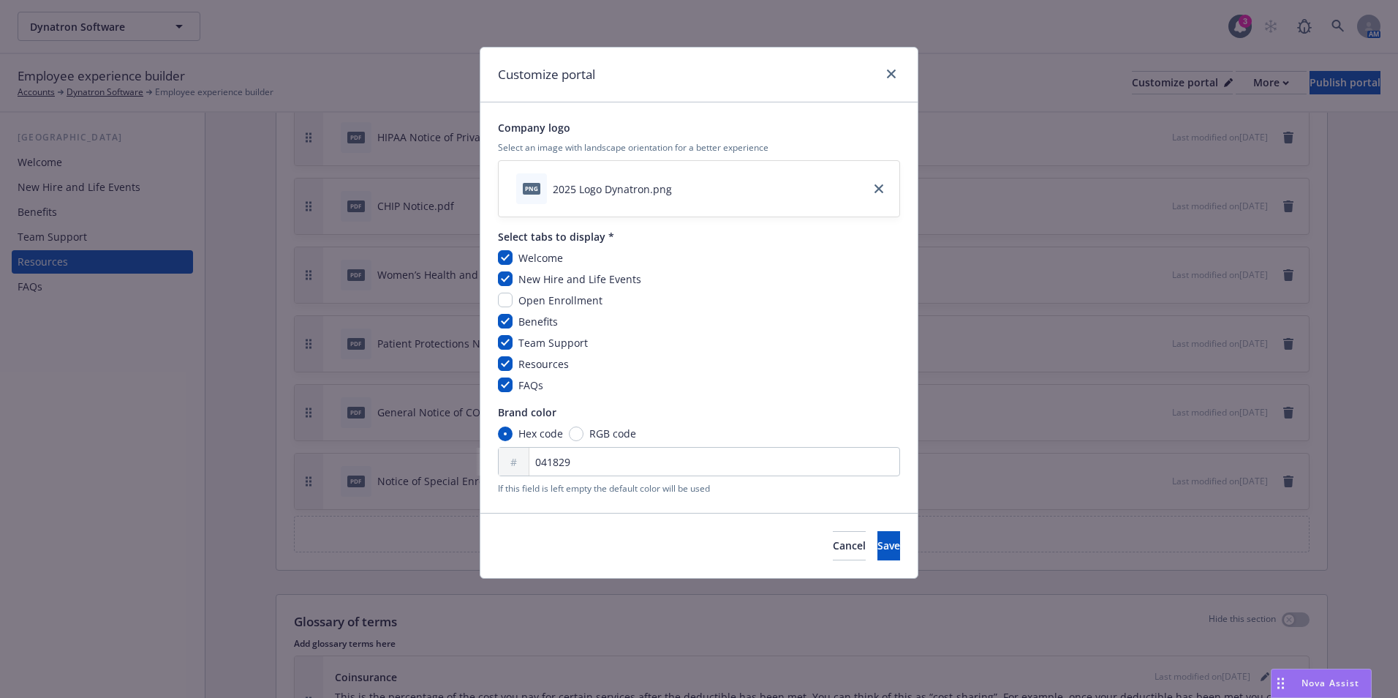
click at [542, 295] on span "Open Enrollment" at bounding box center [561, 300] width 84 height 14
click at [502, 295] on input "checkbox" at bounding box center [505, 300] width 15 height 15
checkbox input "true"
click at [878, 549] on span "Save" at bounding box center [889, 545] width 23 height 14
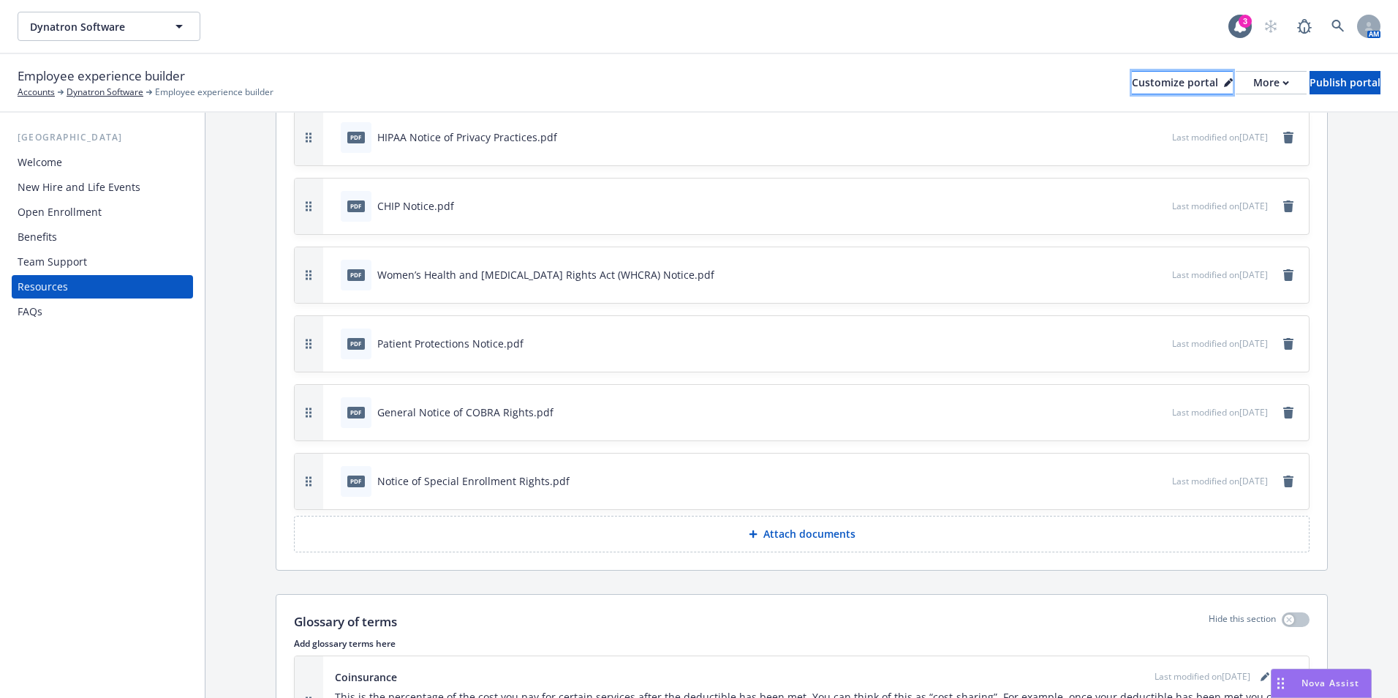
click at [1150, 84] on div "Customize portal" at bounding box center [1182, 83] width 101 height 22
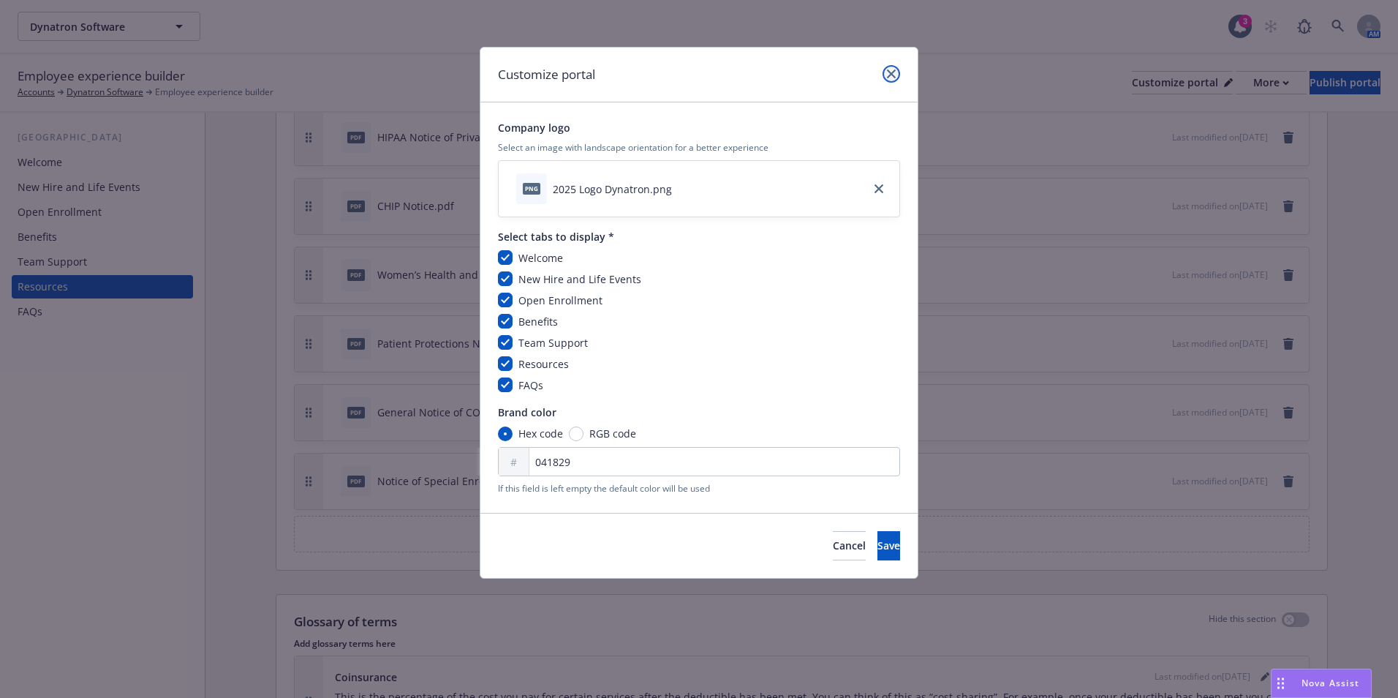
drag, startPoint x: 884, startPoint y: 77, endPoint x: 1302, endPoint y: 93, distance: 417.9
click at [886, 77] on link "close" at bounding box center [892, 74] width 18 height 18
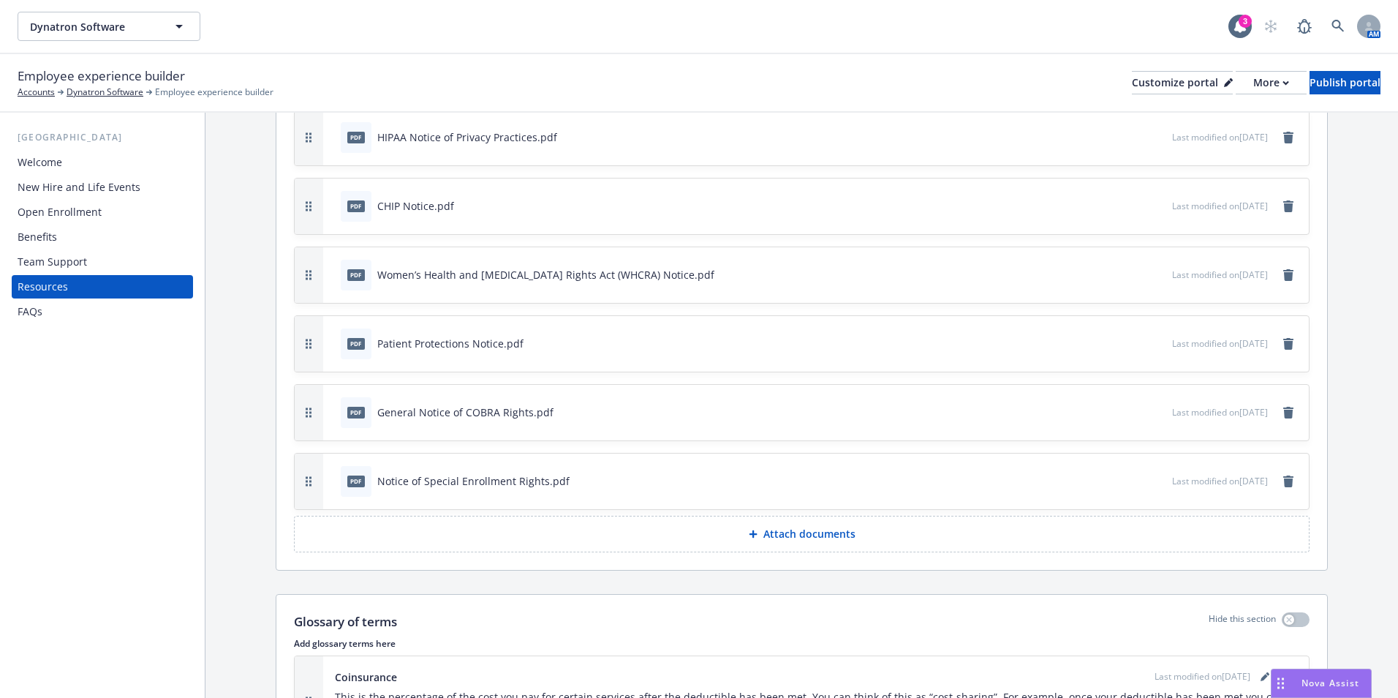
click at [1248, 95] on div "Employee experience builder Accounts Dynatron Software Employee experience buil…" at bounding box center [699, 83] width 1363 height 32
click at [1254, 89] on div "More" at bounding box center [1272, 83] width 36 height 22
click at [1206, 117] on link "Copy preview link" at bounding box center [1193, 115] width 133 height 29
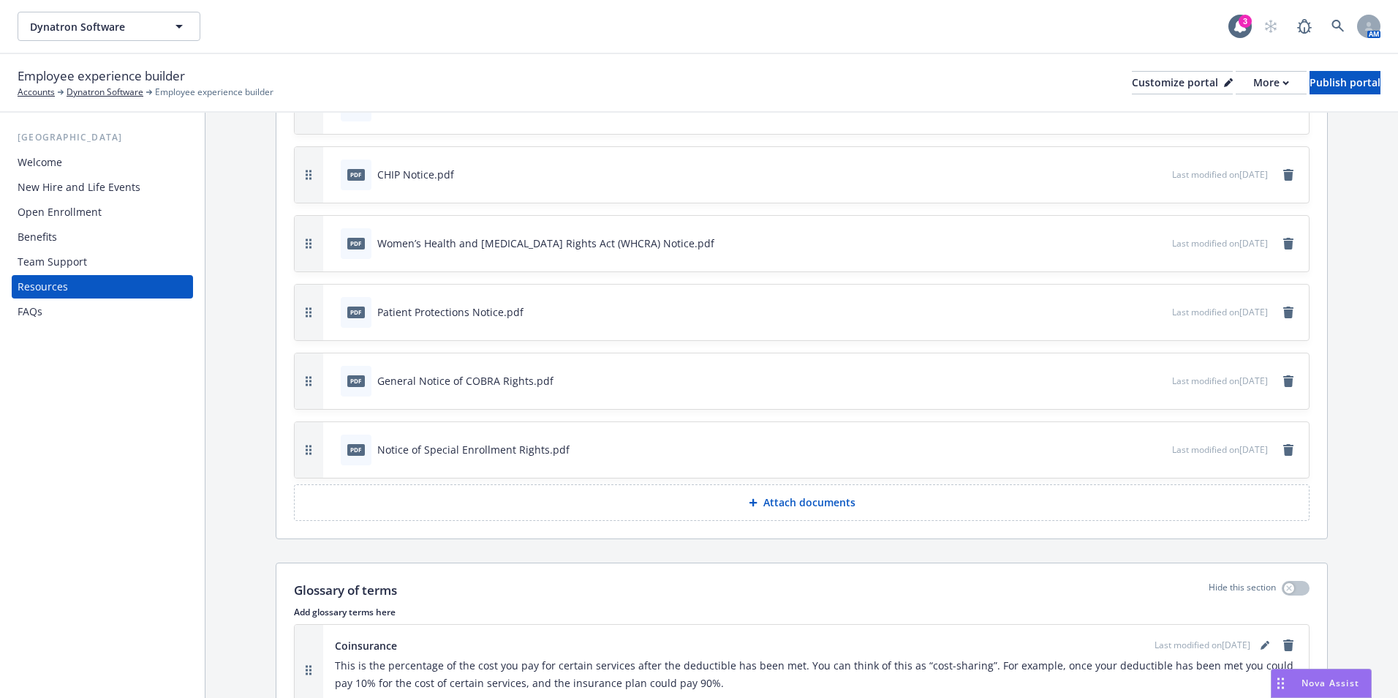
scroll to position [512, 0]
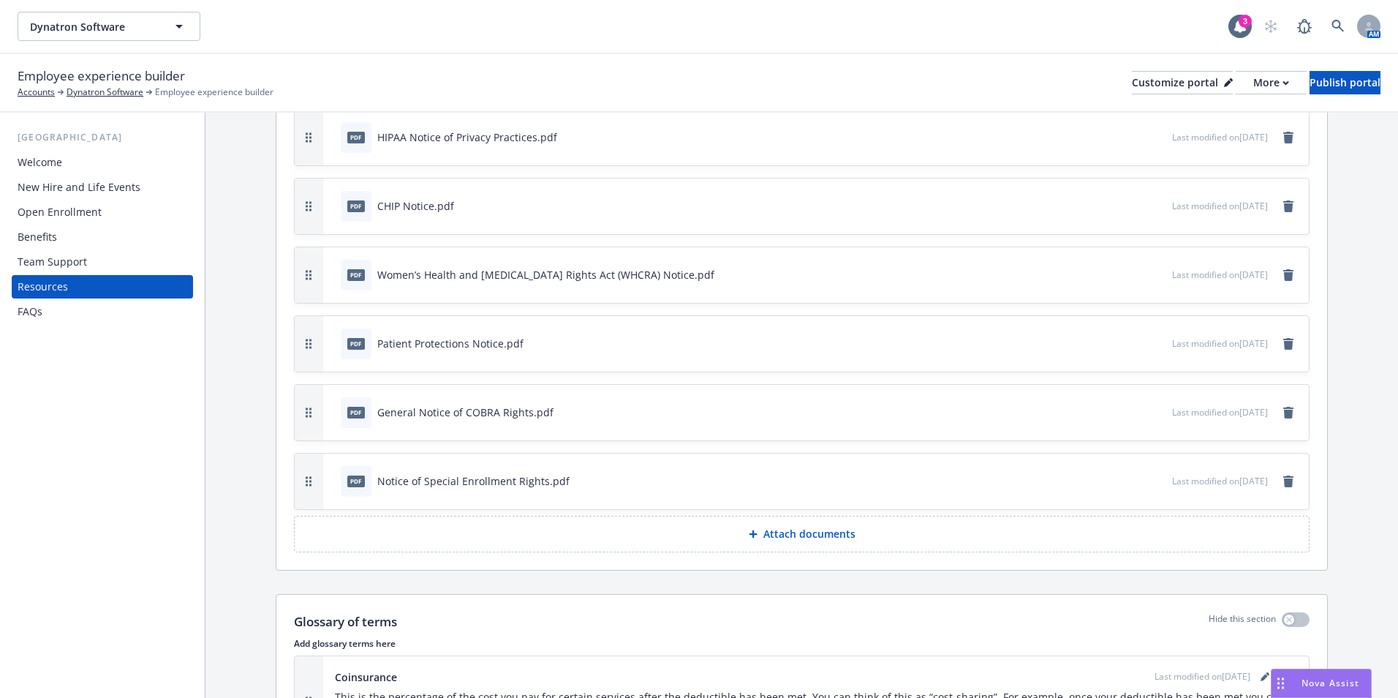
click at [78, 214] on div "Open Enrollment" at bounding box center [60, 211] width 84 height 23
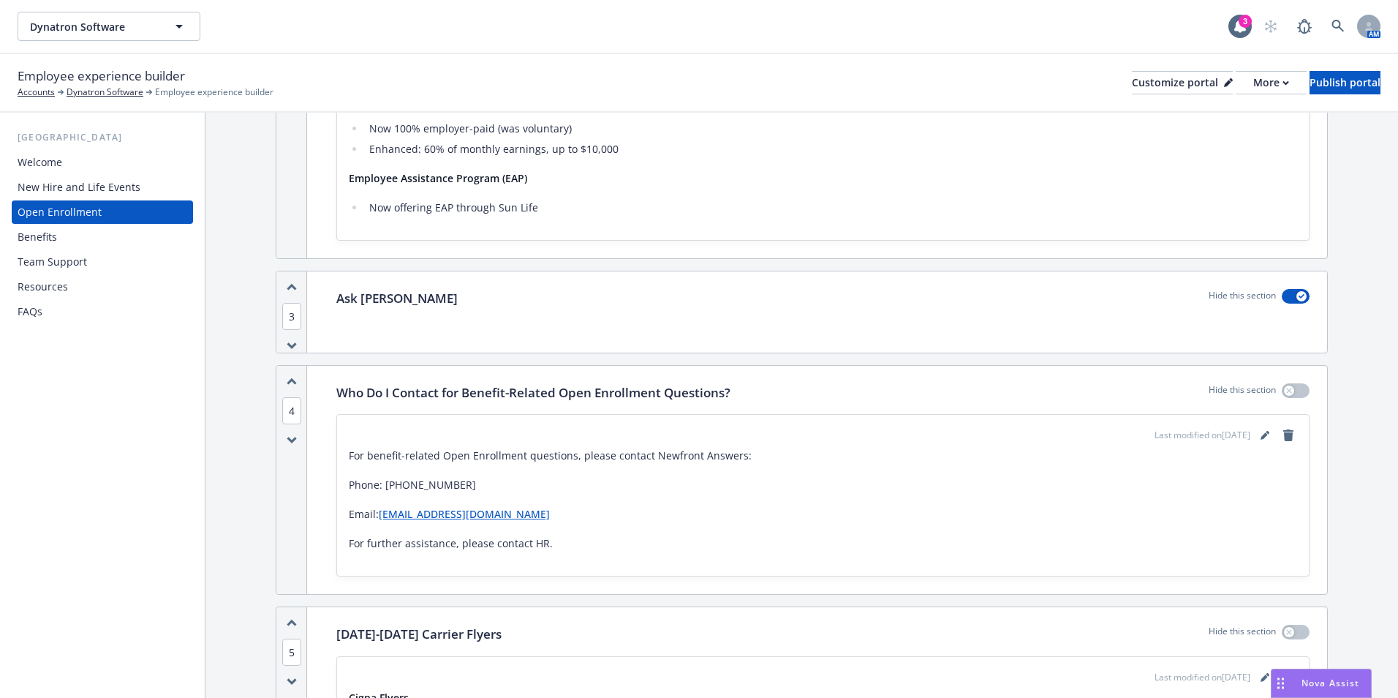
scroll to position [1390, 0]
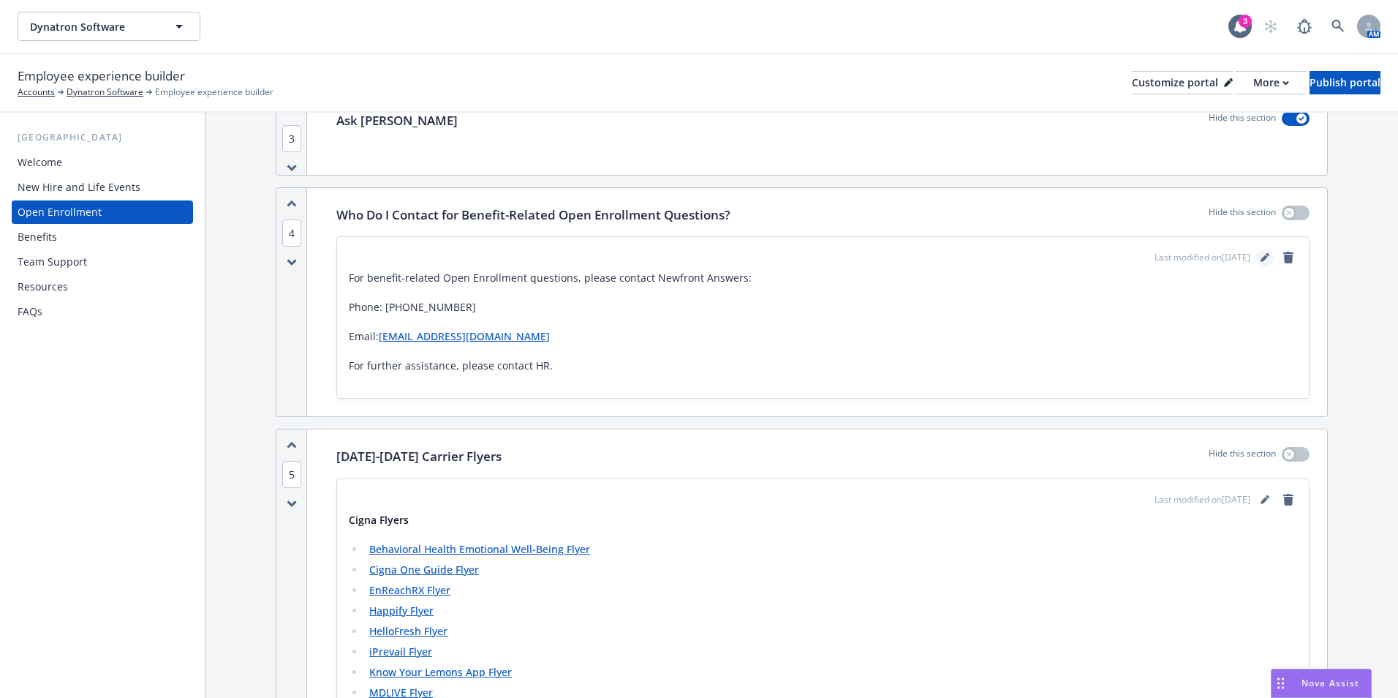
click at [1261, 257] on icon "editPencil" at bounding box center [1265, 257] width 9 height 9
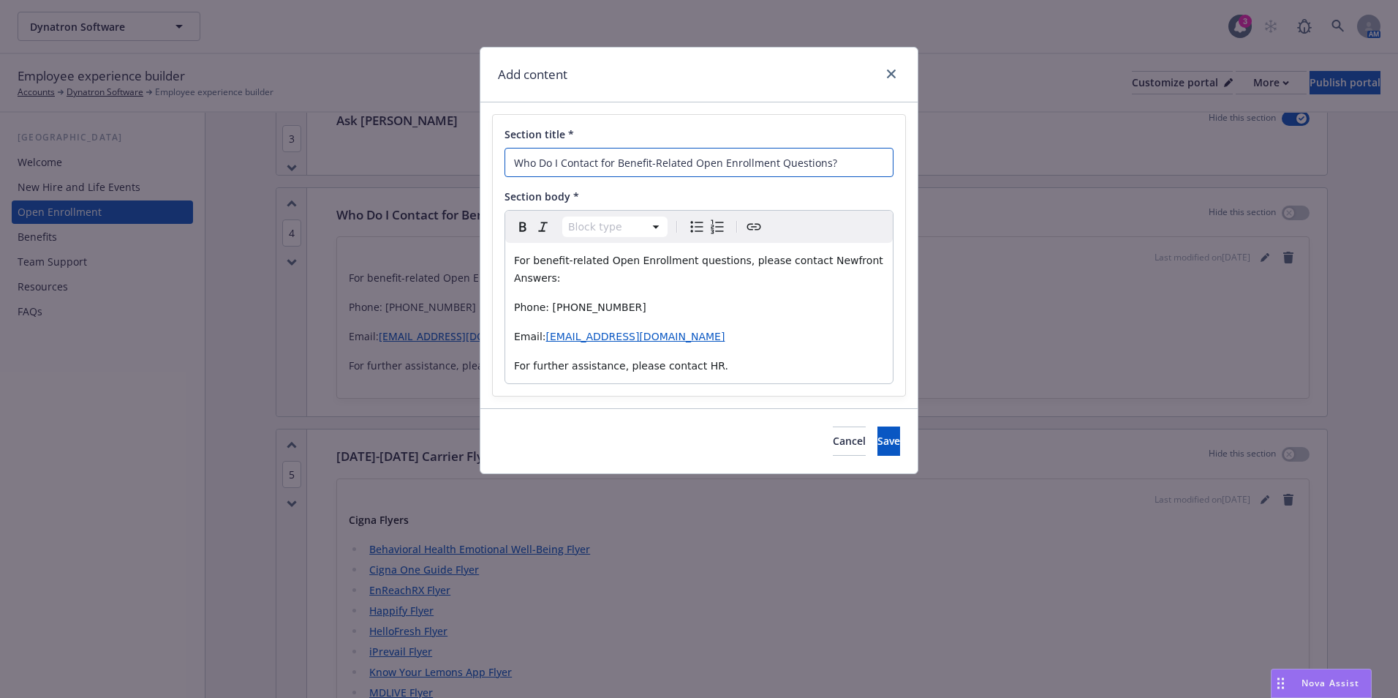
drag, startPoint x: 845, startPoint y: 162, endPoint x: 323, endPoint y: 180, distance: 522.5
click at [326, 178] on div "Add content Section title * Who Do I Contact for Benefit-Related Open Enrollmen…" at bounding box center [699, 349] width 1398 height 698
click at [889, 159] on input "Who Do I Contact for Benefit-Related Open Enrollment Questions?" at bounding box center [699, 162] width 389 height 29
drag, startPoint x: 889, startPoint y: 159, endPoint x: 465, endPoint y: 157, distance: 423.5
click at [465, 157] on div "Add content Section title * Who Do I Contact for Benefit-Related Open Enrollmen…" at bounding box center [699, 349] width 1398 height 698
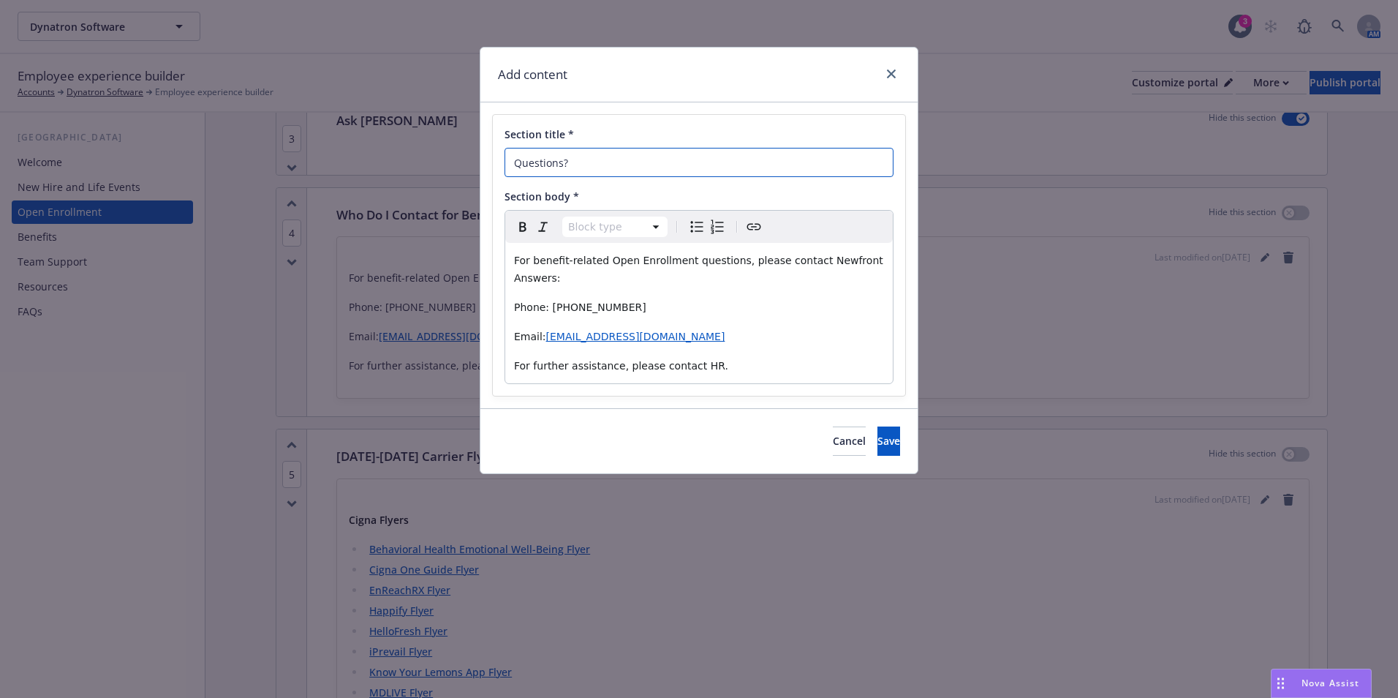
type input "Questions?"
select select "paragraph"
drag, startPoint x: 886, startPoint y: 259, endPoint x: 467, endPoint y: 258, distance: 419.1
click at [467, 258] on div "Add content Section title * Questions? Section body * Paragraph Paragraph Headi…" at bounding box center [699, 349] width 1398 height 698
click at [514, 224] on span "button" at bounding box center [523, 227] width 18 height 18
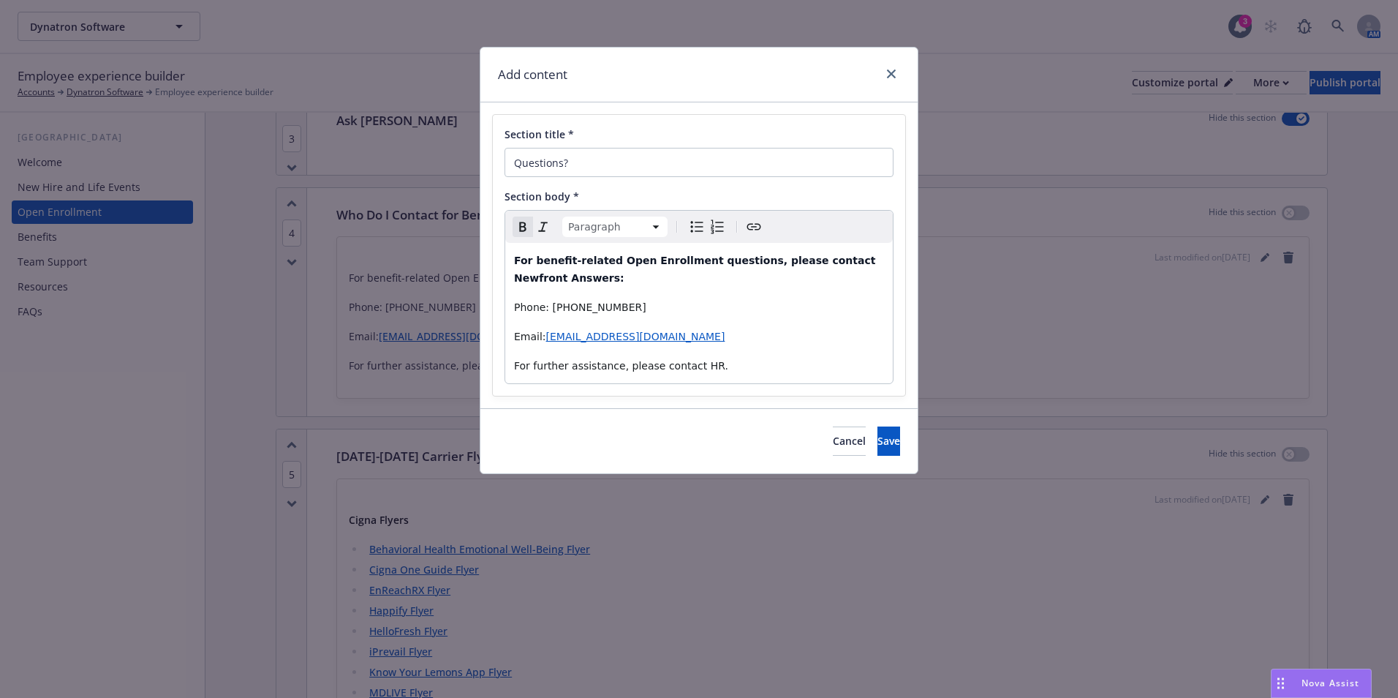
click at [728, 366] on p "For further assistance, please contact HR." at bounding box center [699, 366] width 370 height 18
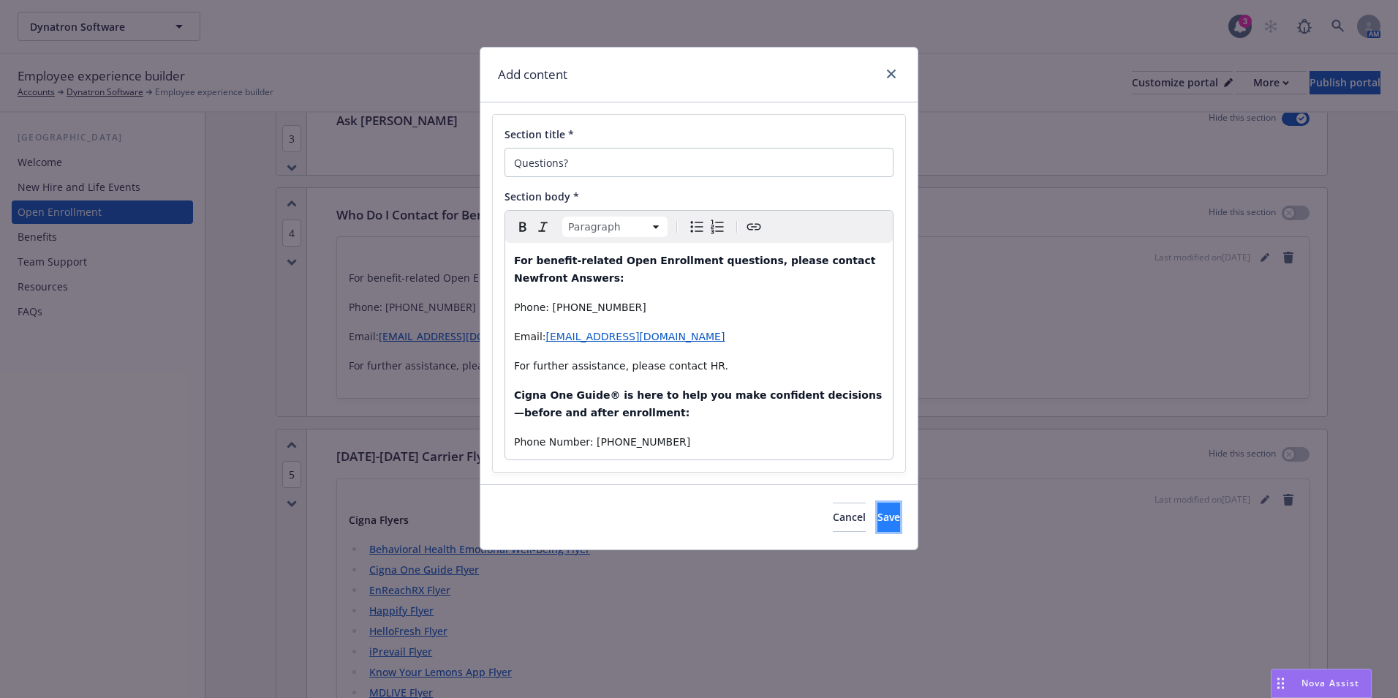
click at [889, 510] on button "Save" at bounding box center [889, 516] width 23 height 29
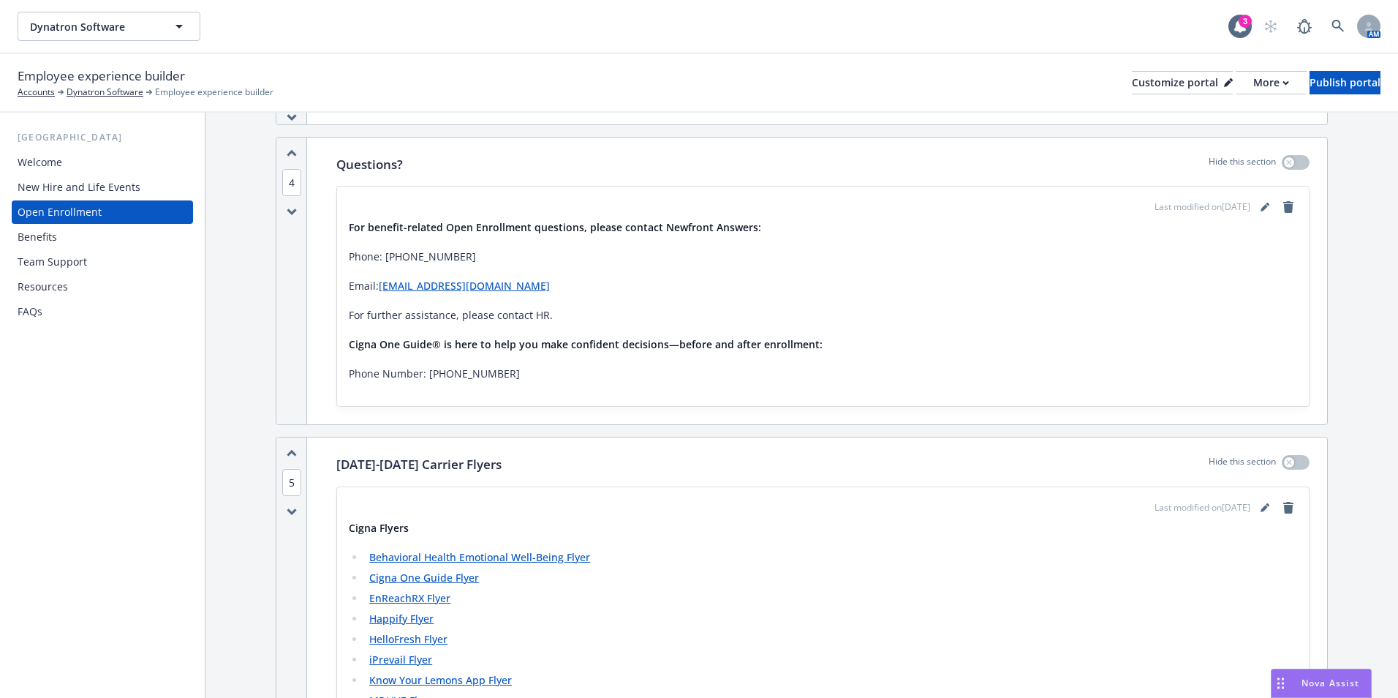
scroll to position [1609, 0]
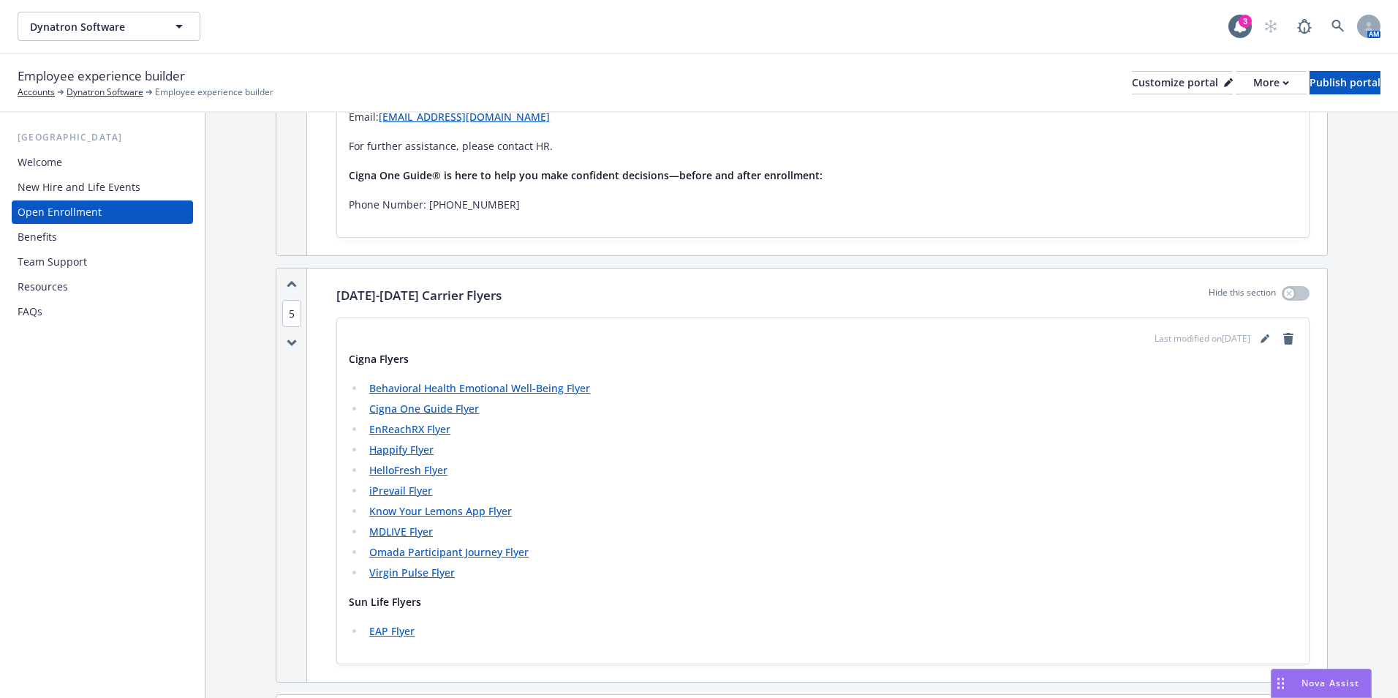
click at [439, 410] on link "Cigna One Guide Flyer" at bounding box center [424, 409] width 110 height 14
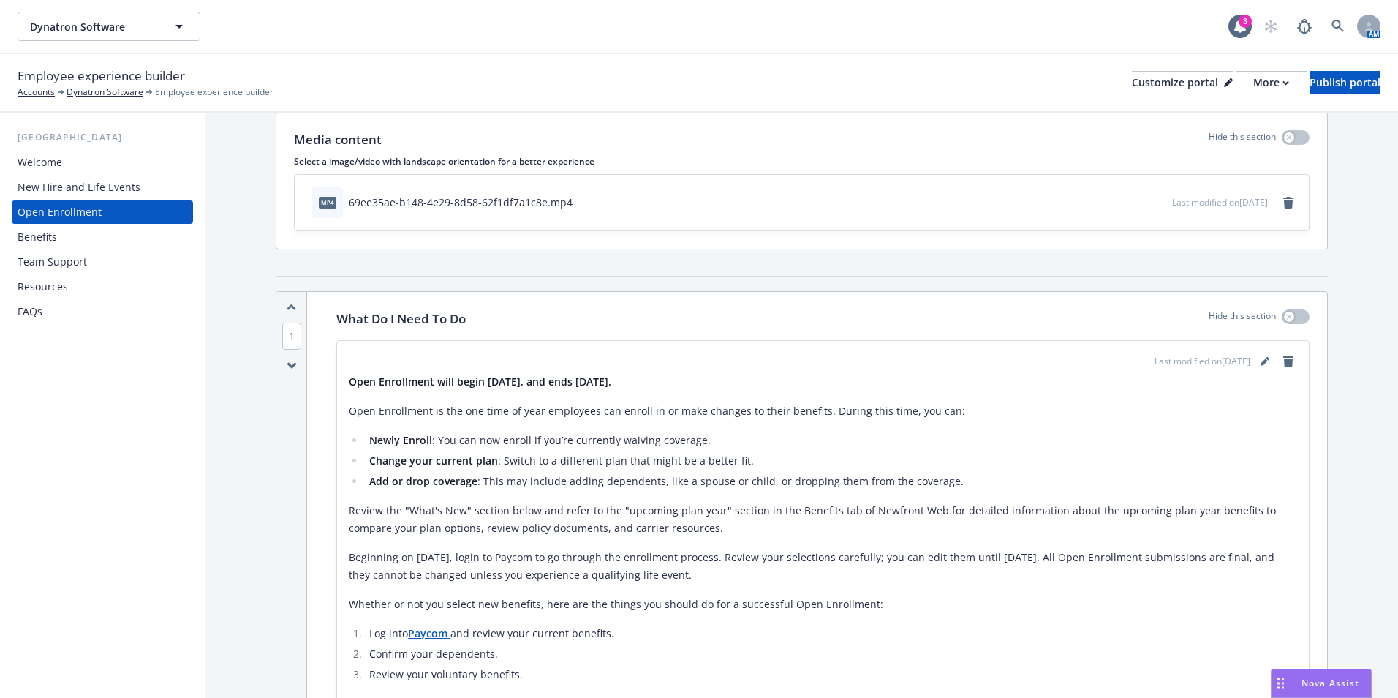
scroll to position [73, 0]
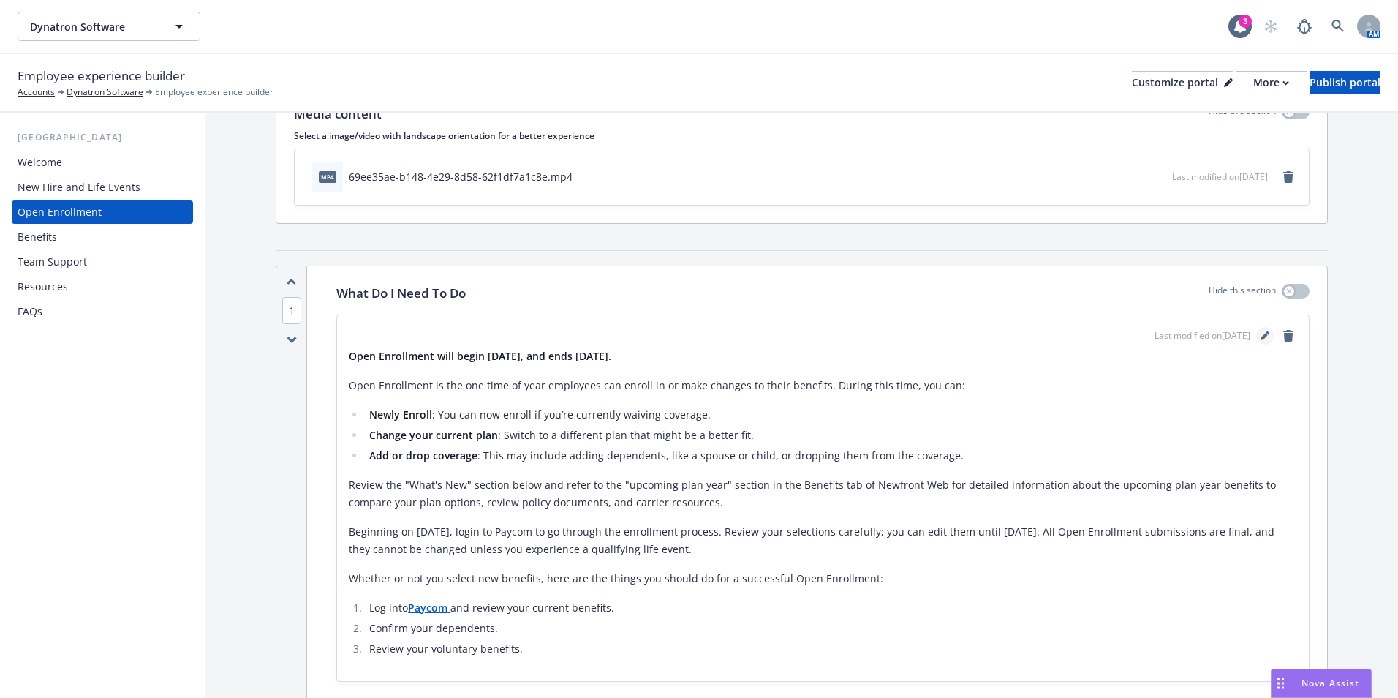
click at [1261, 331] on icon "editPencil" at bounding box center [1265, 335] width 9 height 9
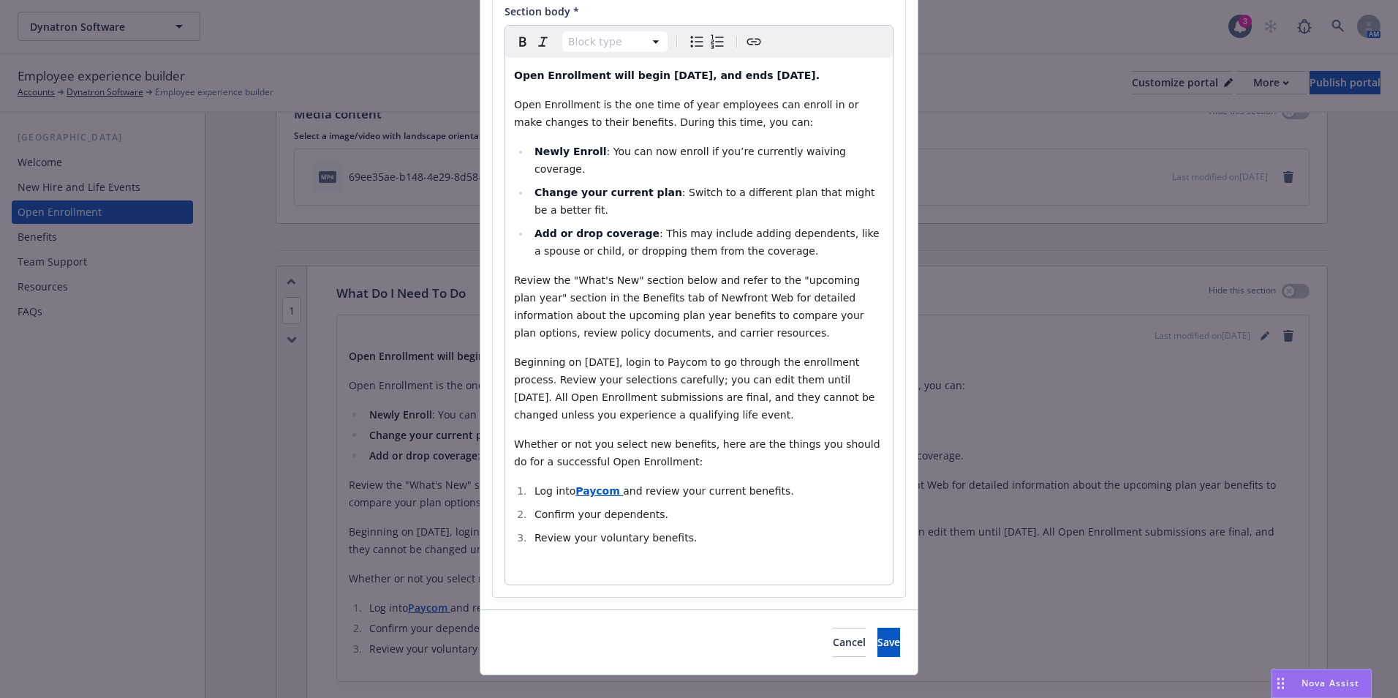
scroll to position [209, 0]
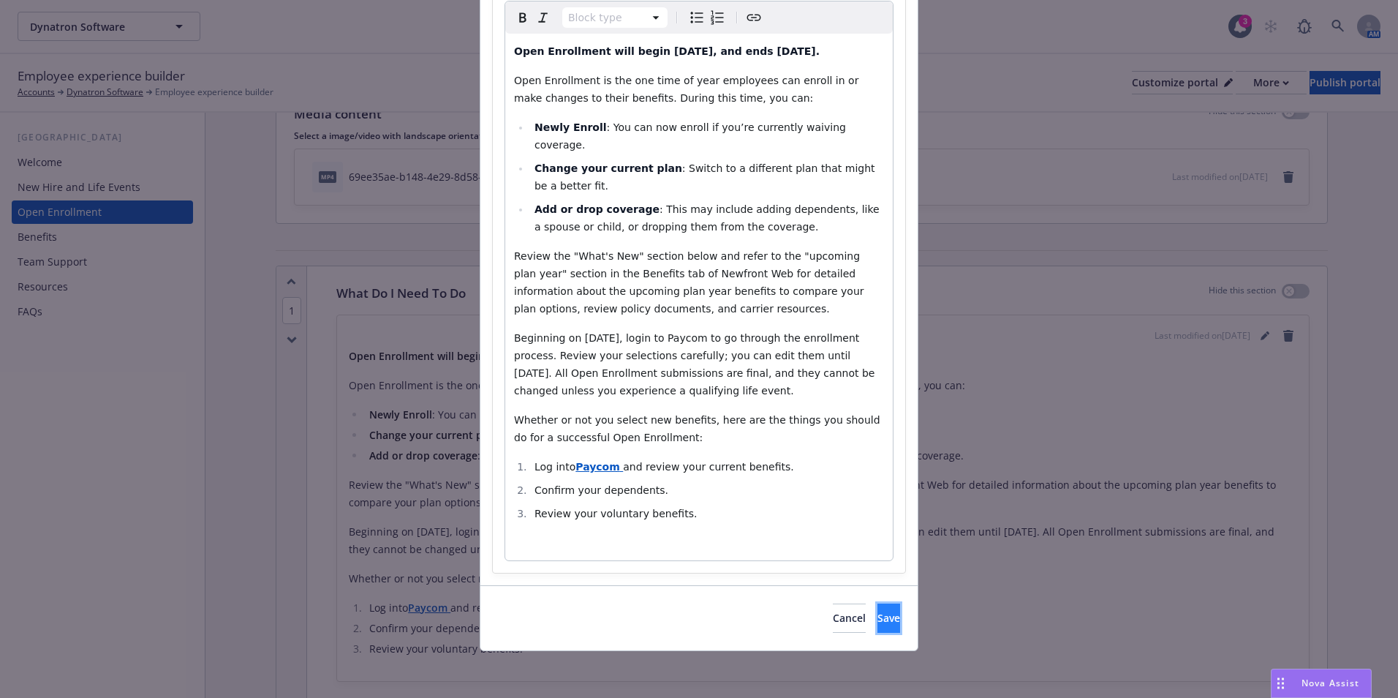
click at [878, 610] on button "Save" at bounding box center [889, 617] width 23 height 29
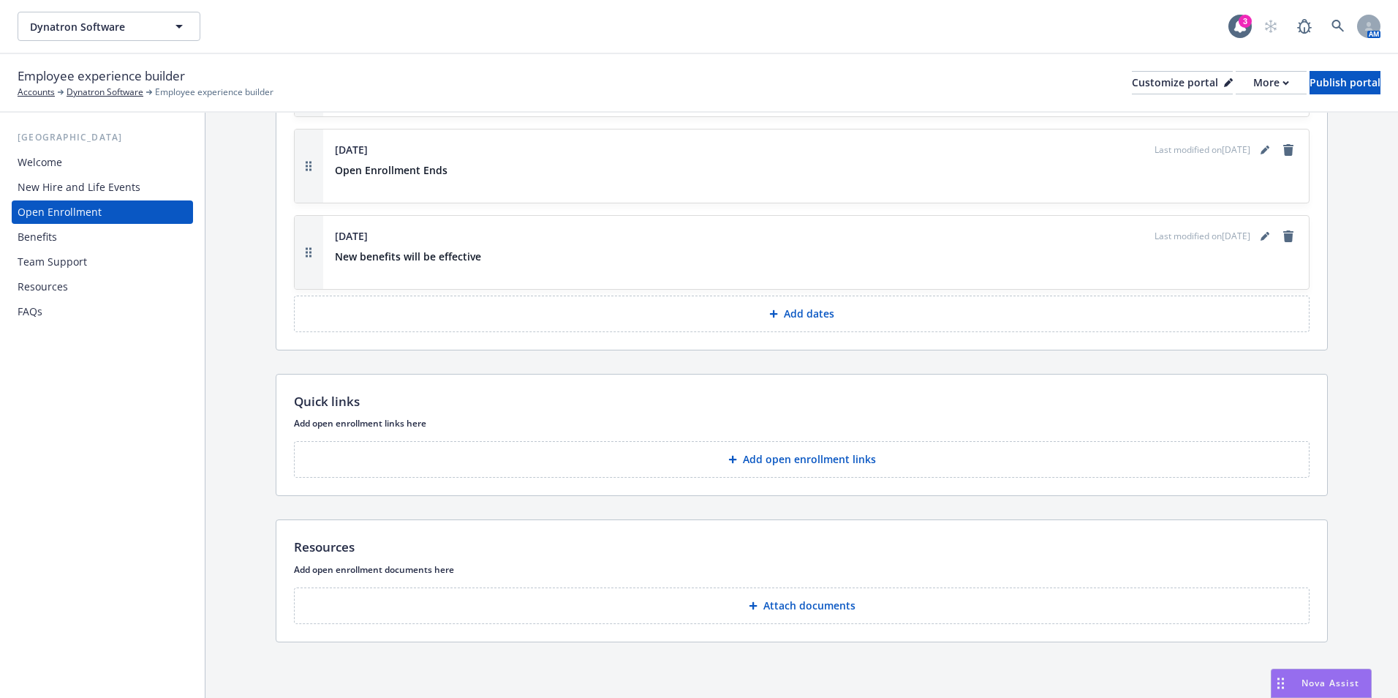
scroll to position [2477, 0]
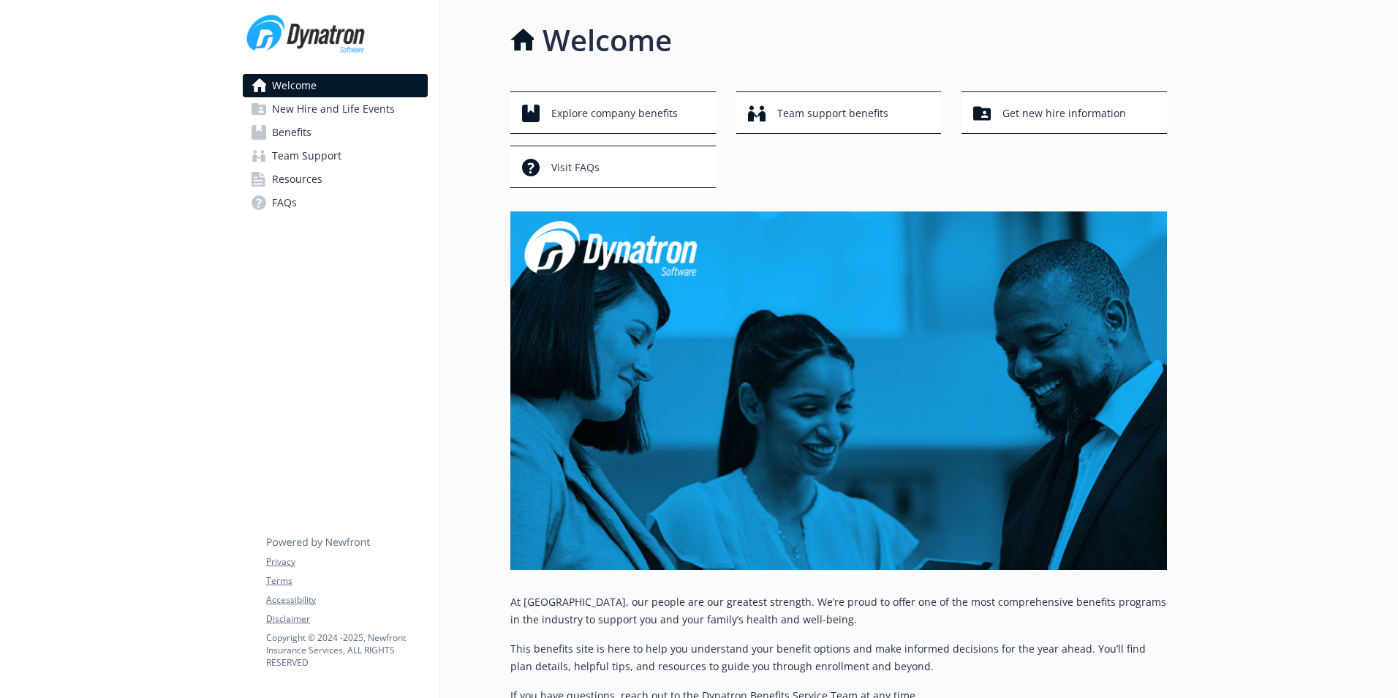
click at [321, 173] on span "Resources" at bounding box center [297, 178] width 50 height 23
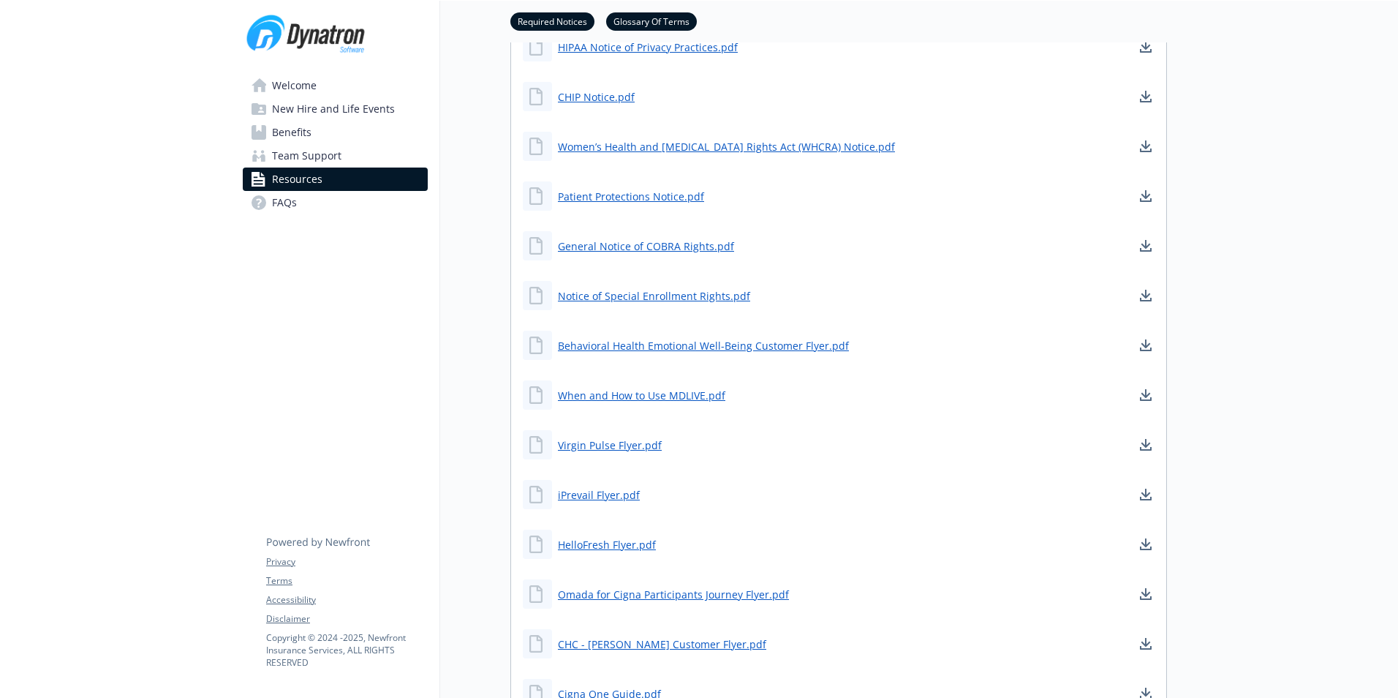
scroll to position [731, 0]
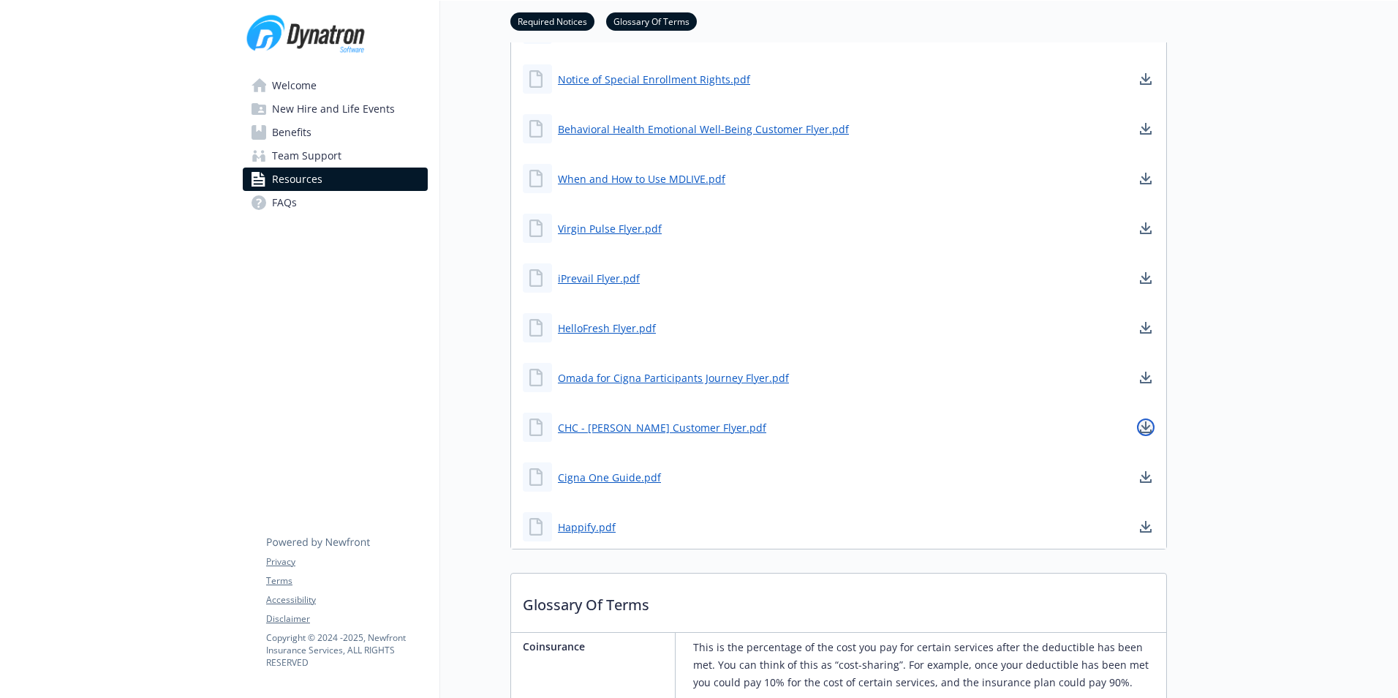
click at [1144, 421] on icon "download document" at bounding box center [1146, 427] width 12 height 12
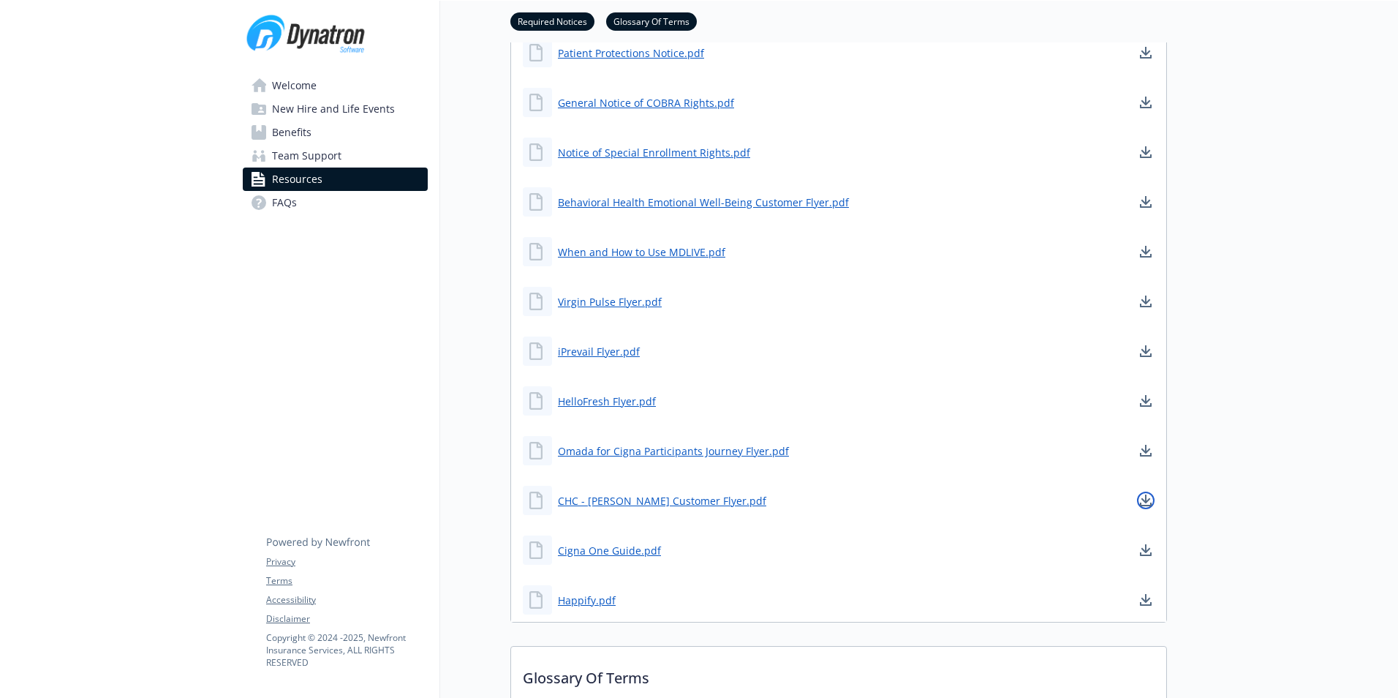
scroll to position [585, 0]
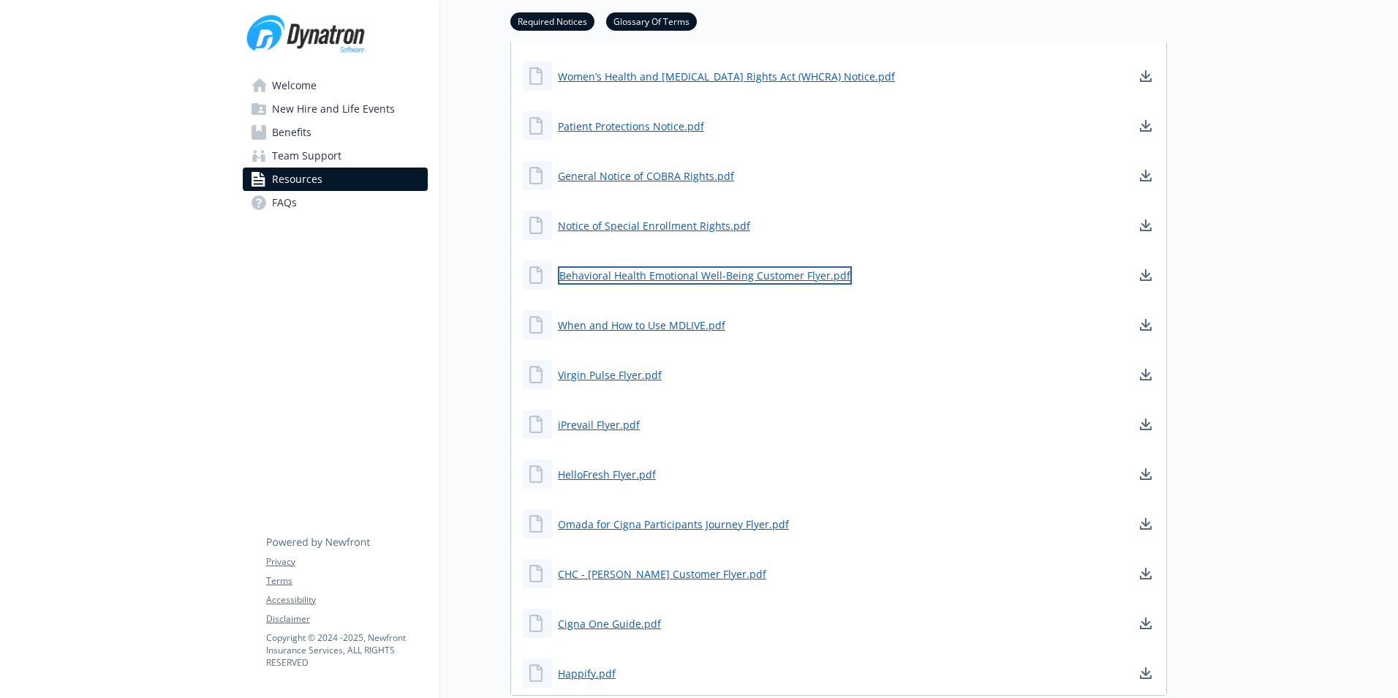
click at [600, 275] on link "Behavioral Health Emotional Well-Being Customer Flyer.pdf" at bounding box center [705, 275] width 294 height 18
click at [639, 327] on link "When and How to Use MDLIVE.pdf" at bounding box center [643, 325] width 170 height 18
click at [634, 373] on link "Virgin Pulse Flyer.pdf" at bounding box center [611, 375] width 107 height 18
click at [616, 429] on link "iPrevail Flyer.pdf" at bounding box center [600, 424] width 85 height 18
click at [590, 480] on link "HelloFresh Flyer.pdf" at bounding box center [608, 474] width 101 height 18
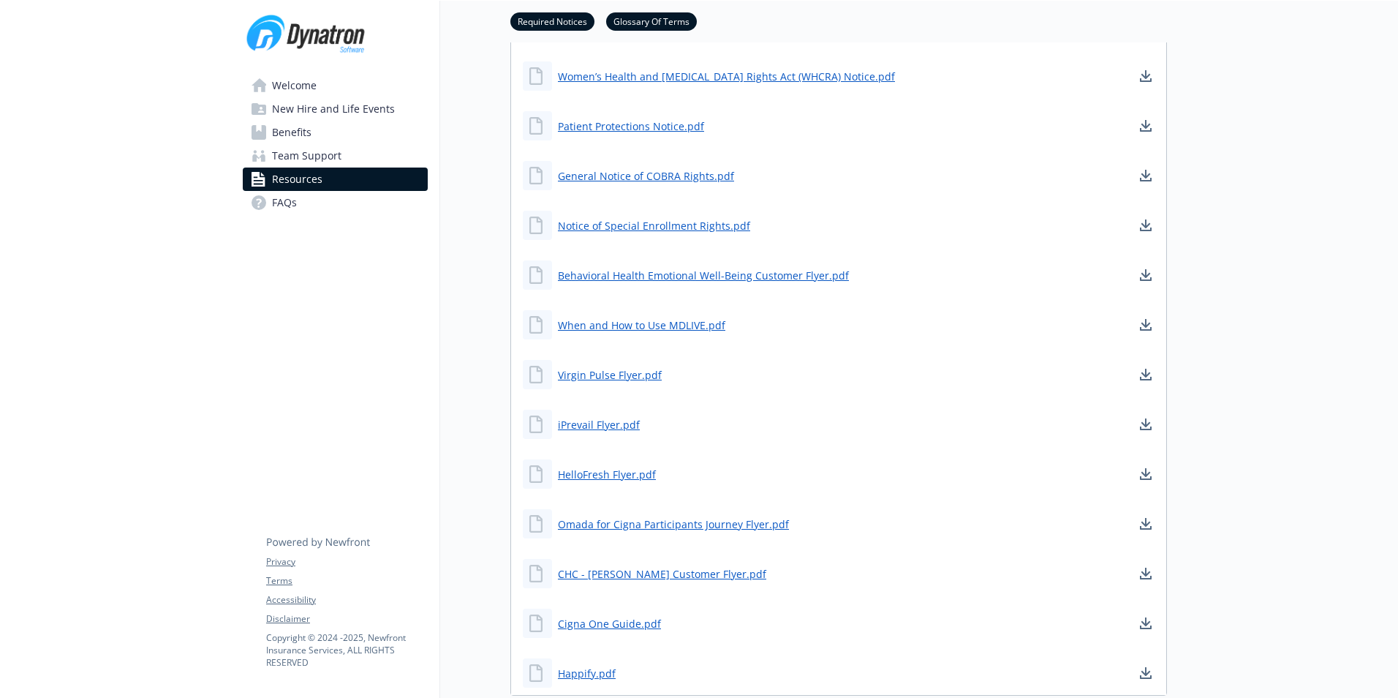
click at [622, 533] on div "Omada for Cigna Participants Journey Flyer.pdf" at bounding box center [656, 523] width 266 height 29
click at [627, 524] on link "Omada for Cigna Participants Journey Flyer.pdf" at bounding box center [675, 524] width 234 height 18
click at [613, 571] on link "CHC - KYL Customer Flyer.pdf" at bounding box center [663, 574] width 211 height 18
click at [630, 619] on link "Cigna One Guide.pdf" at bounding box center [611, 623] width 106 height 18
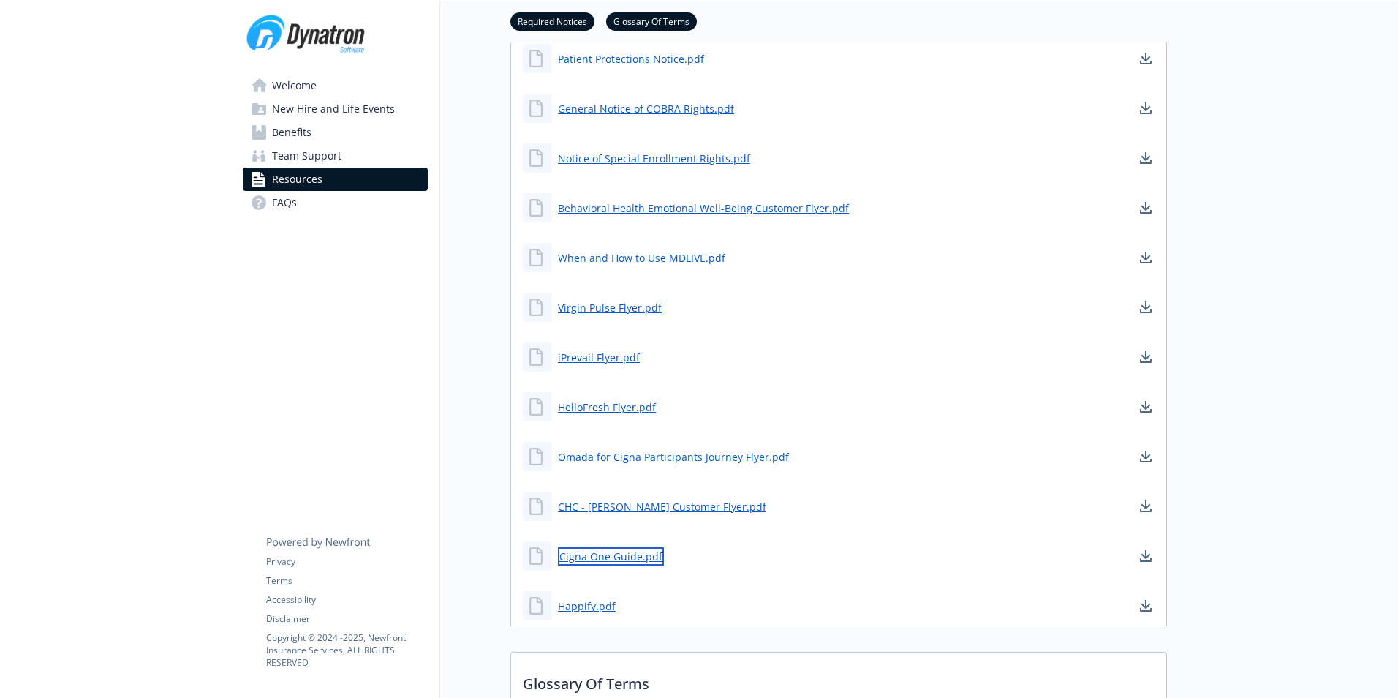
scroll to position [731, 0]
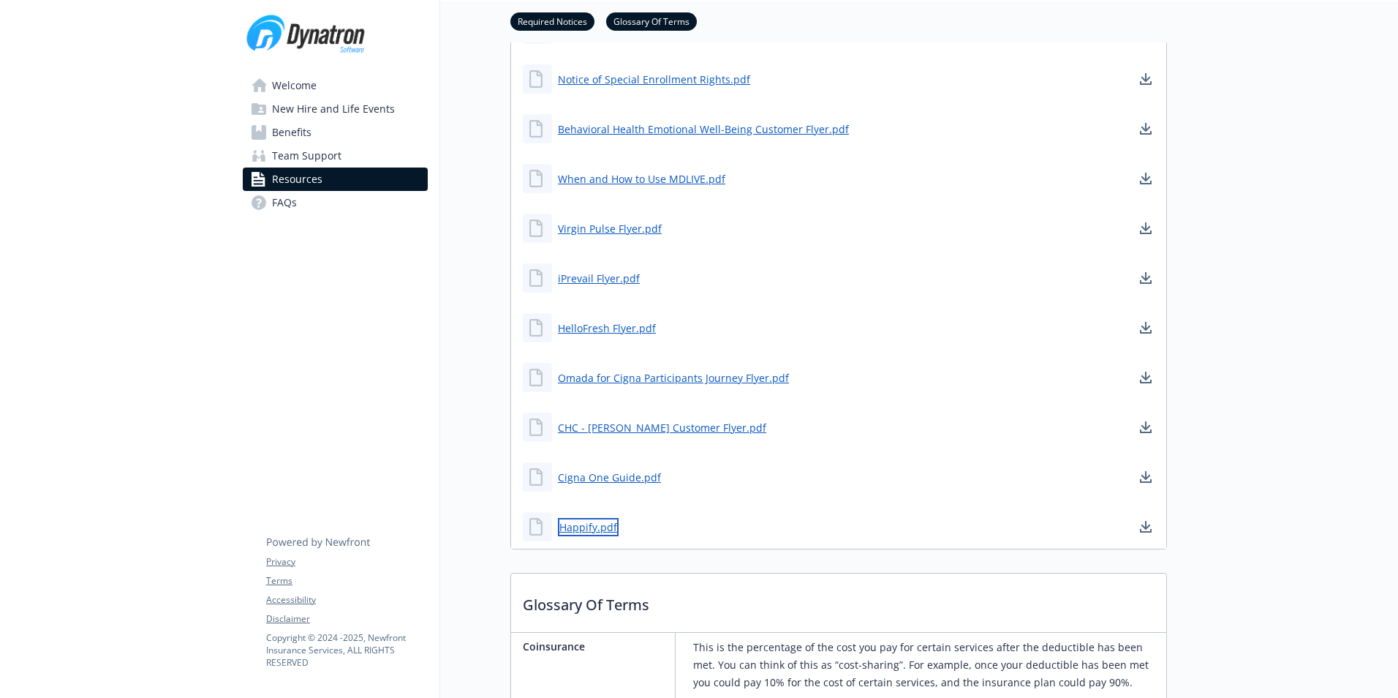
click at [592, 528] on link "Happify.pdf" at bounding box center [588, 527] width 61 height 18
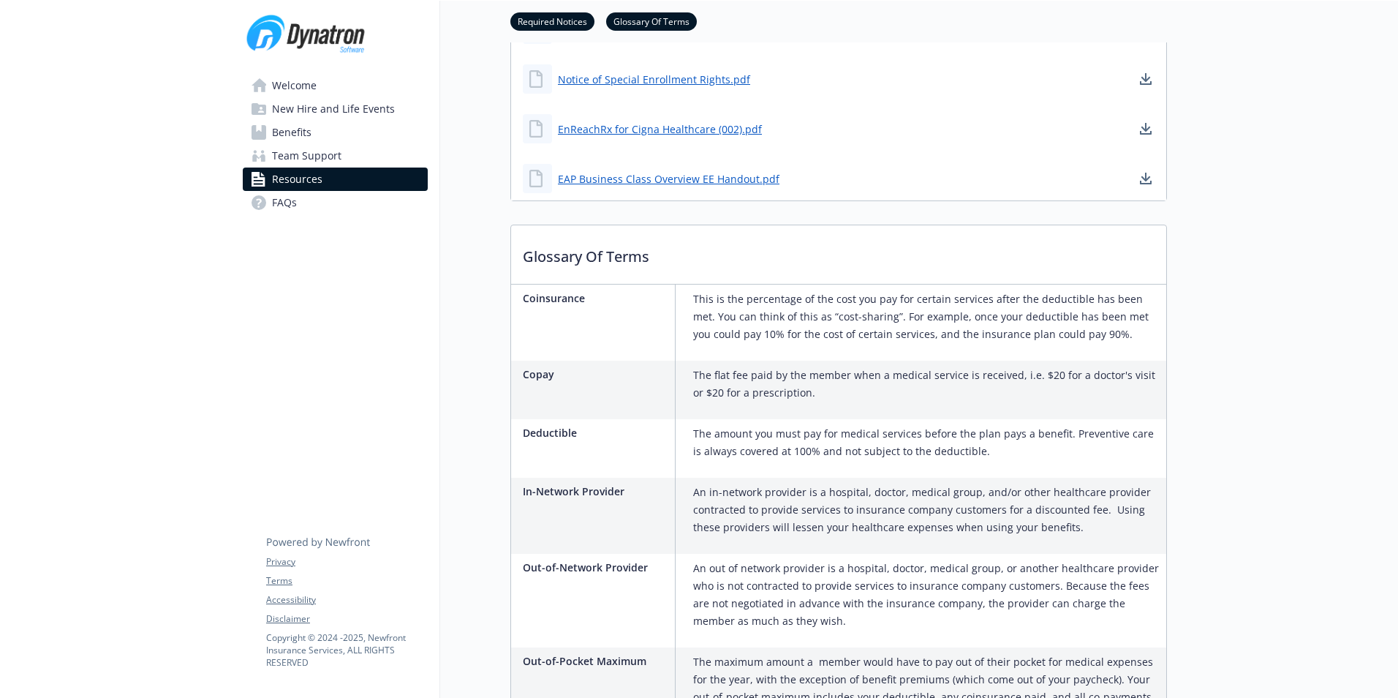
scroll to position [658, 0]
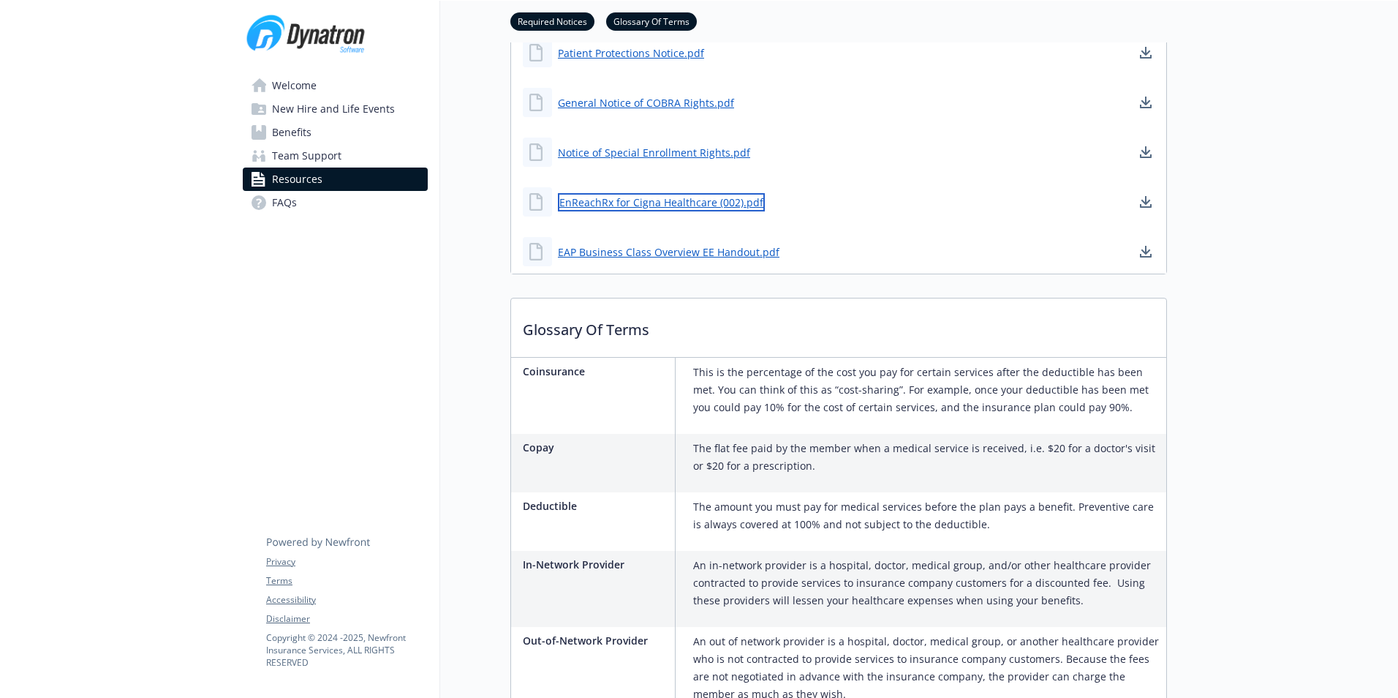
click at [675, 197] on link "EnReachRx for Cigna Healthcare (002).pdf" at bounding box center [661, 202] width 207 height 18
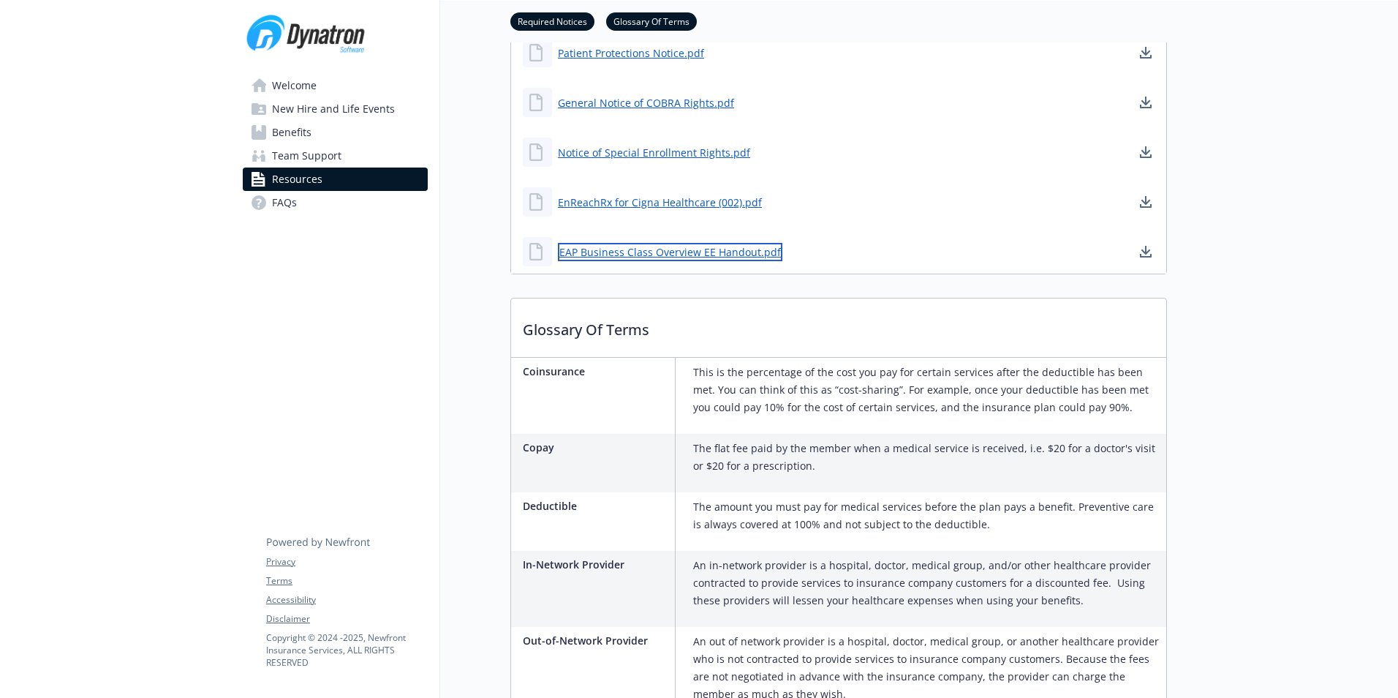
click at [640, 257] on link "EAP Business Class Overview EE Handout.pdf" at bounding box center [670, 252] width 225 height 18
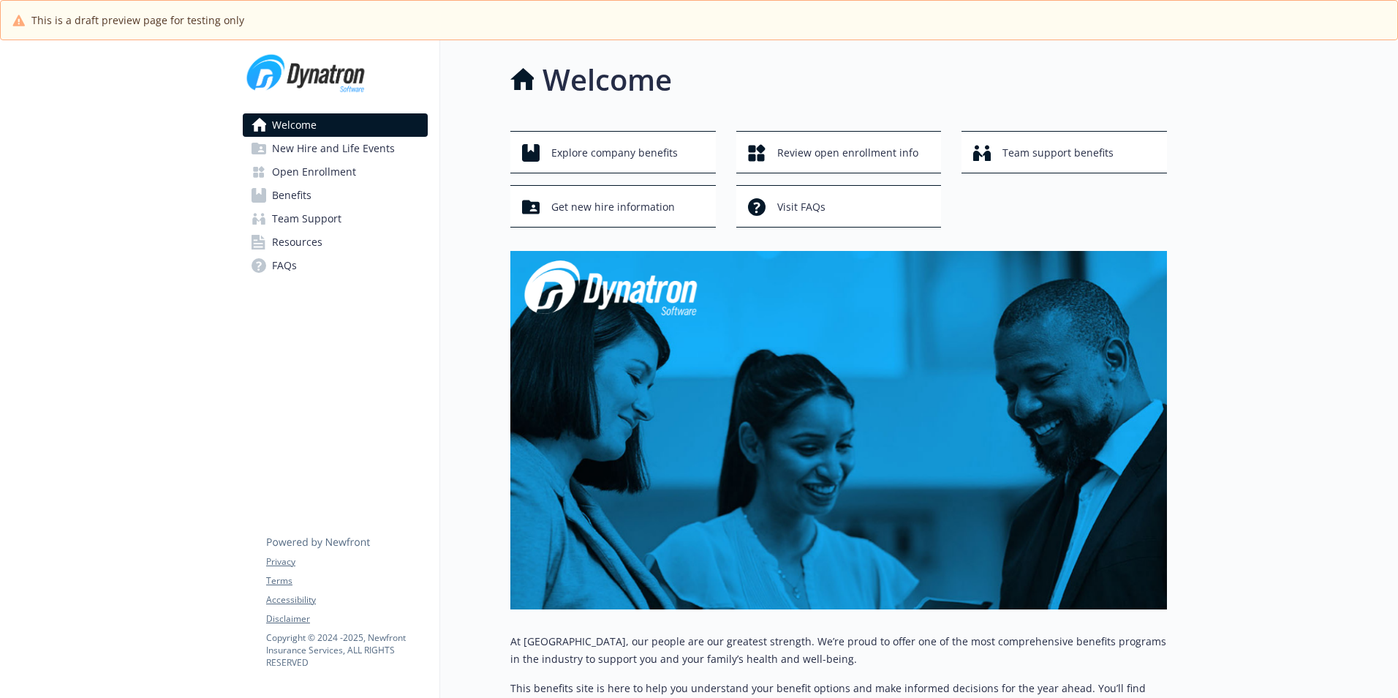
click at [335, 171] on span "Open Enrollment" at bounding box center [314, 171] width 84 height 23
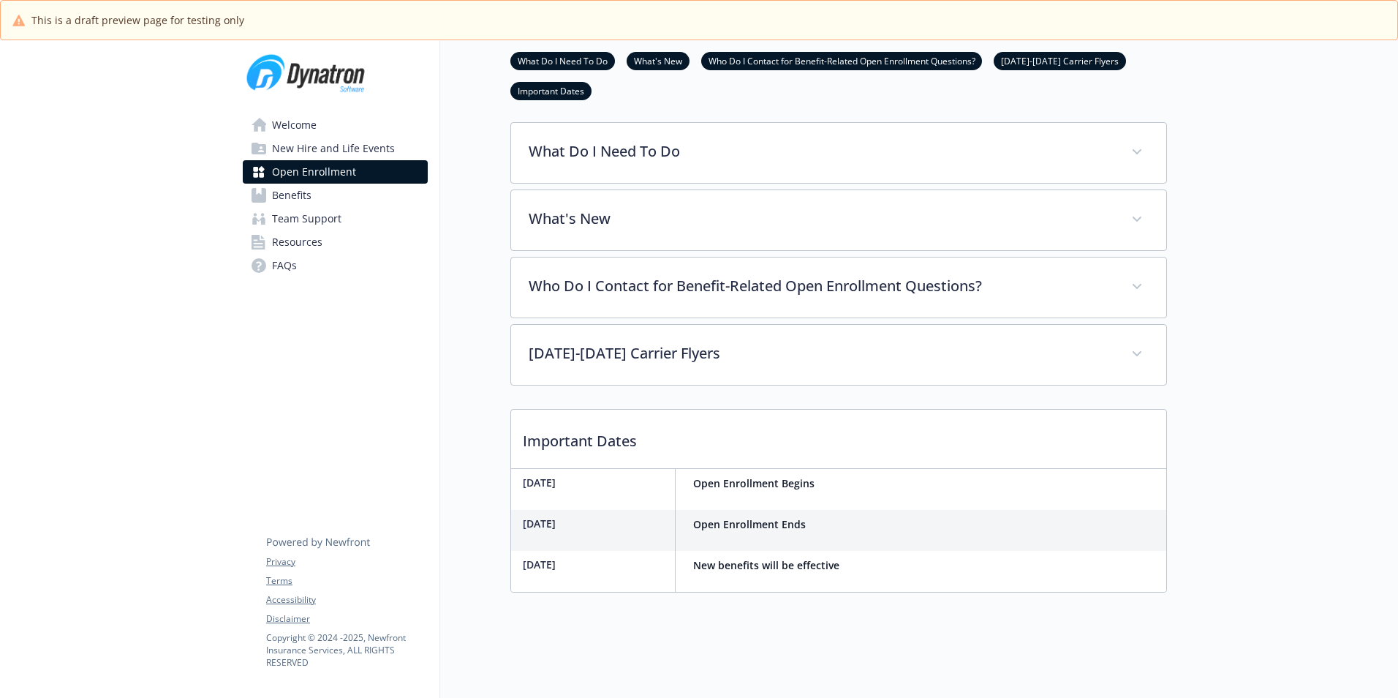
scroll to position [432, 0]
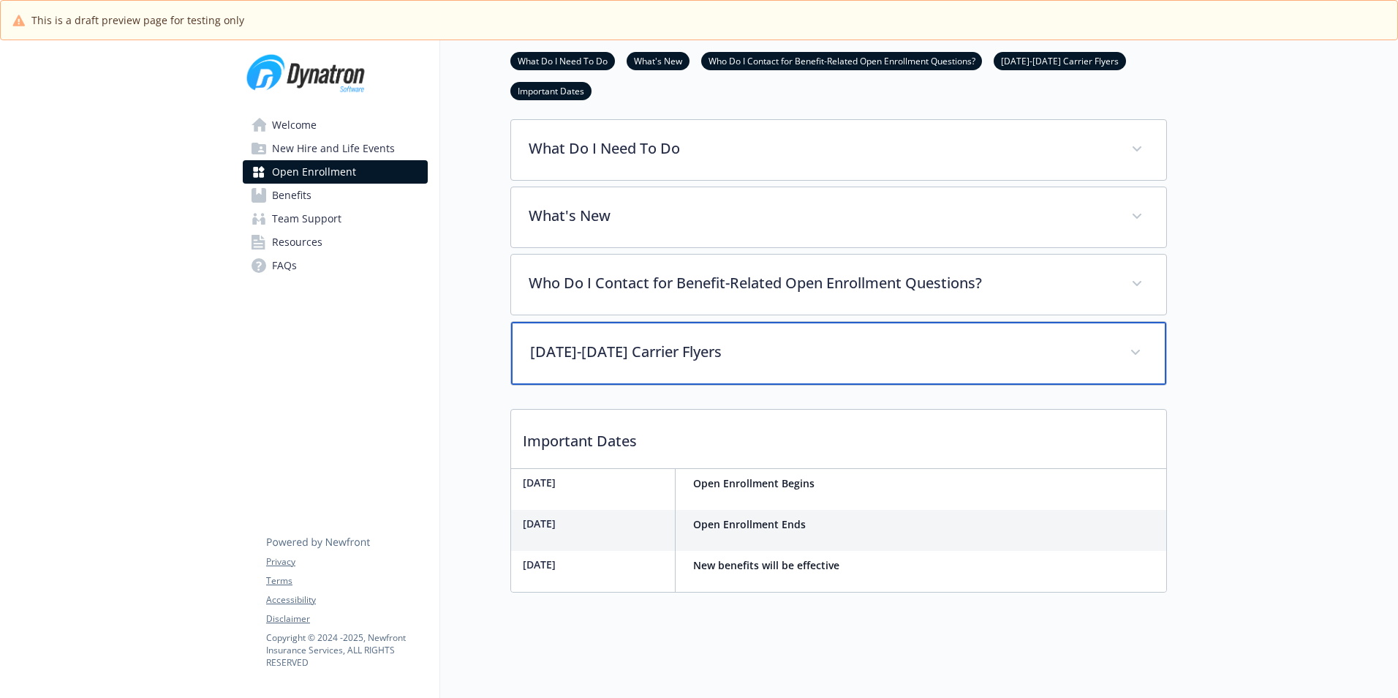
click at [745, 385] on div "[DATE]-[DATE] Carrier Flyers" at bounding box center [838, 353] width 655 height 63
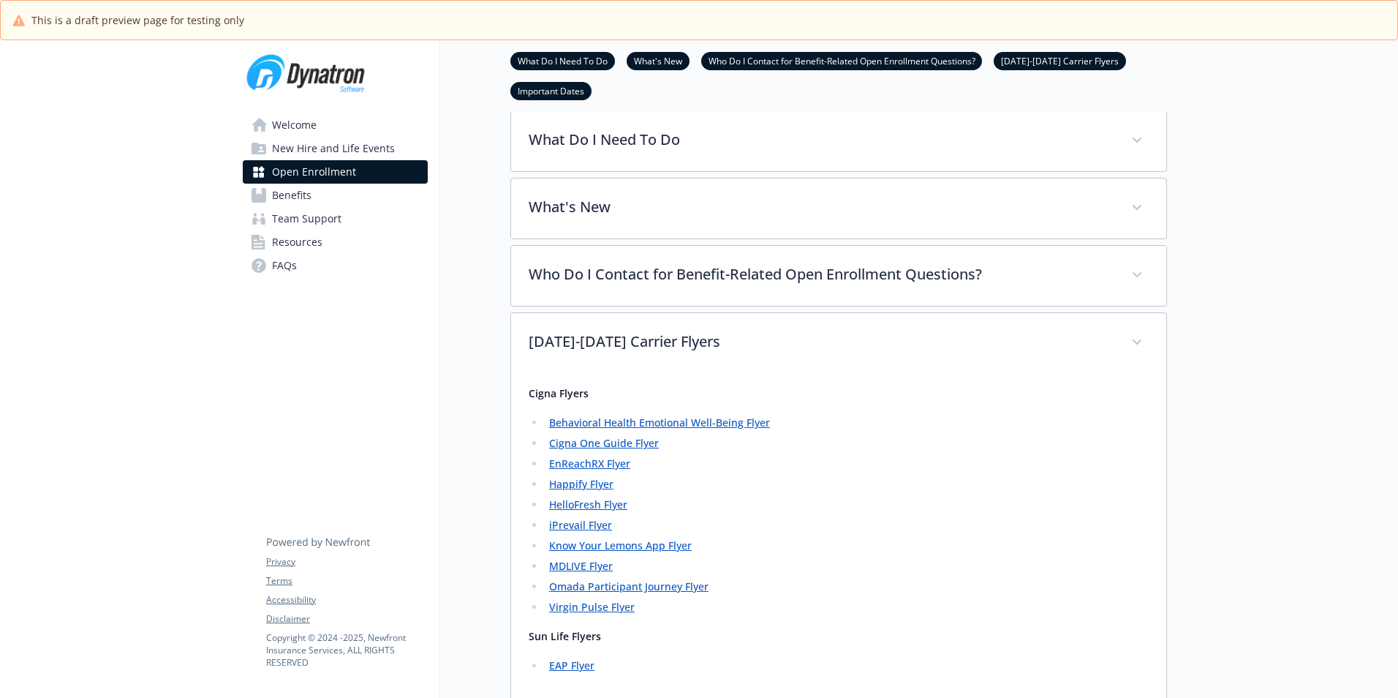
click at [593, 429] on link "Behavioral Health Emotional Well-Being Flyer" at bounding box center [659, 422] width 221 height 14
click at [589, 450] on link "Cigna One Guide Flyer" at bounding box center [604, 443] width 110 height 14
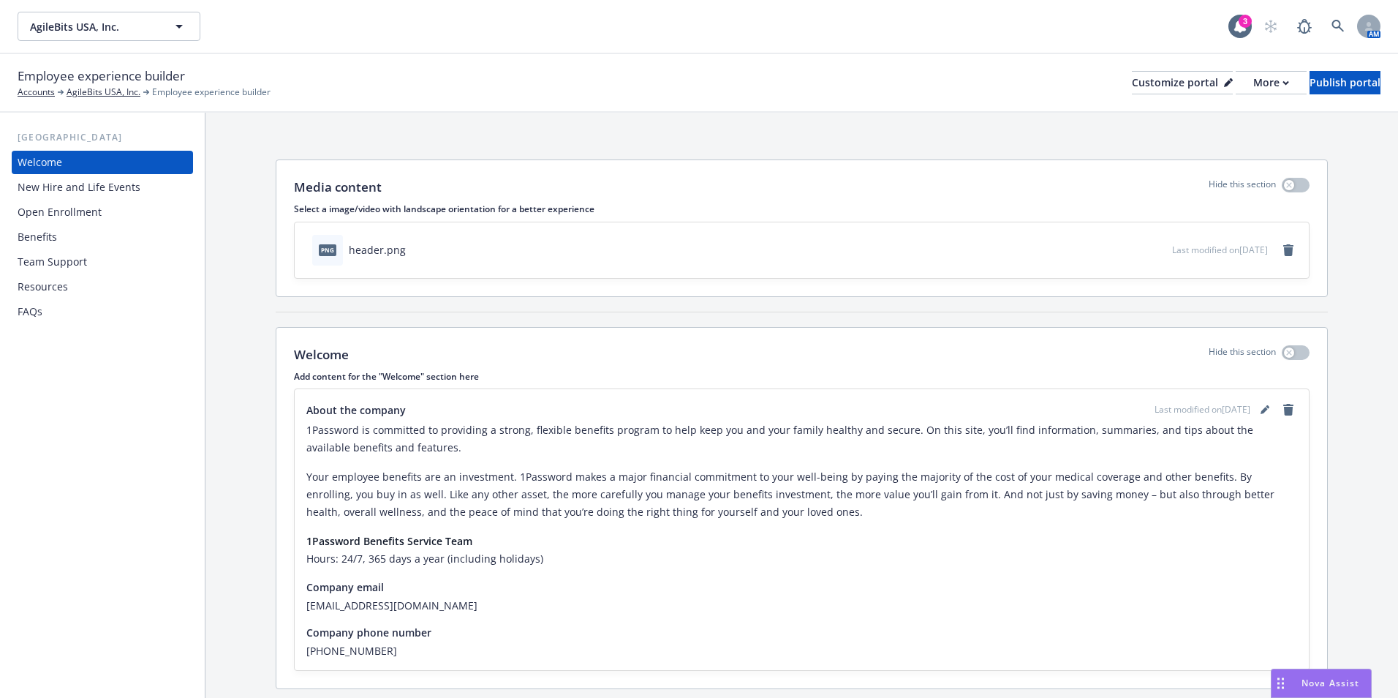
click at [119, 210] on div "Open Enrollment" at bounding box center [103, 211] width 170 height 23
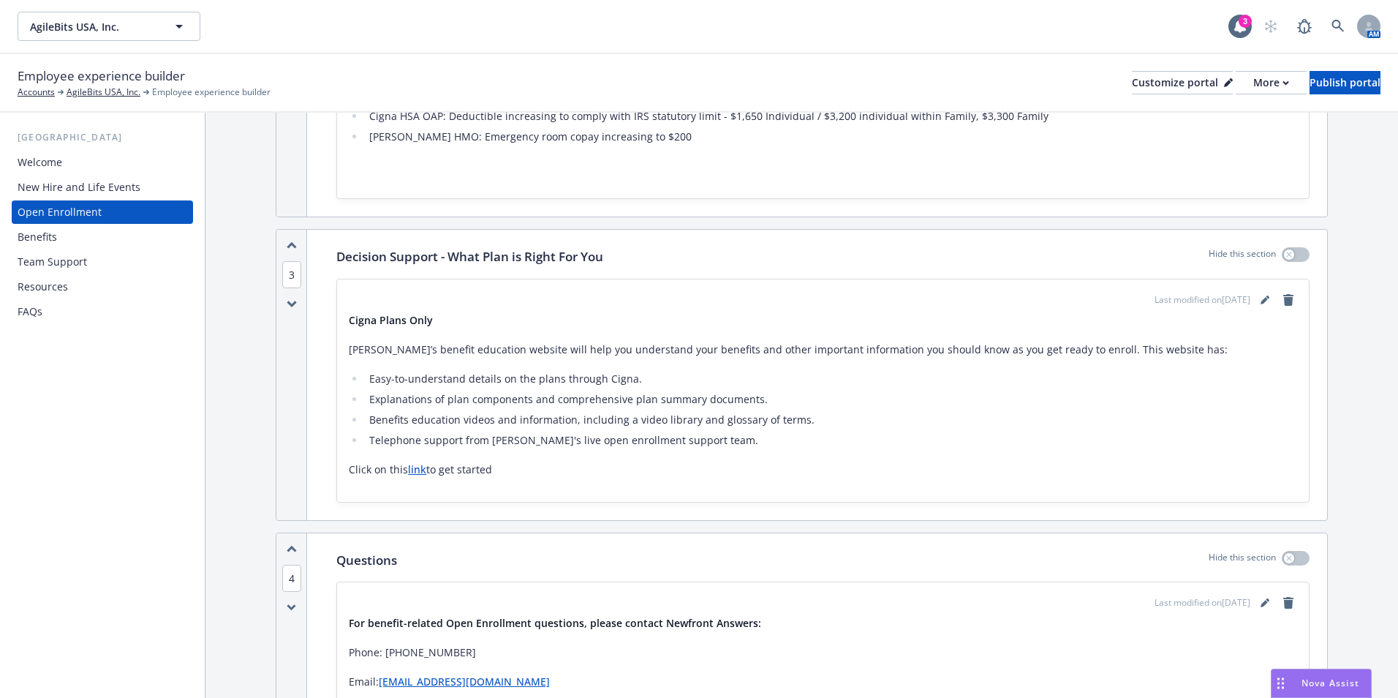
scroll to position [878, 0]
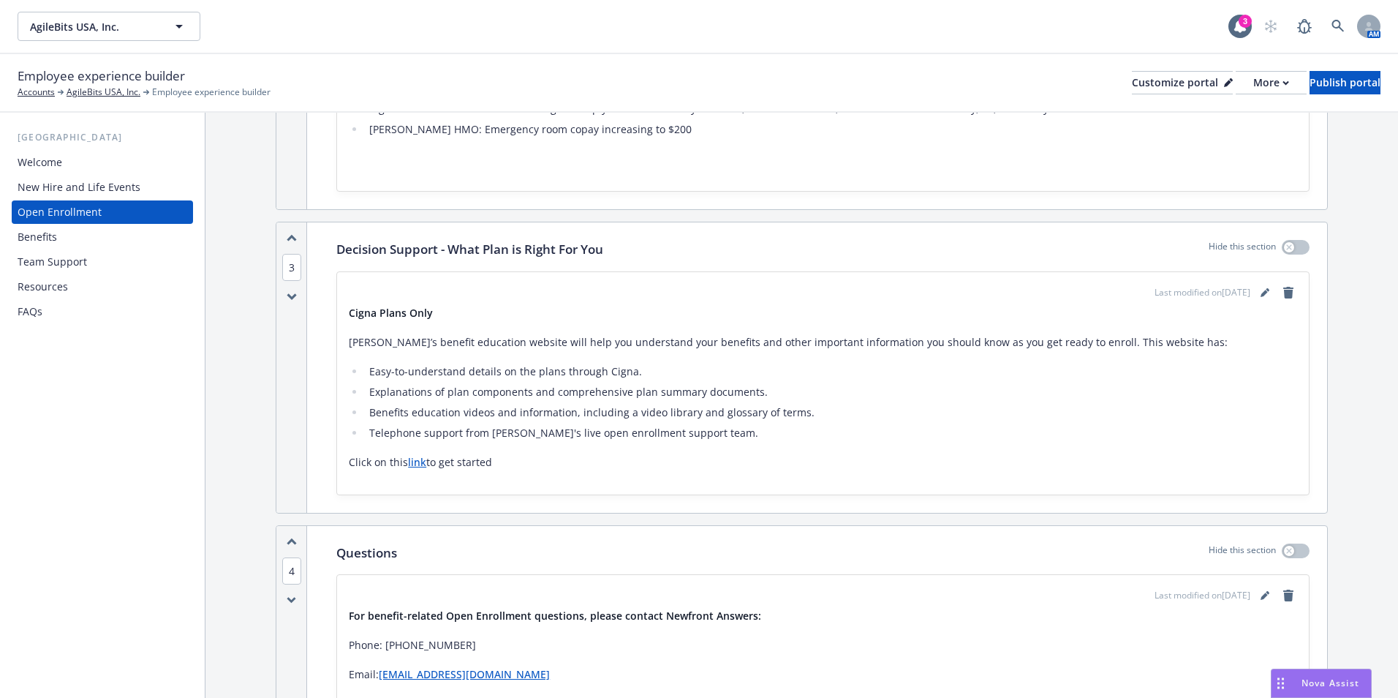
click at [423, 466] on link "link" at bounding box center [417, 462] width 18 height 14
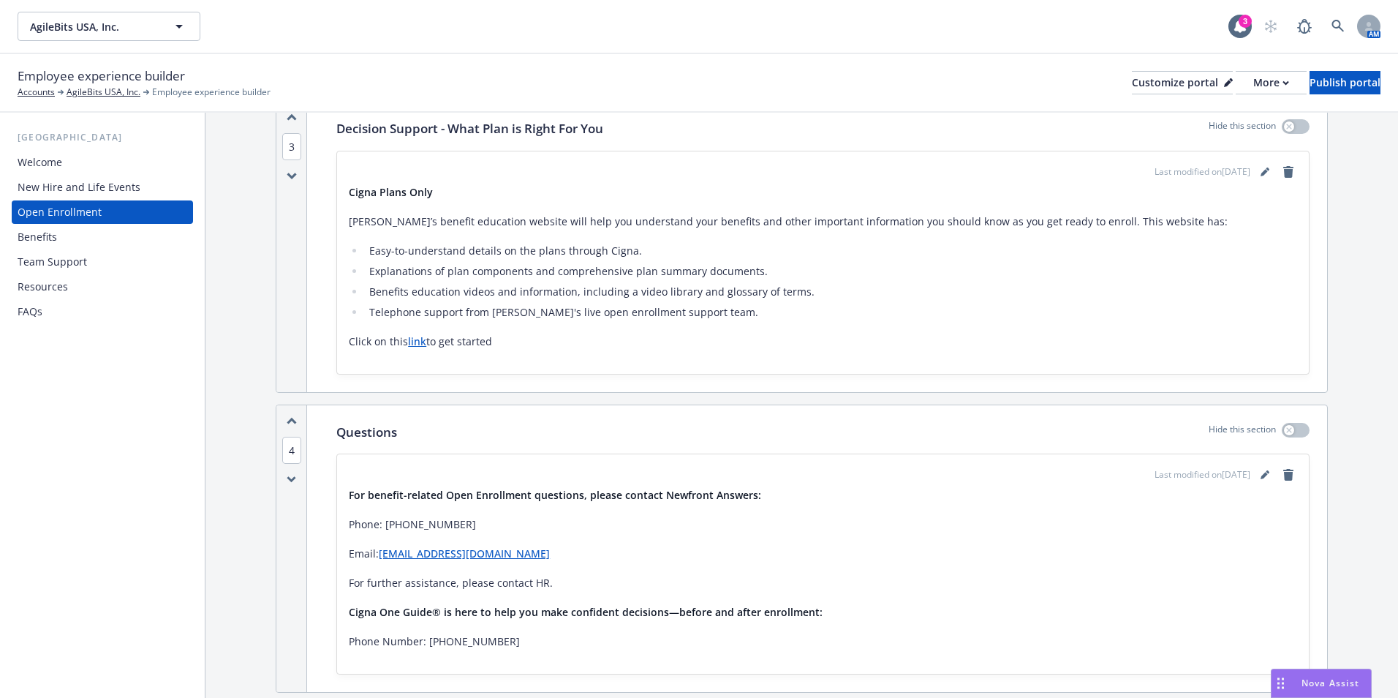
scroll to position [1024, 0]
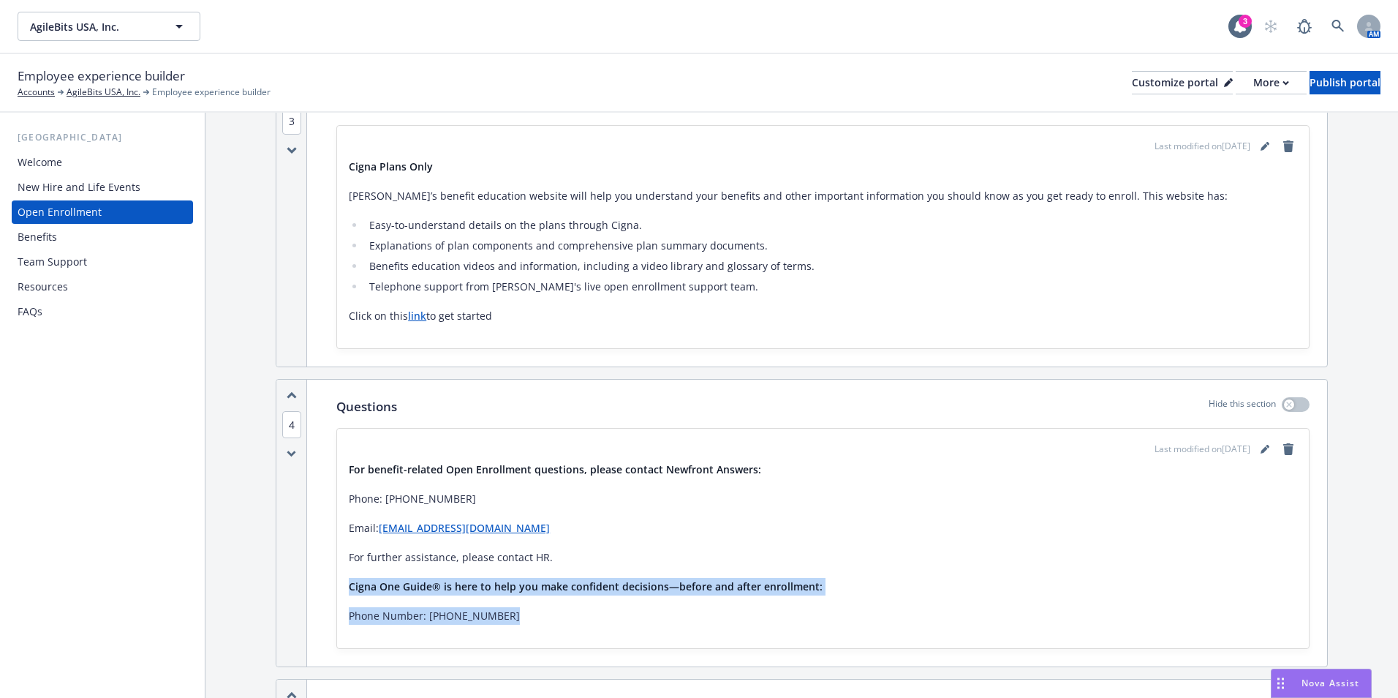
drag, startPoint x: 576, startPoint y: 613, endPoint x: 343, endPoint y: 579, distance: 235.0
click at [343, 579] on div "Last modified on 06/30/2025 For benefit-related Open Enrollment questions, plea…" at bounding box center [823, 538] width 972 height 219
drag, startPoint x: 343, startPoint y: 579, endPoint x: 363, endPoint y: 581, distance: 19.9
copy div "Cigna One Guide® is here to help you make confident decisions—before and after …"
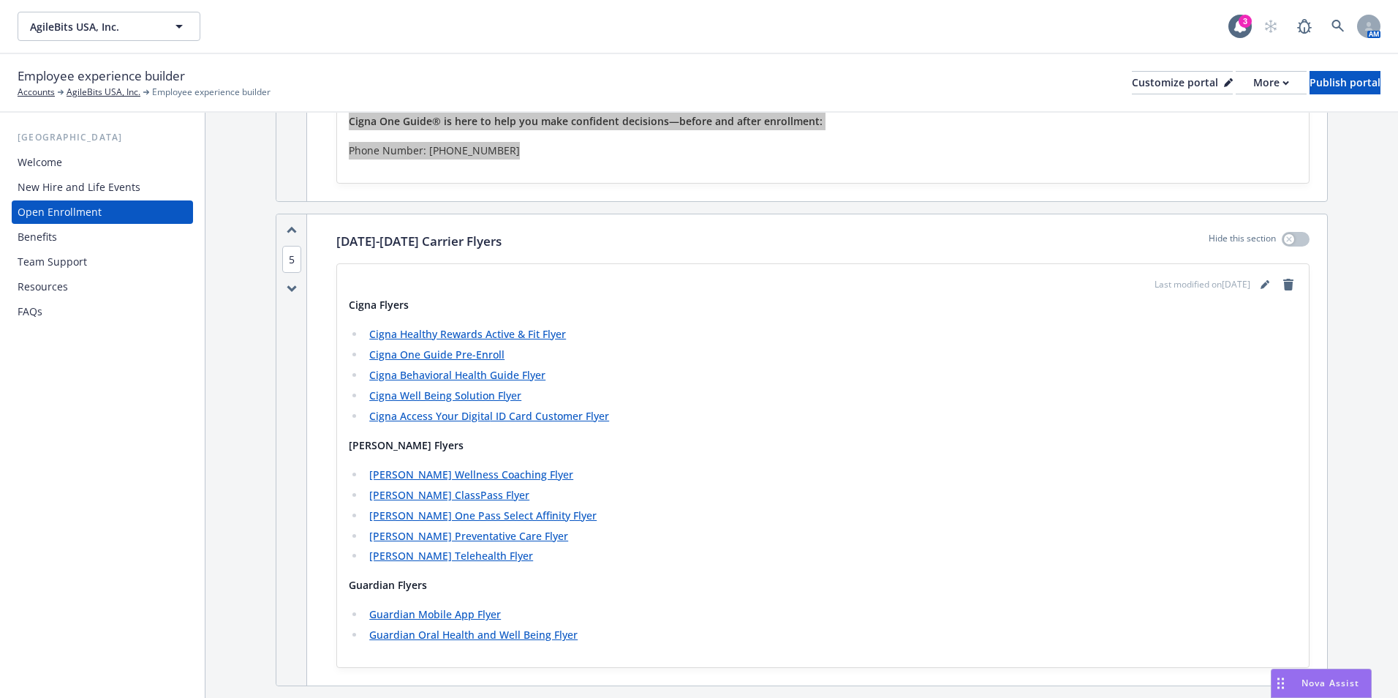
scroll to position [1609, 0]
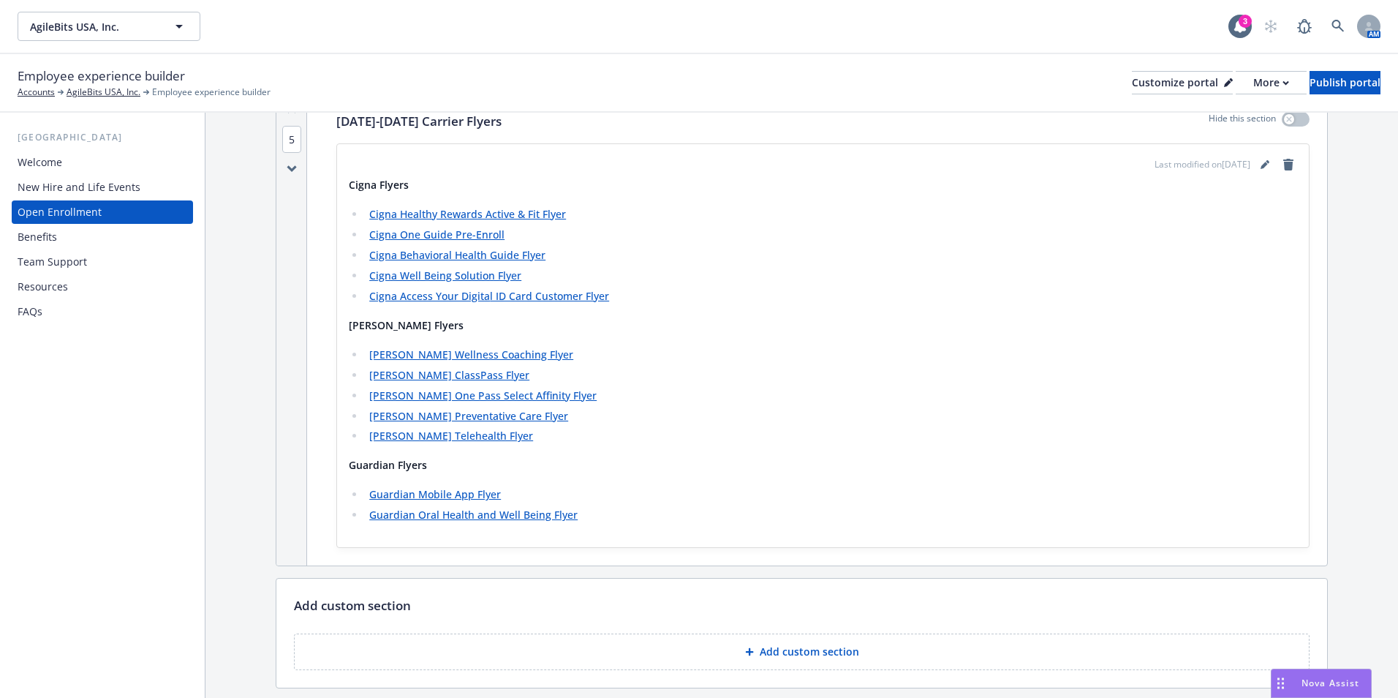
drag, startPoint x: 43, startPoint y: 377, endPoint x: 55, endPoint y: 377, distance: 11.7
click at [43, 377] on div "USA Welcome New Hire and Life Events Open Enrollment Benefits Team Support Reso…" at bounding box center [102, 405] width 205 height 585
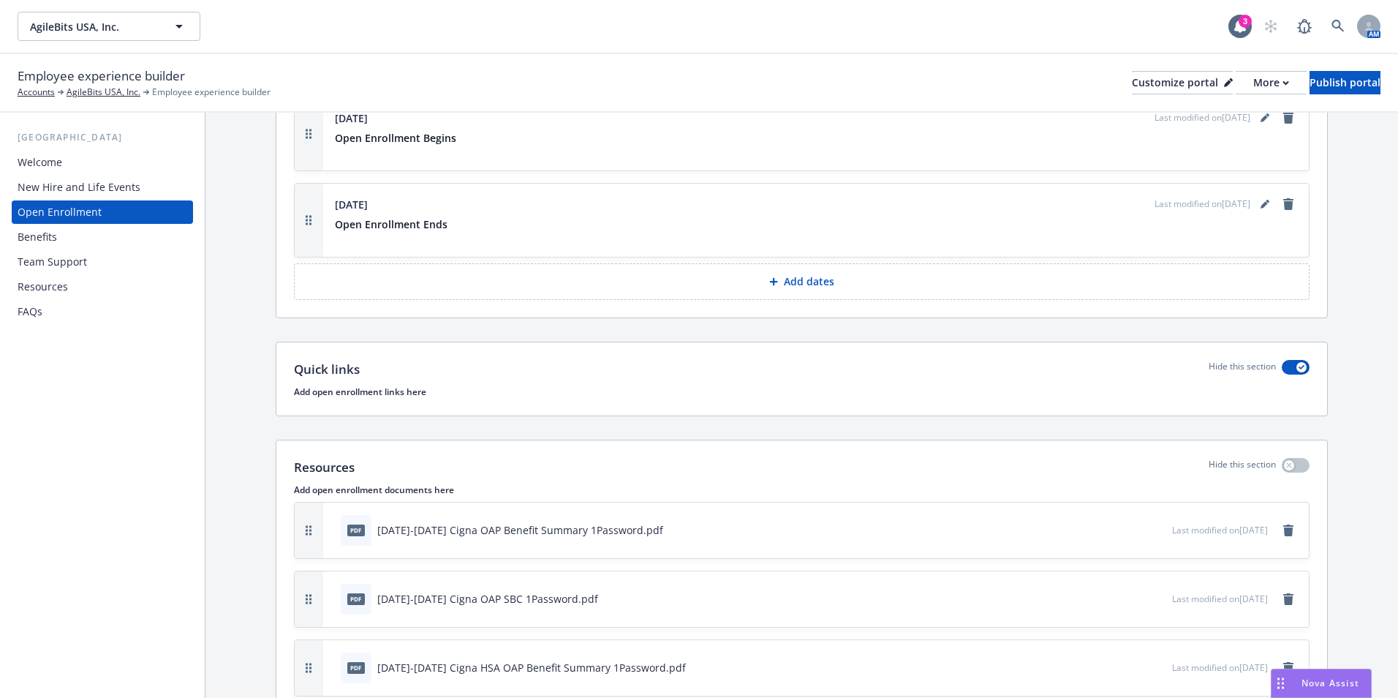
scroll to position [2278, 0]
